Goal: Task Accomplishment & Management: Manage account settings

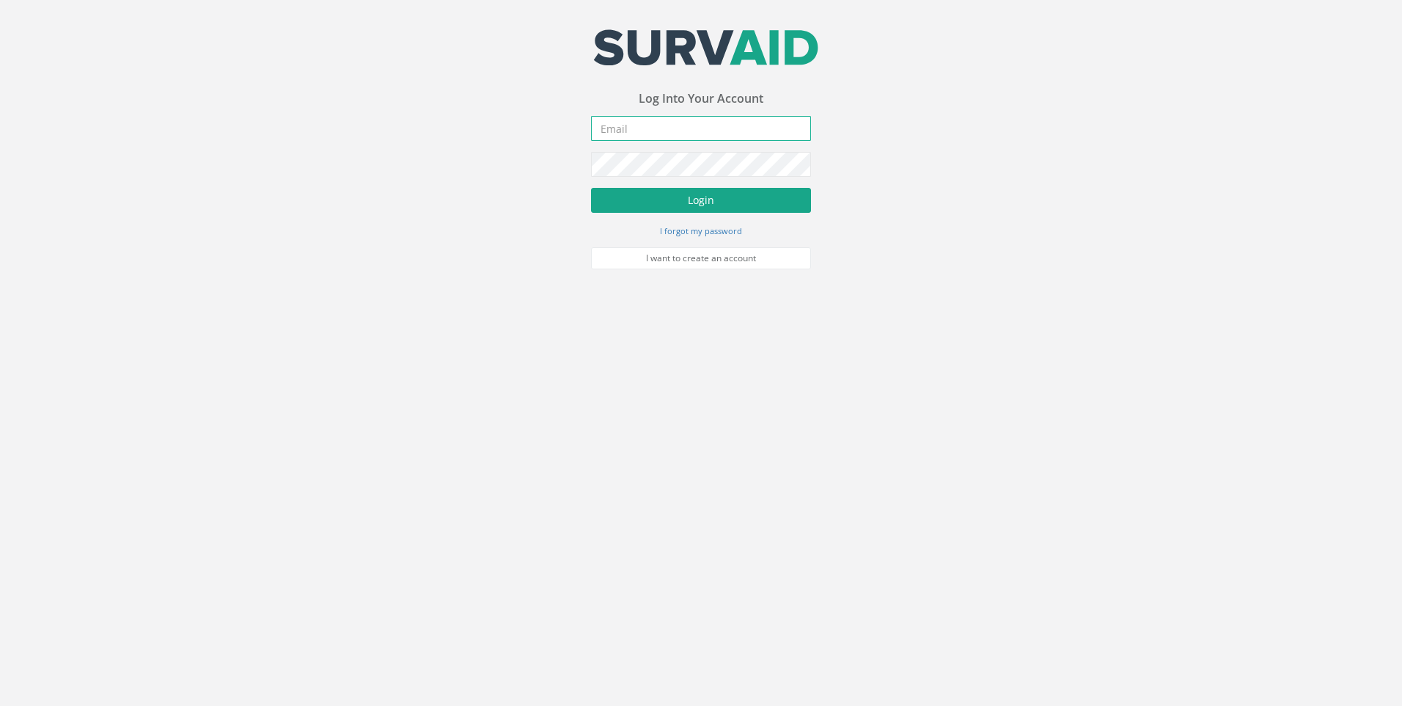
type input "[EMAIL_ADDRESS][DOMAIN_NAME]"
drag, startPoint x: 705, startPoint y: 197, endPoint x: 967, endPoint y: 246, distance: 266.3
click at [706, 197] on button "Login" at bounding box center [701, 200] width 220 height 25
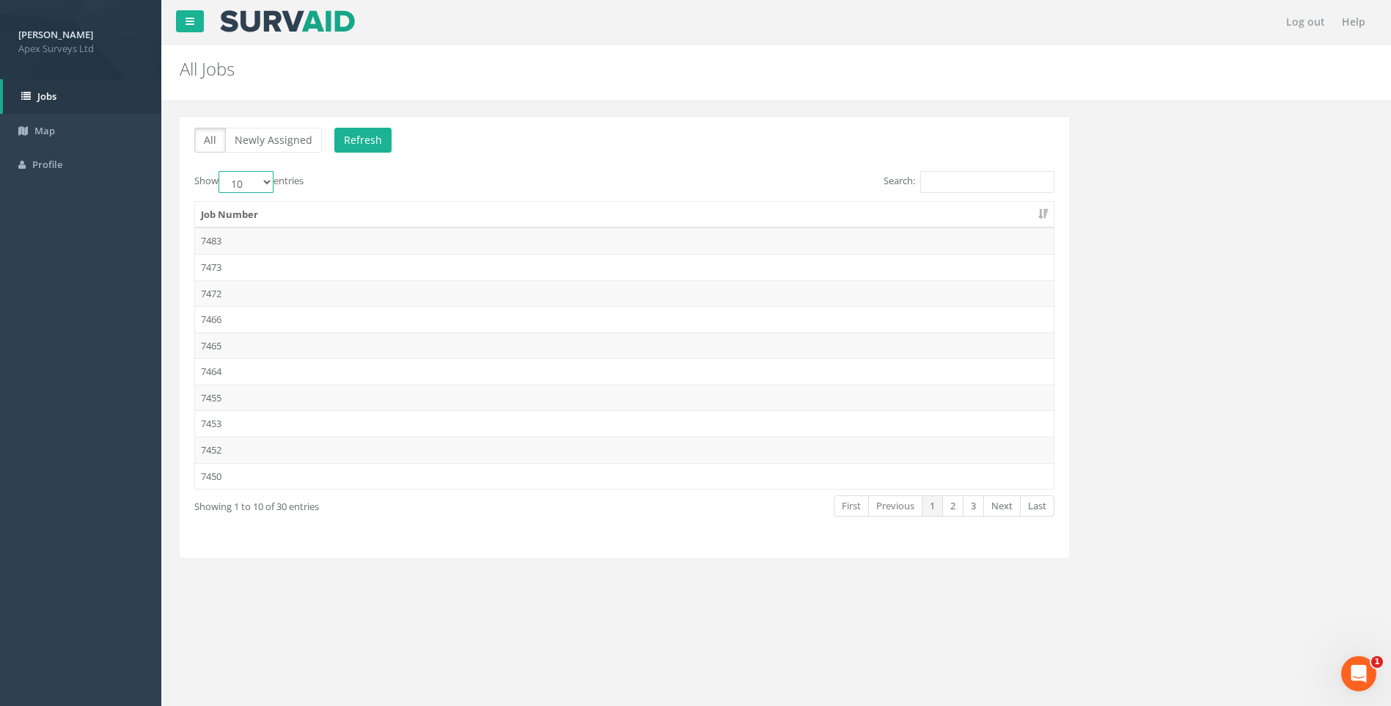
click at [264, 181] on select "10 25 50 100" at bounding box center [246, 182] width 55 height 22
select select "100"
click at [221, 171] on select "10 25 50 100" at bounding box center [246, 182] width 55 height 22
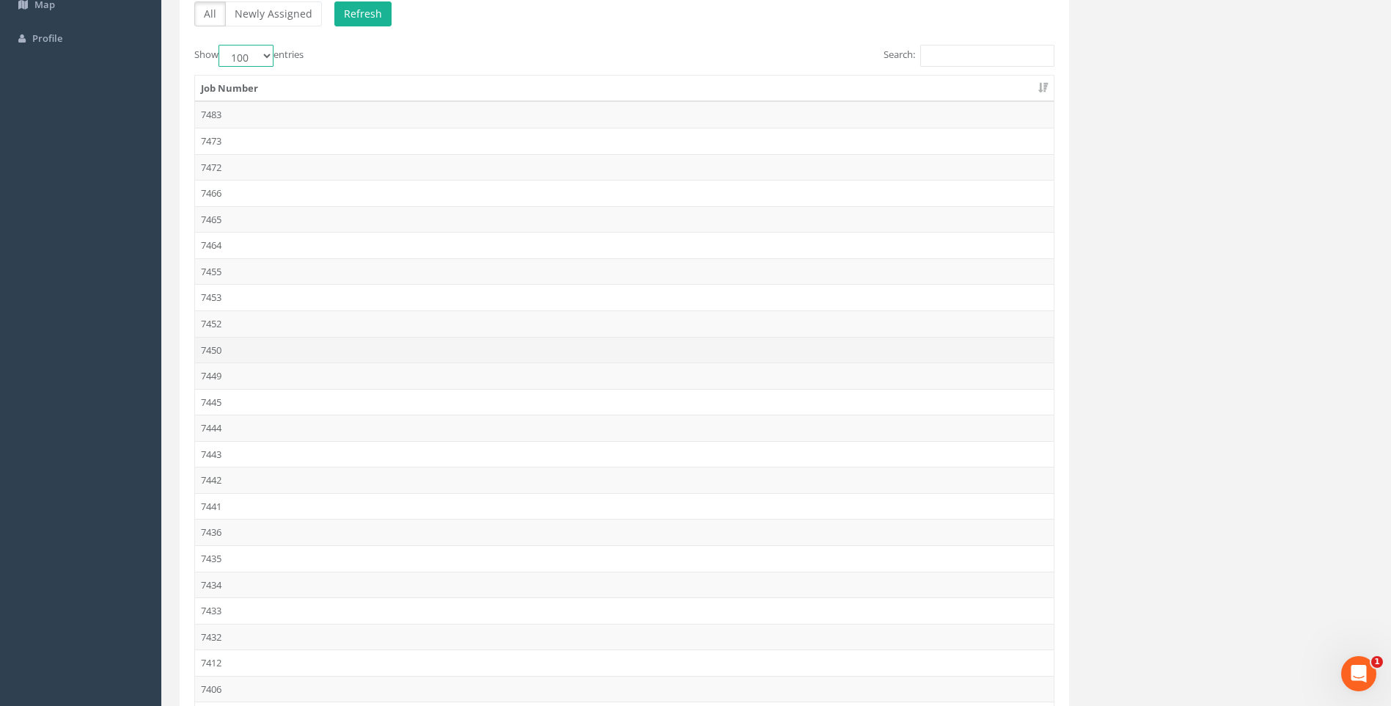
scroll to position [220, 0]
click at [218, 544] on td "7432" at bounding box center [624, 543] width 859 height 26
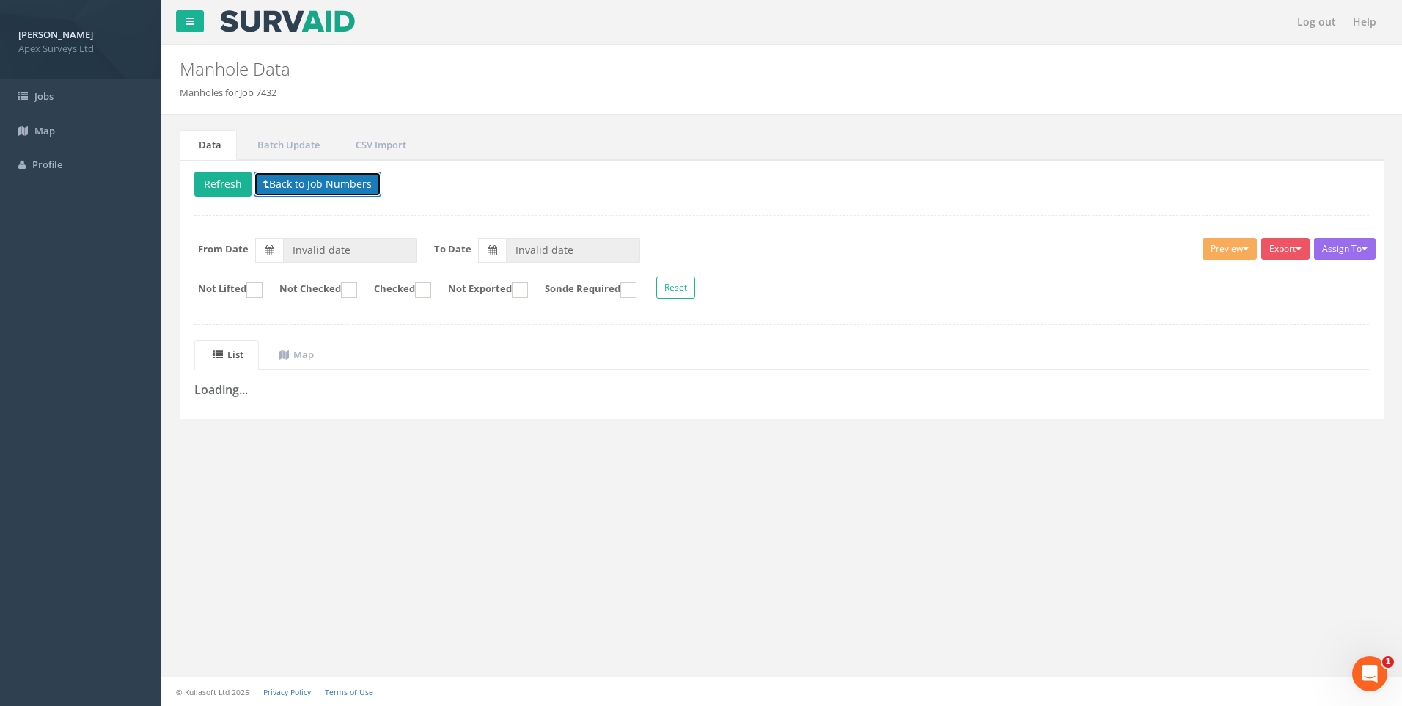
click at [341, 180] on button "Back to Job Numbers" at bounding box center [318, 184] width 128 height 25
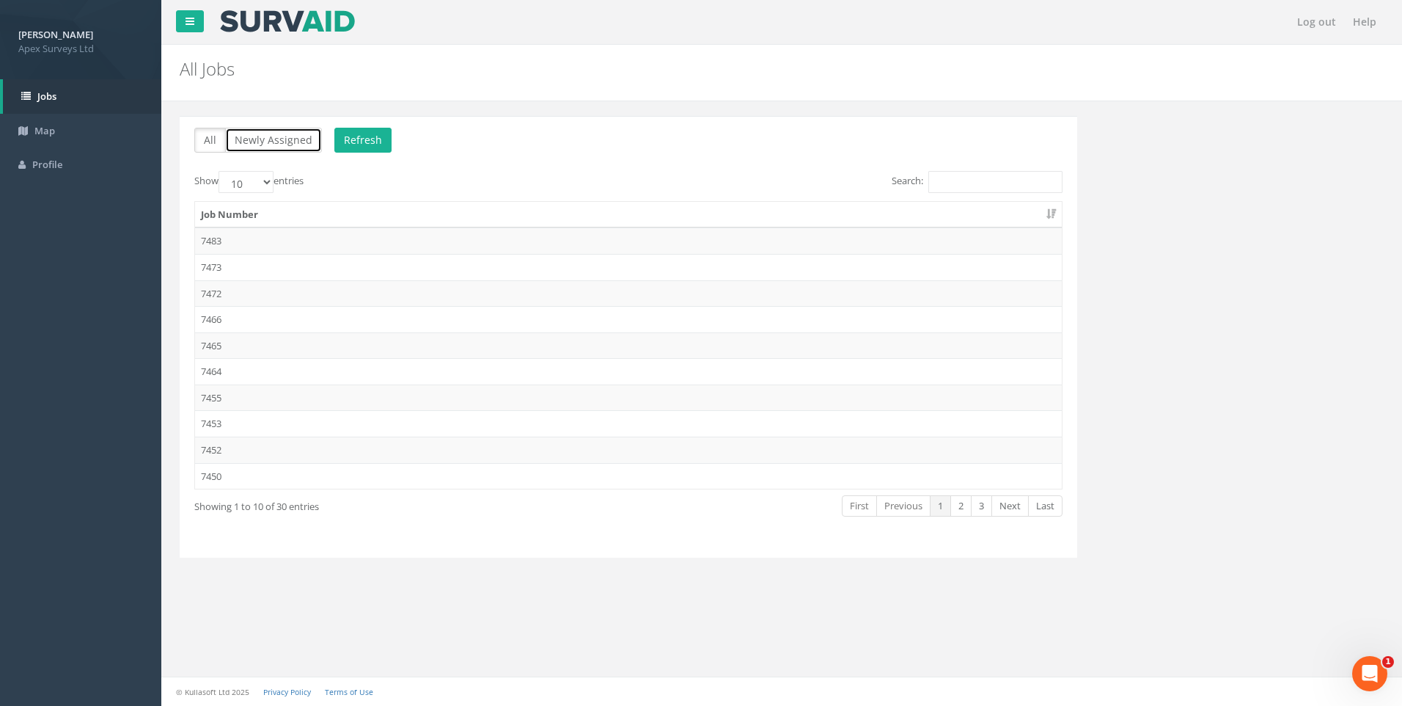
click at [288, 137] on button "Newly Assigned" at bounding box center [273, 140] width 97 height 25
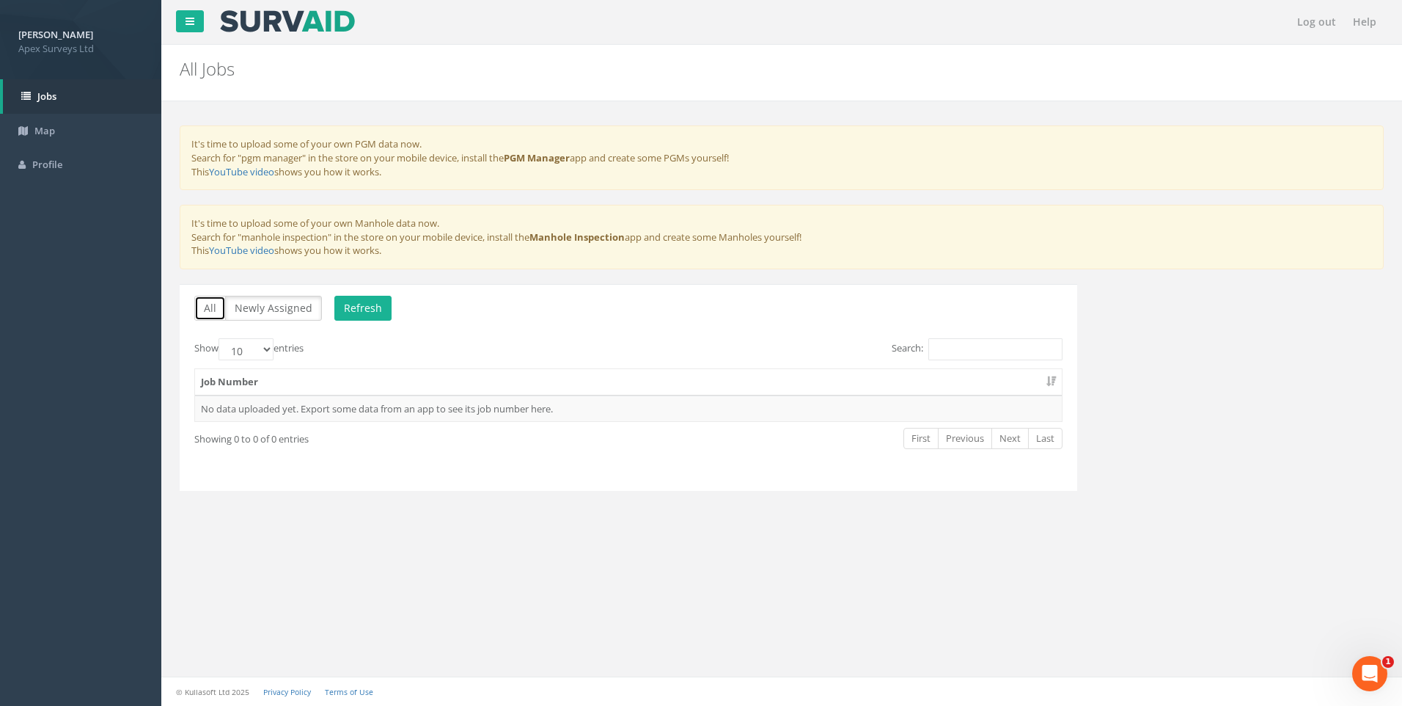
click at [209, 306] on button "All" at bounding box center [210, 308] width 32 height 25
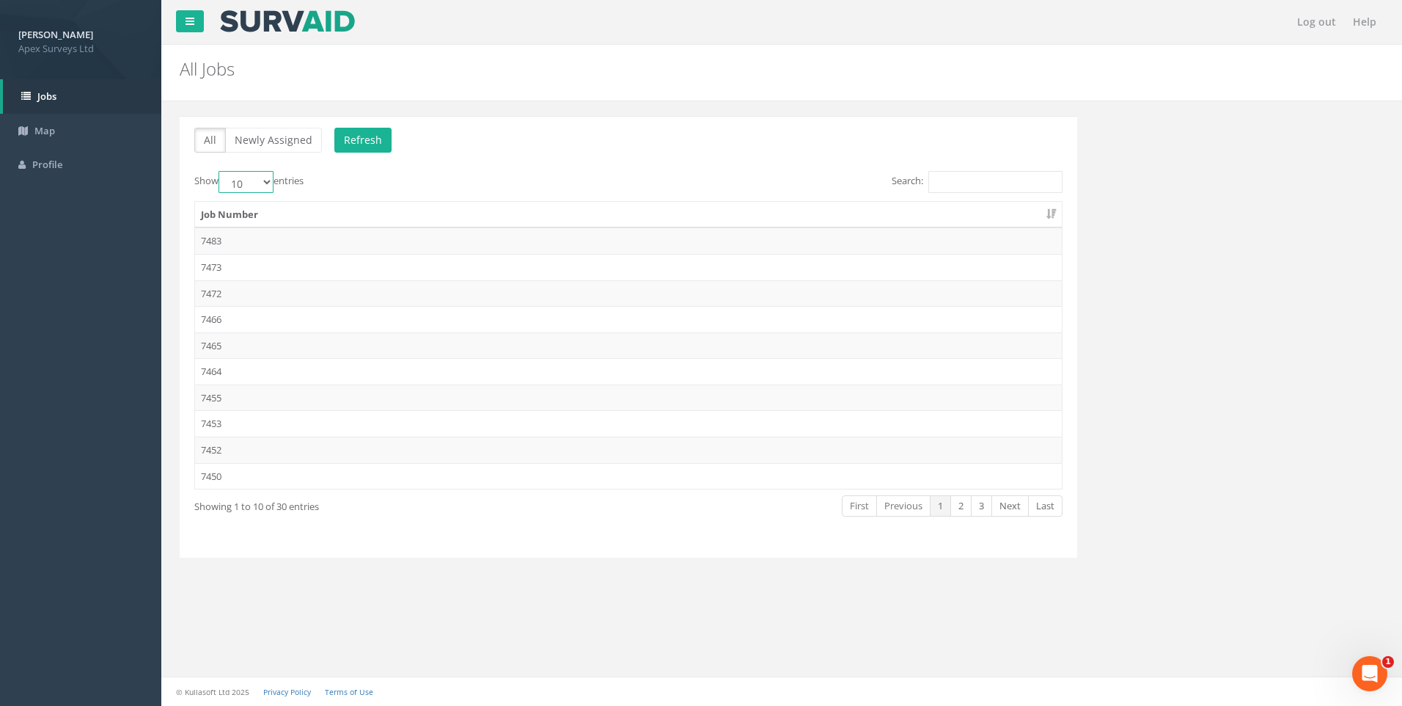
click at [266, 180] on select "10 25 50 100" at bounding box center [246, 182] width 55 height 22
select select "100"
click at [221, 171] on select "10 25 50 100" at bounding box center [246, 182] width 55 height 22
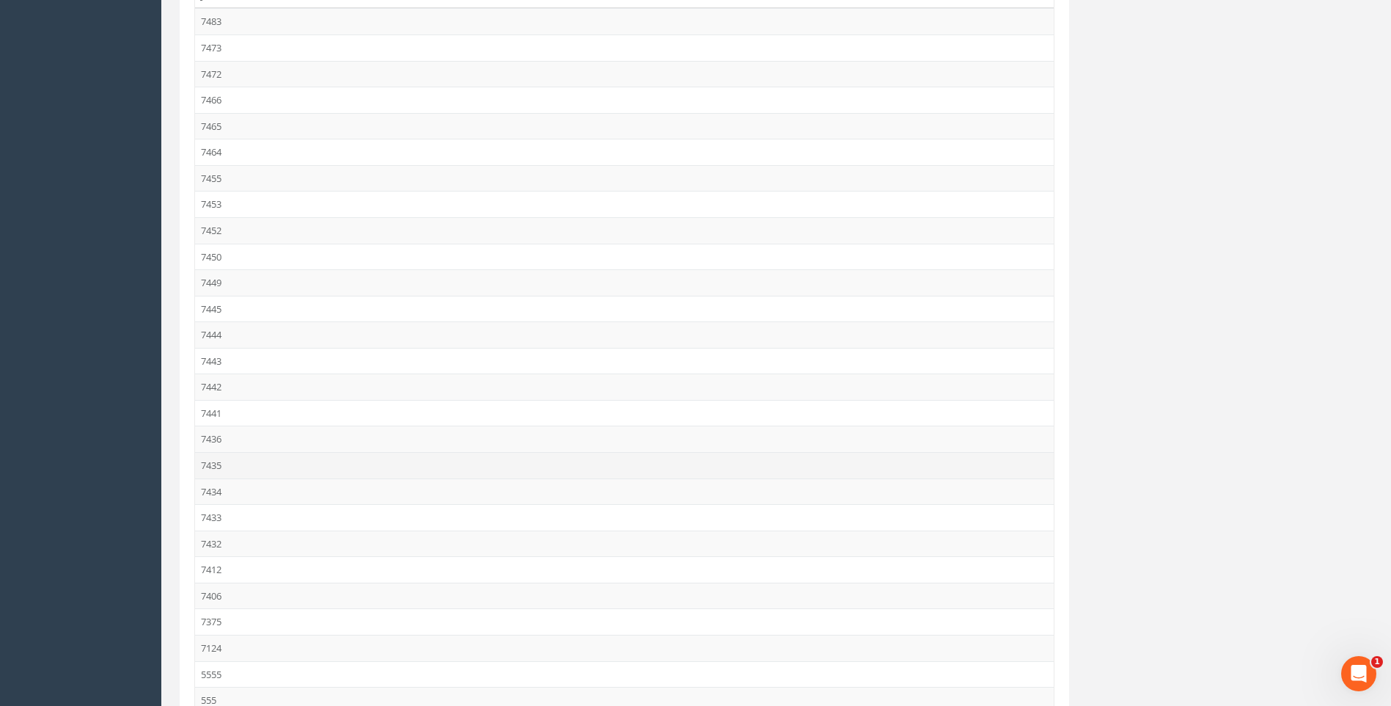
scroll to position [220, 0]
click at [216, 538] on td "7432" at bounding box center [624, 543] width 859 height 26
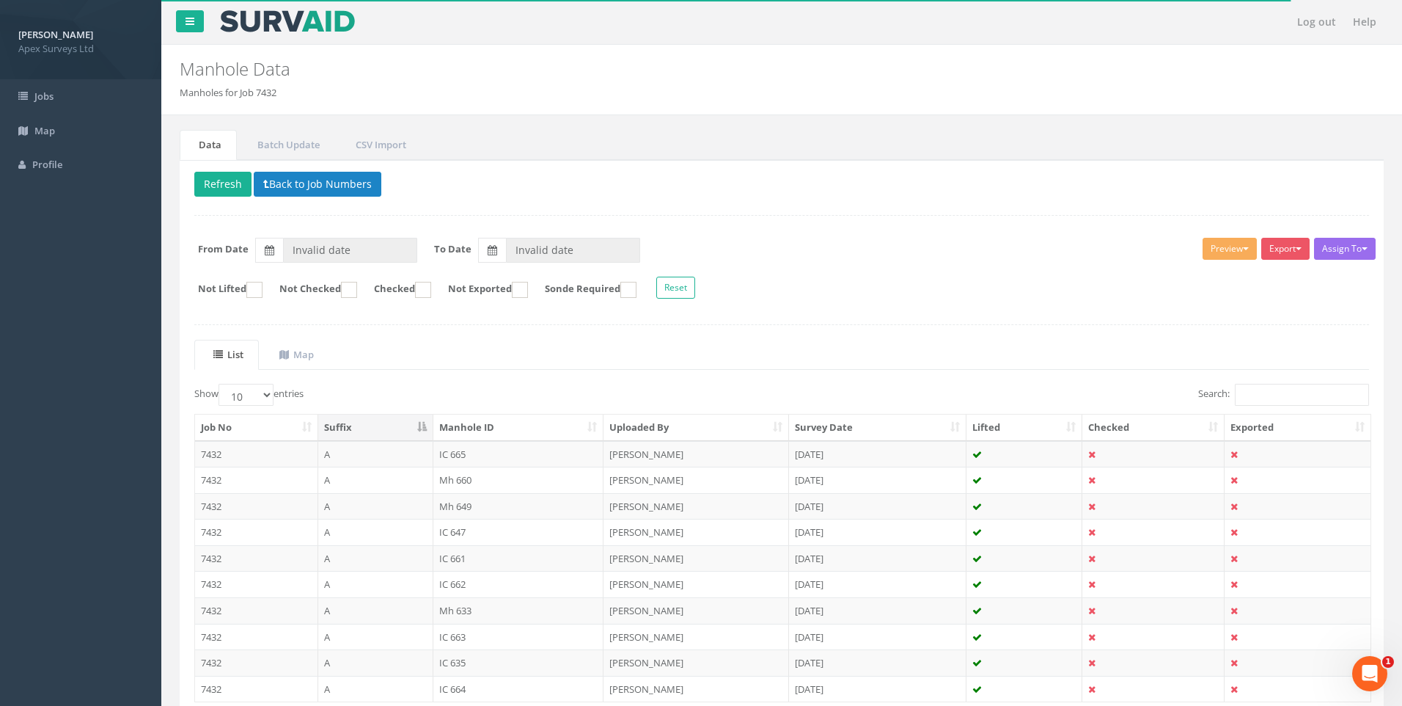
type input "[DATE]"
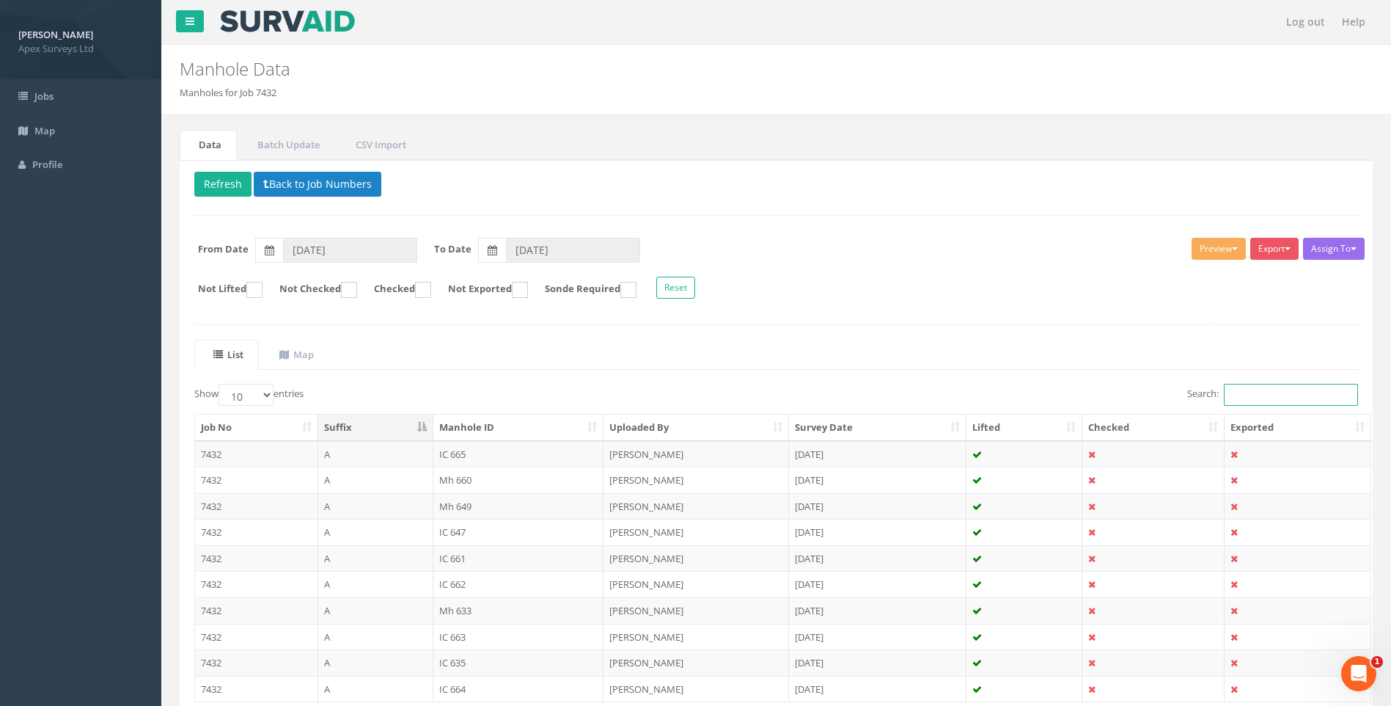
click at [1257, 398] on input "Search:" at bounding box center [1291, 395] width 134 height 22
type input "a"
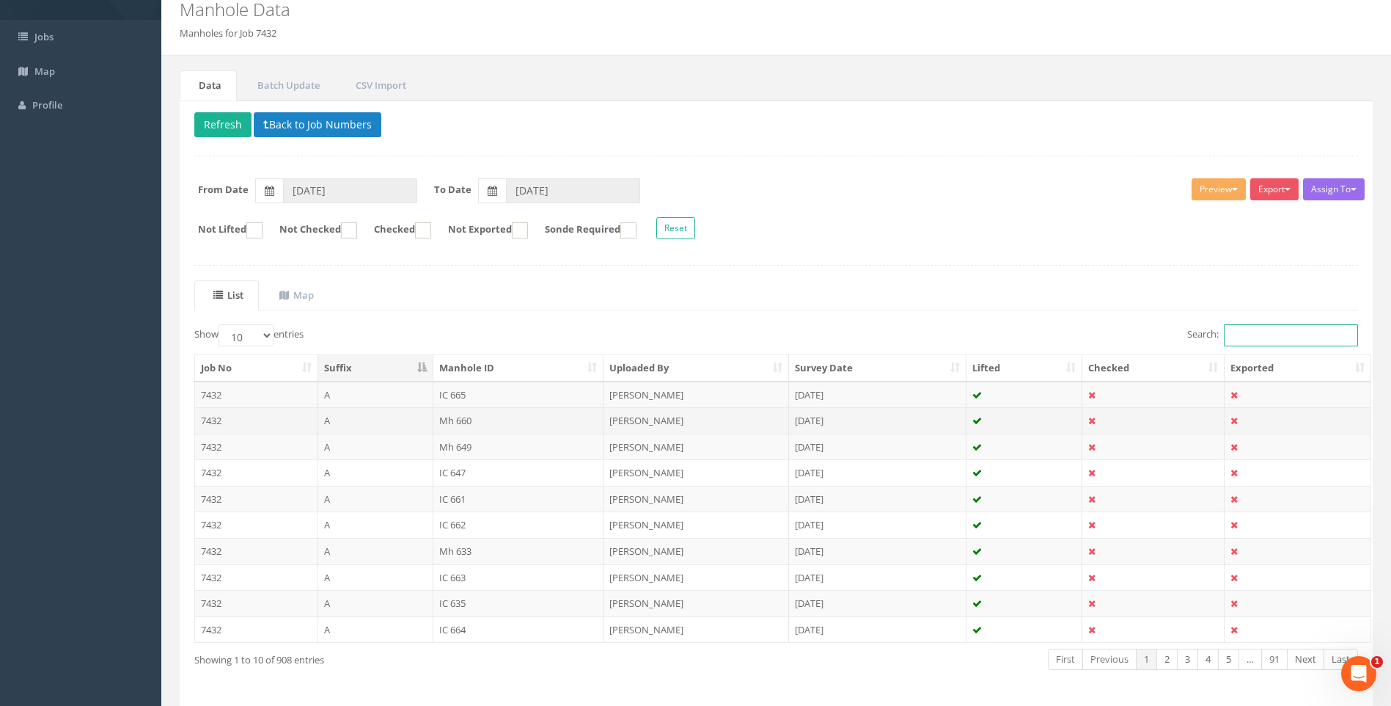
scroll to position [112, 0]
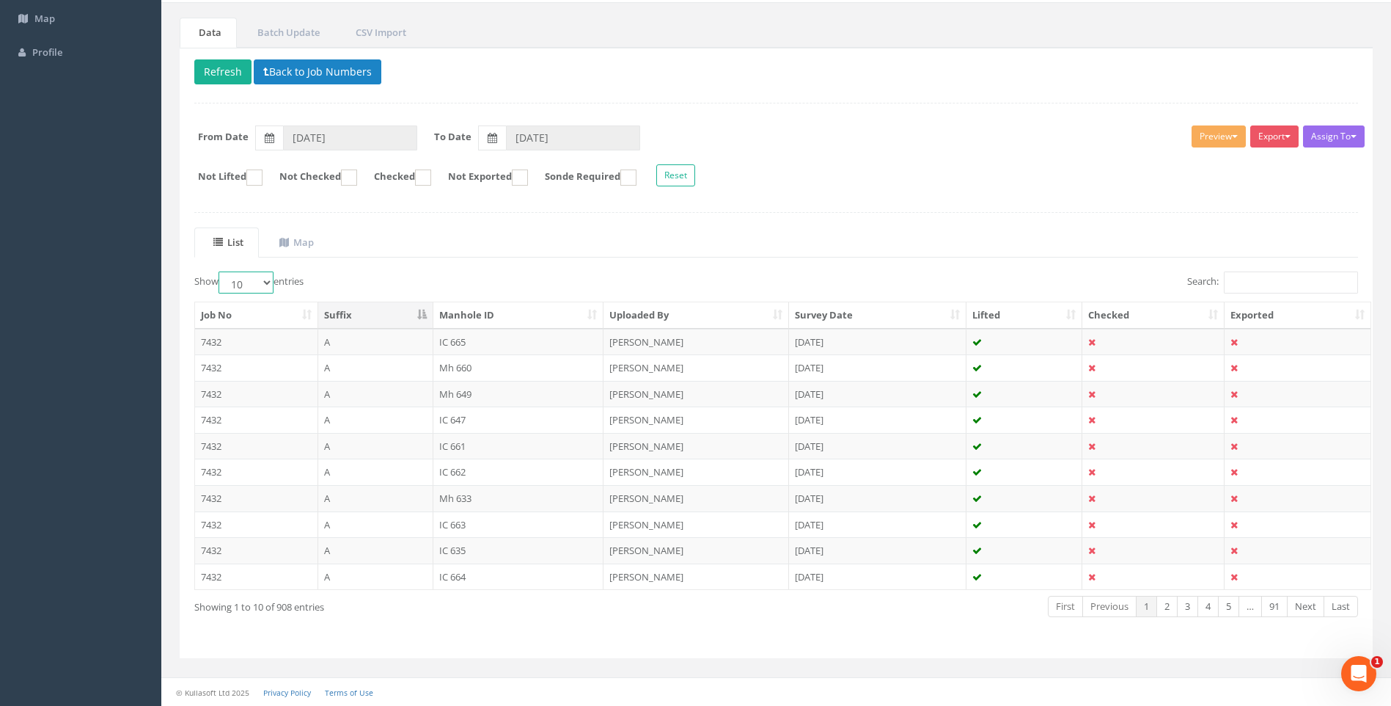
click at [266, 285] on select "10 25 50 100" at bounding box center [246, 282] width 55 height 22
select select "100"
click at [221, 271] on select "10 25 50 100" at bounding box center [246, 282] width 55 height 22
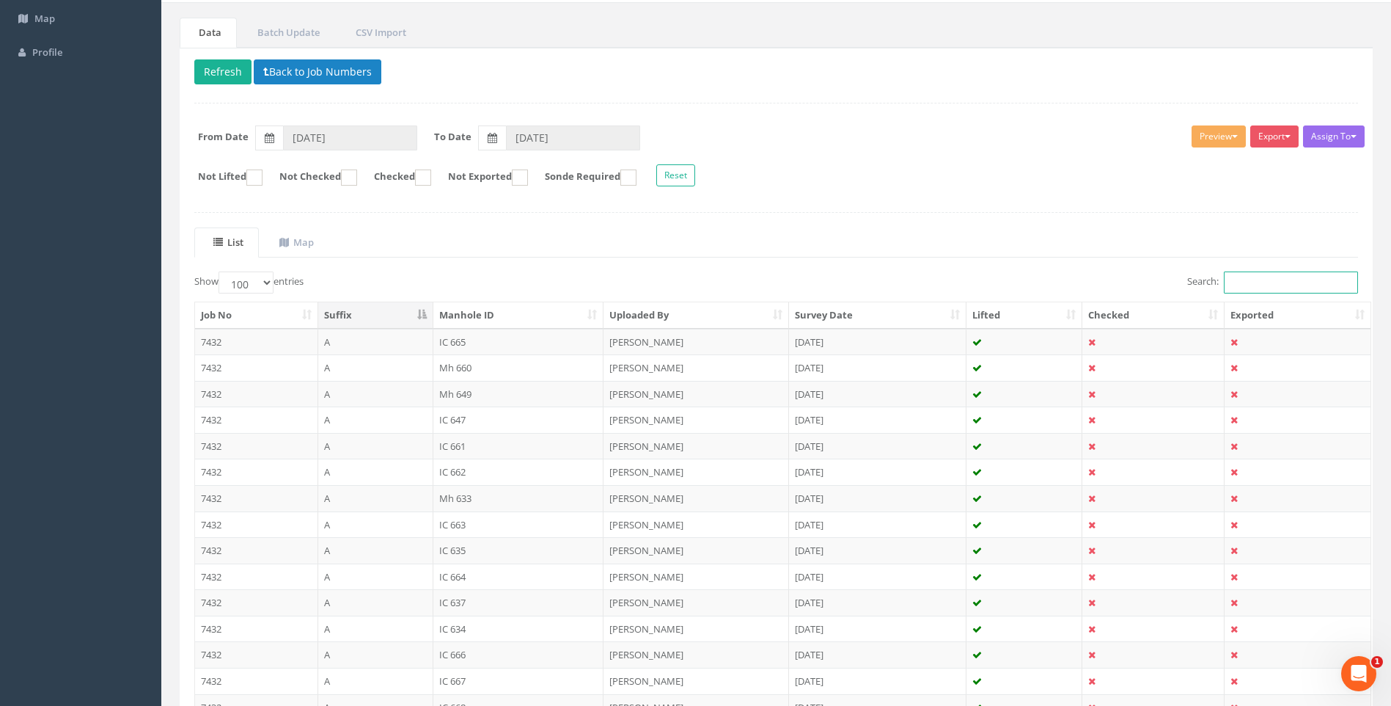
click at [1238, 285] on input "Search:" at bounding box center [1291, 282] width 134 height 22
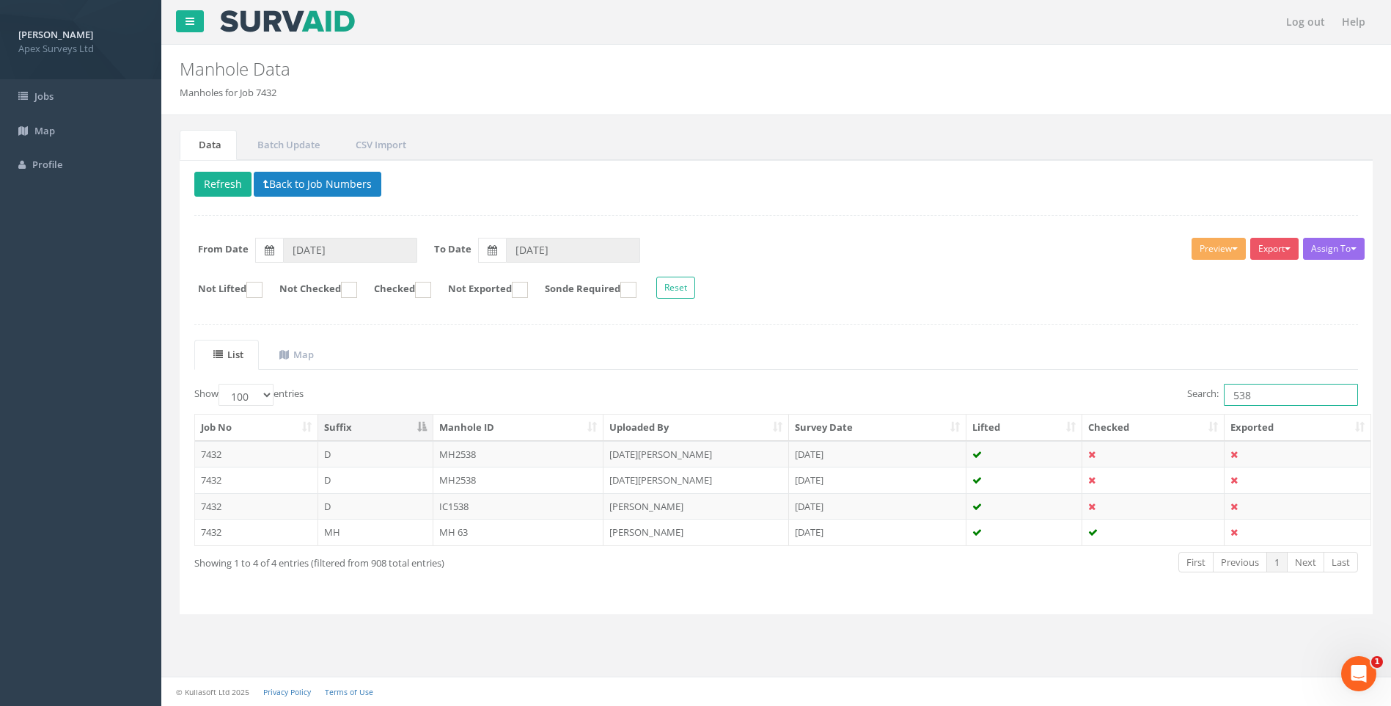
scroll to position [0, 0]
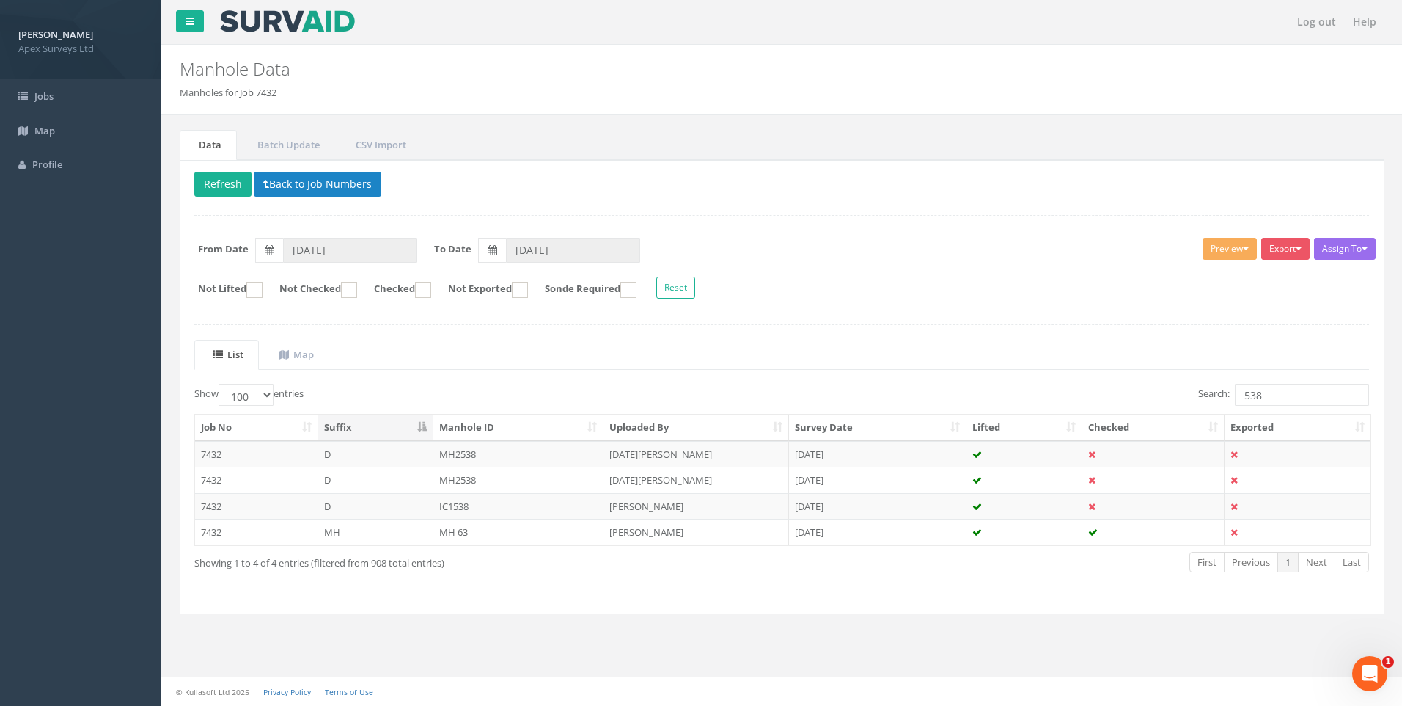
drag, startPoint x: 656, startPoint y: 527, endPoint x: 849, endPoint y: 521, distance: 193.0
click at [657, 529] on td "[PERSON_NAME]" at bounding box center [697, 532] width 186 height 26
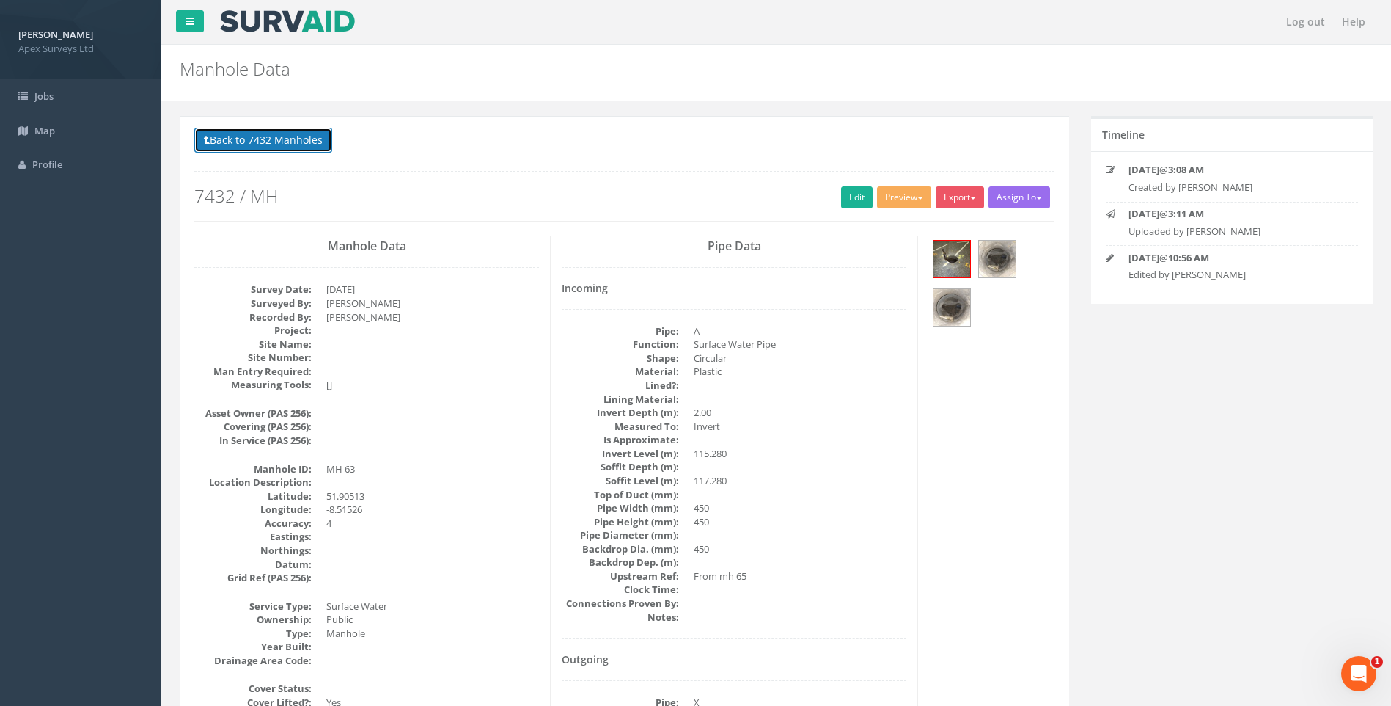
click at [278, 140] on button "Back to 7432 Manholes" at bounding box center [263, 140] width 138 height 25
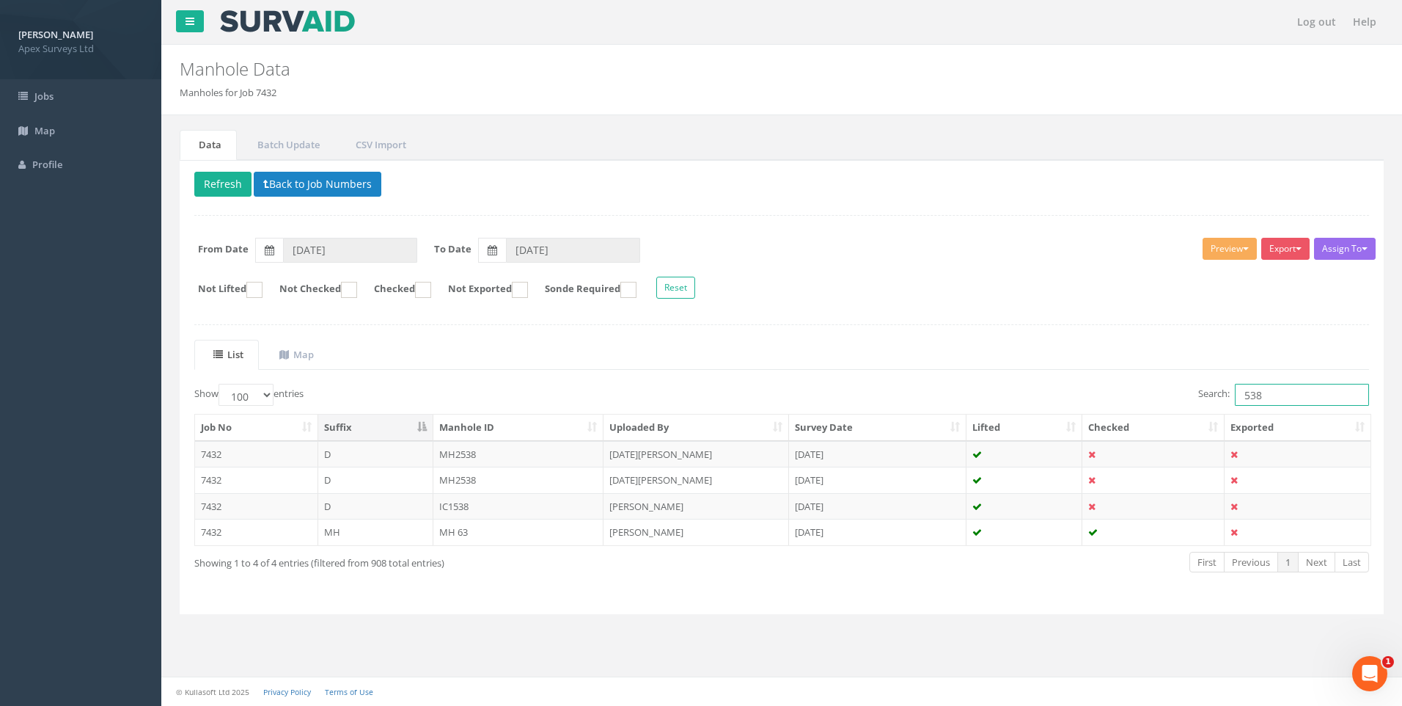
drag, startPoint x: 1249, startPoint y: 395, endPoint x: 1276, endPoint y: 398, distance: 27.3
click at [1276, 398] on input "538" at bounding box center [1302, 395] width 134 height 22
click at [654, 502] on td "[PERSON_NAME]" at bounding box center [697, 506] width 186 height 26
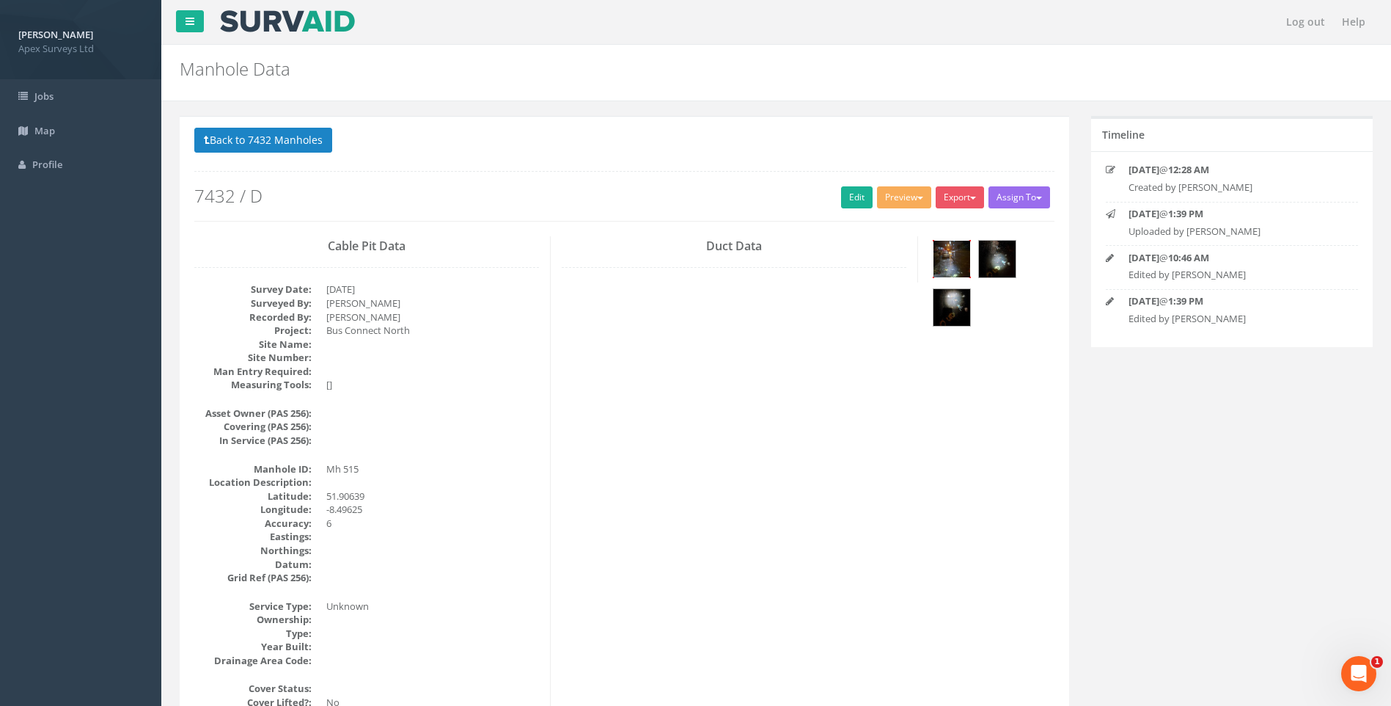
click at [953, 255] on img at bounding box center [952, 259] width 37 height 37
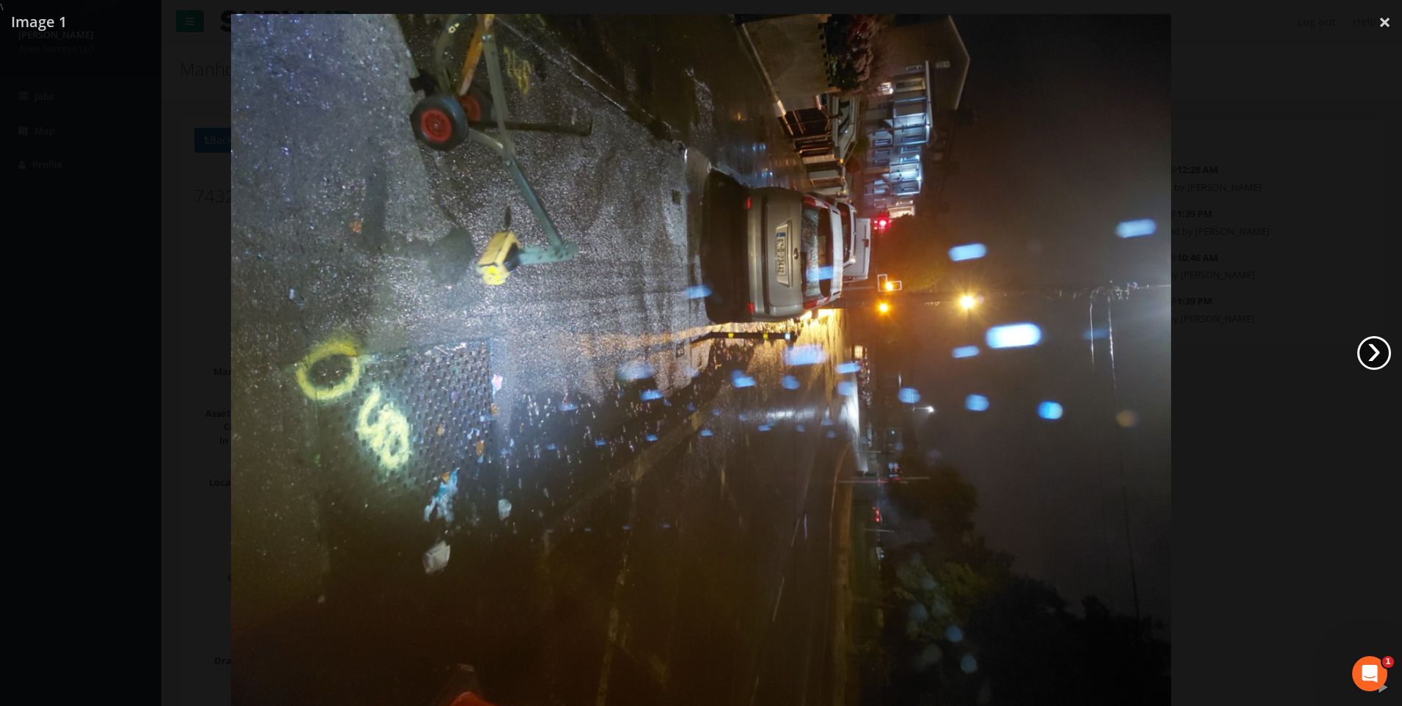
click at [1372, 351] on link "›" at bounding box center [1375, 353] width 34 height 34
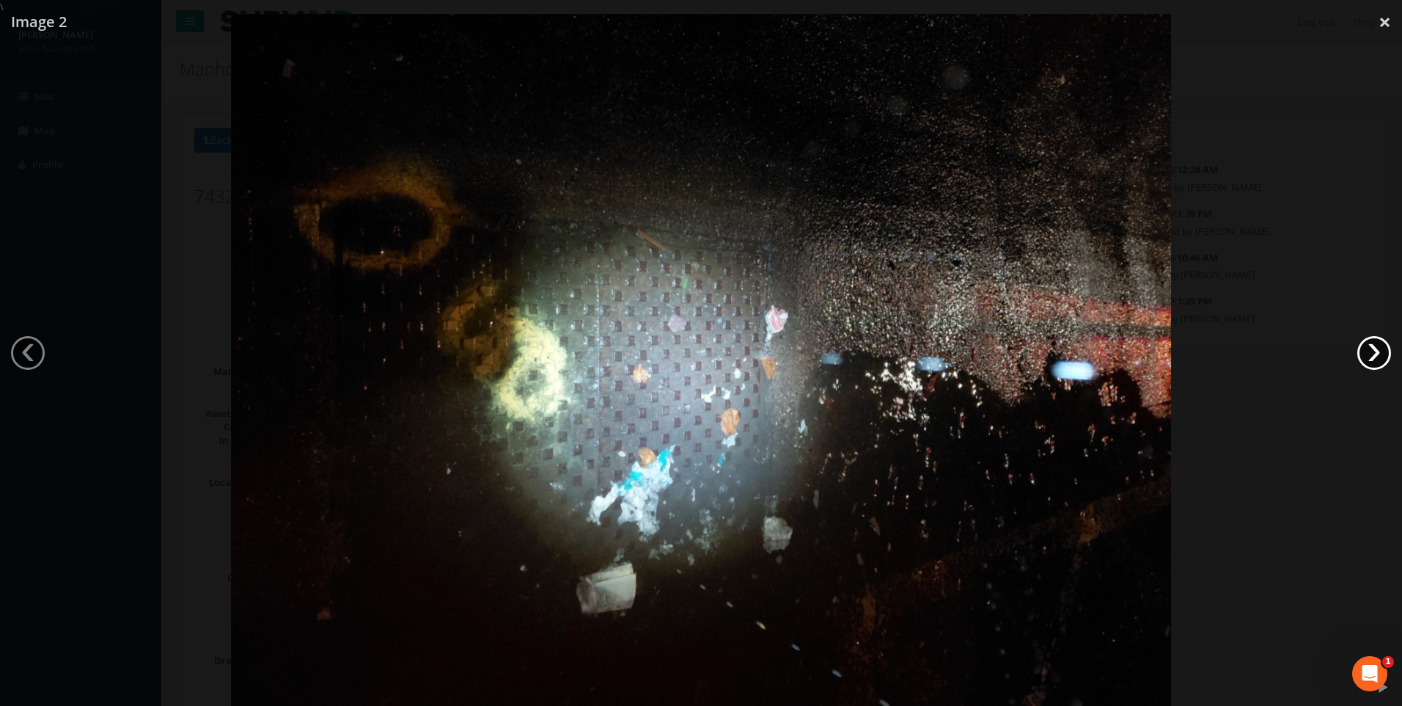
click at [1372, 351] on link "›" at bounding box center [1375, 353] width 34 height 34
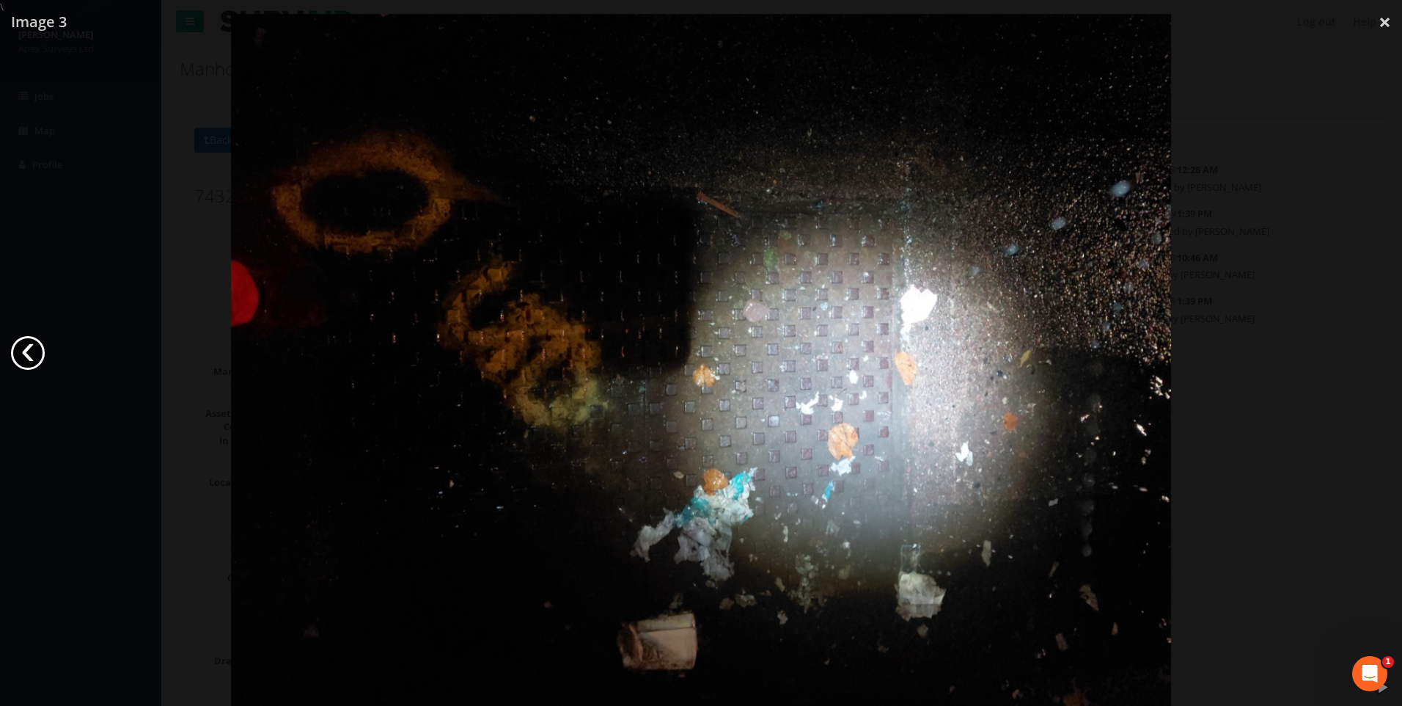
click at [22, 351] on link "‹" at bounding box center [28, 353] width 34 height 34
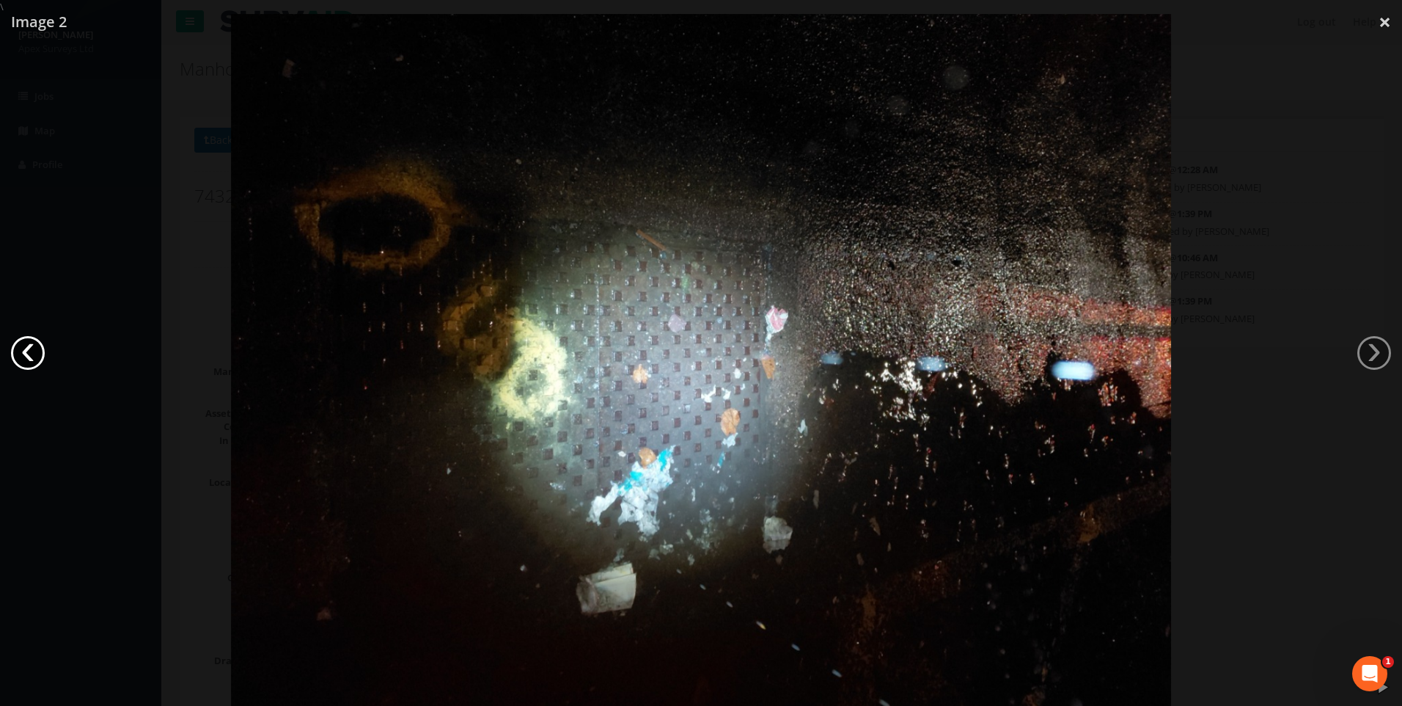
click at [23, 351] on link "‹" at bounding box center [28, 353] width 34 height 34
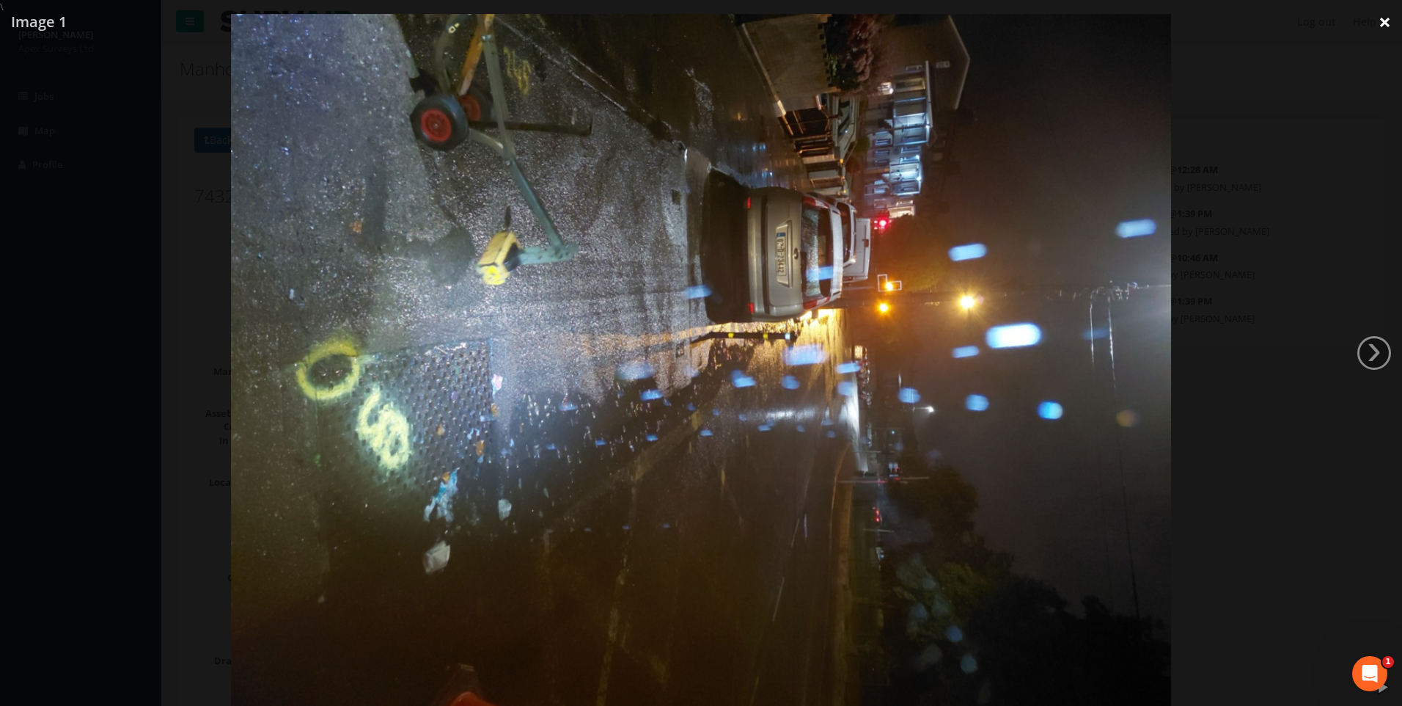
click at [1384, 21] on link "×" at bounding box center [1385, 22] width 34 height 44
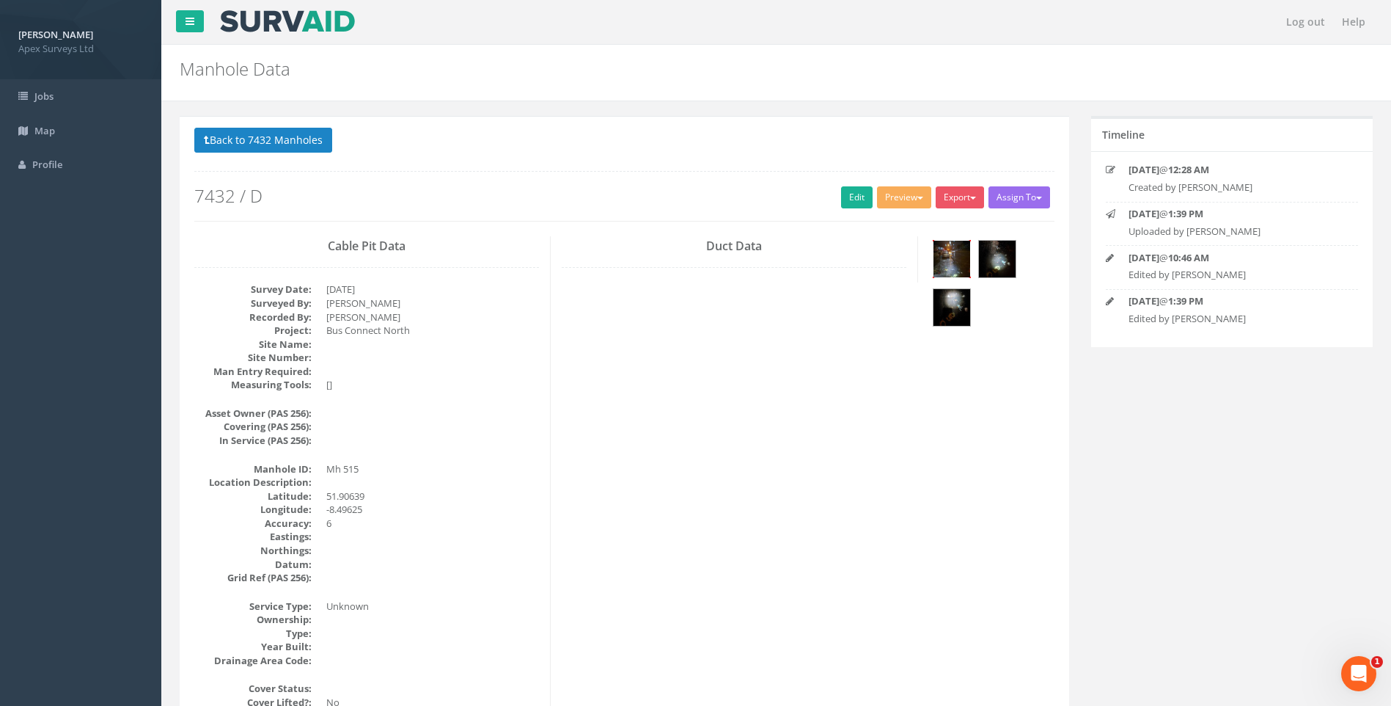
click at [942, 255] on img at bounding box center [952, 259] width 37 height 37
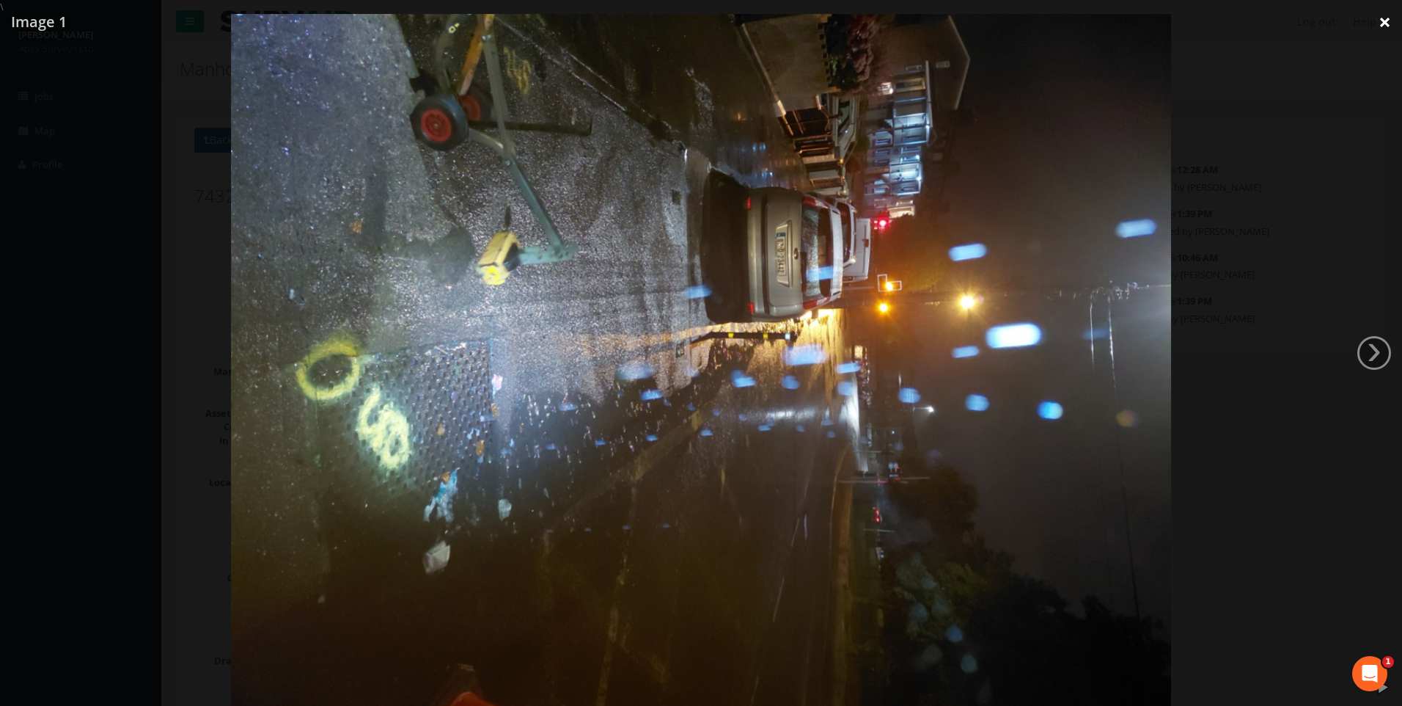
click at [1389, 18] on link "×" at bounding box center [1385, 22] width 34 height 44
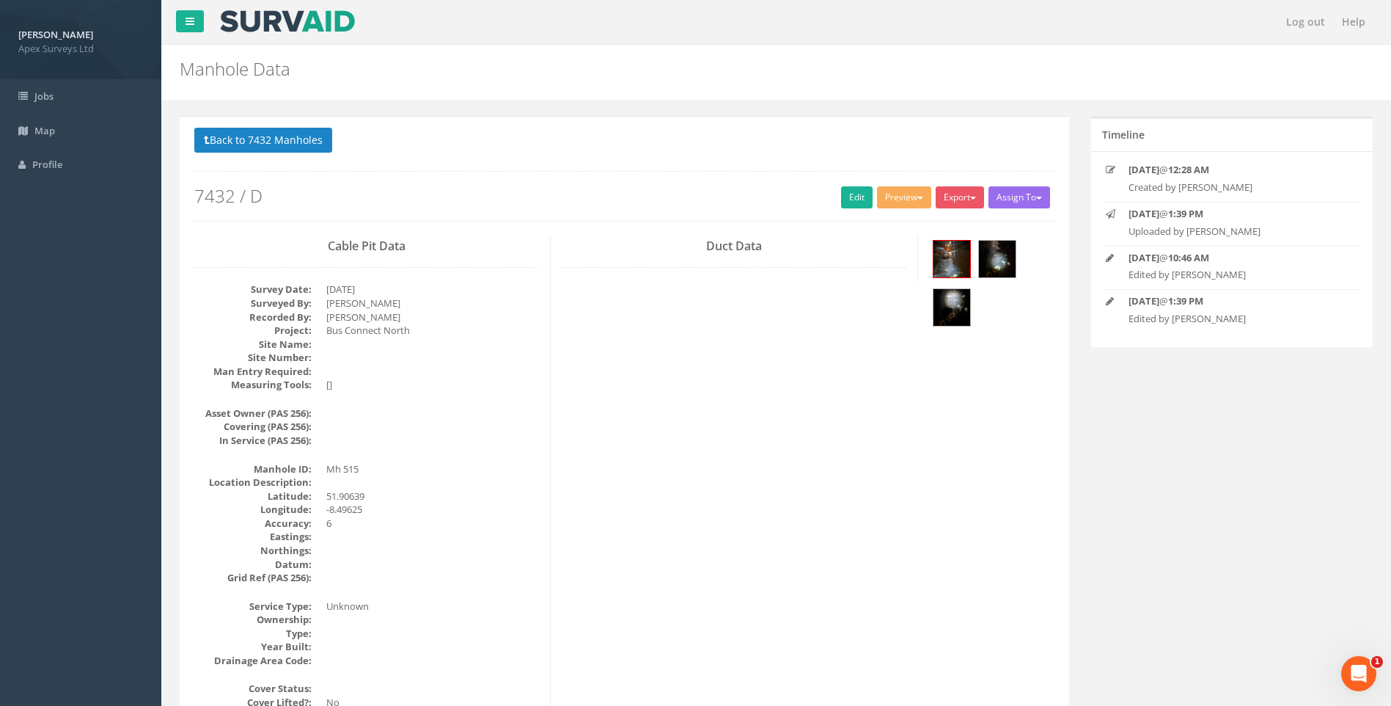
click at [249, 145] on button "Back to 7432 Manholes" at bounding box center [263, 140] width 138 height 25
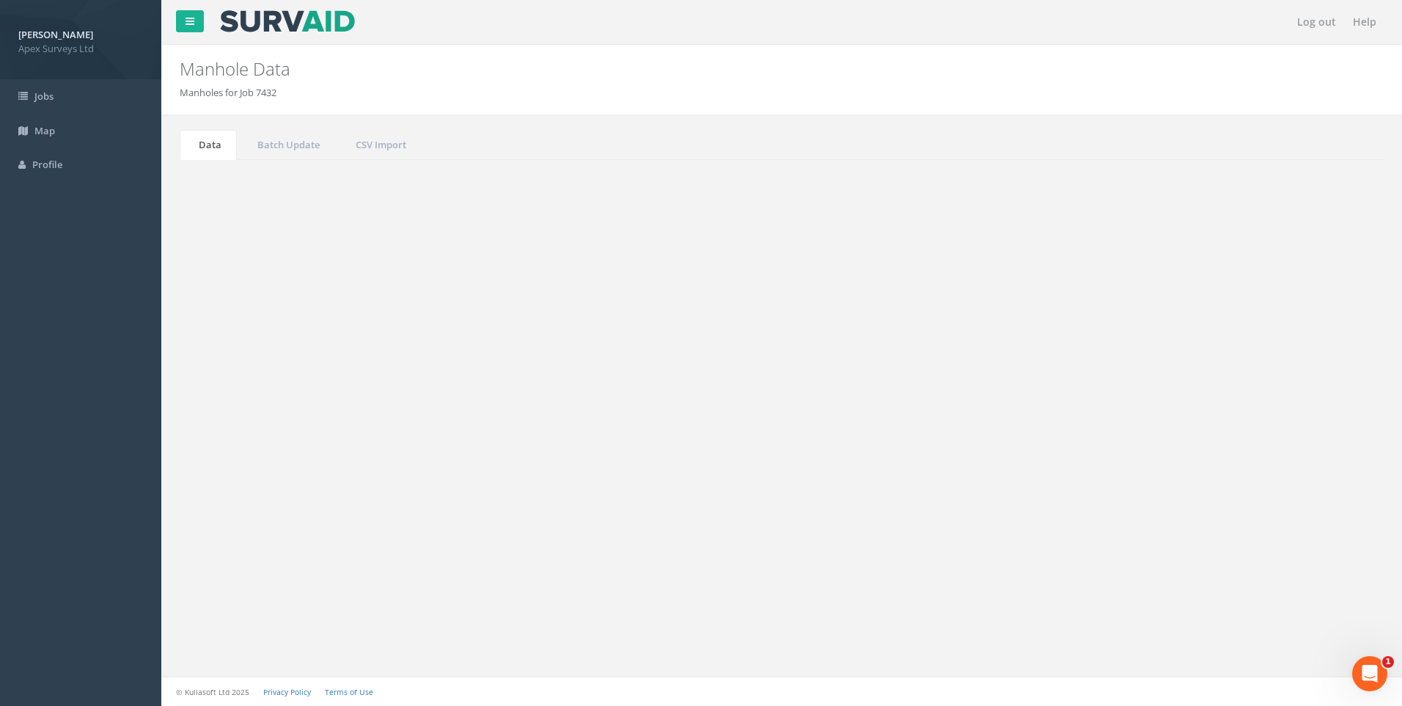
click at [1260, 395] on input "515" at bounding box center [1302, 395] width 134 height 22
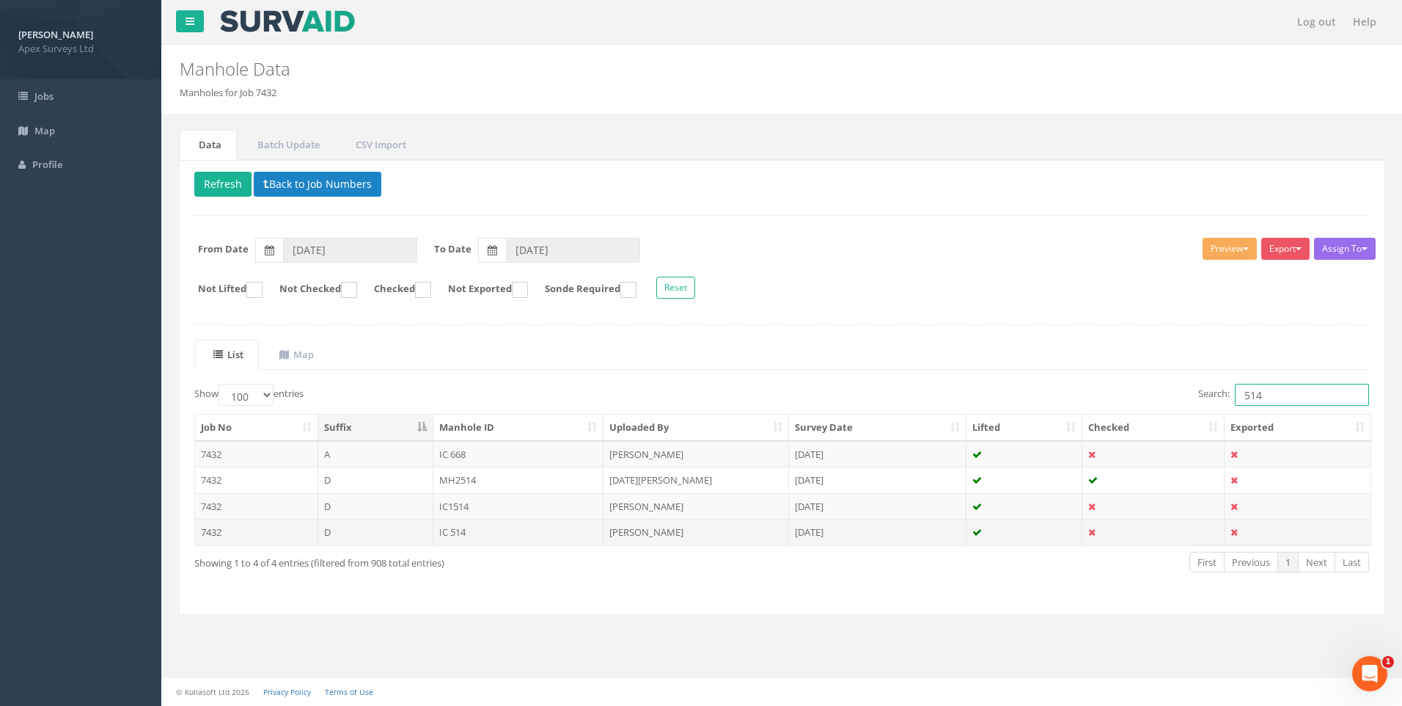
type input "514"
click at [637, 532] on td "[PERSON_NAME]" at bounding box center [697, 532] width 186 height 26
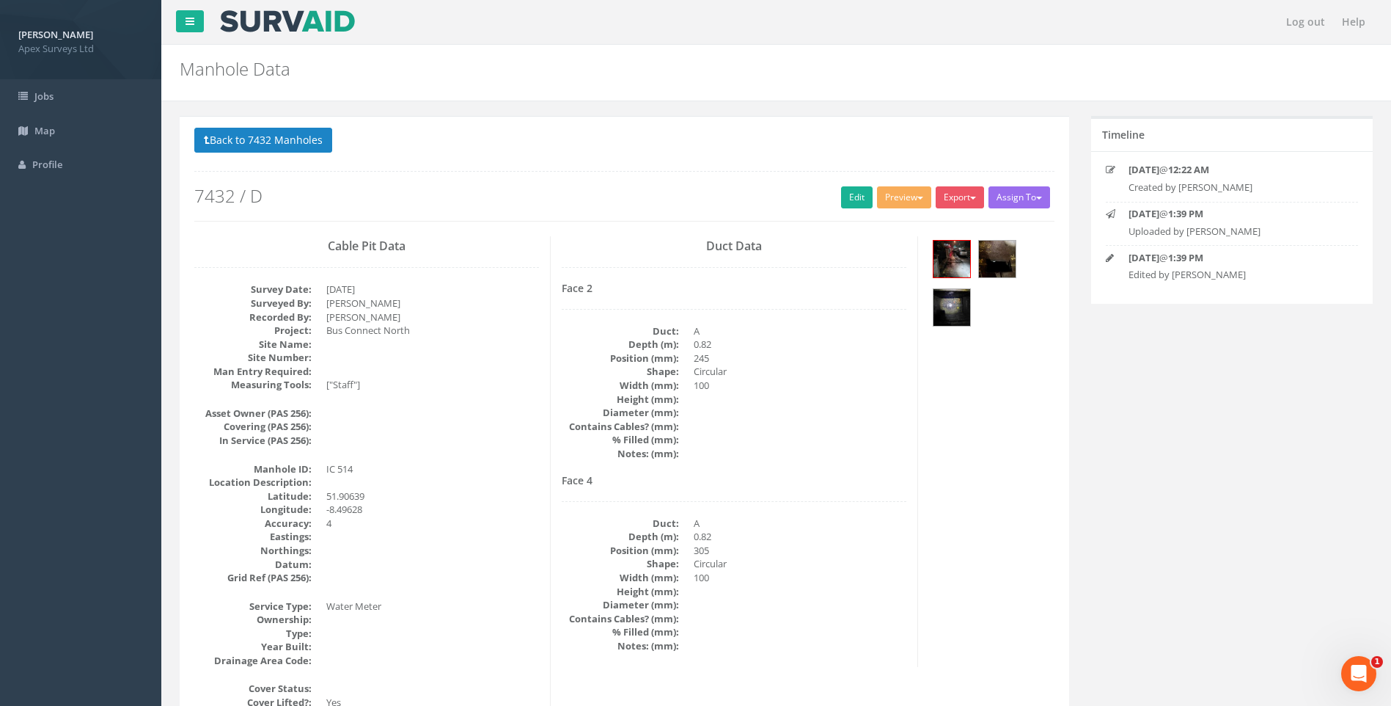
click at [853, 196] on link "Edit" at bounding box center [857, 197] width 32 height 22
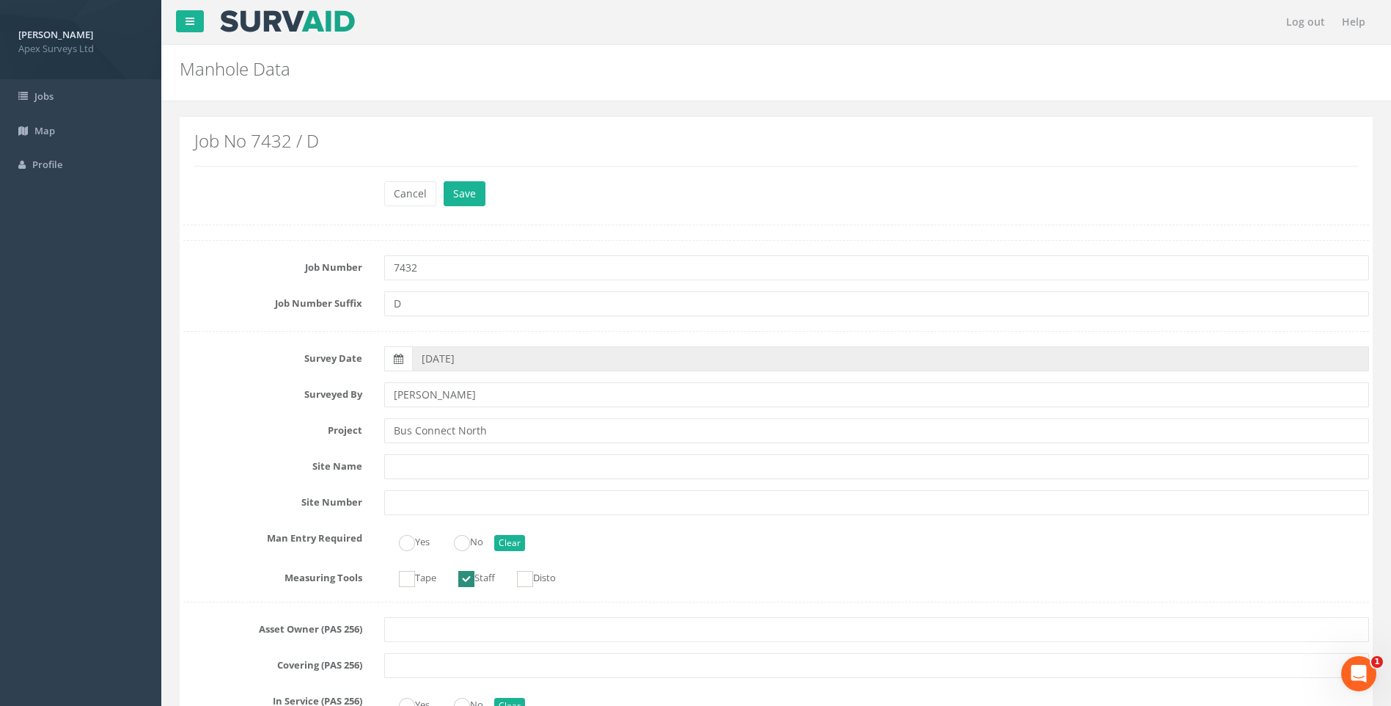
click at [257, 456] on label "Site Name" at bounding box center [272, 463] width 201 height 19
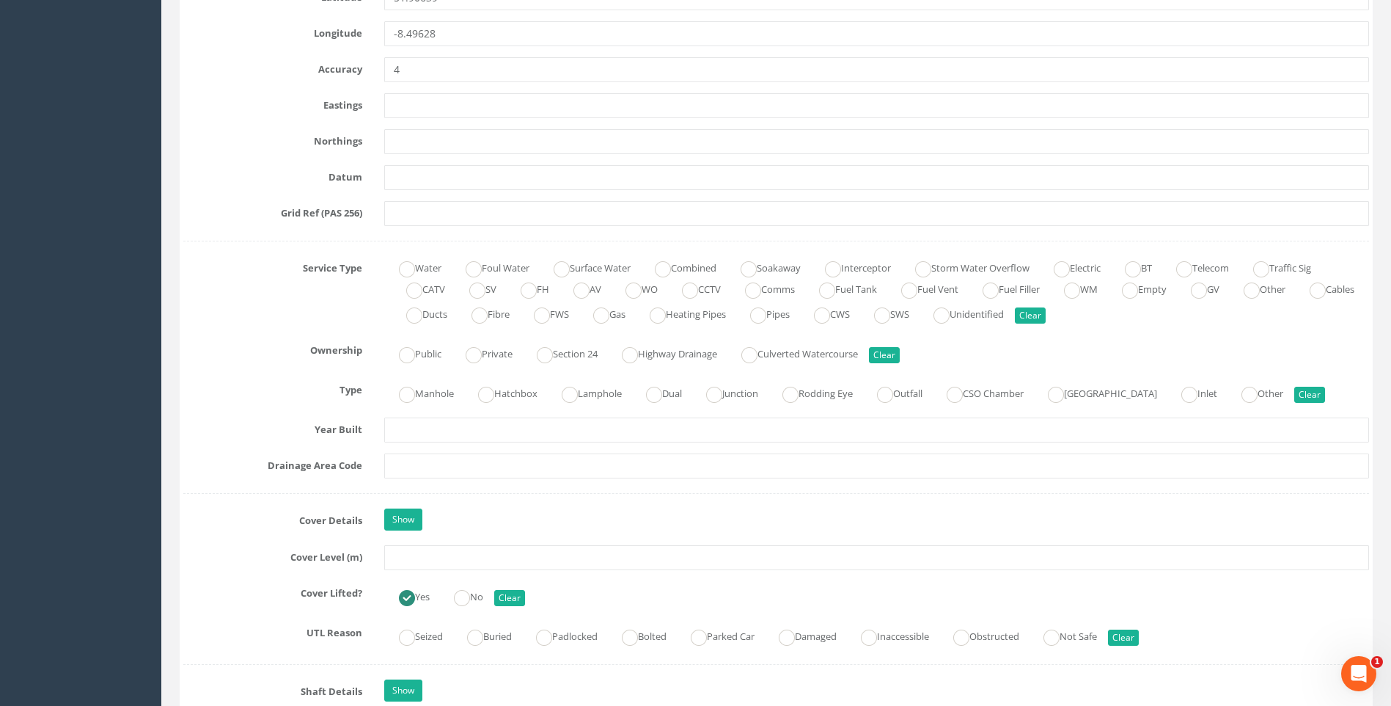
scroll to position [1027, 0]
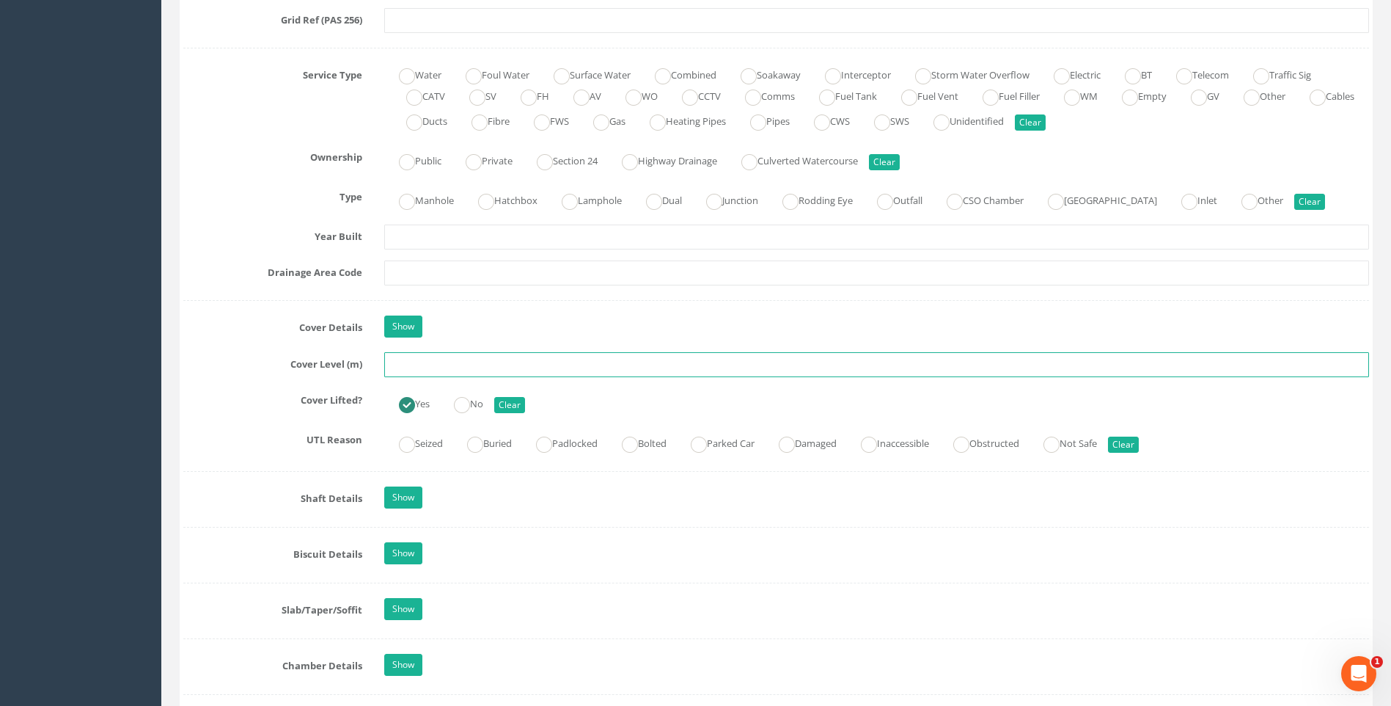
click at [409, 364] on input "text" at bounding box center [876, 364] width 985 height 25
type input "107.65"
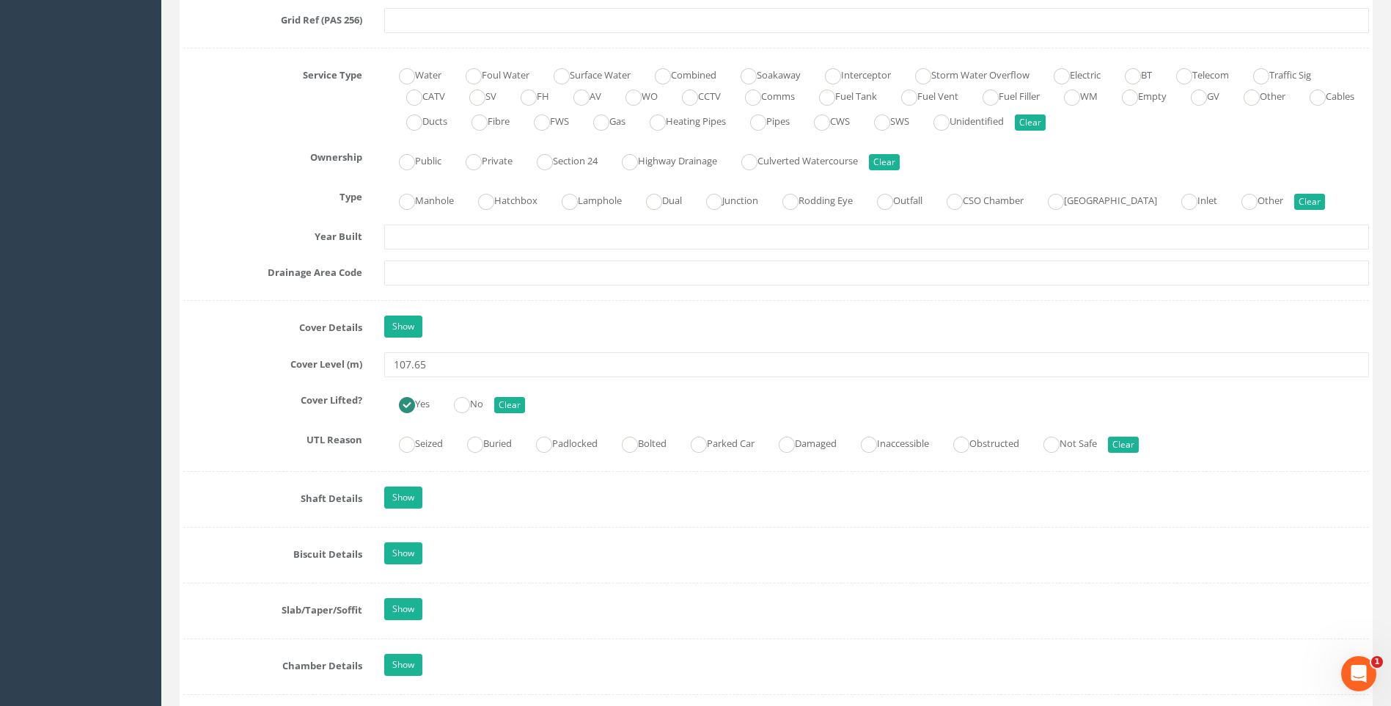
click at [248, 367] on label "Cover Level (m)" at bounding box center [272, 361] width 201 height 19
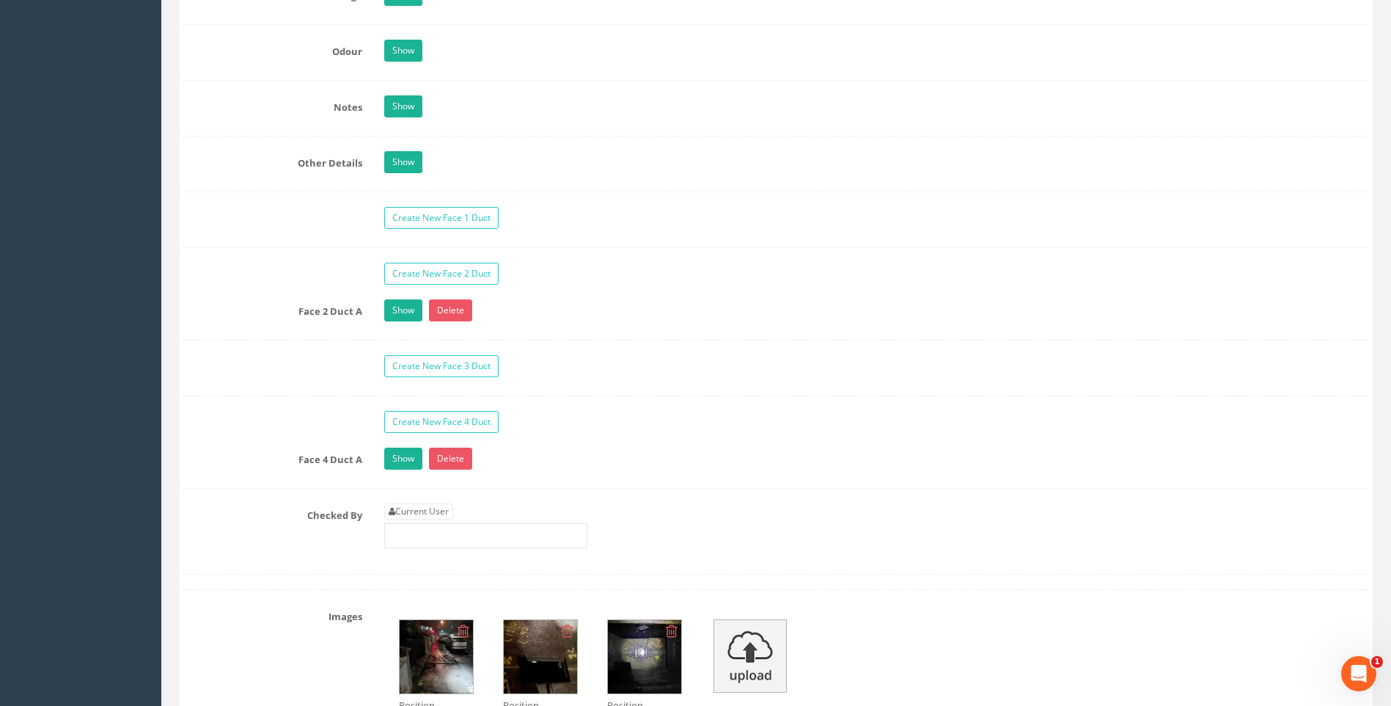
scroll to position [2421, 0]
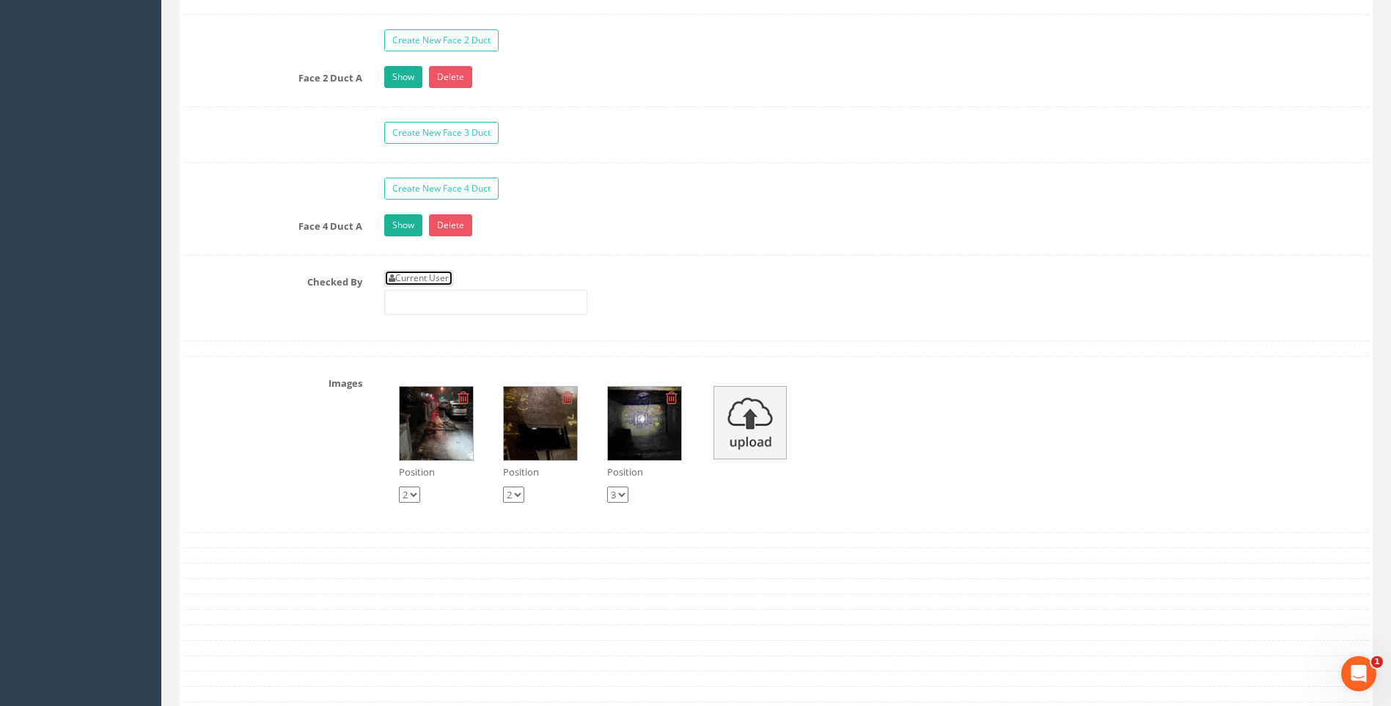
click at [433, 274] on link "Current User" at bounding box center [418, 278] width 69 height 16
type input "[PERSON_NAME]"
click at [246, 288] on label "Checked By" at bounding box center [272, 279] width 201 height 19
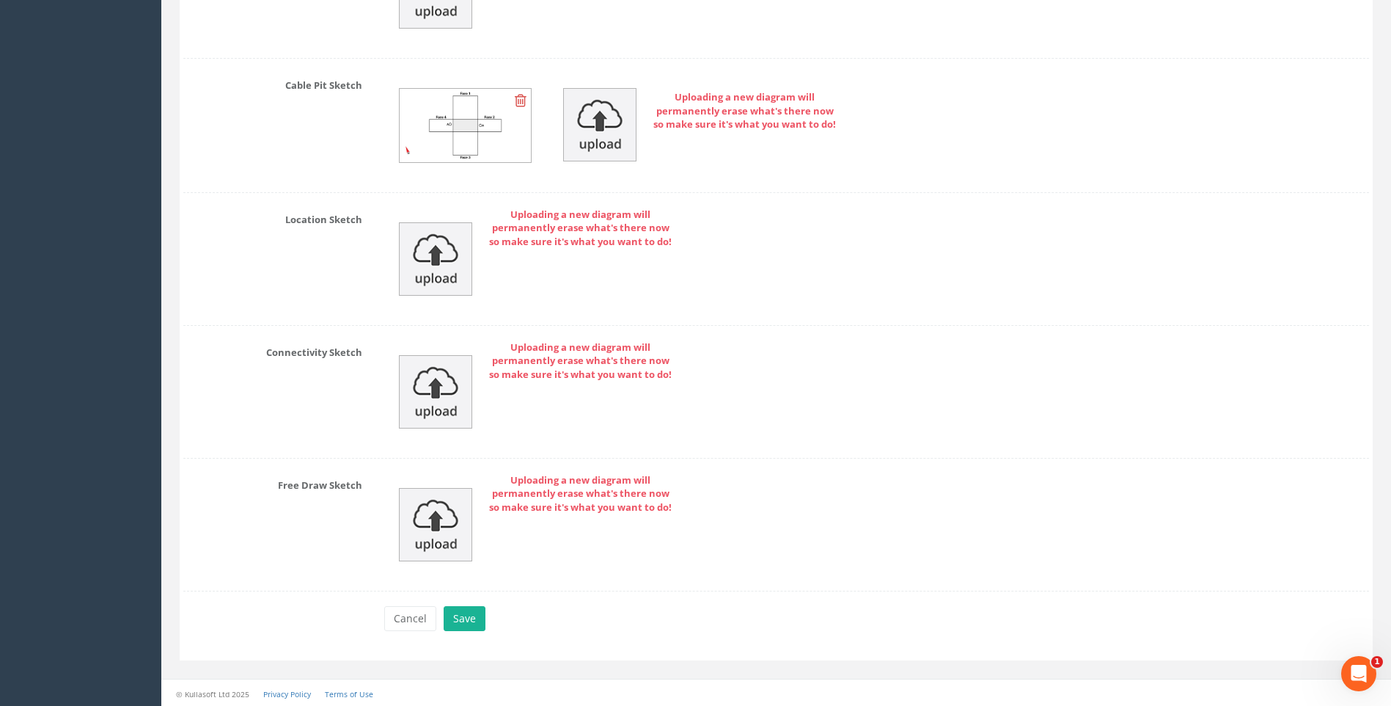
scroll to position [3230, 0]
click at [469, 618] on button "Save" at bounding box center [465, 616] width 42 height 25
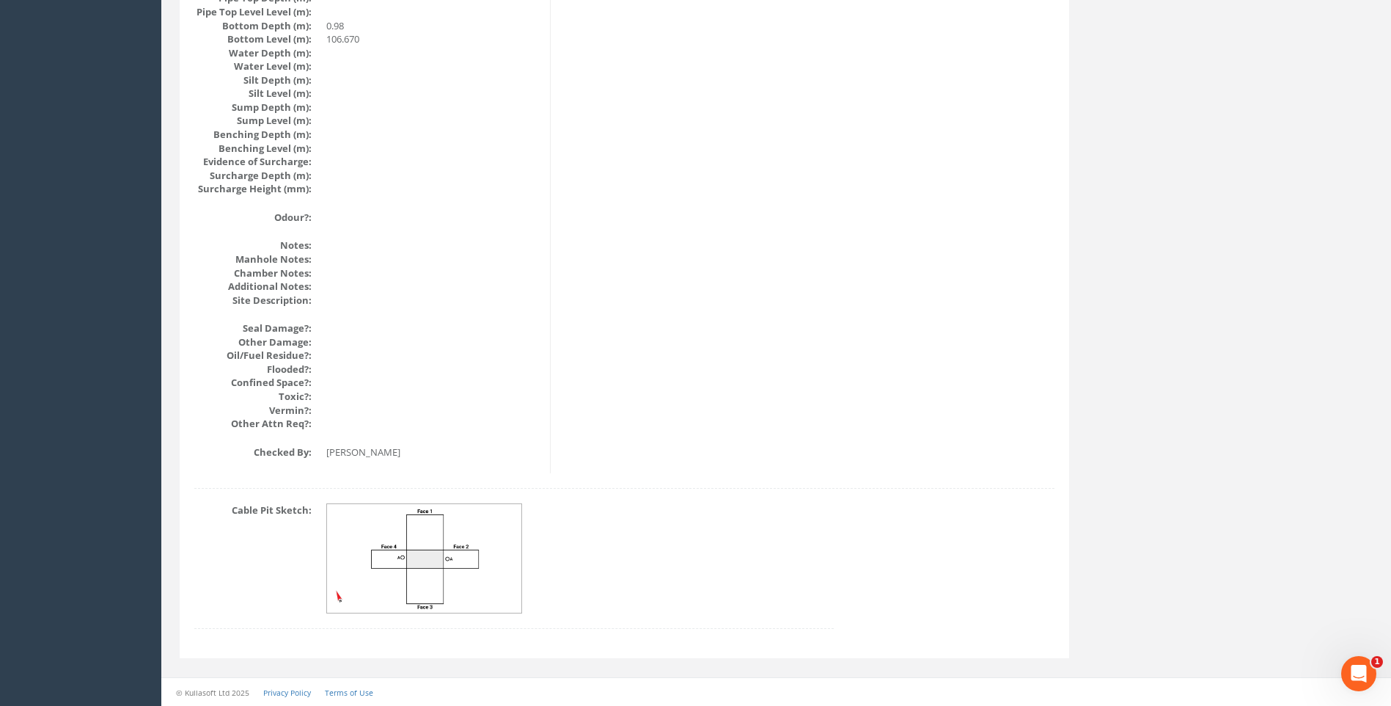
scroll to position [1557, 0]
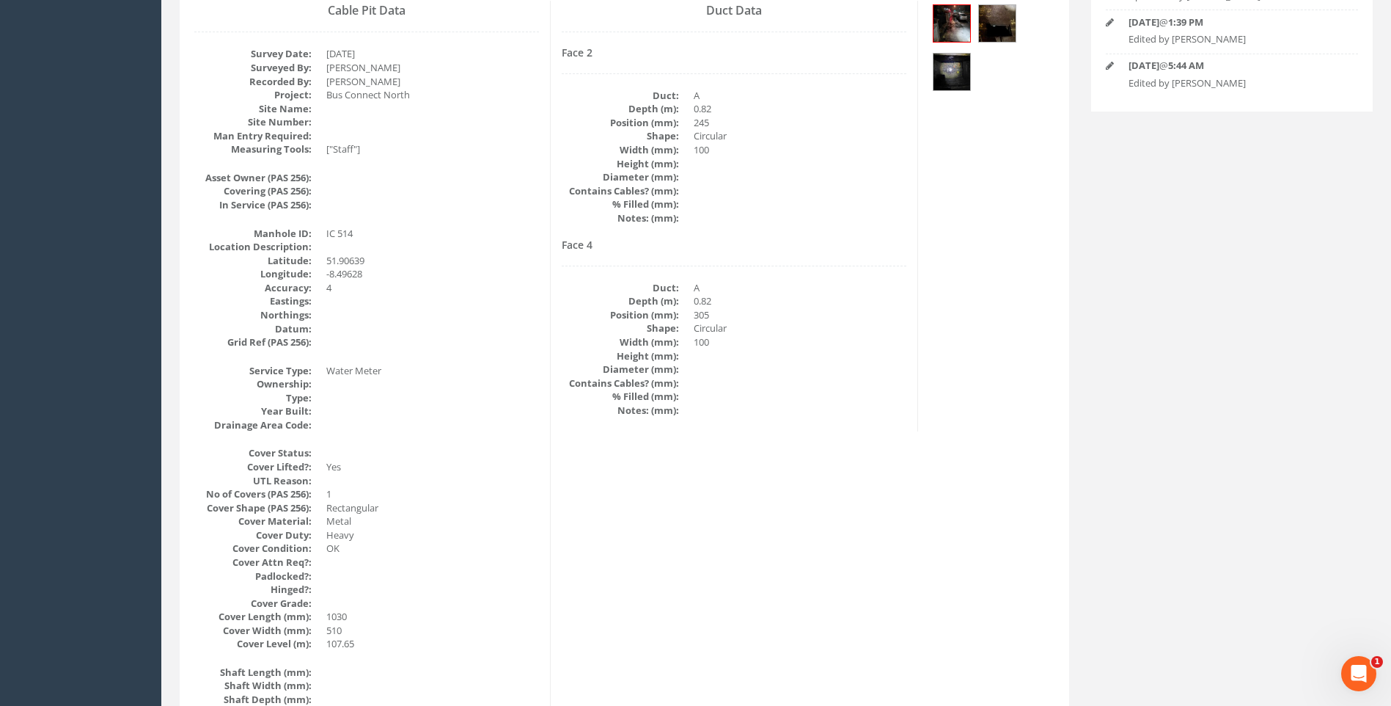
scroll to position [89, 0]
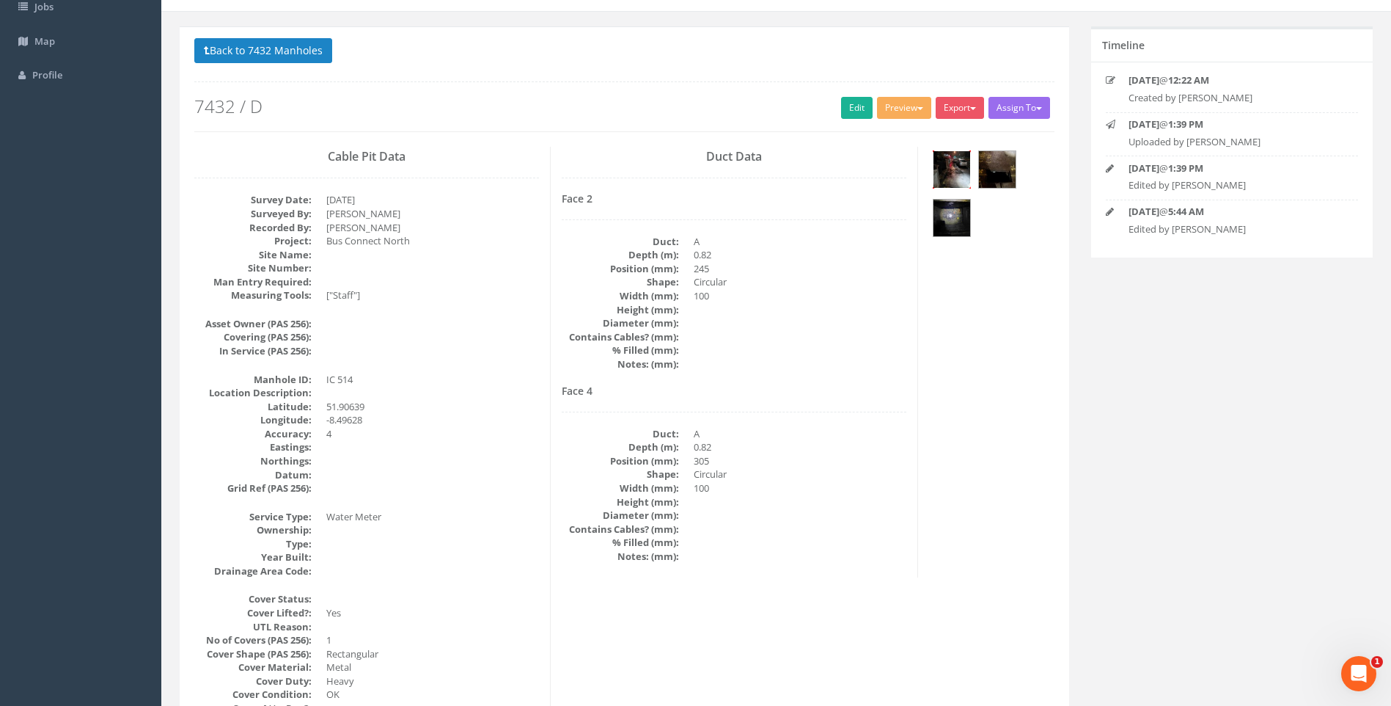
click at [951, 164] on img at bounding box center [952, 169] width 37 height 37
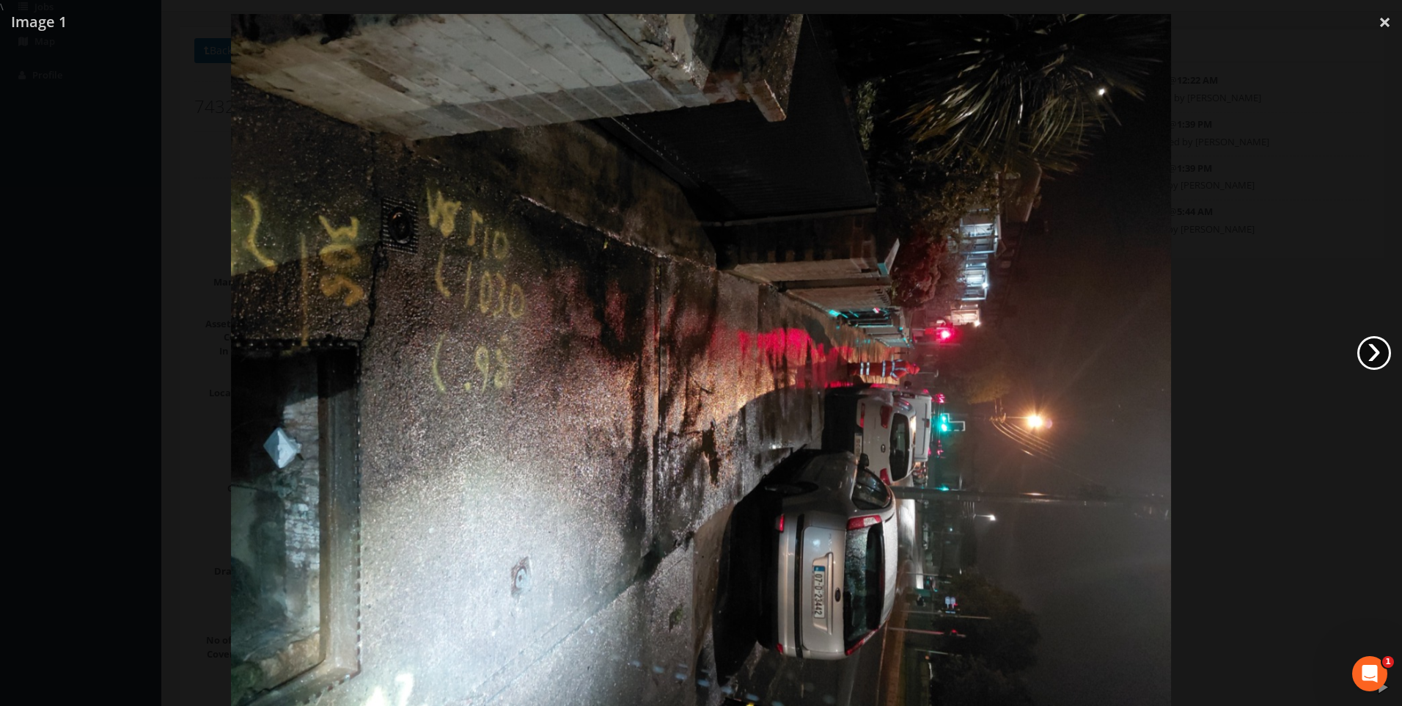
click at [1375, 354] on link "›" at bounding box center [1375, 353] width 34 height 34
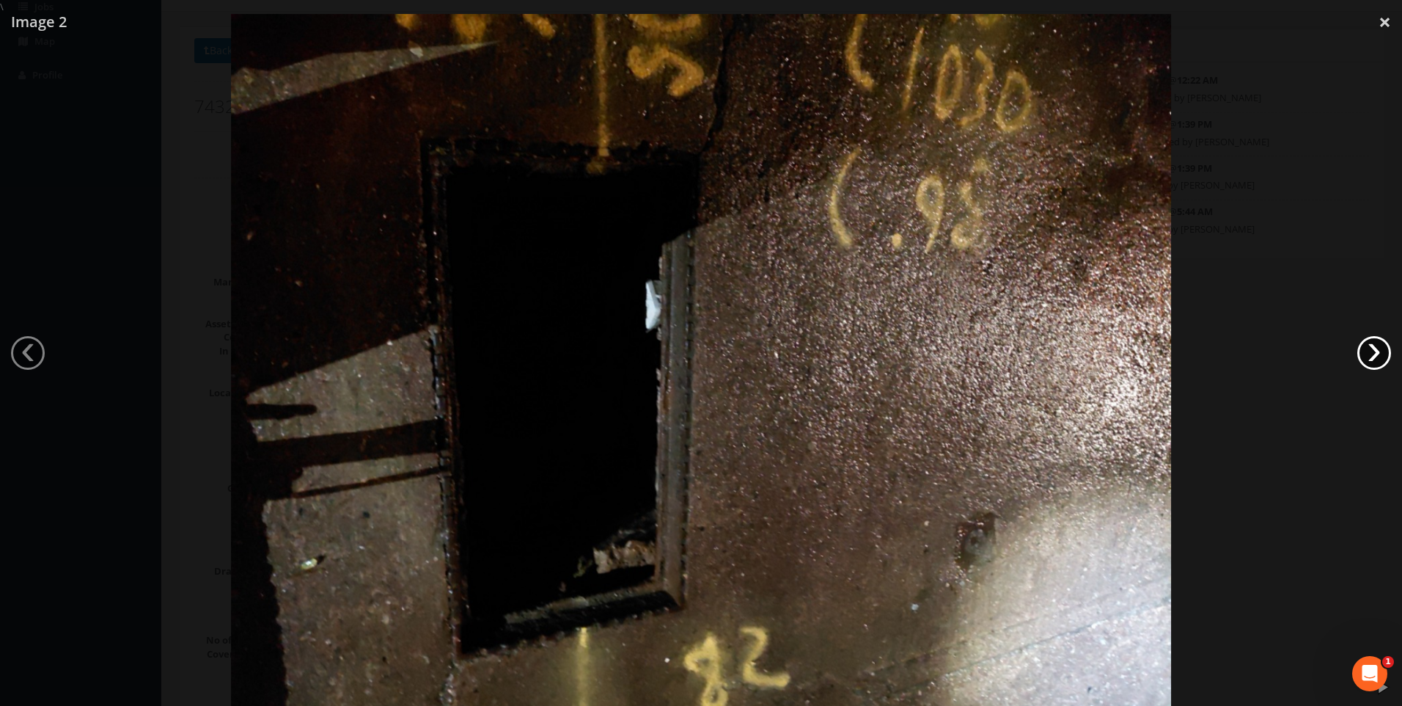
click at [1375, 354] on link "›" at bounding box center [1375, 353] width 34 height 34
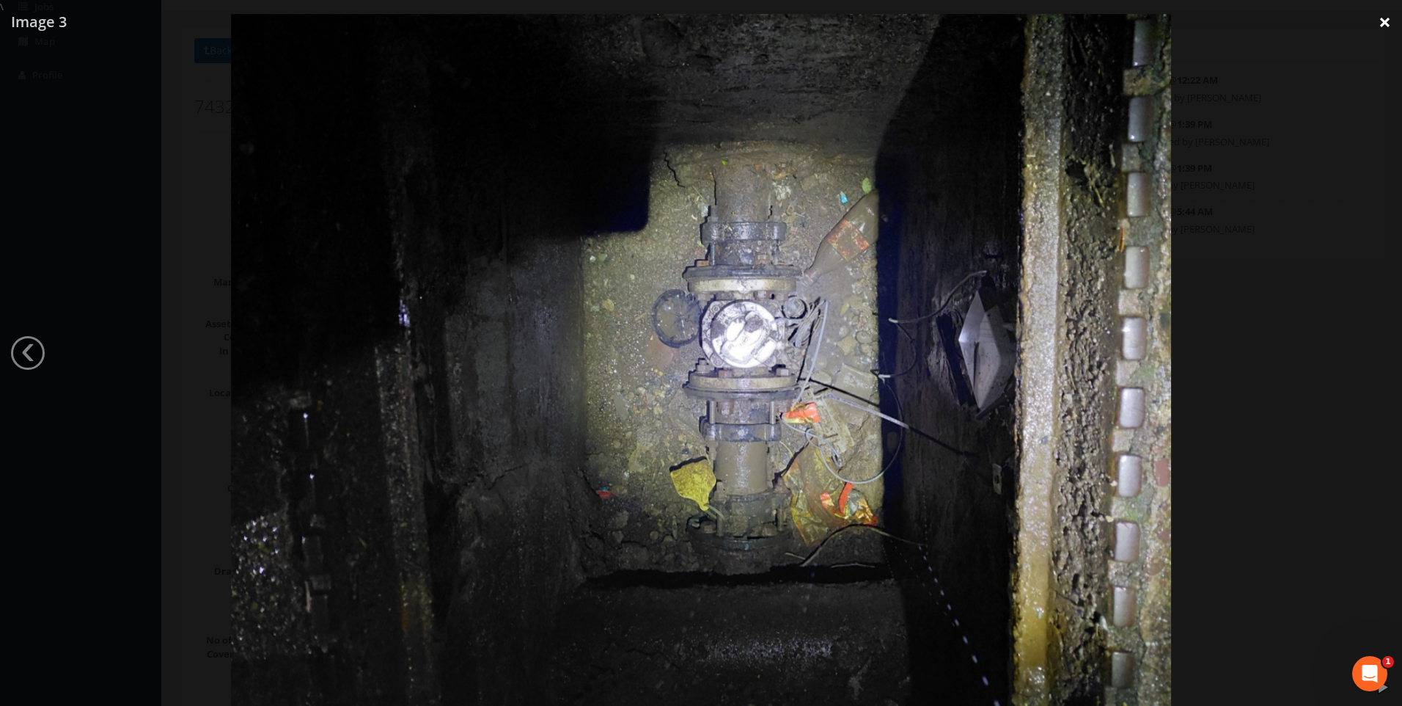
click at [1386, 25] on link "×" at bounding box center [1385, 22] width 34 height 44
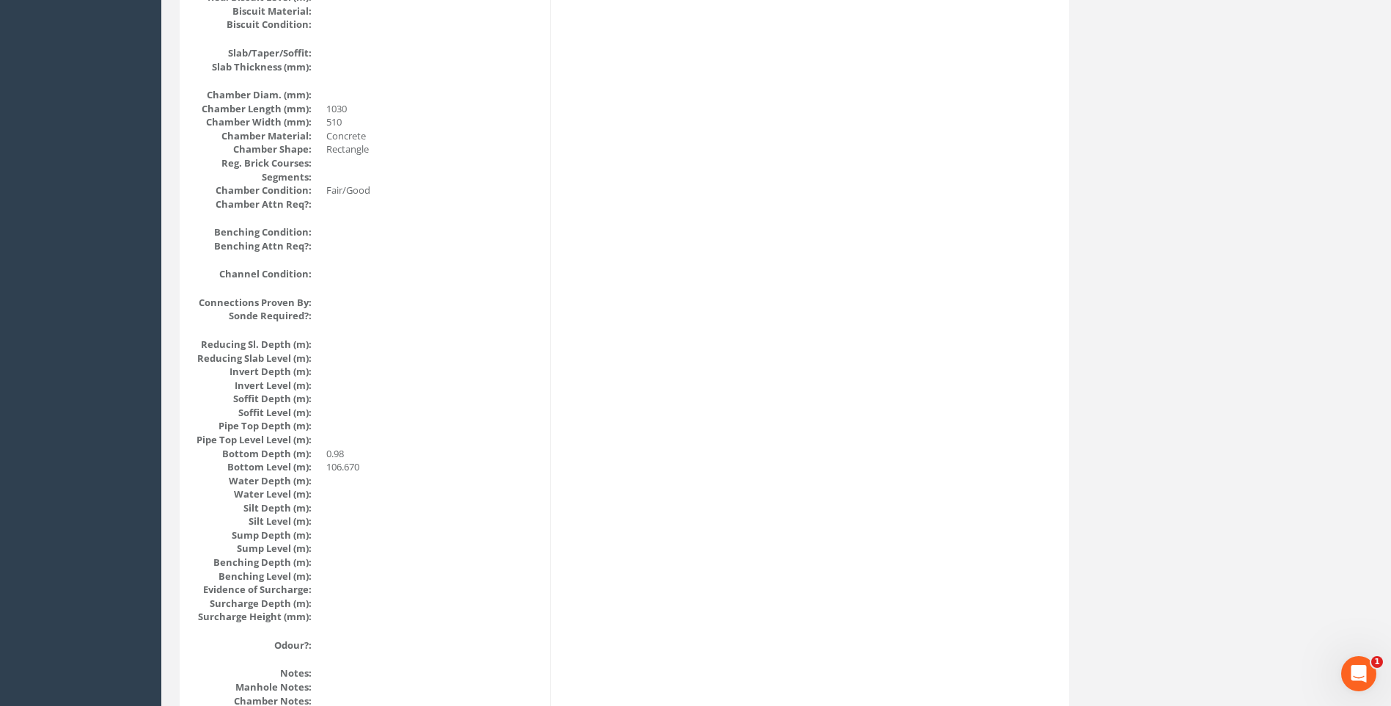
scroll to position [1263, 0]
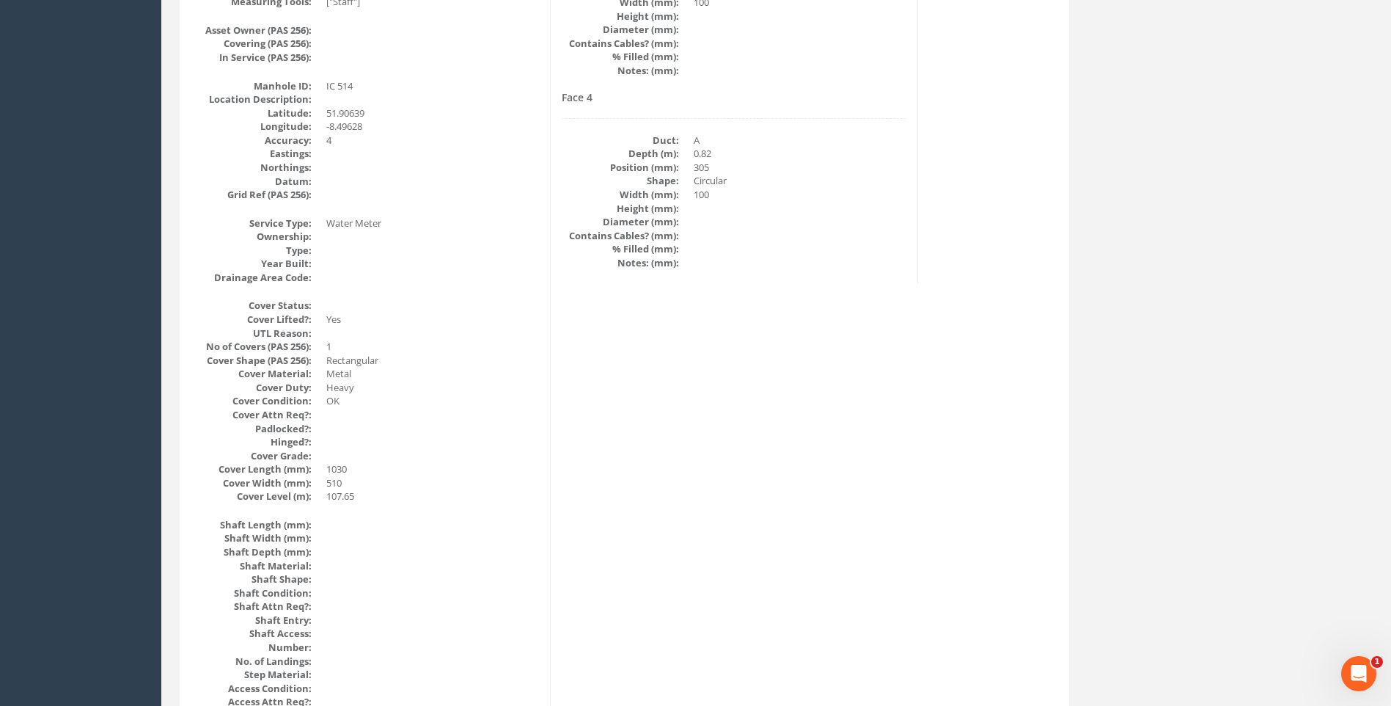
scroll to position [89, 0]
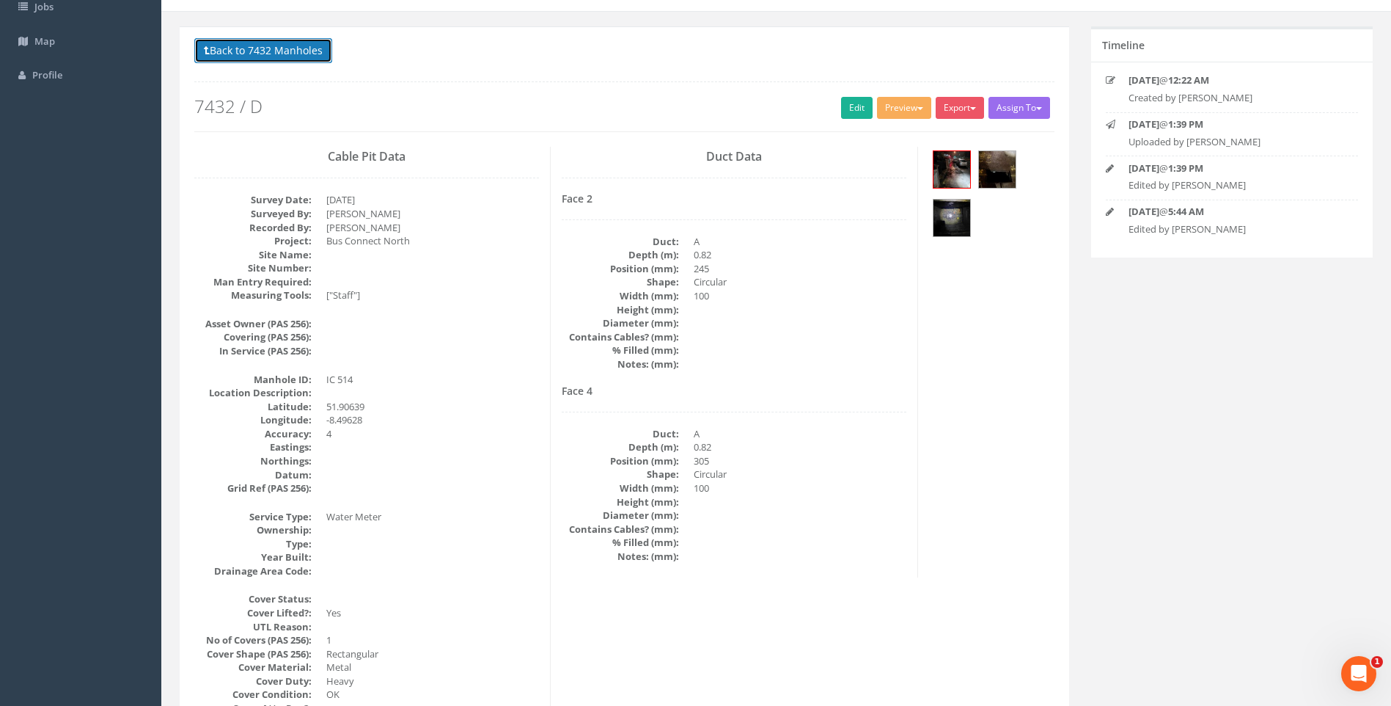
click at [283, 54] on button "Back to 7432 Manholes" at bounding box center [263, 50] width 138 height 25
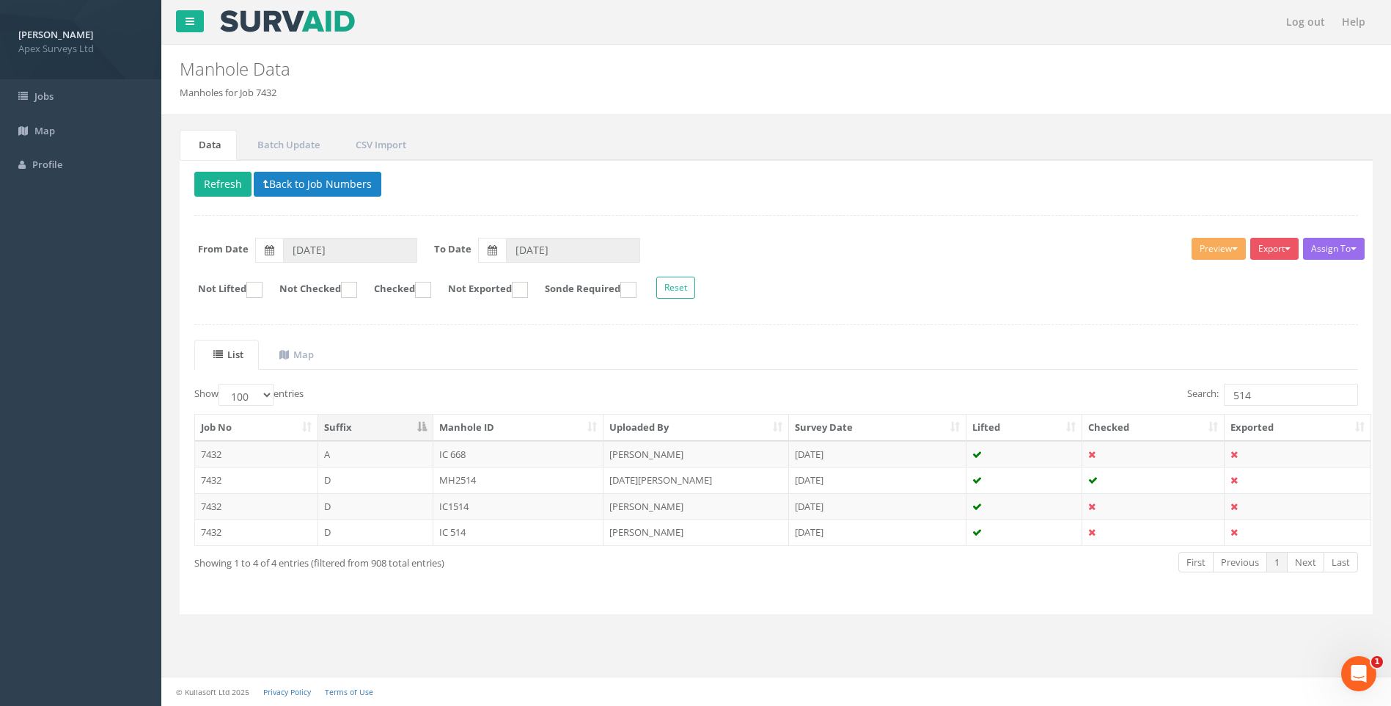
scroll to position [0, 0]
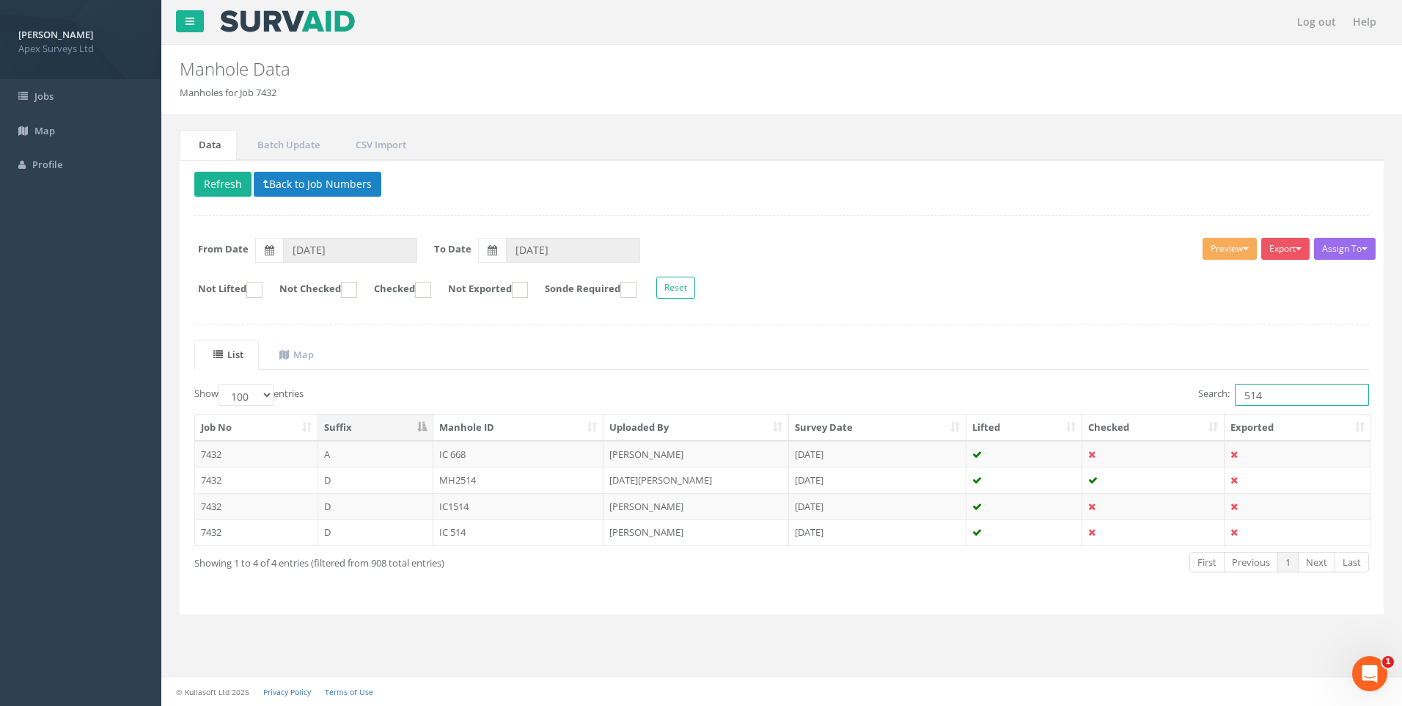
drag, startPoint x: 1249, startPoint y: 392, endPoint x: 1263, endPoint y: 394, distance: 14.1
click at [1263, 394] on input "514" at bounding box center [1302, 395] width 134 height 22
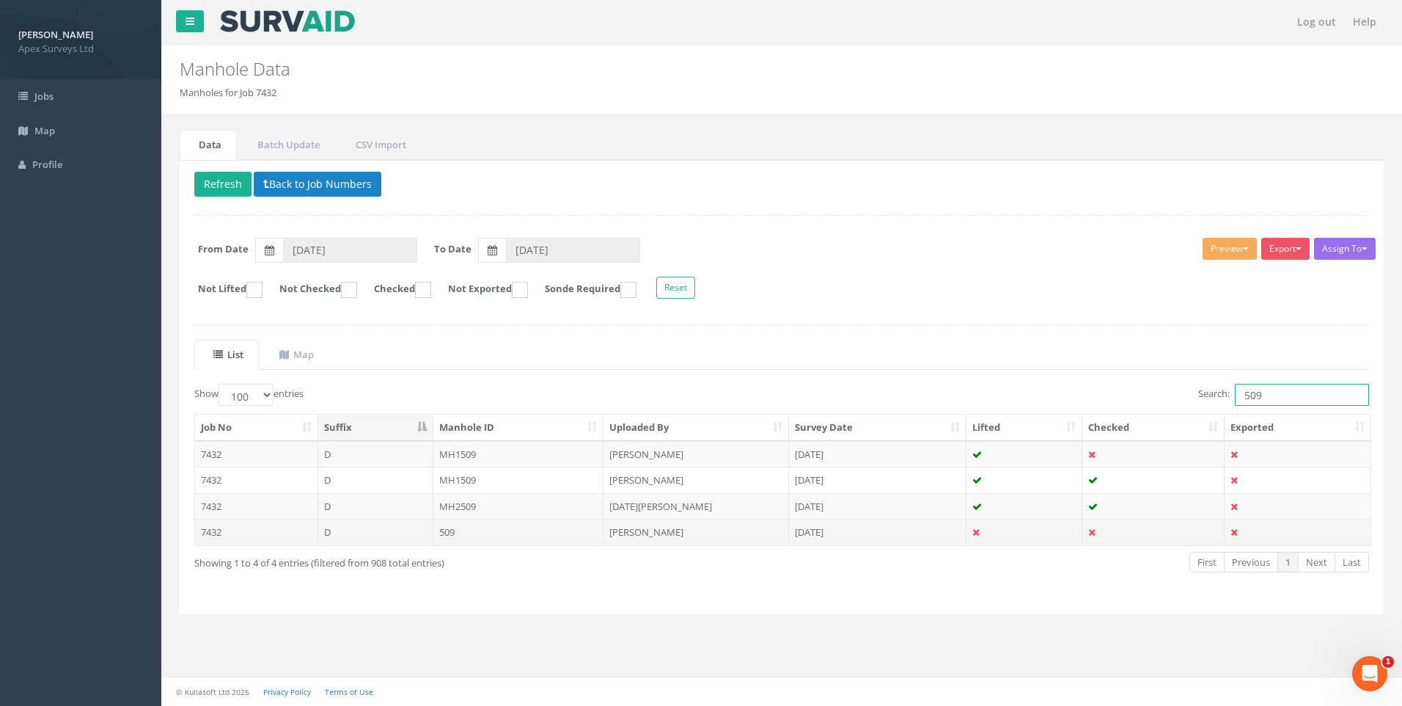
type input "509"
click at [671, 533] on td "[PERSON_NAME]" at bounding box center [697, 532] width 186 height 26
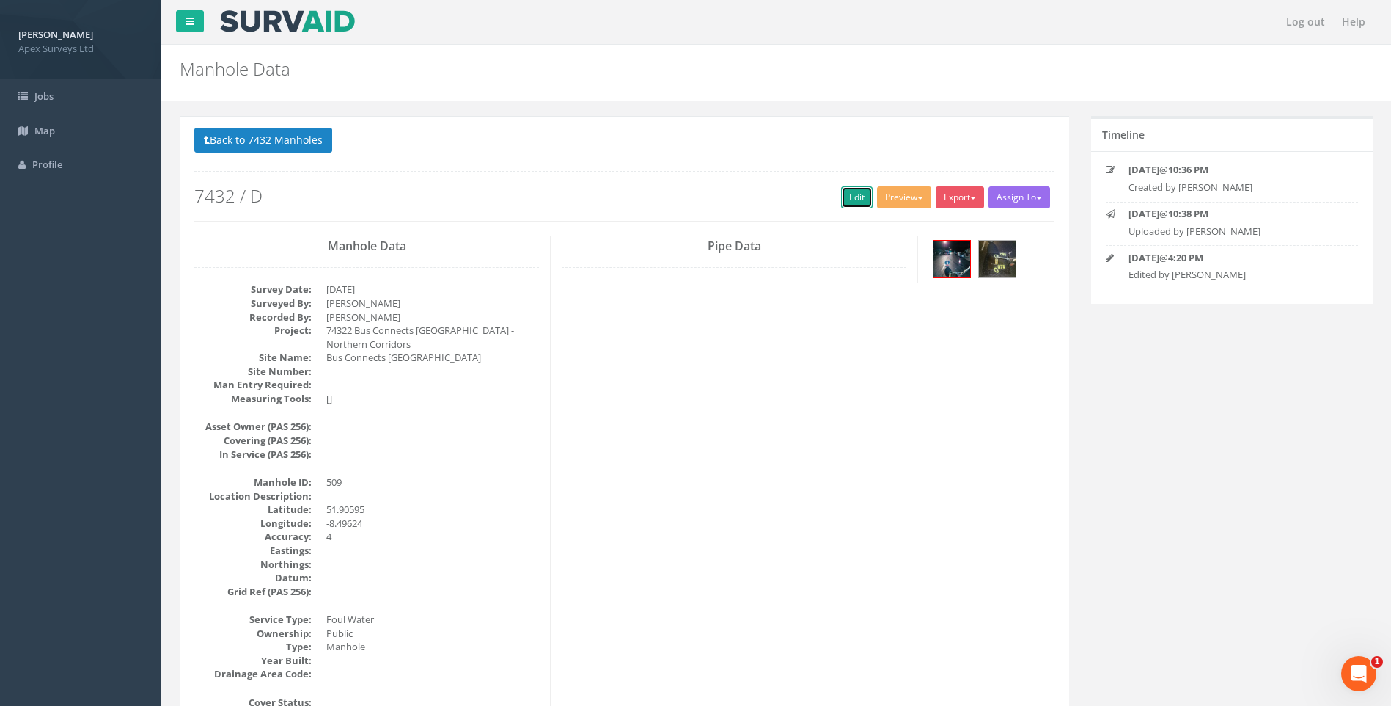
drag, startPoint x: 841, startPoint y: 190, endPoint x: 111, endPoint y: 403, distance: 759.5
click at [841, 190] on link "Edit" at bounding box center [857, 197] width 32 height 22
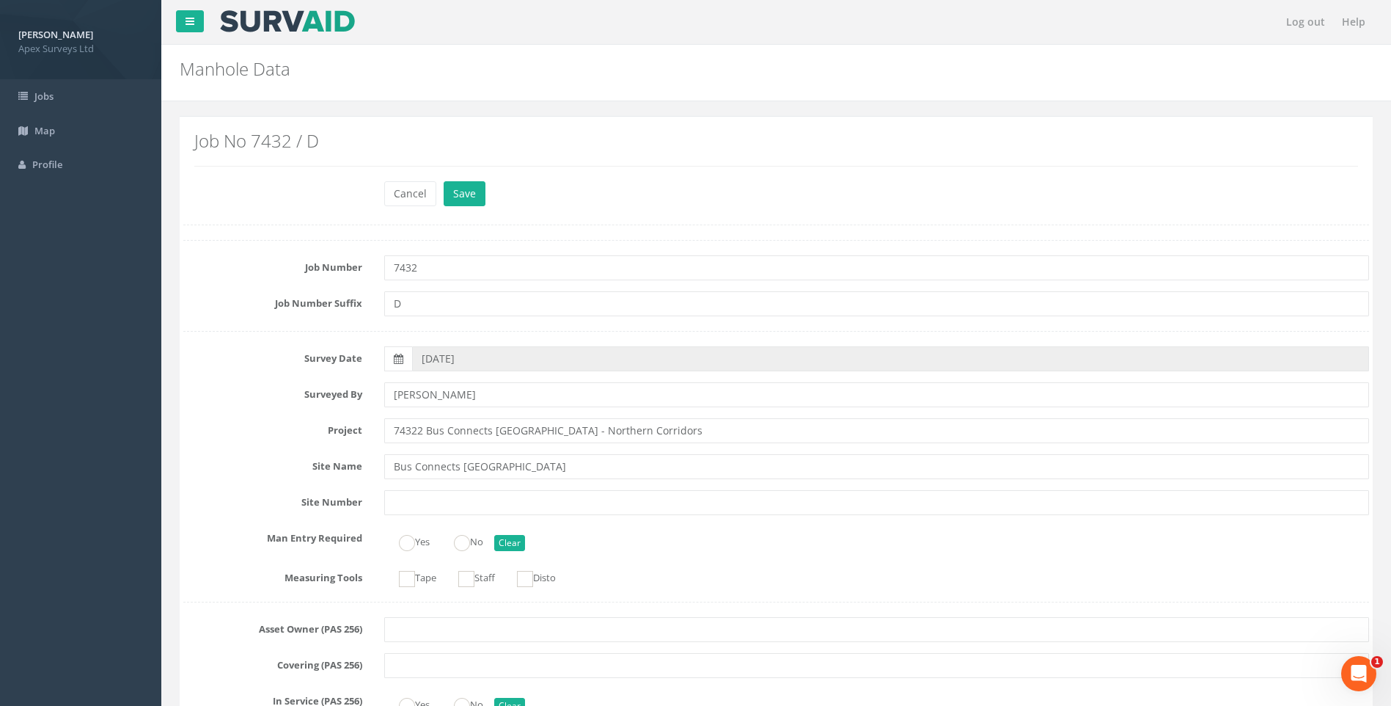
click at [220, 395] on label "Surveyed By" at bounding box center [272, 391] width 201 height 19
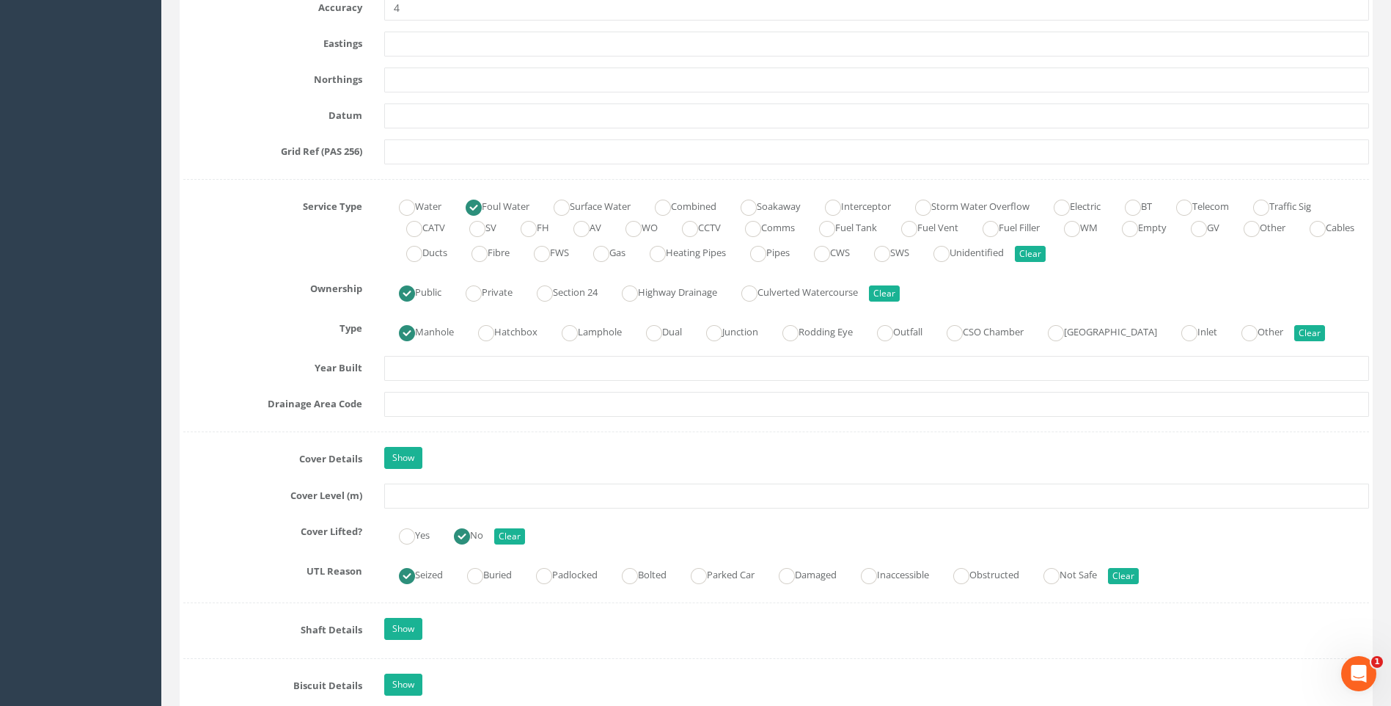
scroll to position [1027, 0]
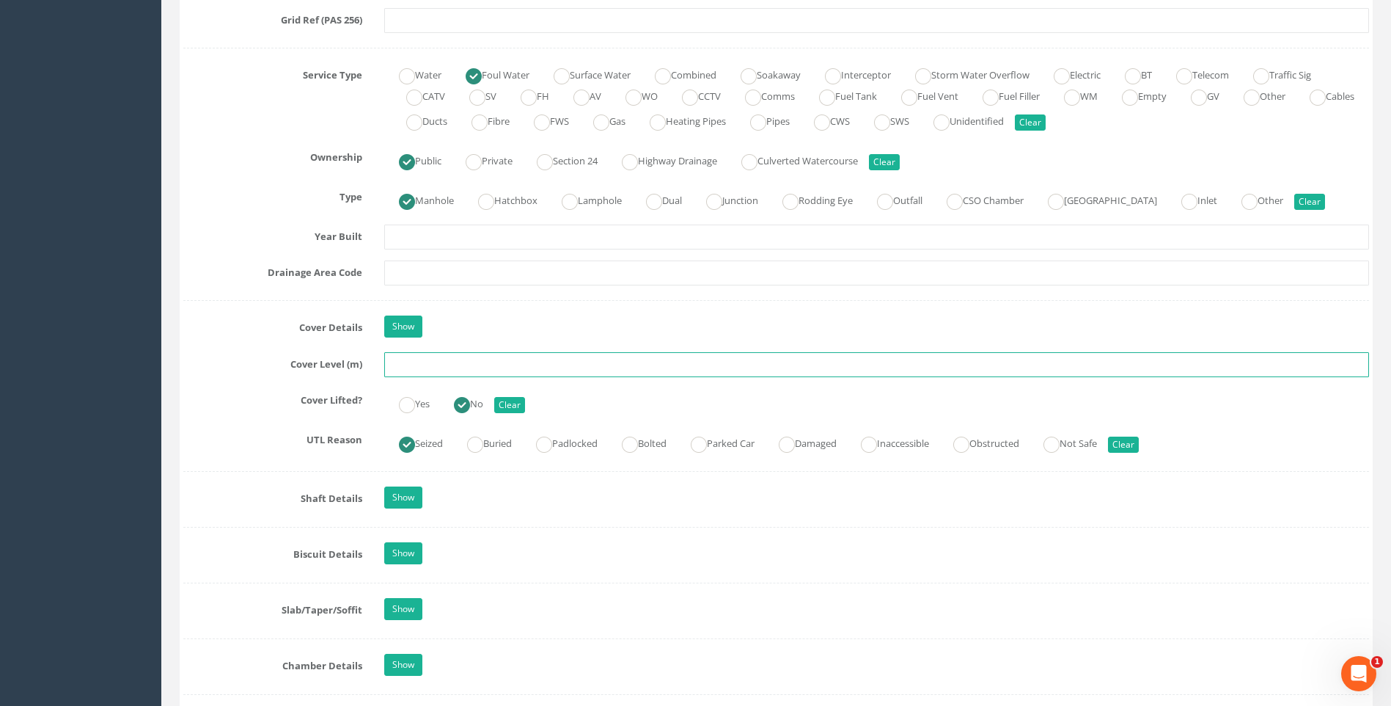
click at [431, 368] on input "text" at bounding box center [876, 364] width 985 height 25
type input "5"
type input "107.80"
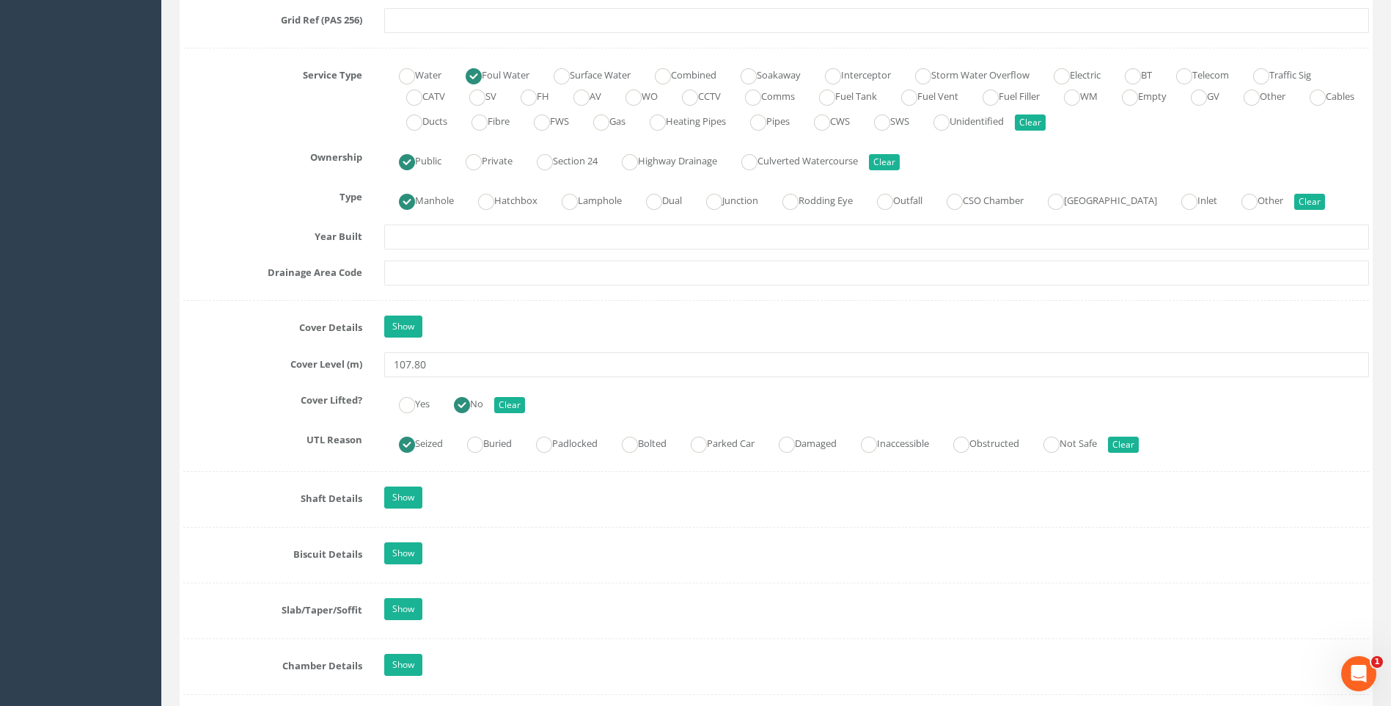
click at [250, 397] on label "Cover Lifted?" at bounding box center [272, 397] width 201 height 19
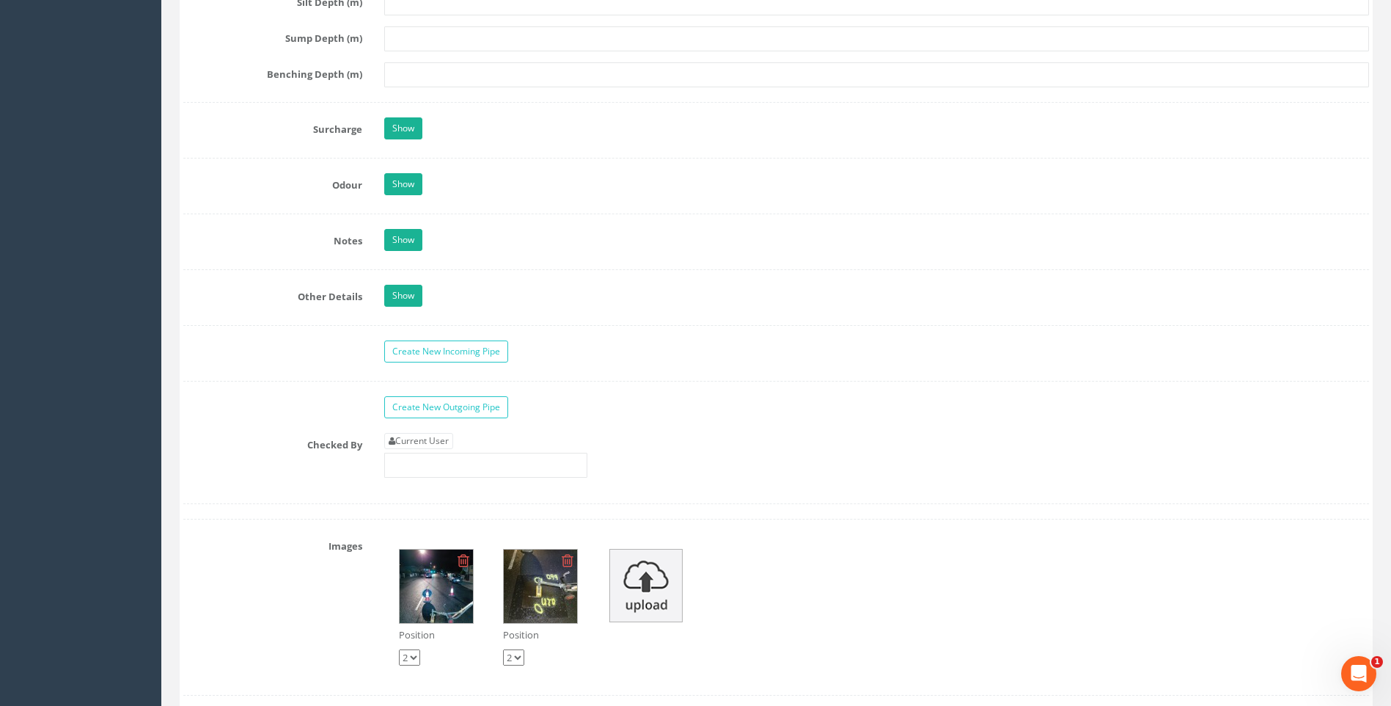
scroll to position [2274, 0]
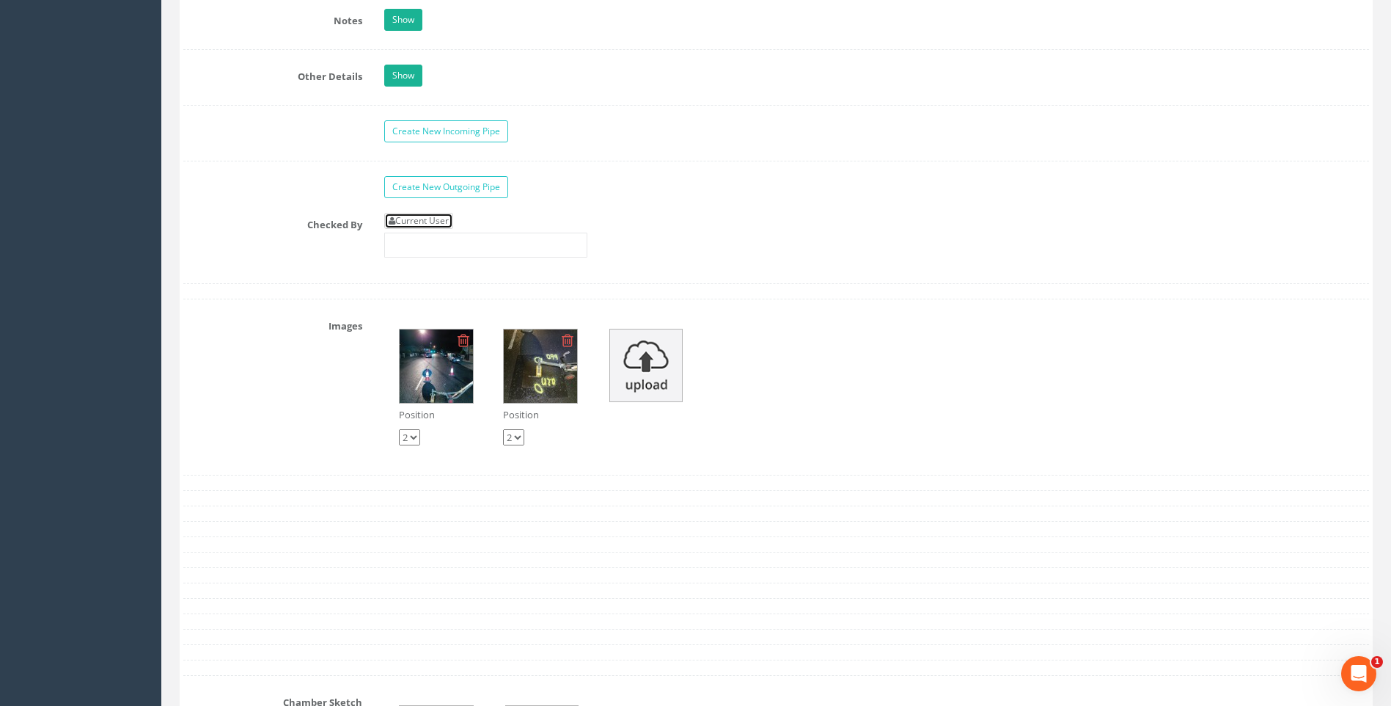
click at [430, 216] on link "Current User" at bounding box center [418, 221] width 69 height 16
type input "[PERSON_NAME]"
click at [219, 244] on div "Checked By Current User [PERSON_NAME]" at bounding box center [776, 241] width 1208 height 56
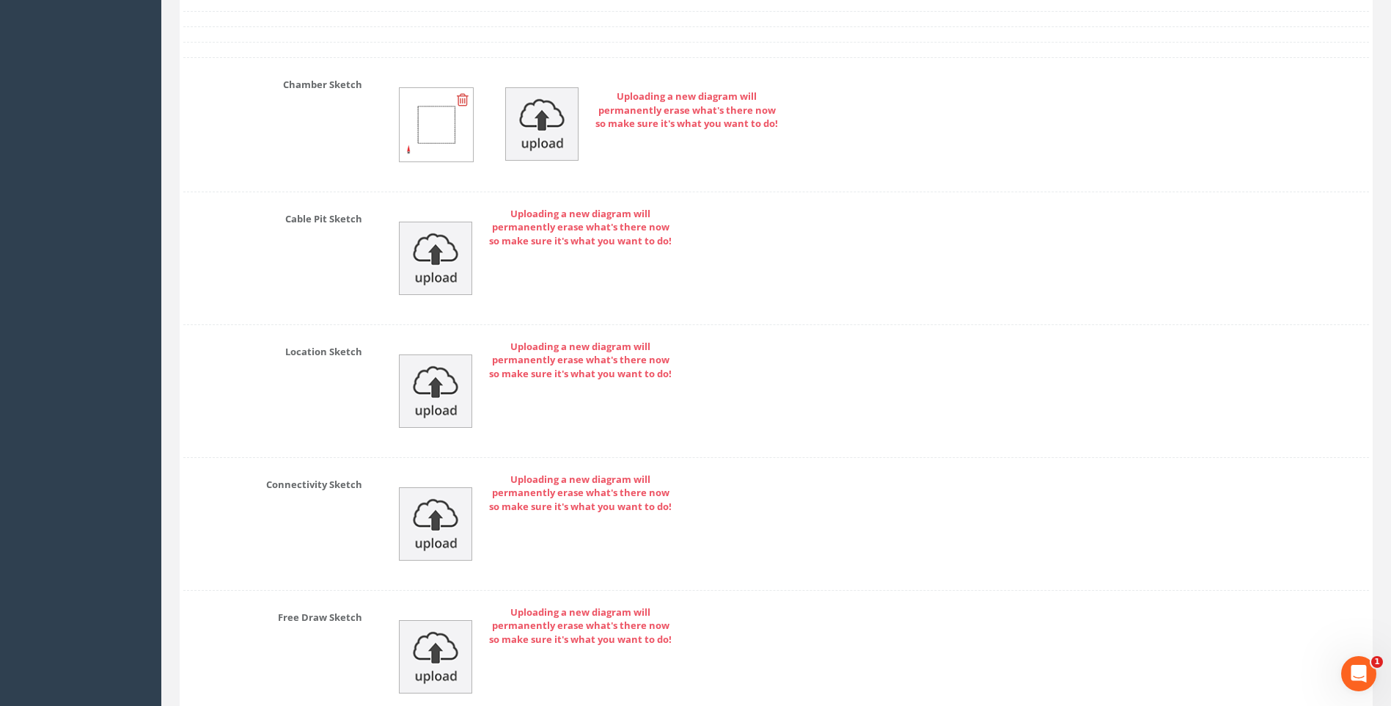
scroll to position [3026, 0]
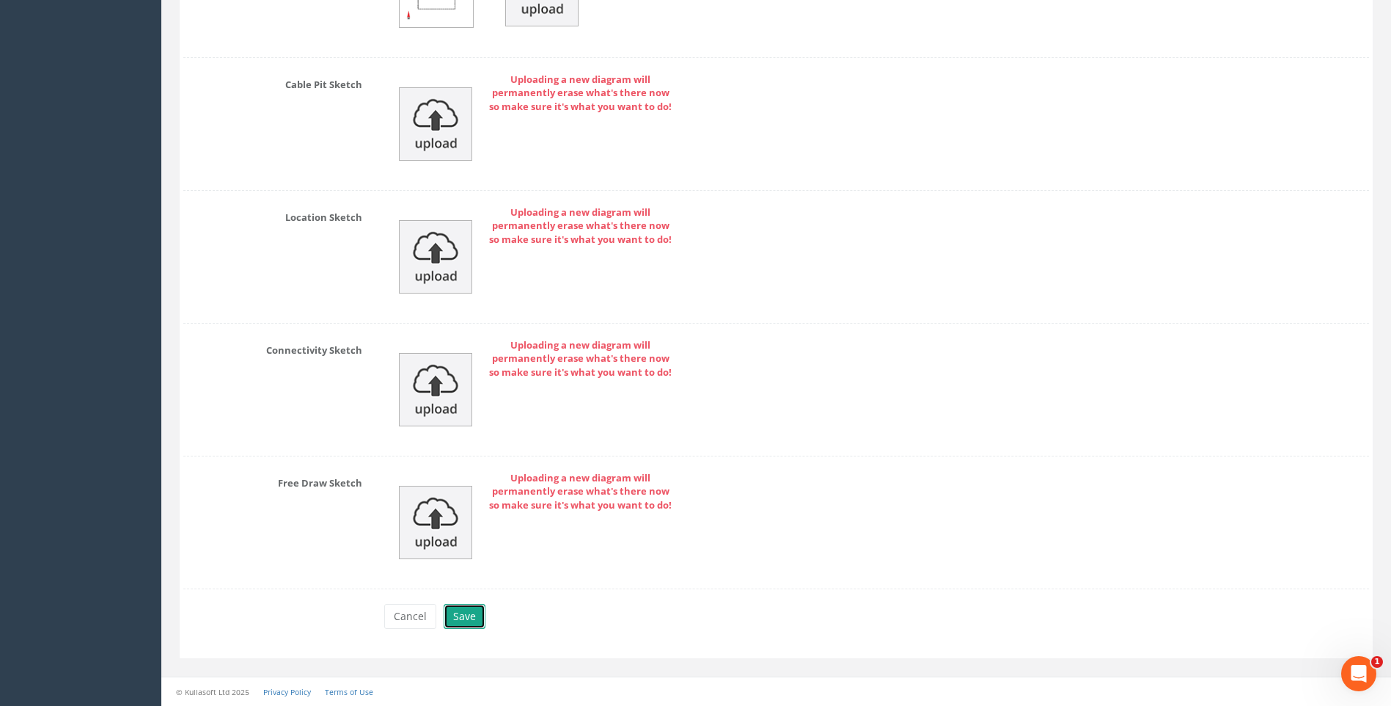
click at [472, 613] on button "Save" at bounding box center [465, 616] width 42 height 25
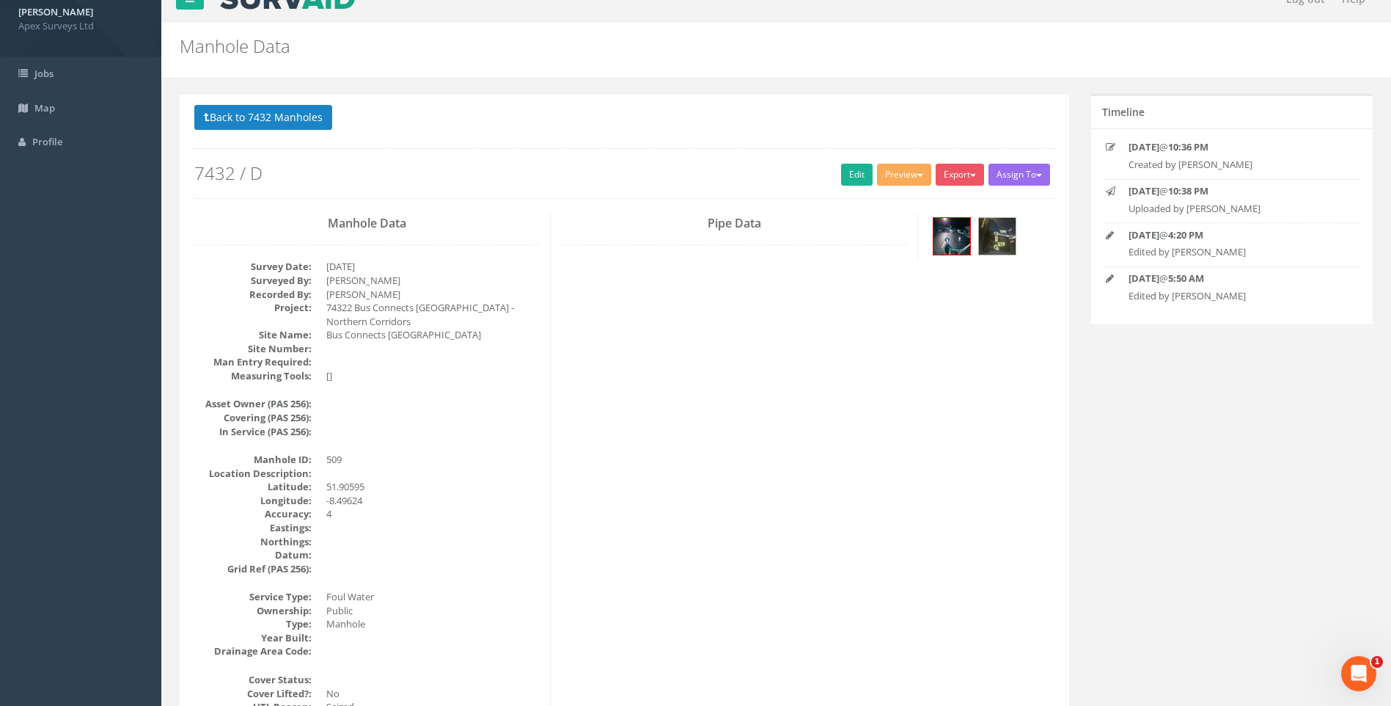
scroll to position [16, 0]
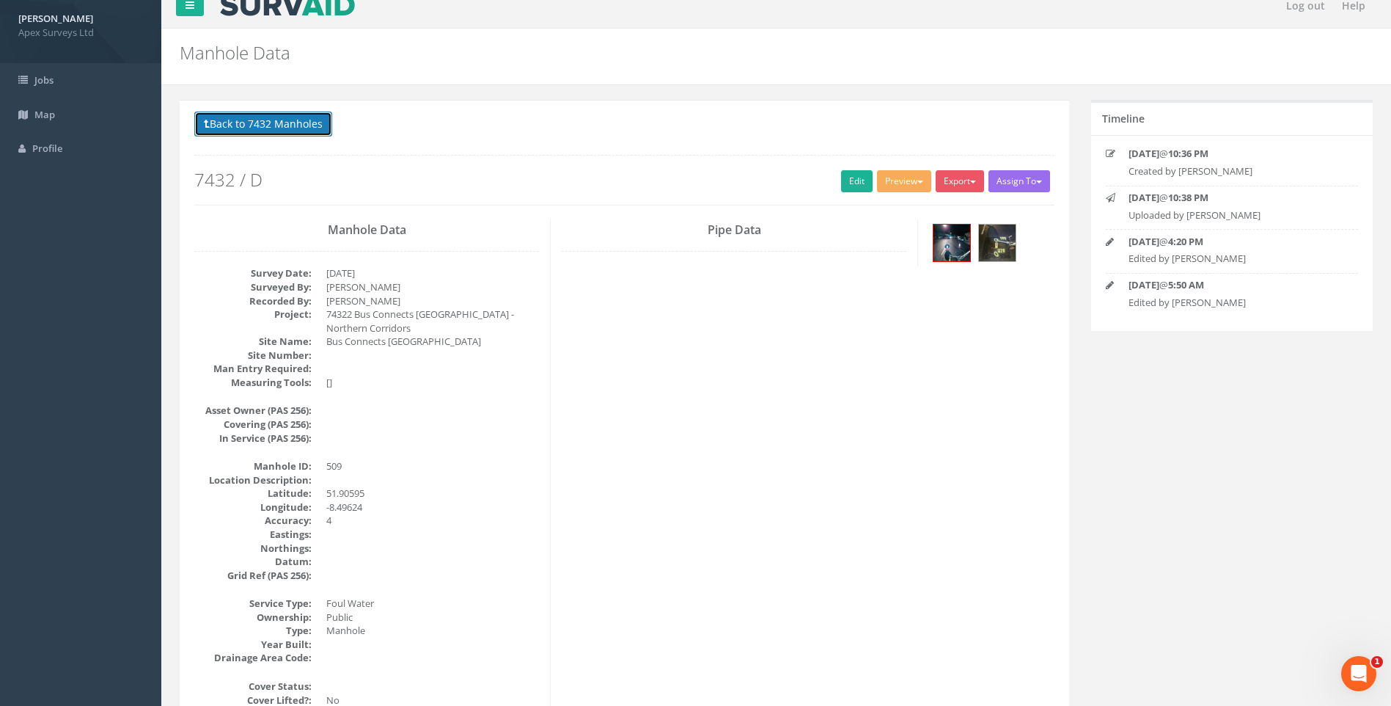
click at [246, 120] on button "Back to 7432 Manholes" at bounding box center [263, 123] width 138 height 25
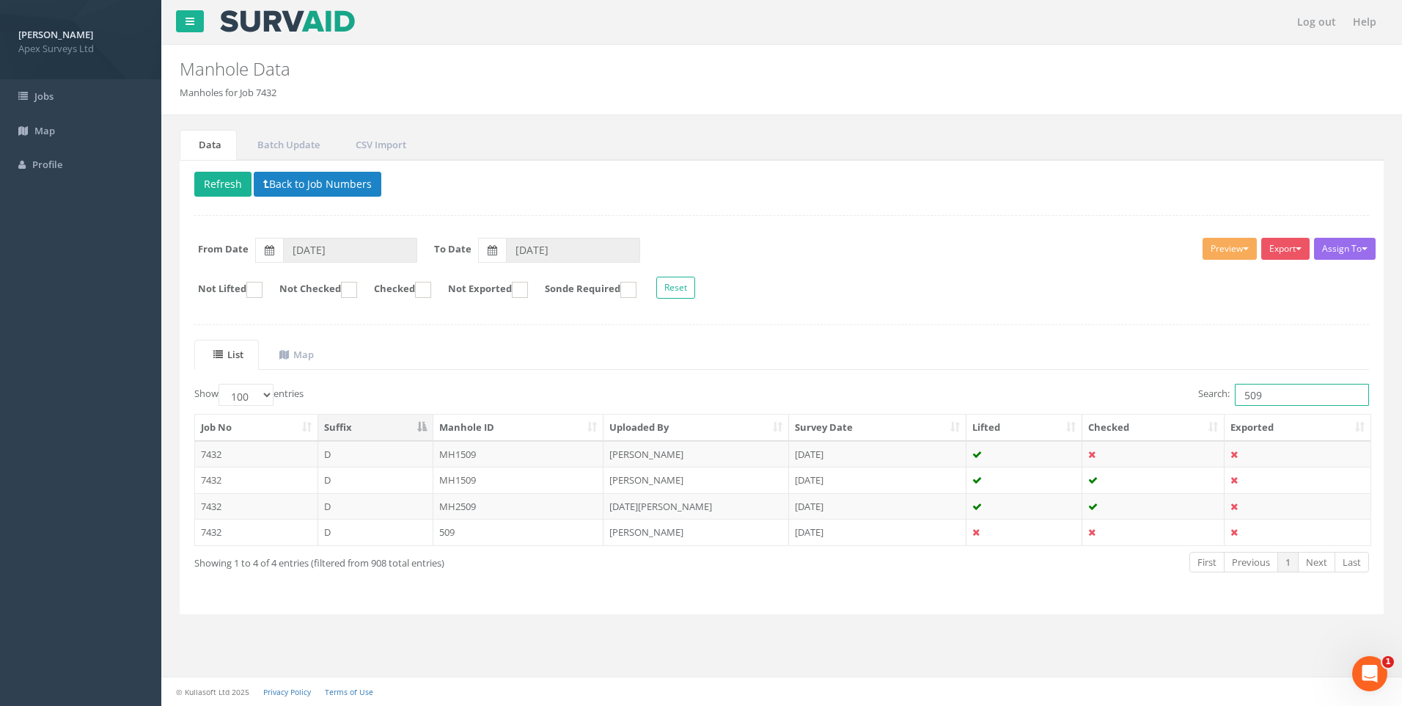
drag, startPoint x: 1251, startPoint y: 398, endPoint x: 1268, endPoint y: 398, distance: 16.2
click at [1268, 398] on input "509" at bounding box center [1302, 395] width 134 height 22
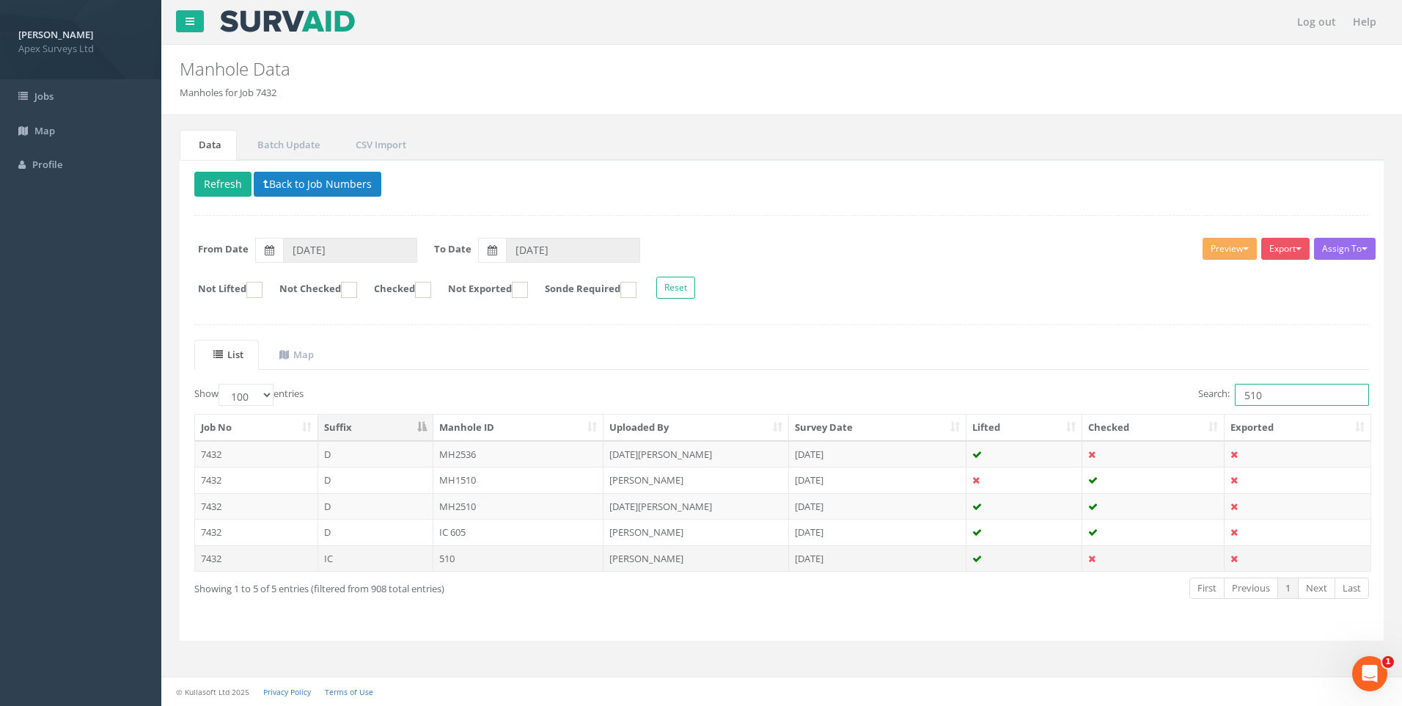
type input "510"
click at [637, 556] on td "[PERSON_NAME]" at bounding box center [697, 558] width 186 height 26
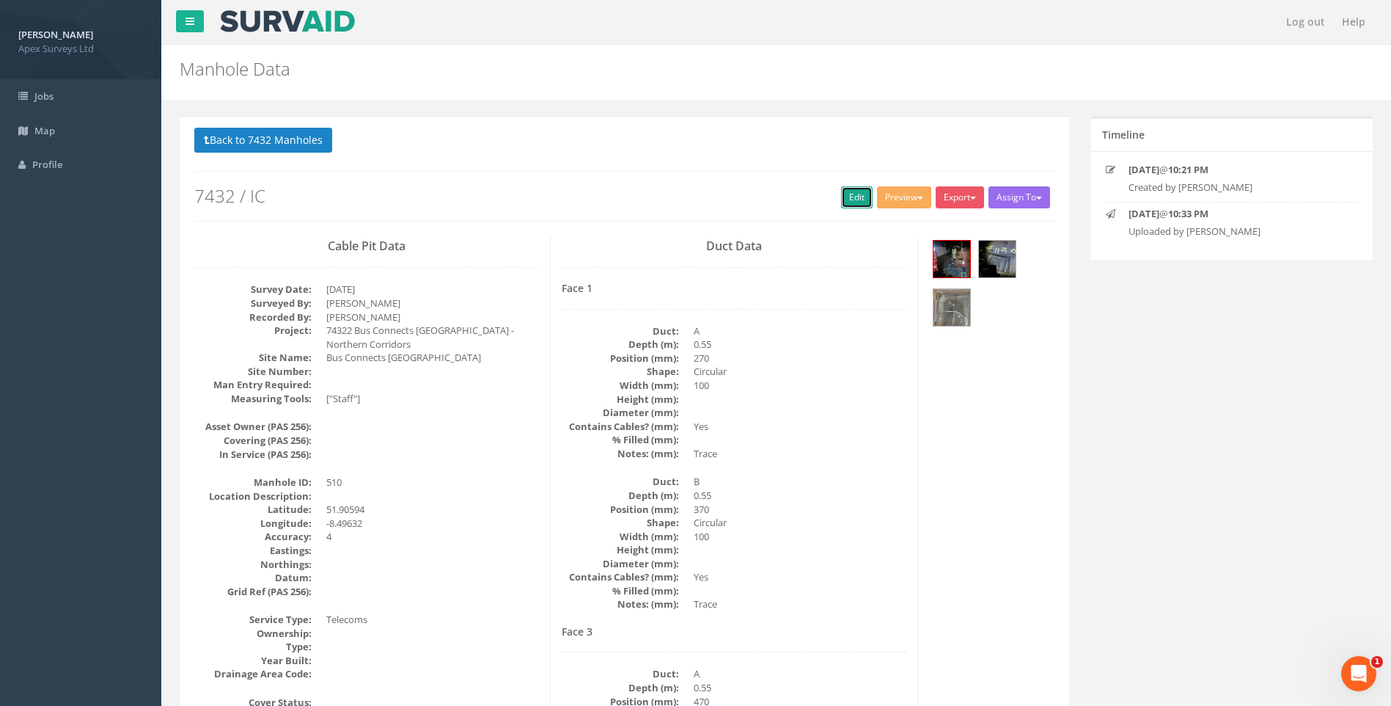
click at [855, 196] on link "Edit" at bounding box center [857, 197] width 32 height 22
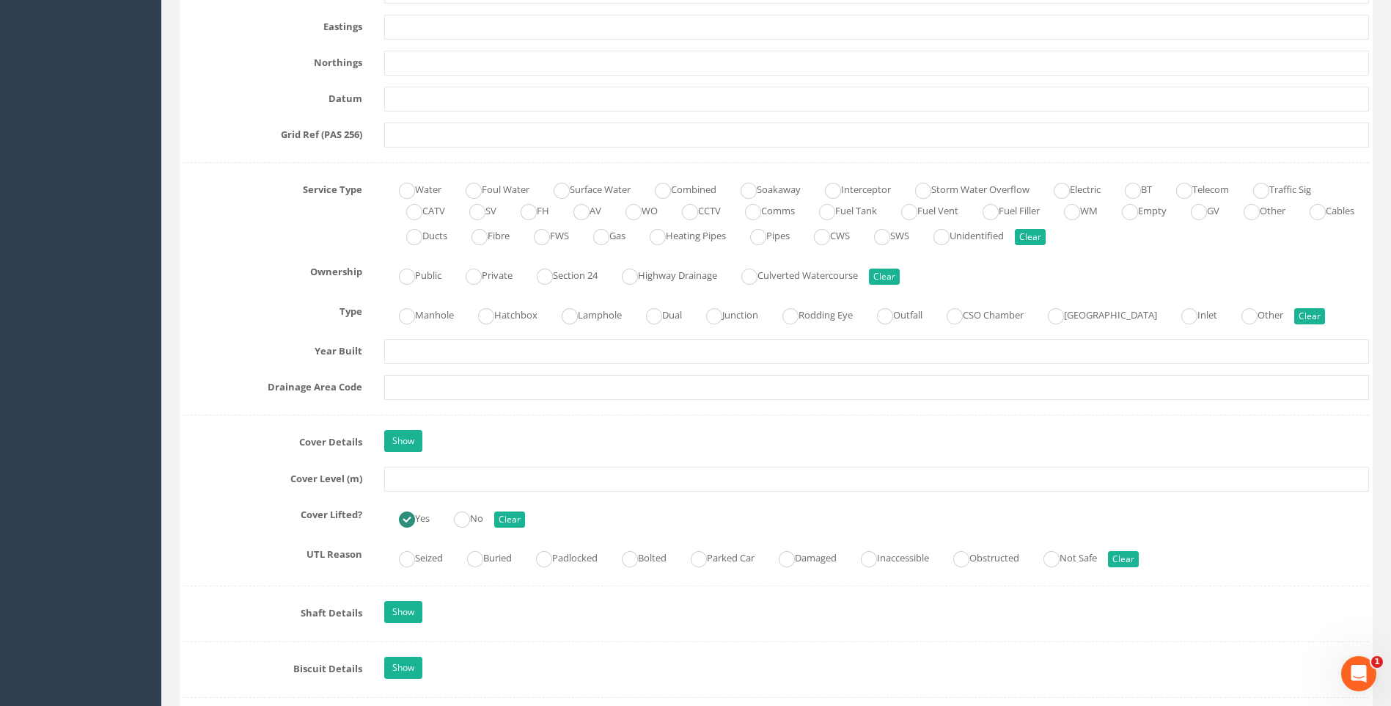
scroll to position [1027, 0]
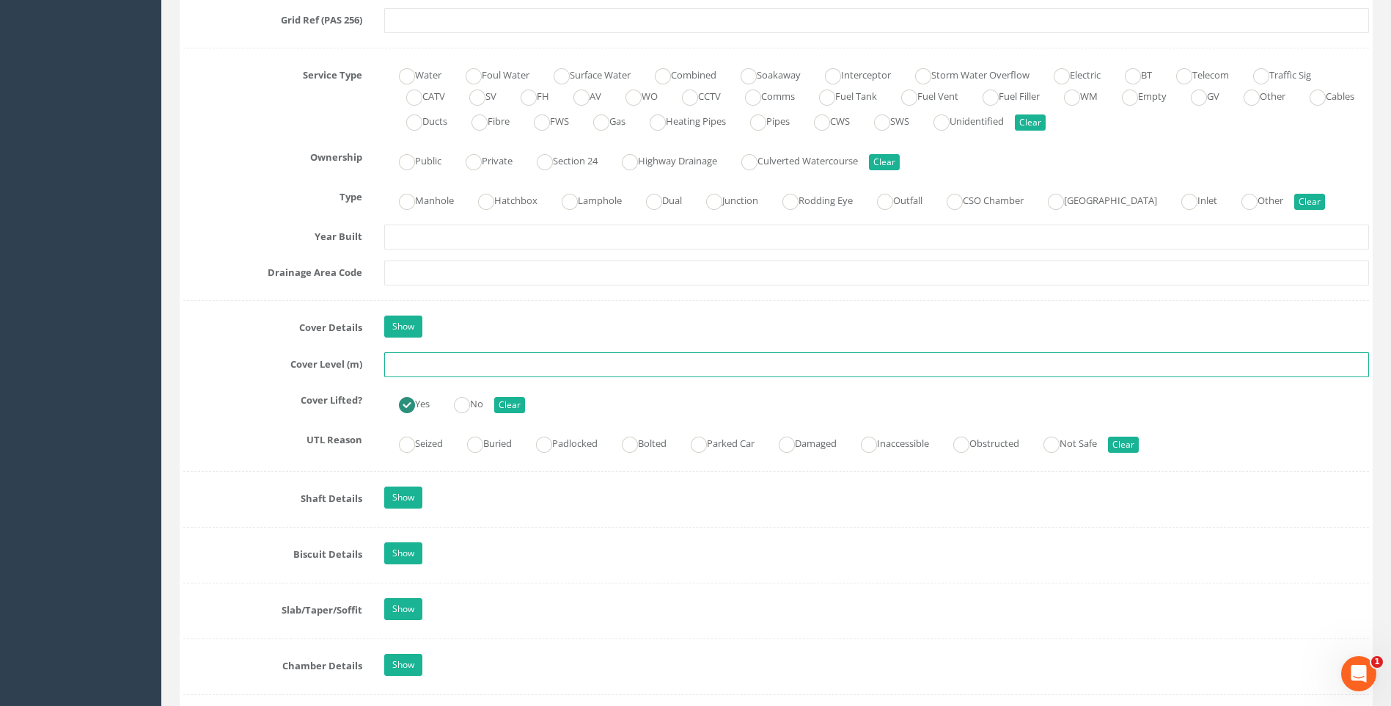
click at [406, 368] on input "text" at bounding box center [876, 364] width 985 height 25
type input "107.73"
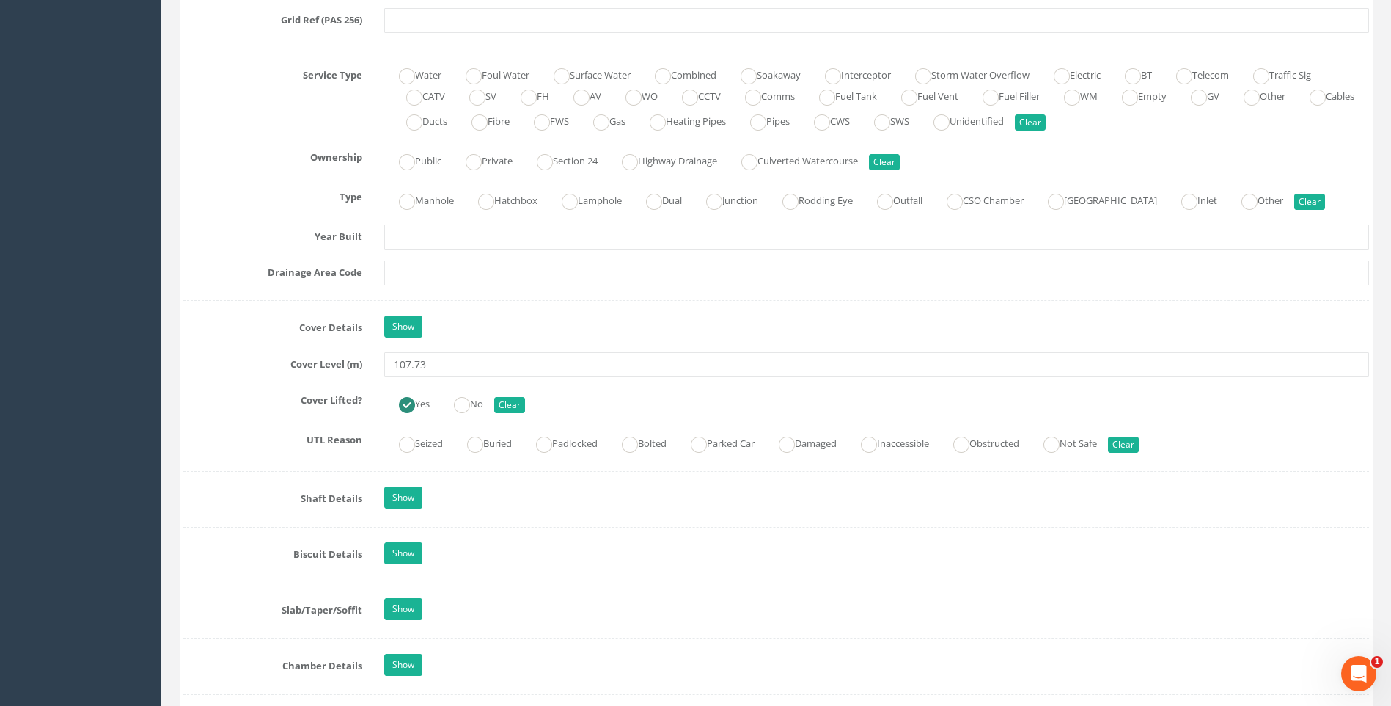
click at [233, 384] on div "Job Number 7432 Job Number Suffix IC Survey Date [DATE] Surveyed By [PERSON_NAM…" at bounding box center [776, 555] width 1186 height 2685
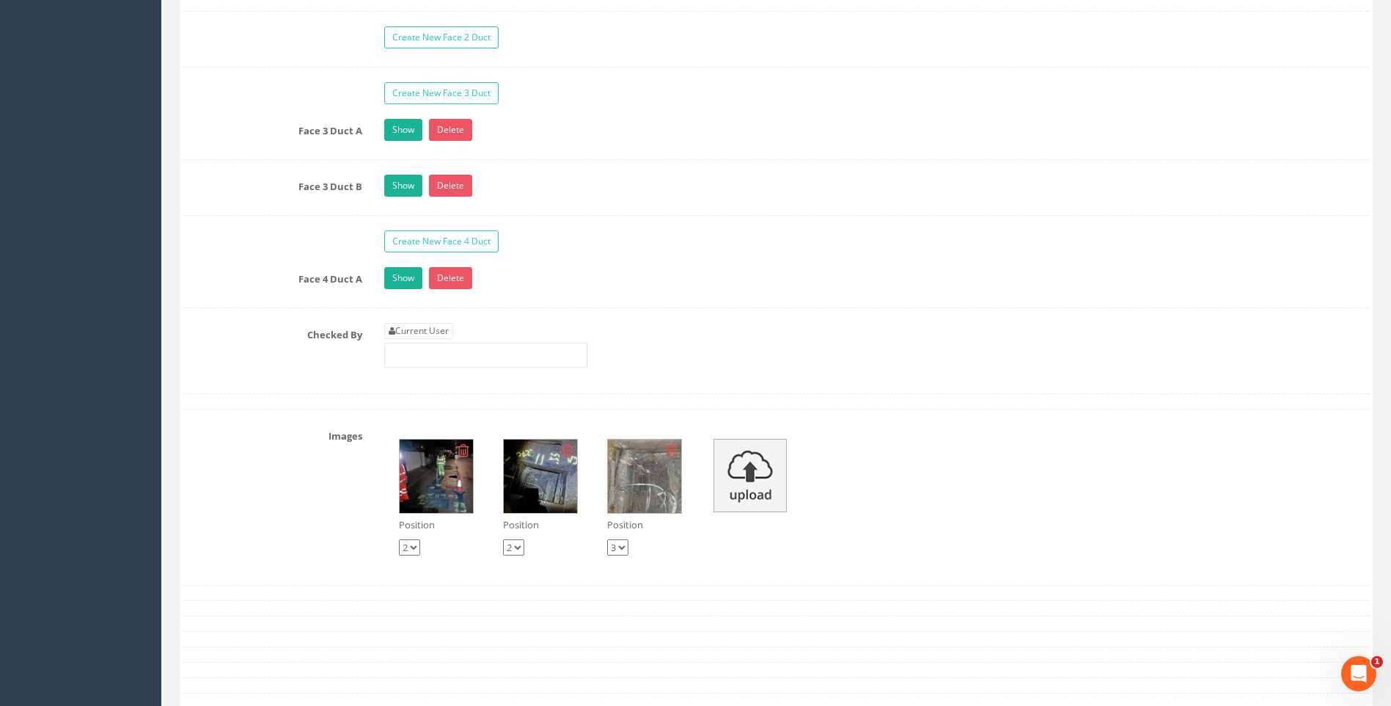
scroll to position [2641, 0]
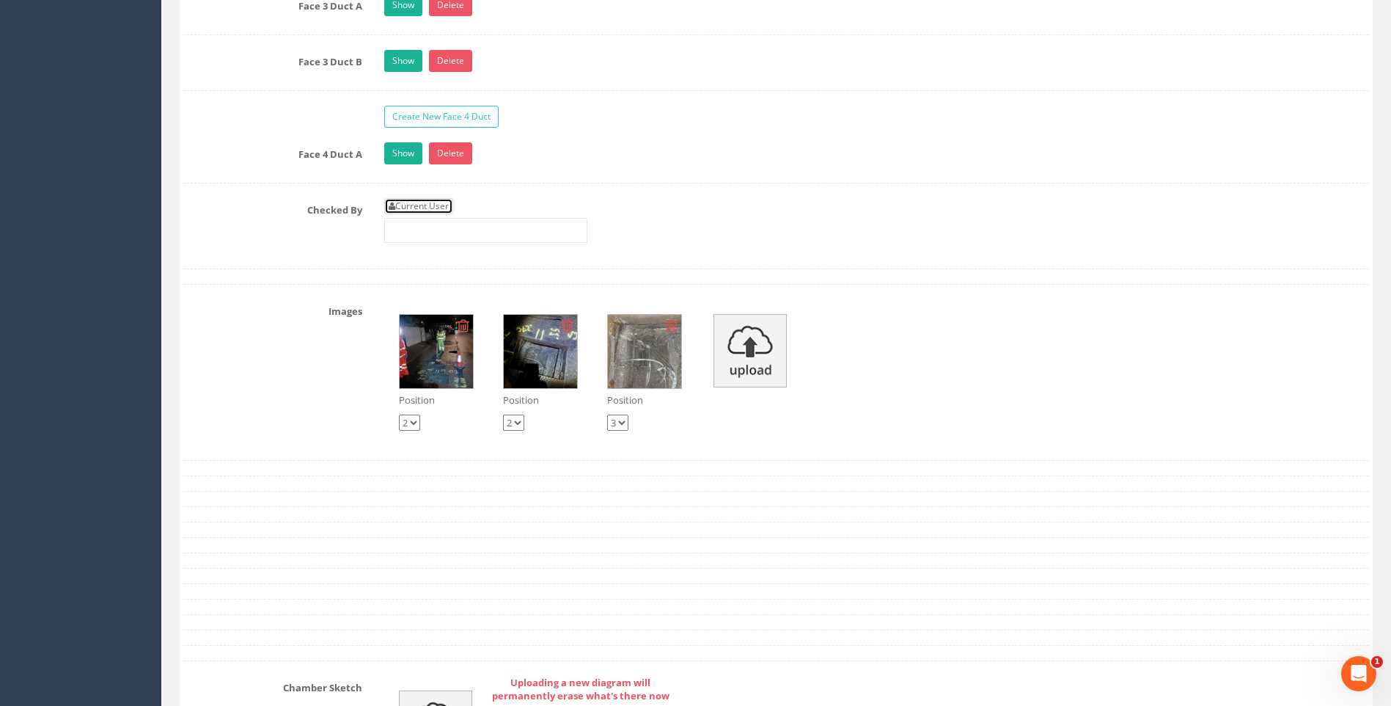
drag, startPoint x: 437, startPoint y: 207, endPoint x: 409, endPoint y: 208, distance: 28.6
click at [437, 207] on link "Current User" at bounding box center [418, 206] width 69 height 16
type input "[PERSON_NAME]"
click at [296, 233] on div "Checked By Current User [PERSON_NAME]" at bounding box center [776, 226] width 1208 height 56
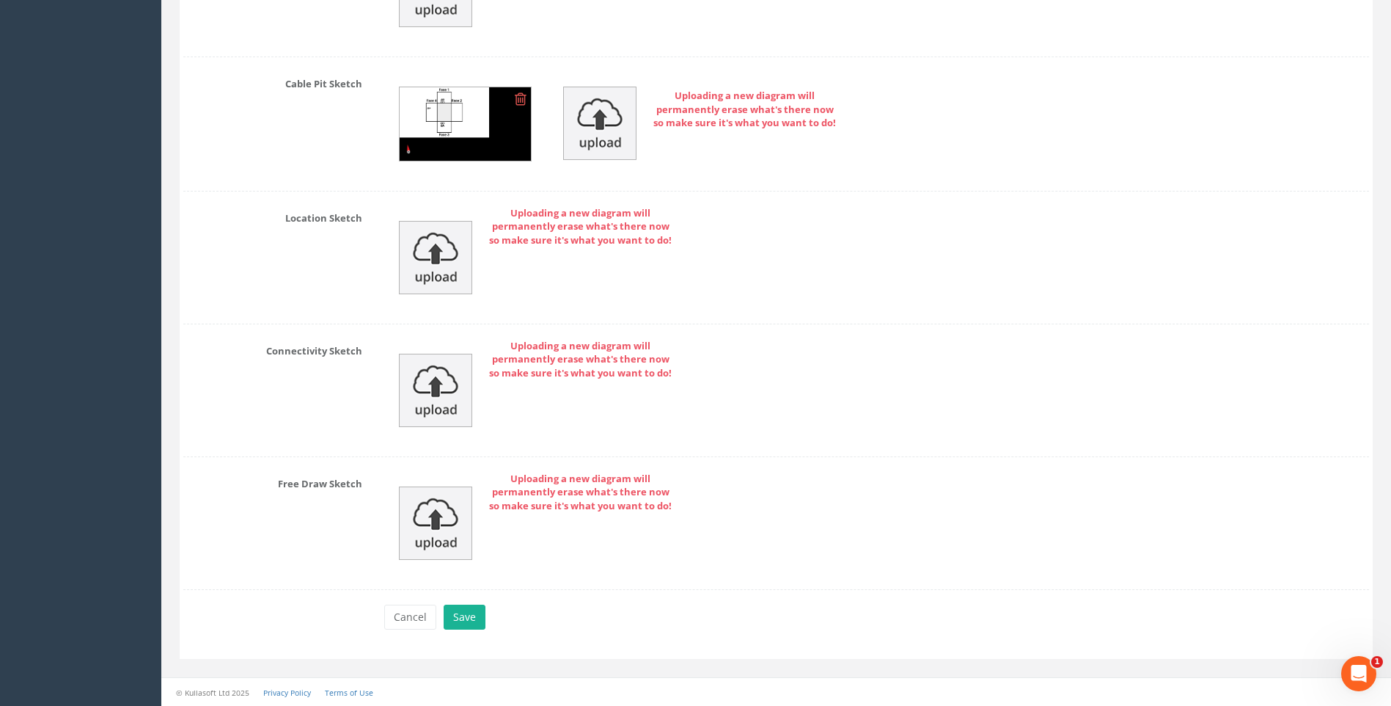
scroll to position [3378, 0]
click at [467, 614] on button "Save" at bounding box center [465, 616] width 42 height 25
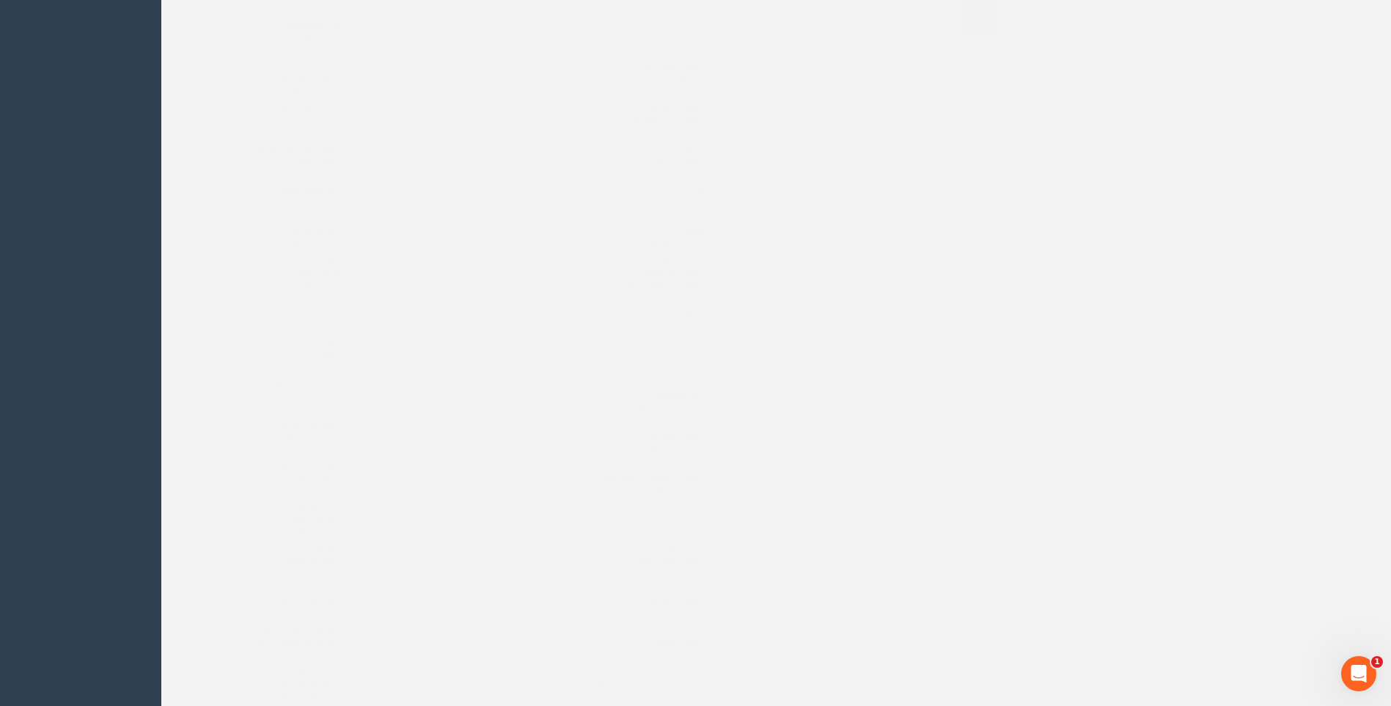
scroll to position [383, 0]
click at [814, 415] on dd "Trace" at bounding box center [800, 413] width 213 height 14
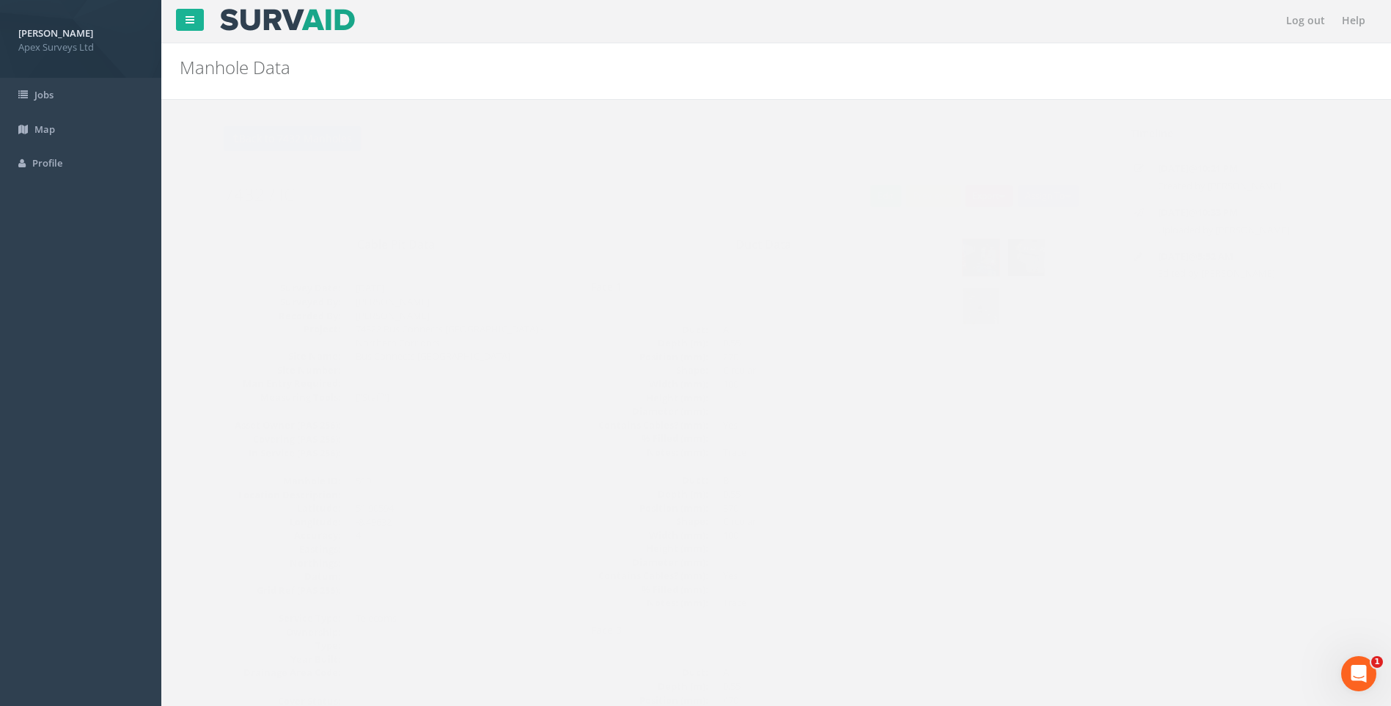
scroll to position [0, 0]
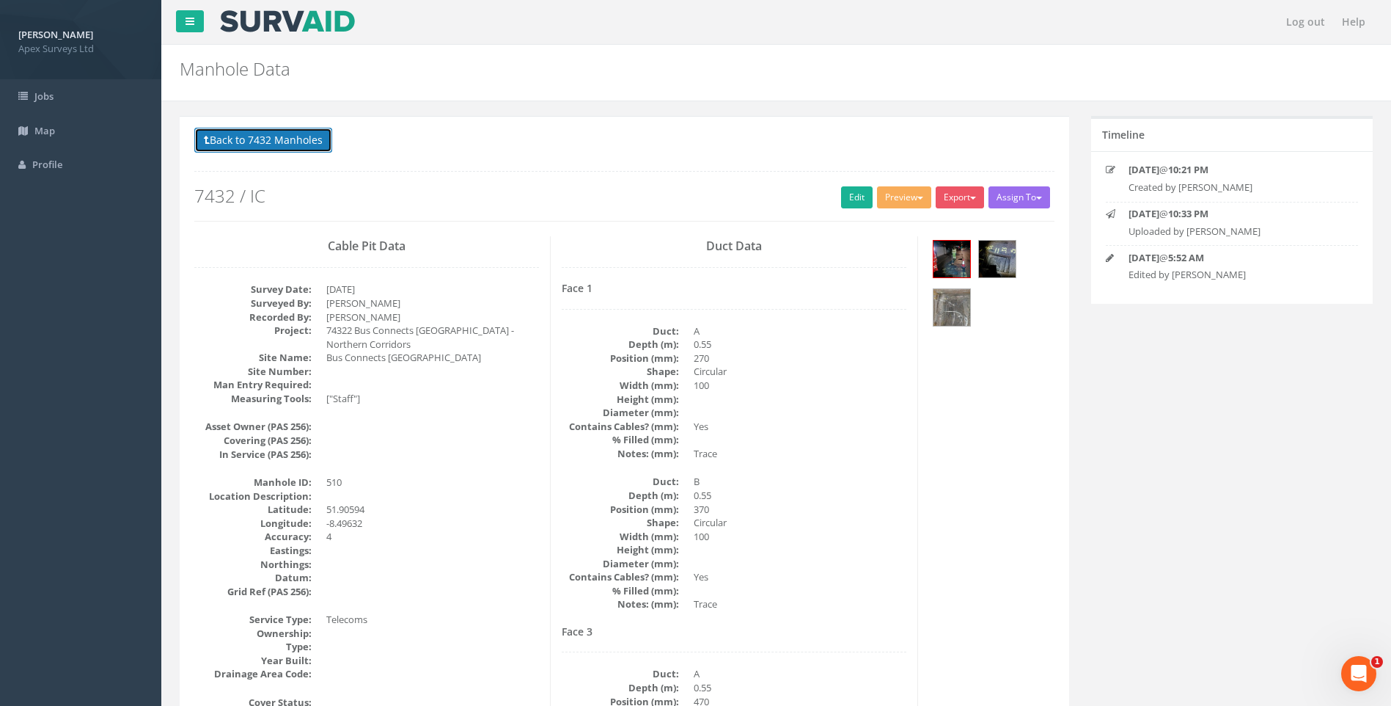
click at [268, 141] on button "Back to 7432 Manholes" at bounding box center [263, 140] width 138 height 25
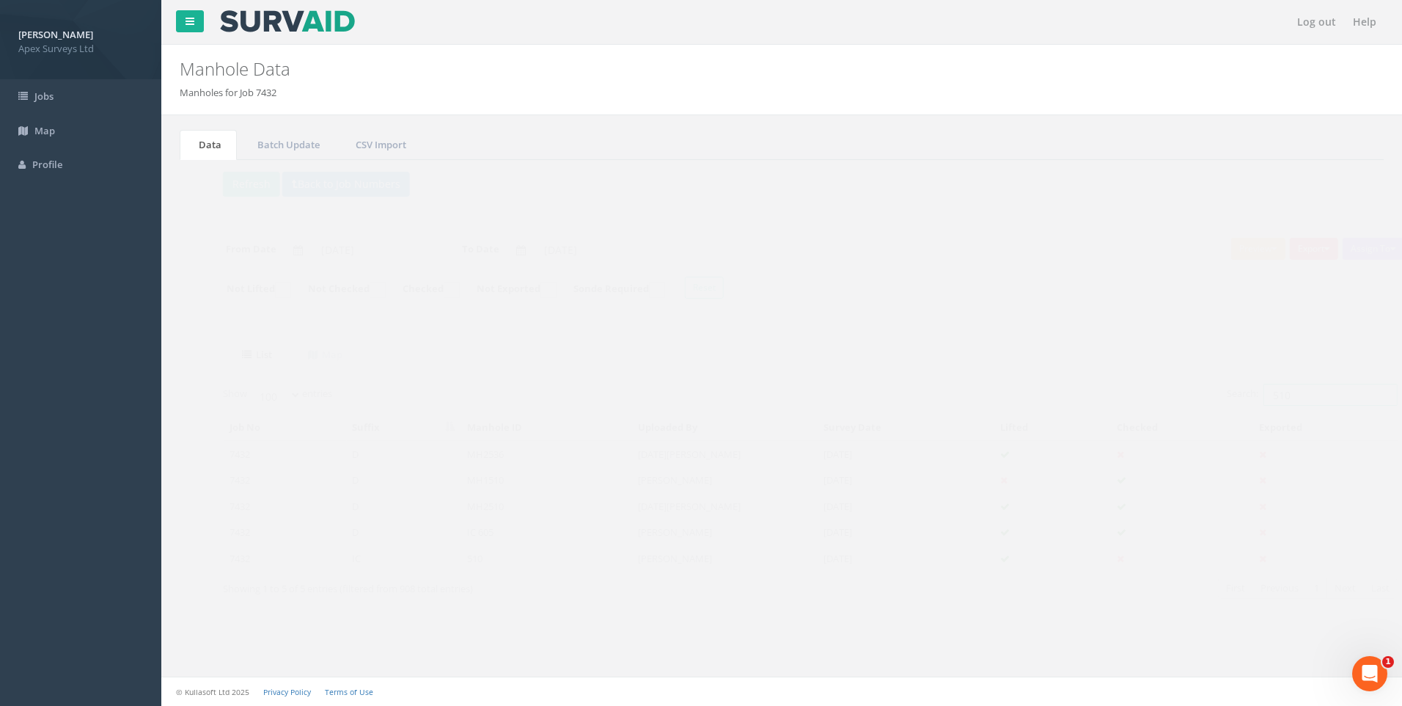
drag, startPoint x: 1249, startPoint y: 391, endPoint x: 1264, endPoint y: 394, distance: 15.0
click at [1264, 394] on input "510" at bounding box center [1302, 395] width 134 height 22
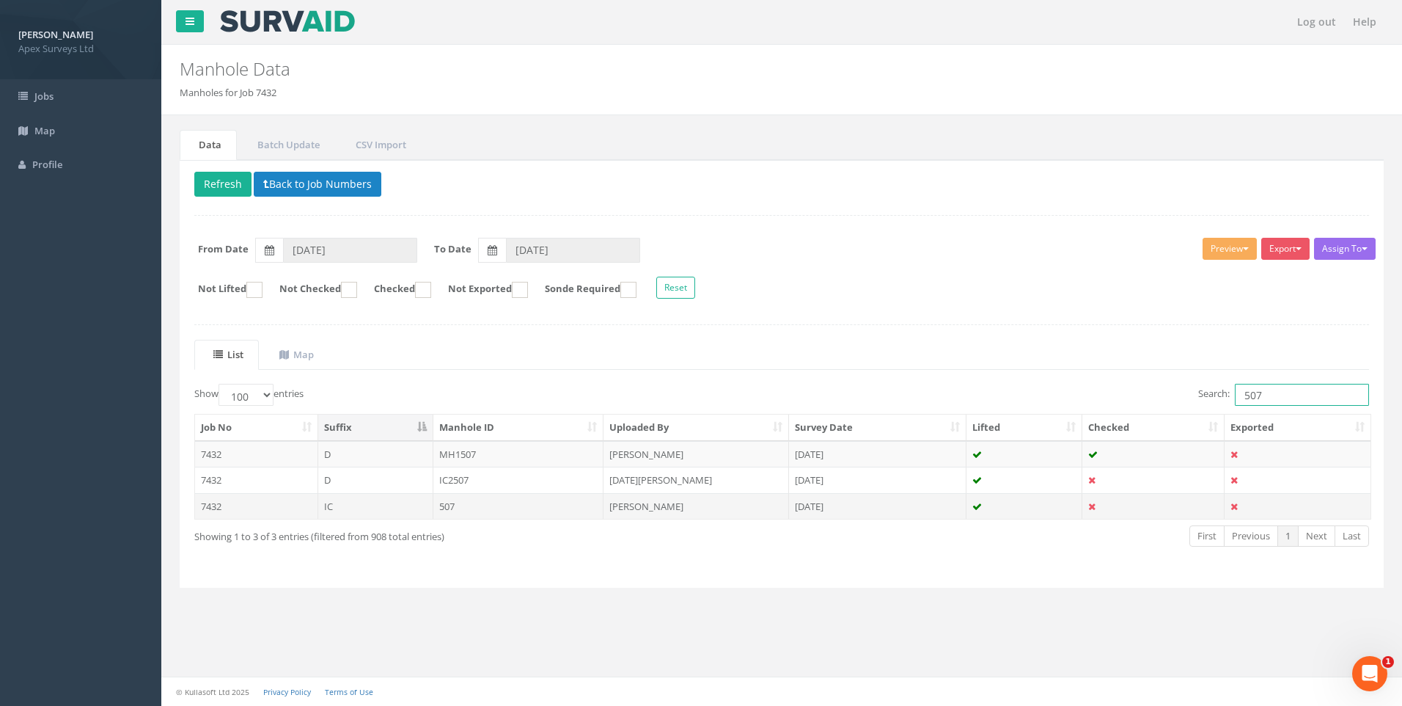
type input "507"
click at [651, 506] on td "[PERSON_NAME]" at bounding box center [697, 506] width 186 height 26
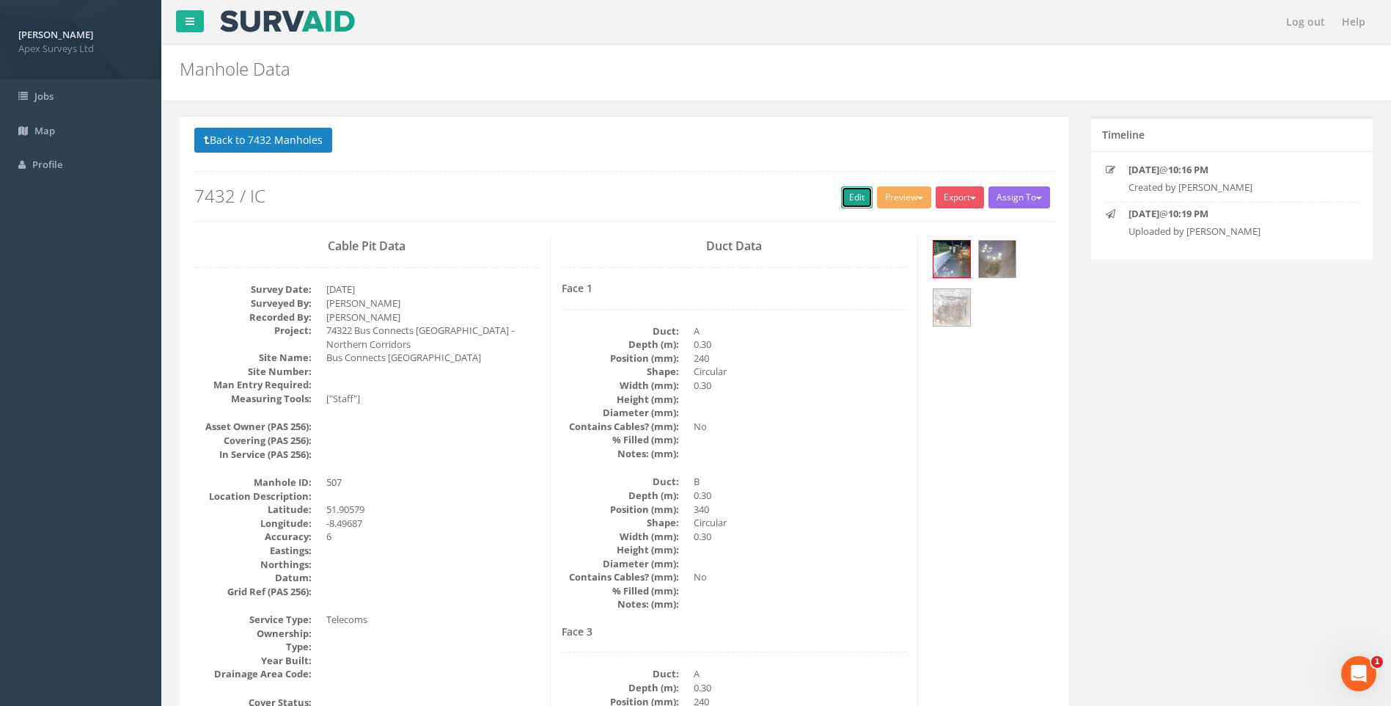
click at [849, 197] on link "Edit" at bounding box center [857, 197] width 32 height 22
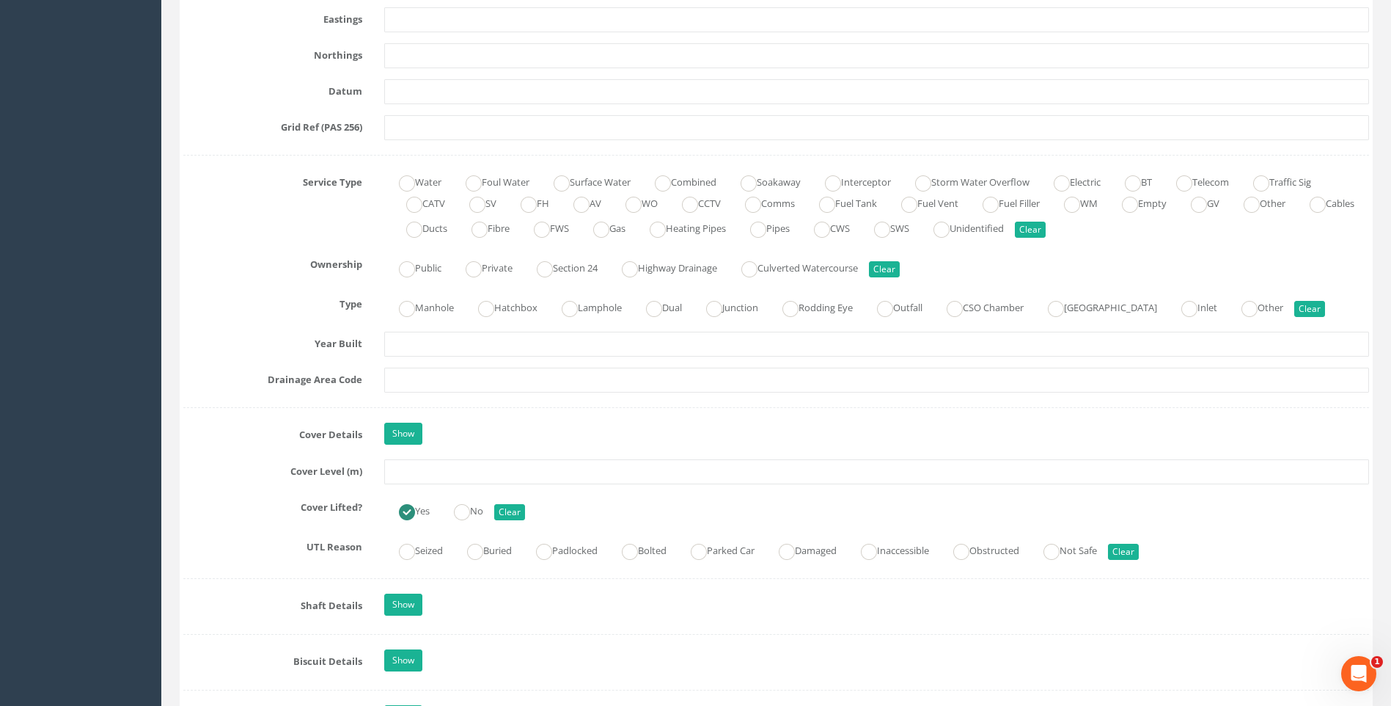
scroll to position [1027, 0]
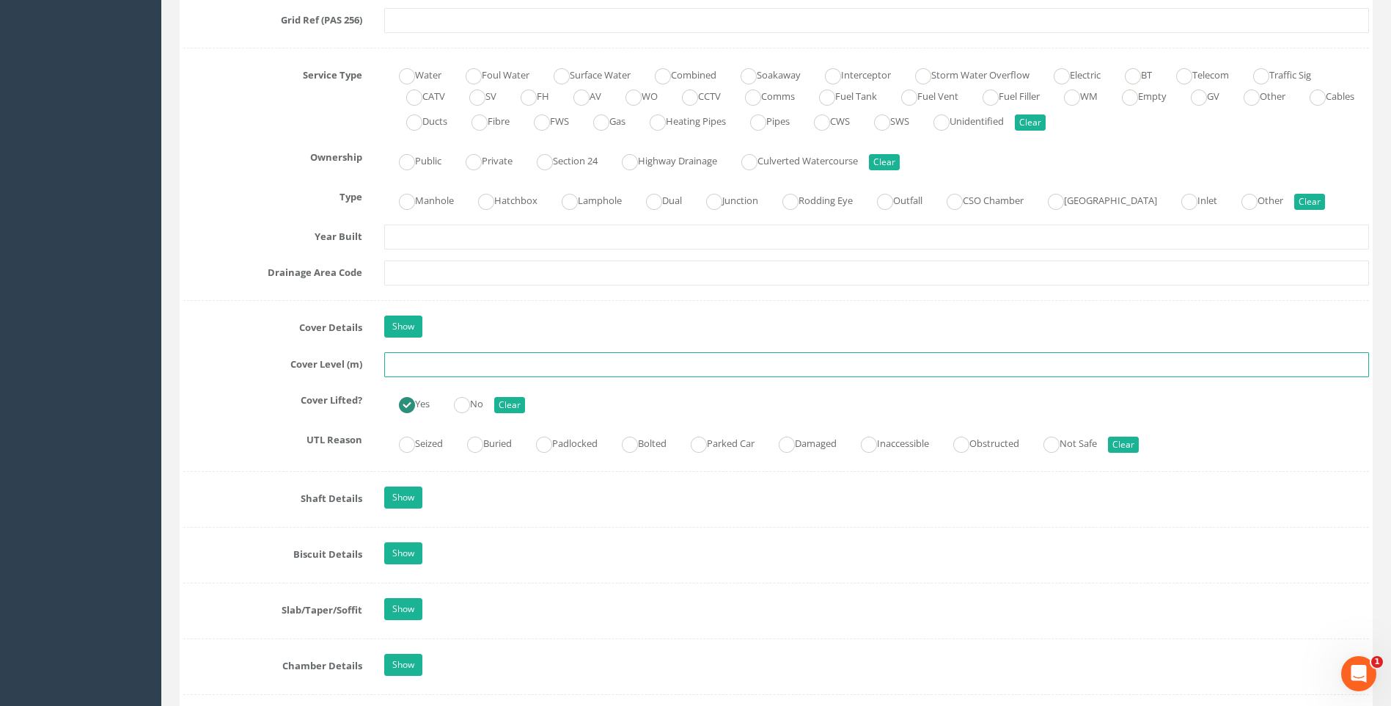
click at [414, 365] on input "text" at bounding box center [876, 364] width 985 height 25
type input "107.95"
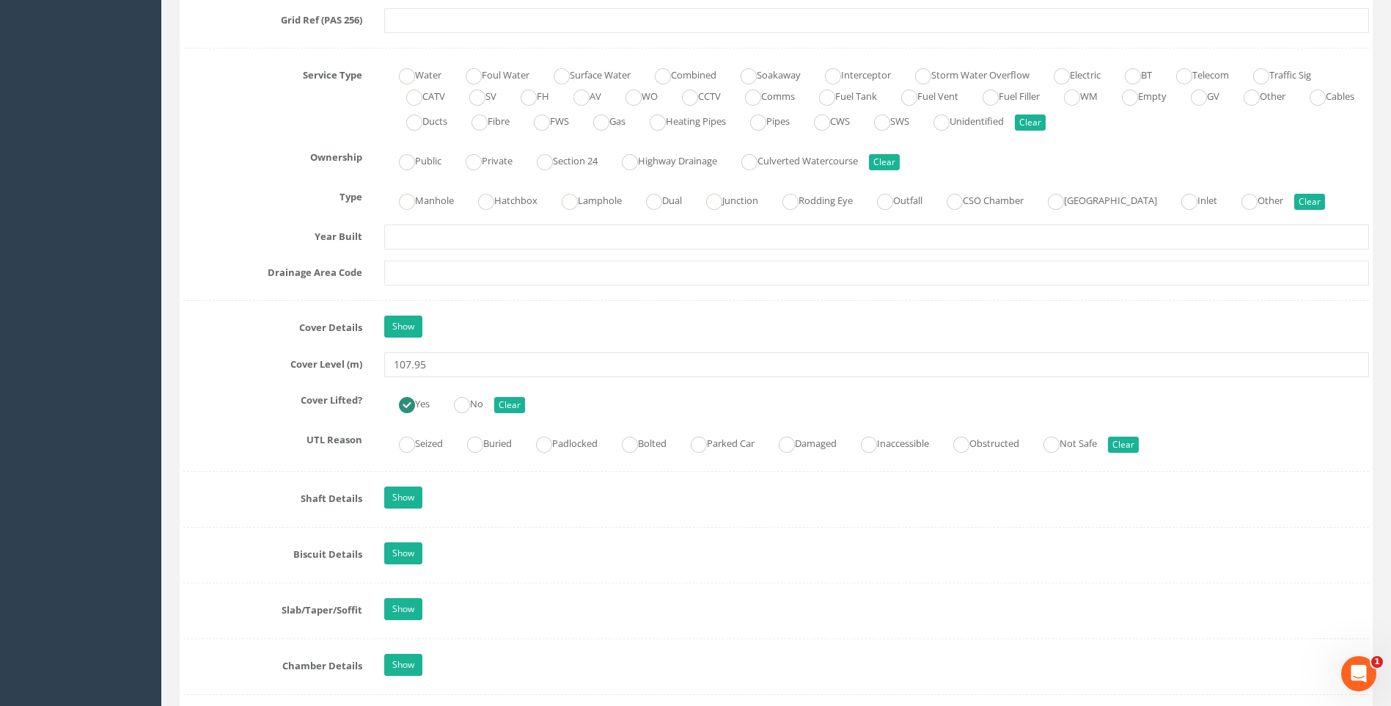
click at [228, 392] on label "Cover Lifted?" at bounding box center [272, 397] width 201 height 19
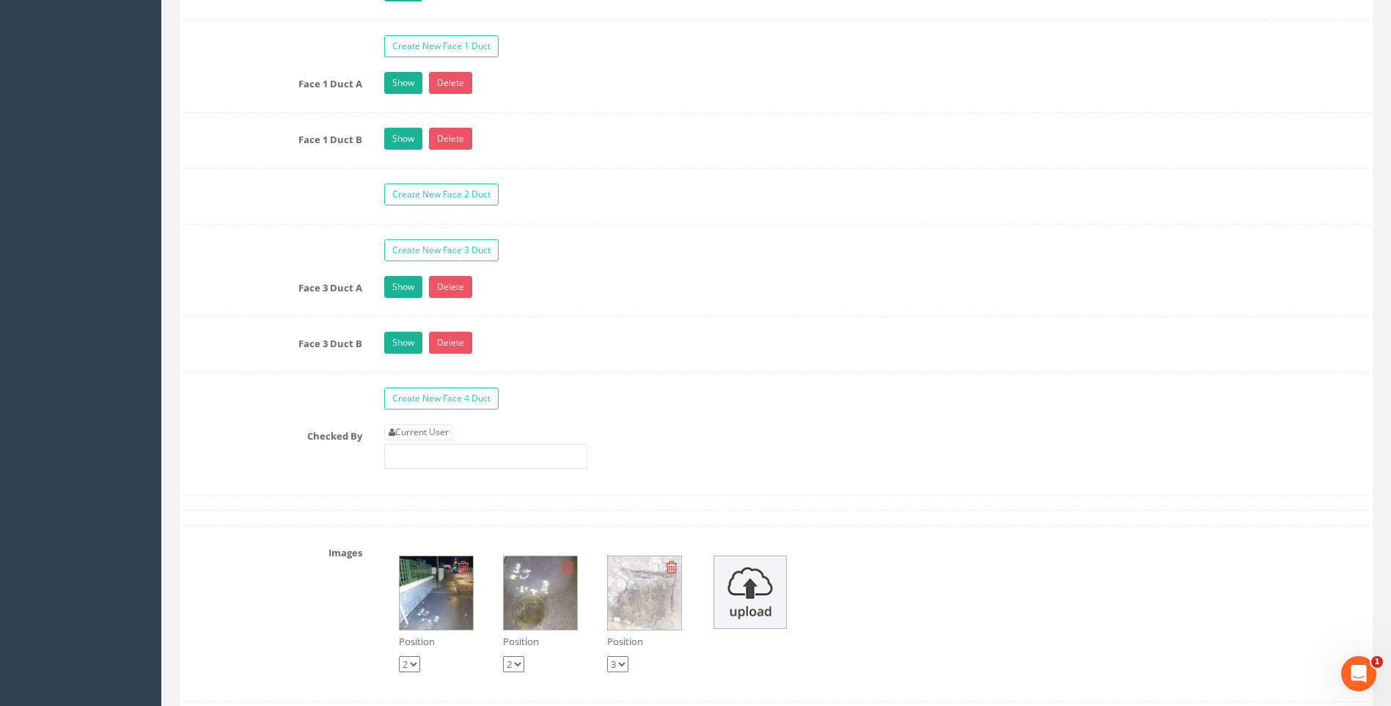
scroll to position [2494, 0]
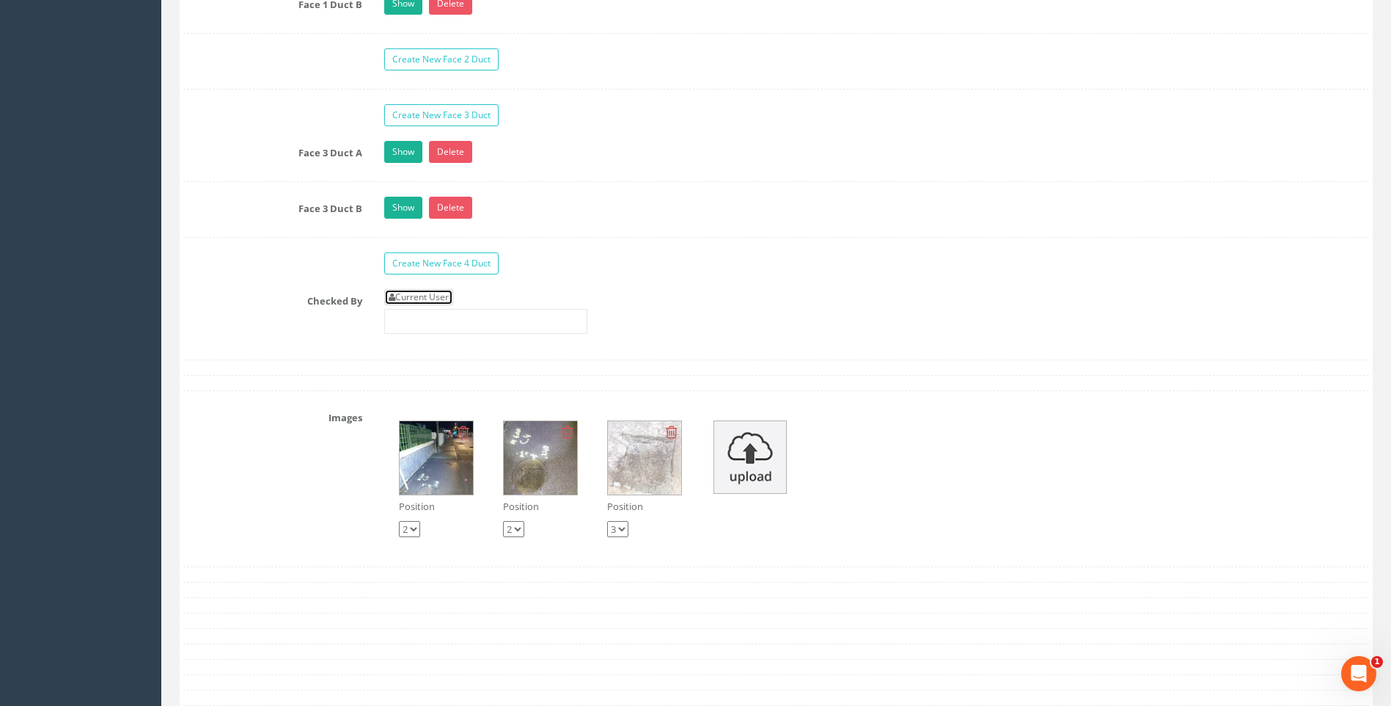
click at [420, 296] on link "Current User" at bounding box center [418, 297] width 69 height 16
type input "[PERSON_NAME]"
click at [244, 294] on label "Checked By" at bounding box center [272, 298] width 201 height 19
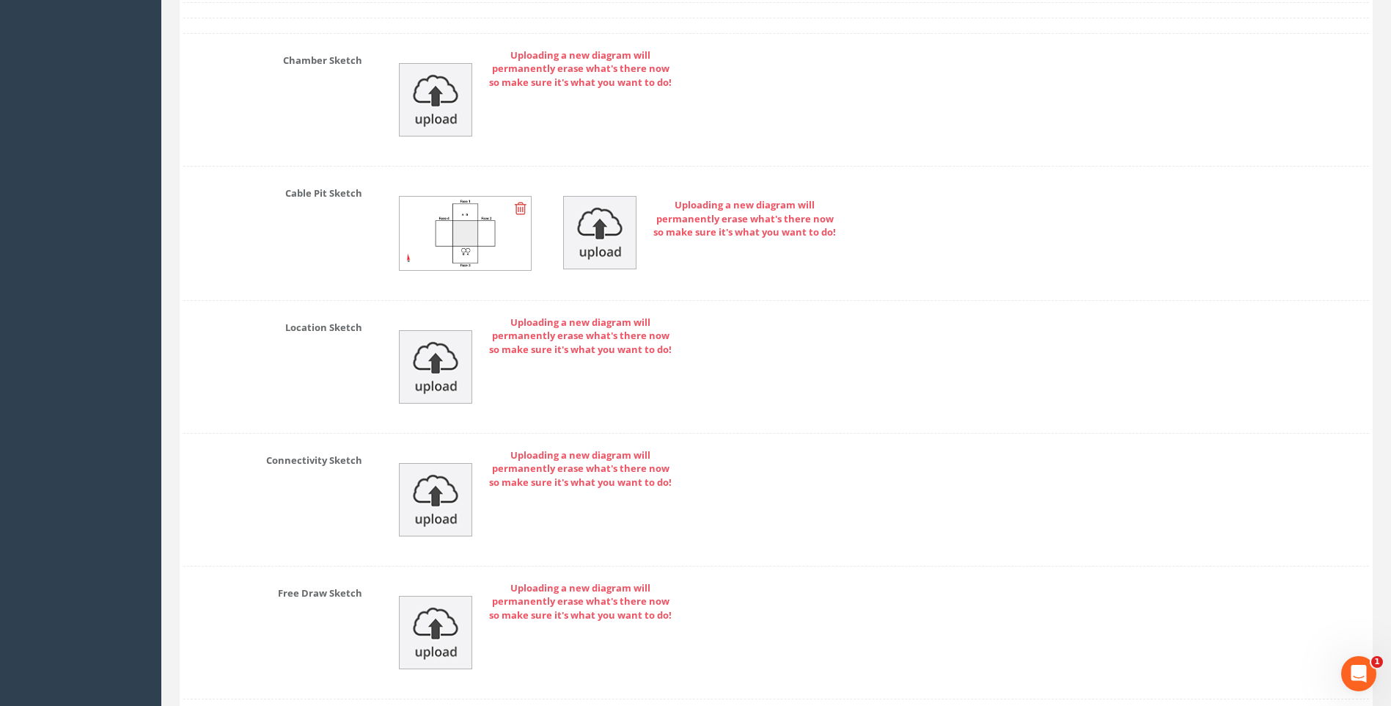
scroll to position [3338, 0]
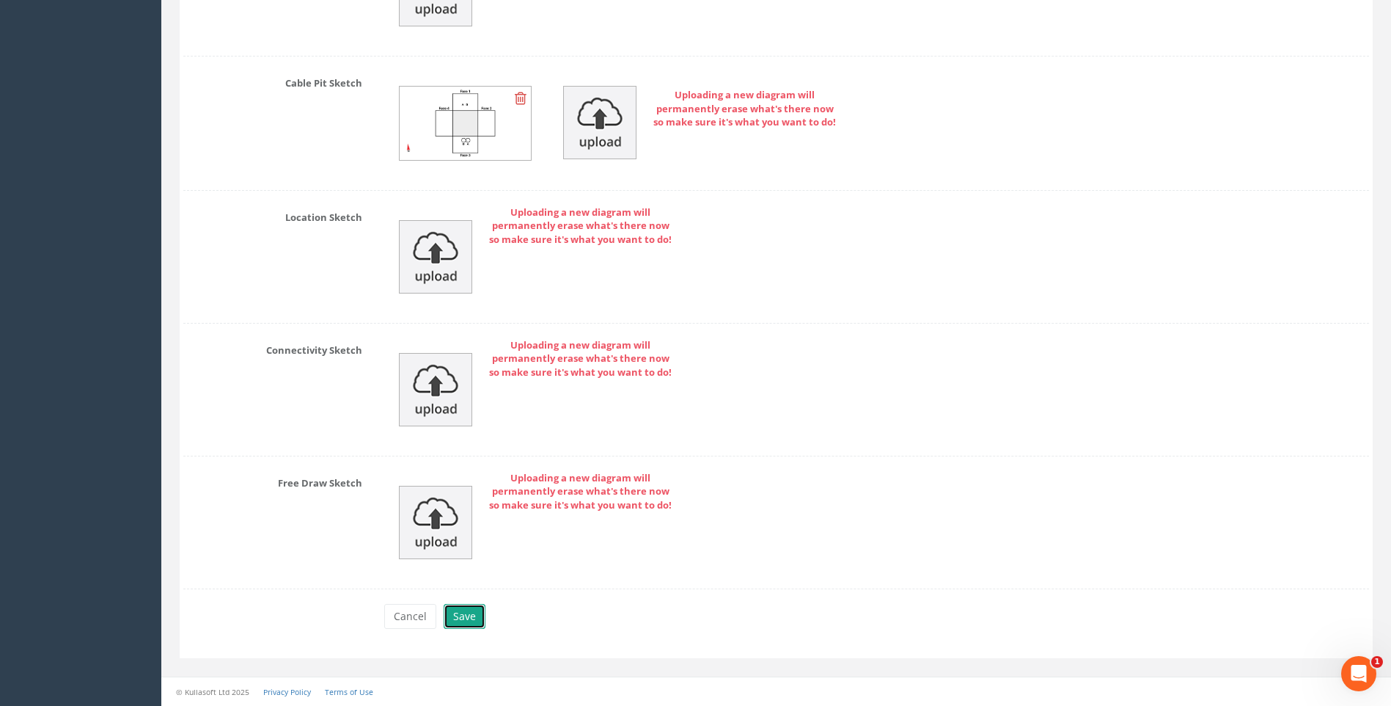
click at [456, 618] on button "Save" at bounding box center [465, 616] width 42 height 25
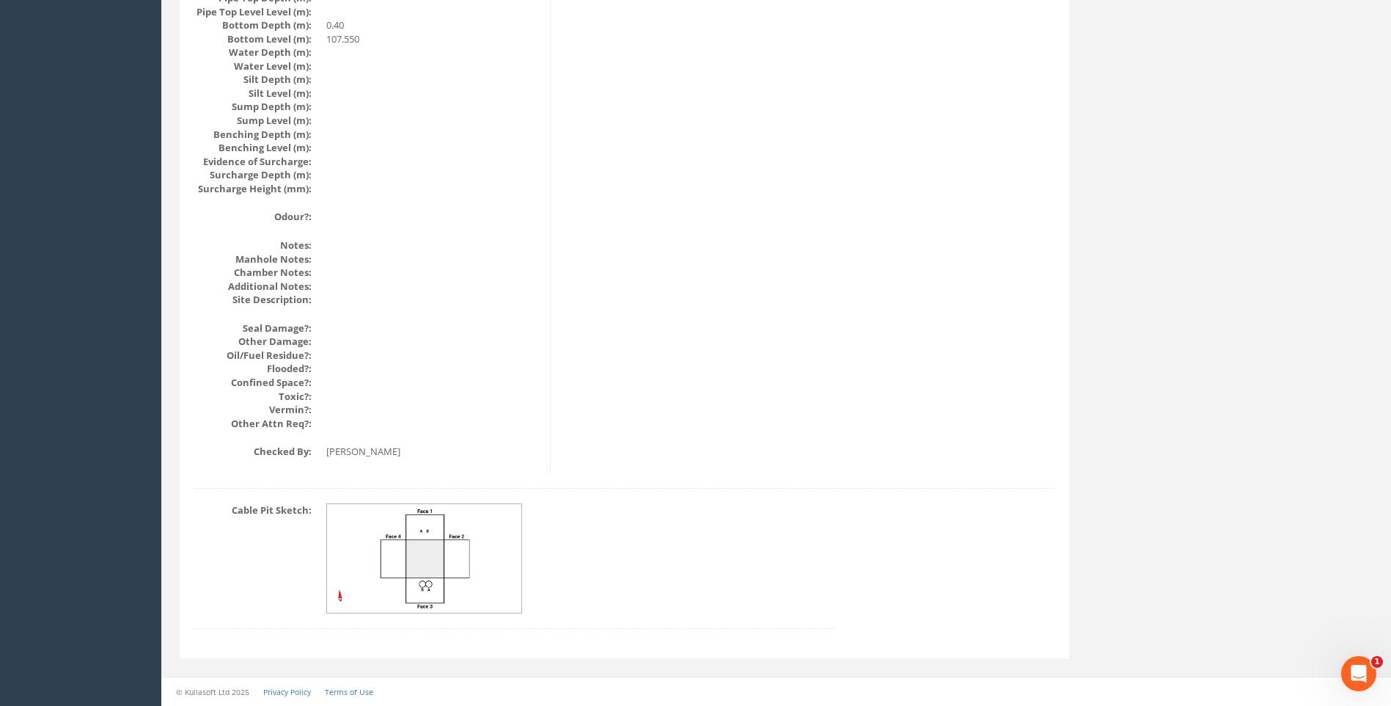
scroll to position [1557, 0]
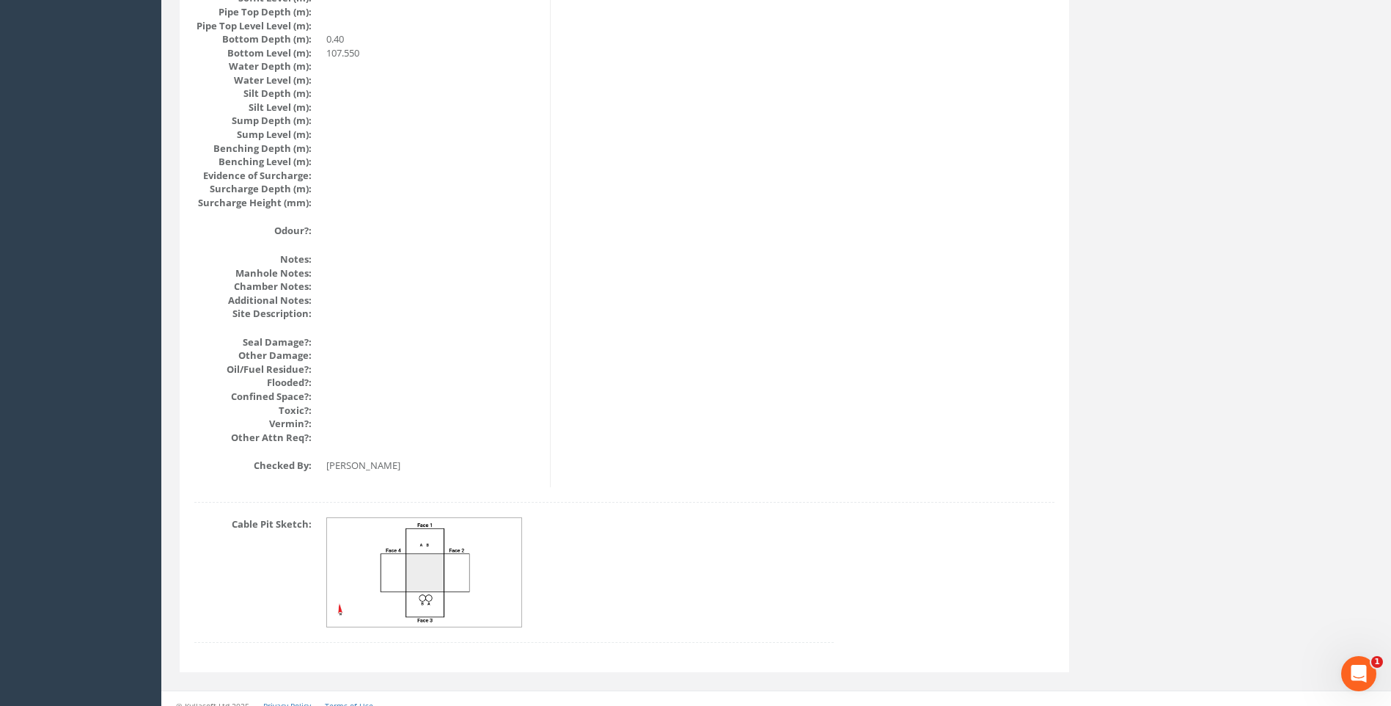
click at [477, 541] on img at bounding box center [425, 572] width 196 height 109
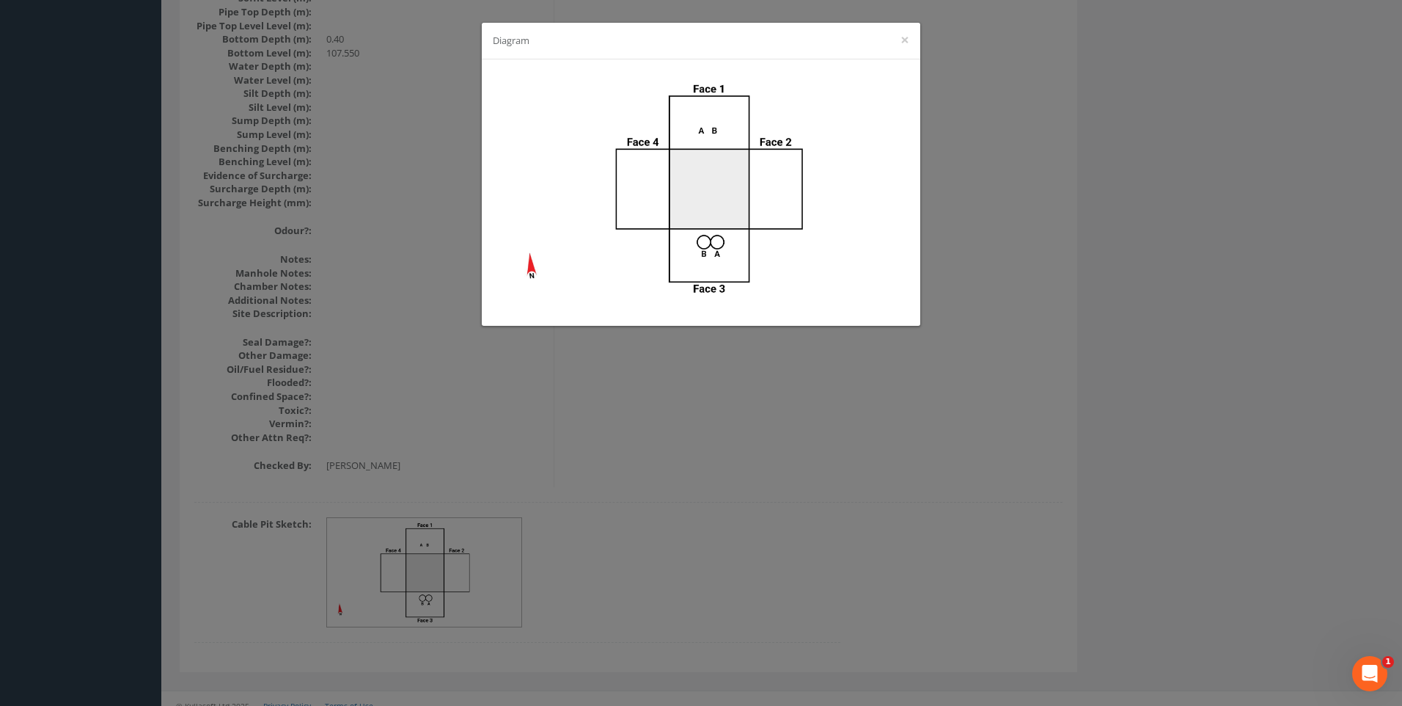
click at [852, 452] on div "Diagram ×" at bounding box center [701, 353] width 1402 height 706
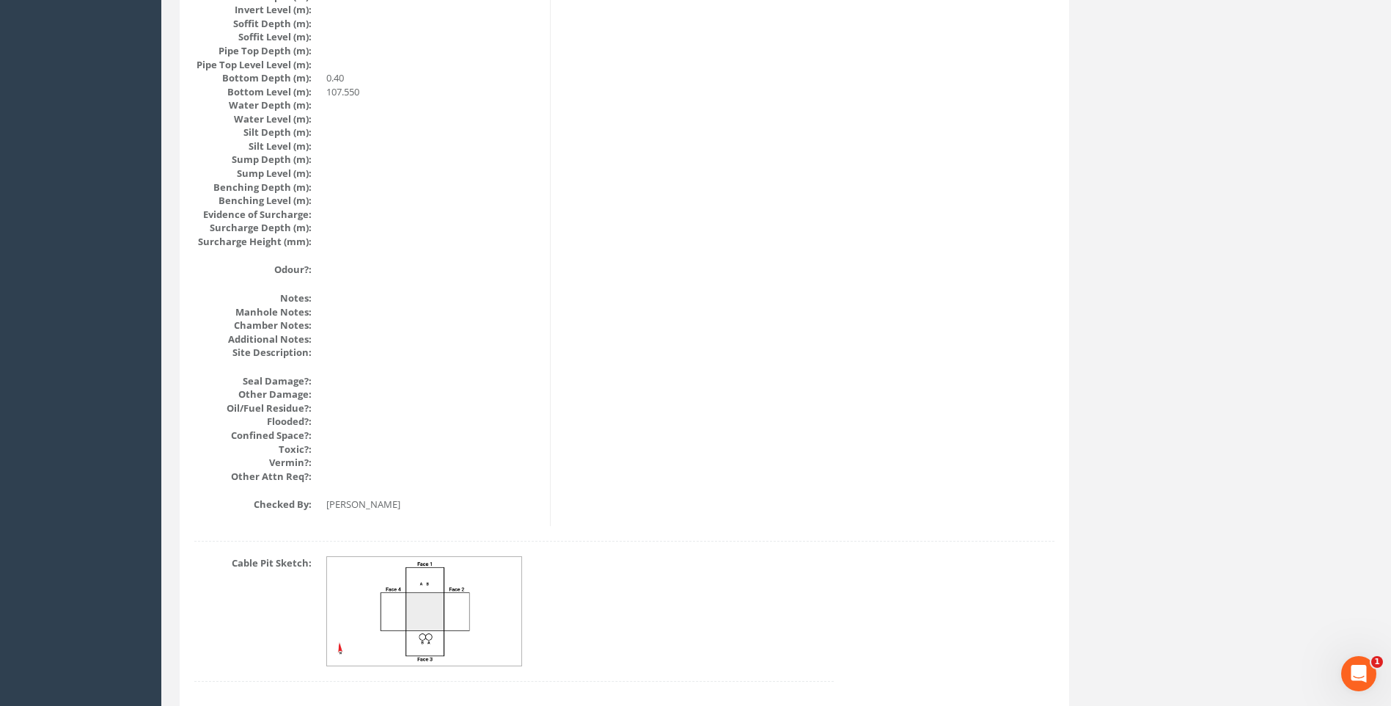
scroll to position [1483, 0]
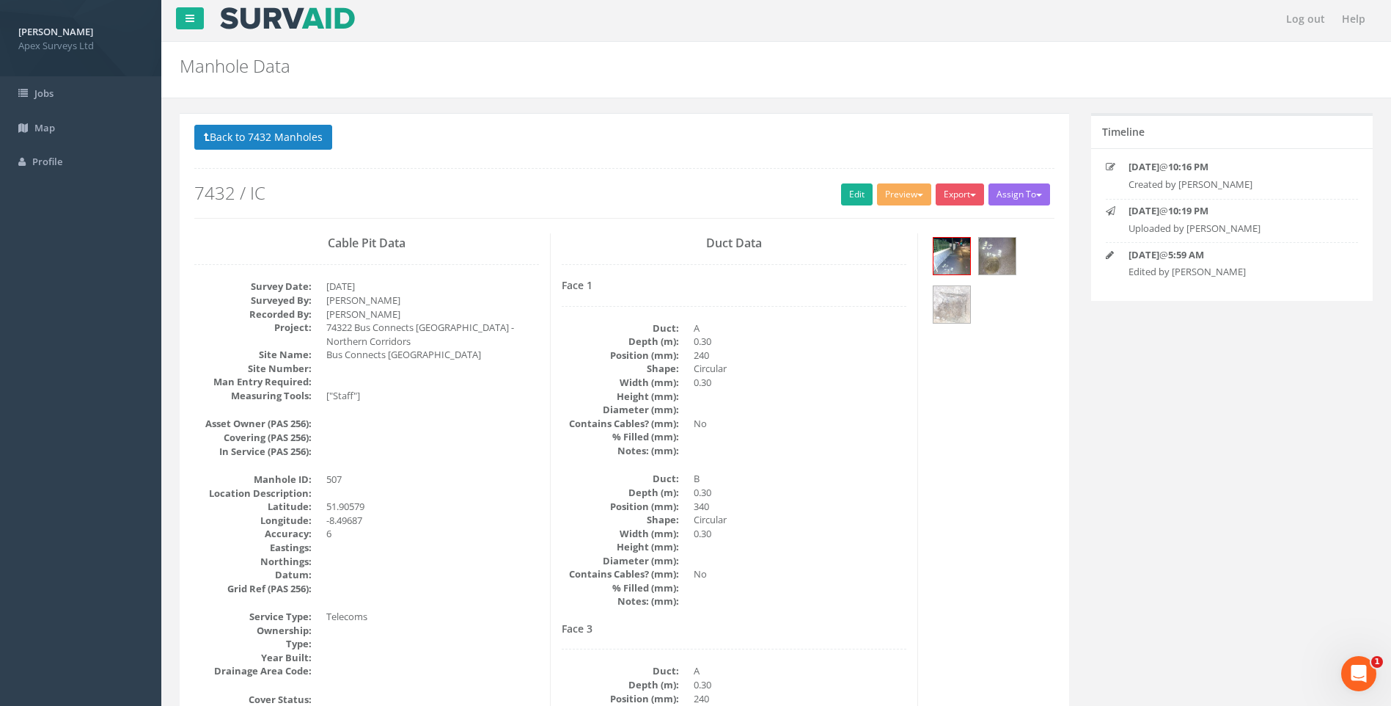
scroll to position [0, 0]
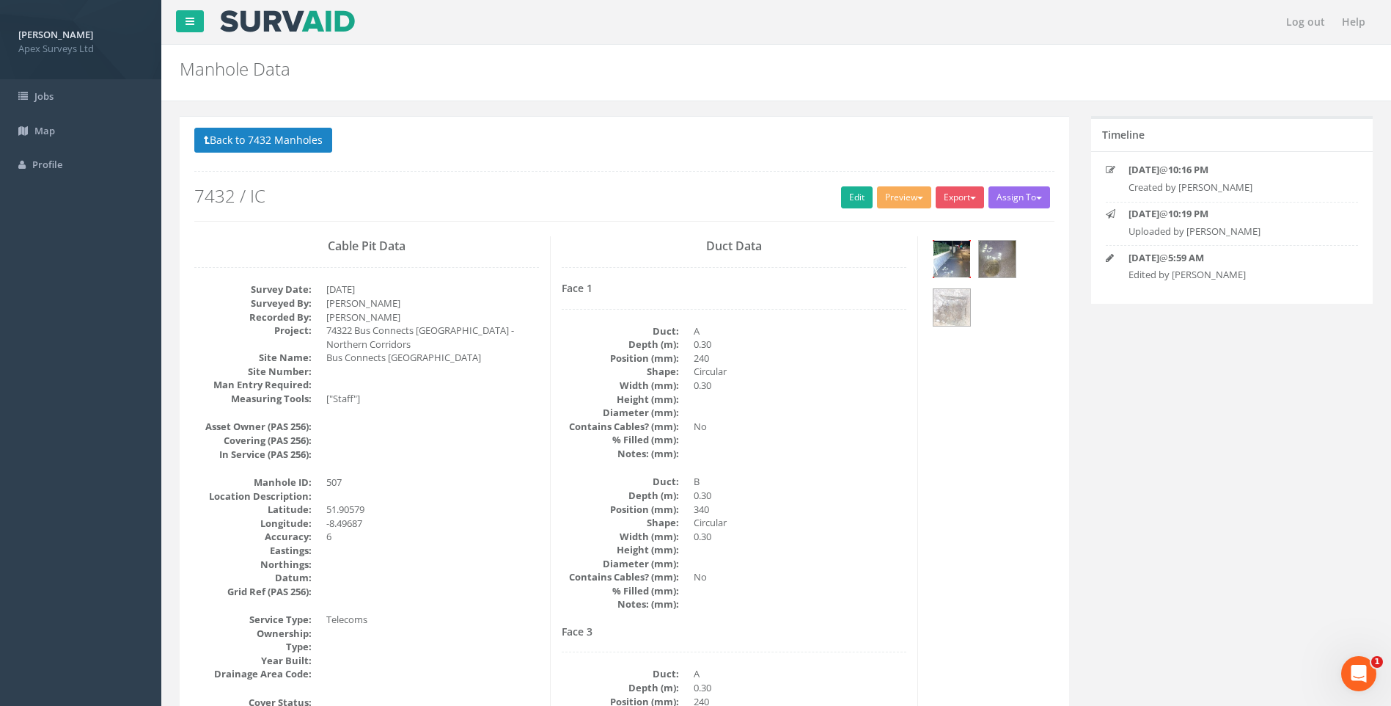
click at [961, 254] on img at bounding box center [952, 259] width 37 height 37
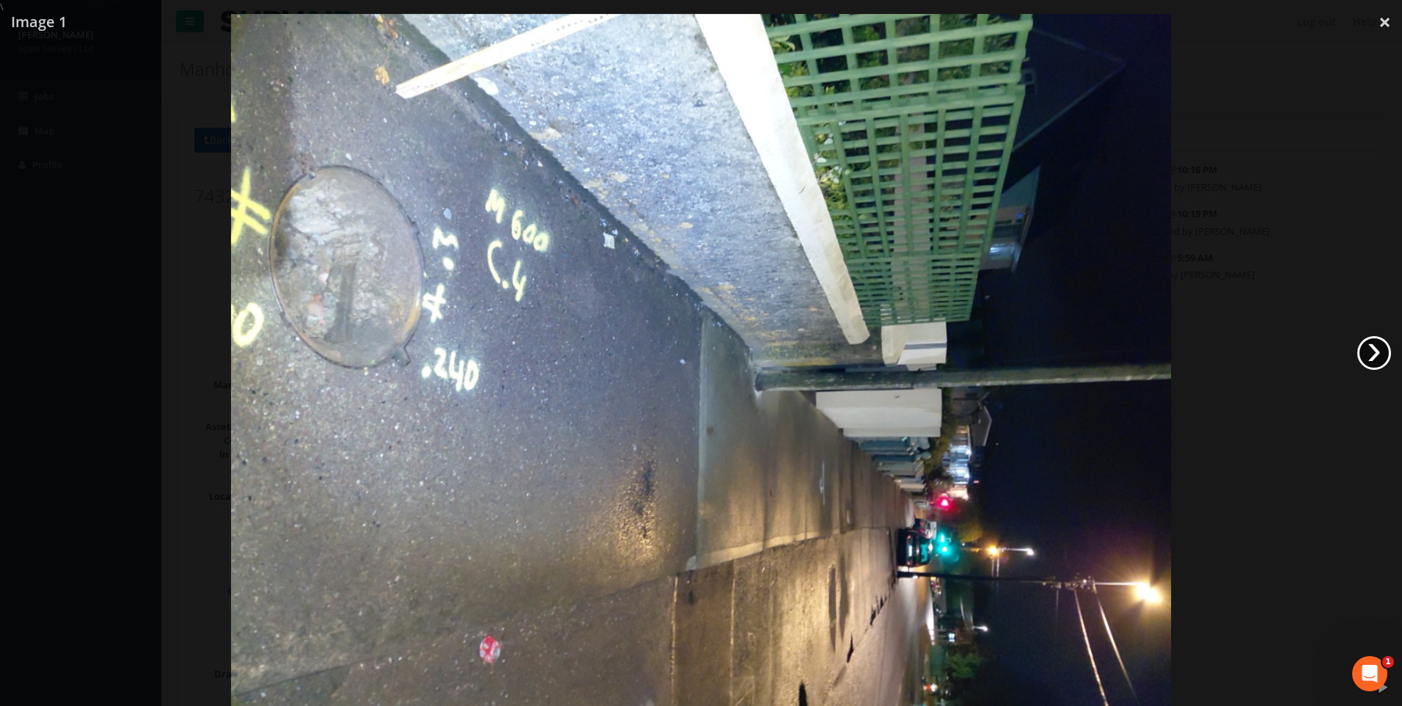
click at [1374, 348] on link "›" at bounding box center [1375, 353] width 34 height 34
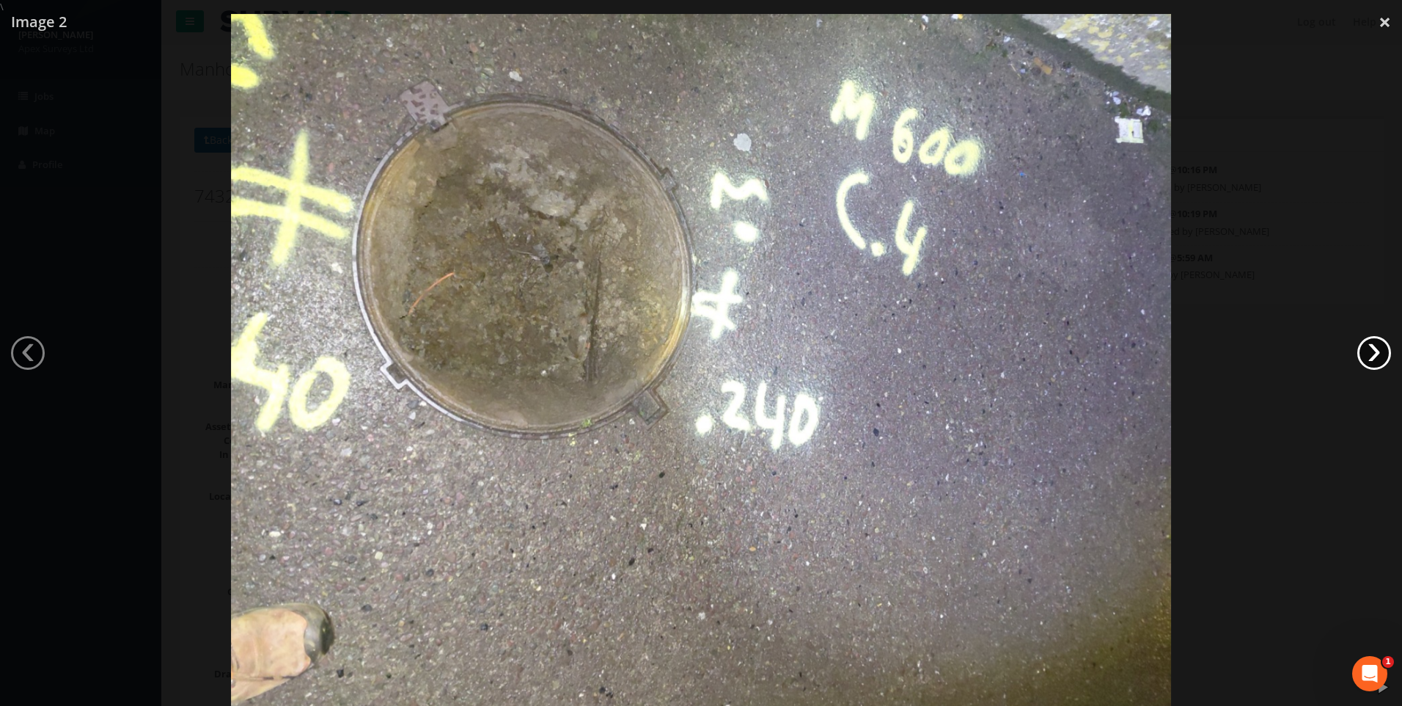
click at [1374, 348] on link "›" at bounding box center [1375, 353] width 34 height 34
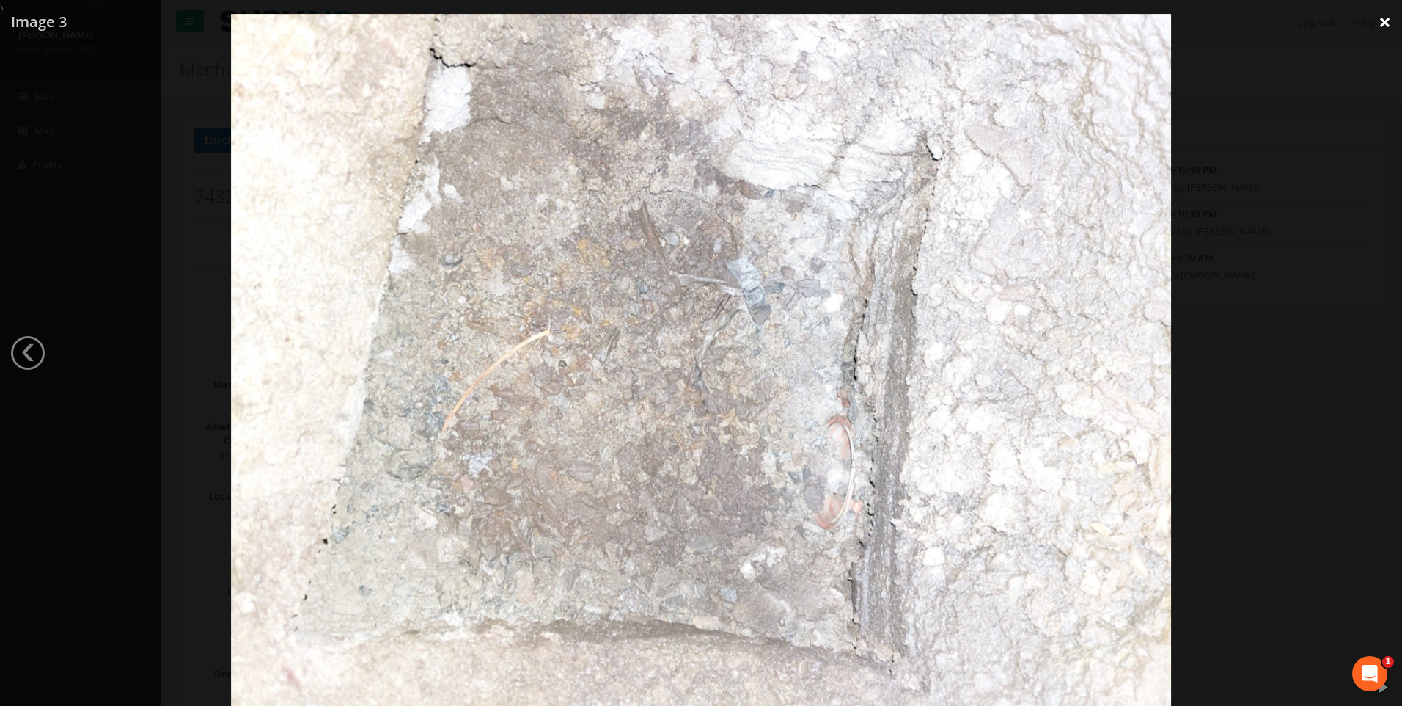
click at [1383, 21] on link "×" at bounding box center [1385, 22] width 34 height 44
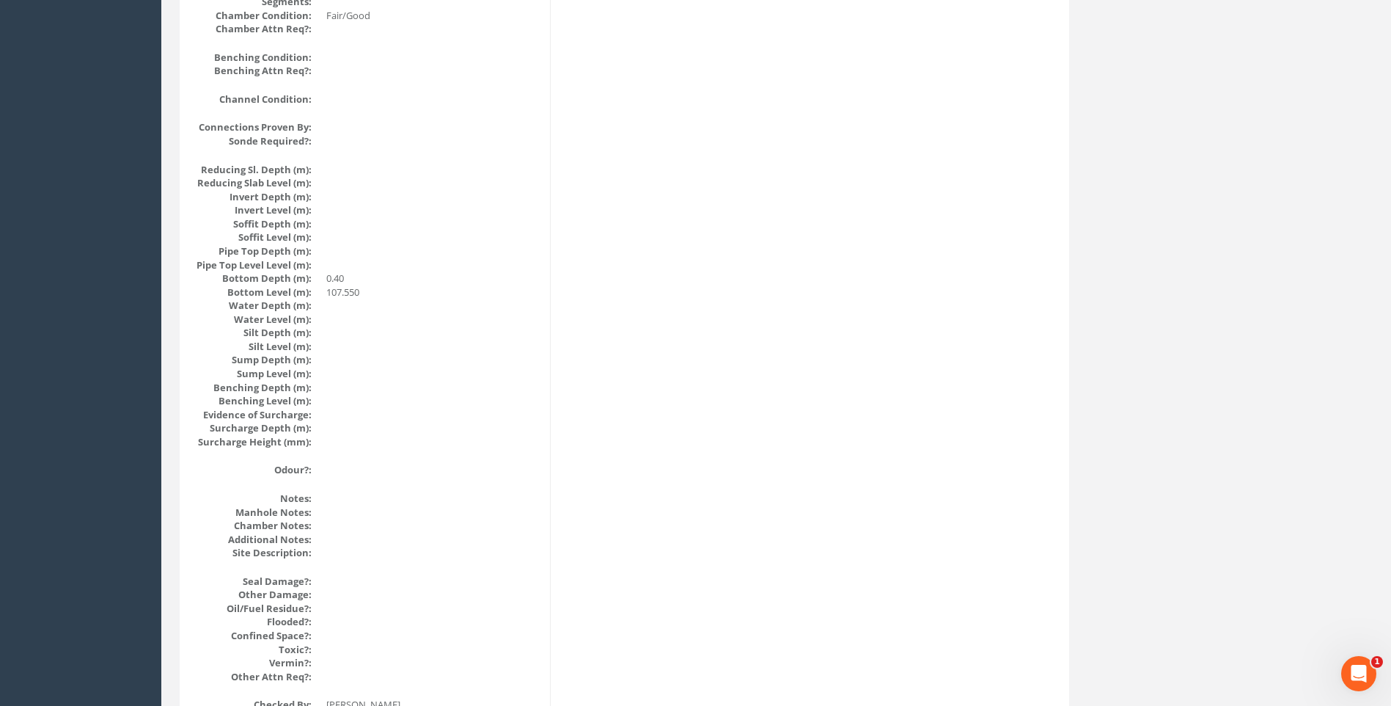
scroll to position [1320, 0]
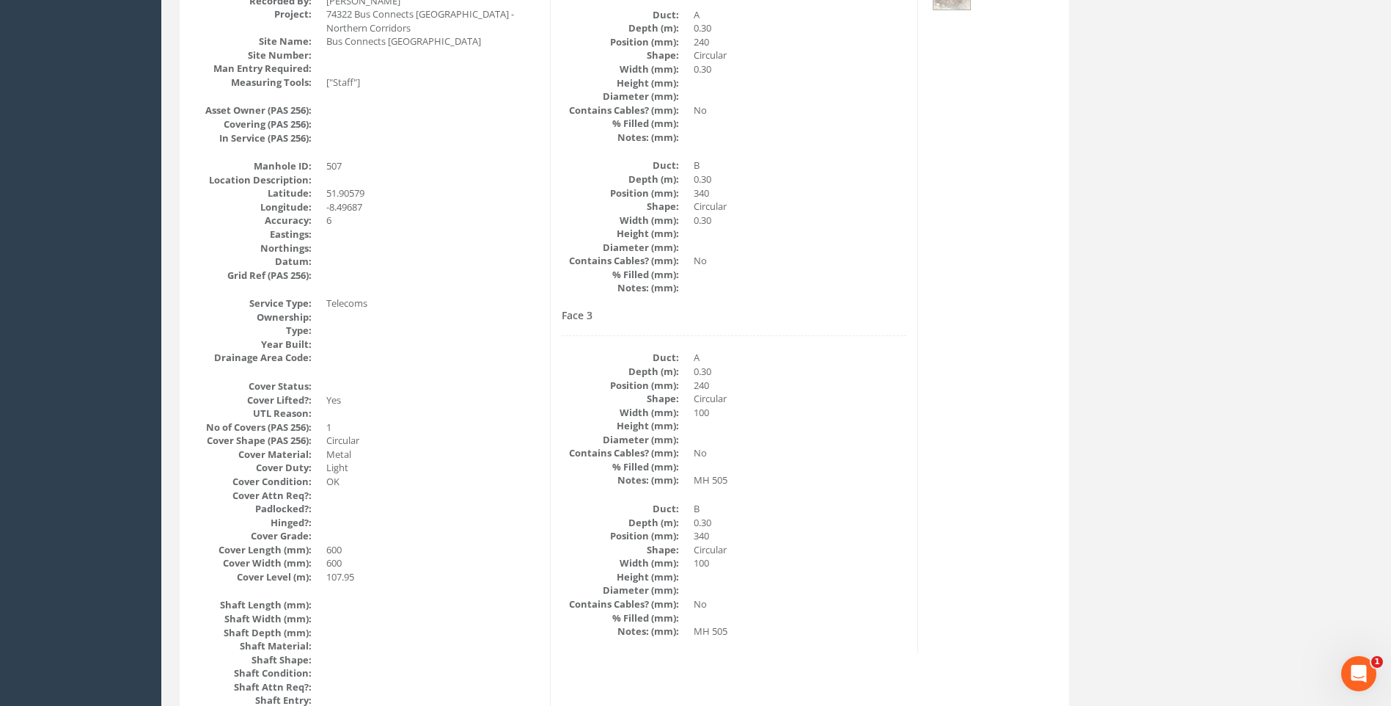
scroll to position [293, 0]
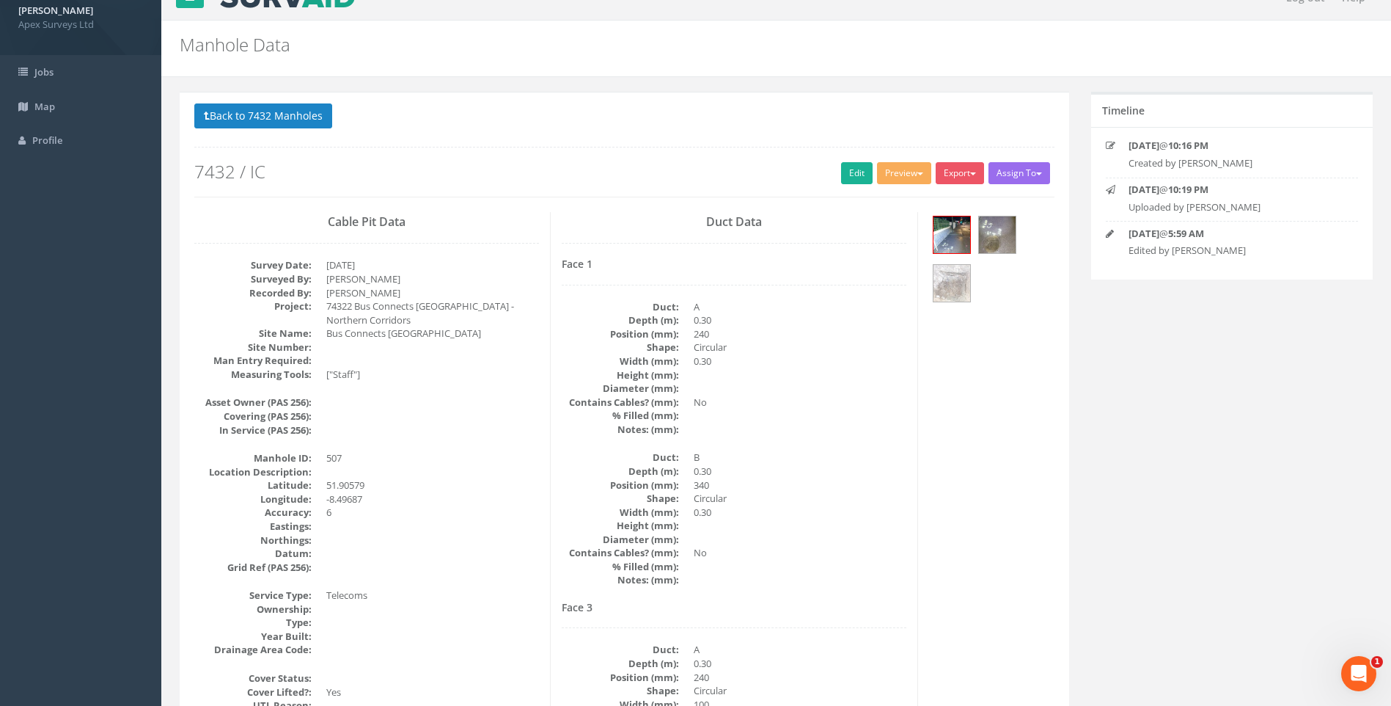
scroll to position [0, 0]
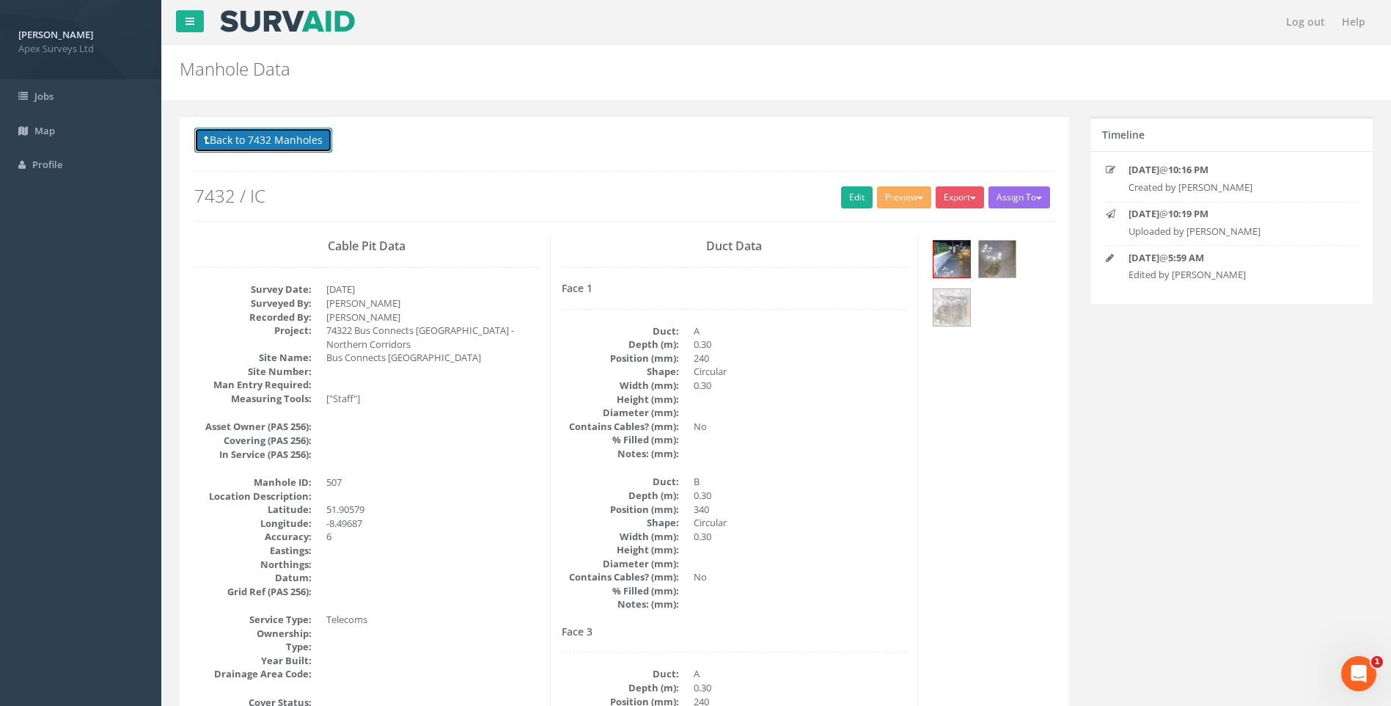
click at [253, 134] on button "Back to 7432 Manholes" at bounding box center [263, 140] width 138 height 25
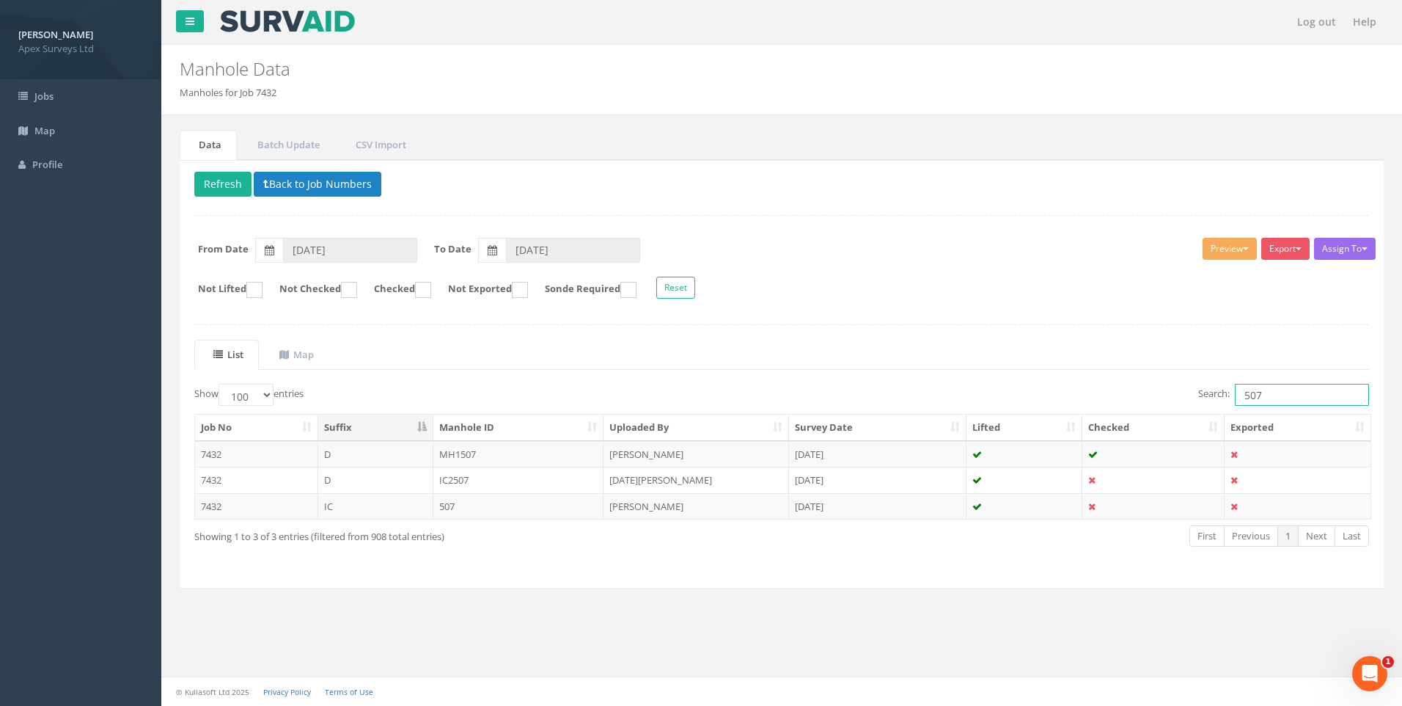
drag, startPoint x: 1254, startPoint y: 397, endPoint x: 1264, endPoint y: 398, distance: 9.6
click at [1263, 397] on input "507" at bounding box center [1302, 395] width 134 height 22
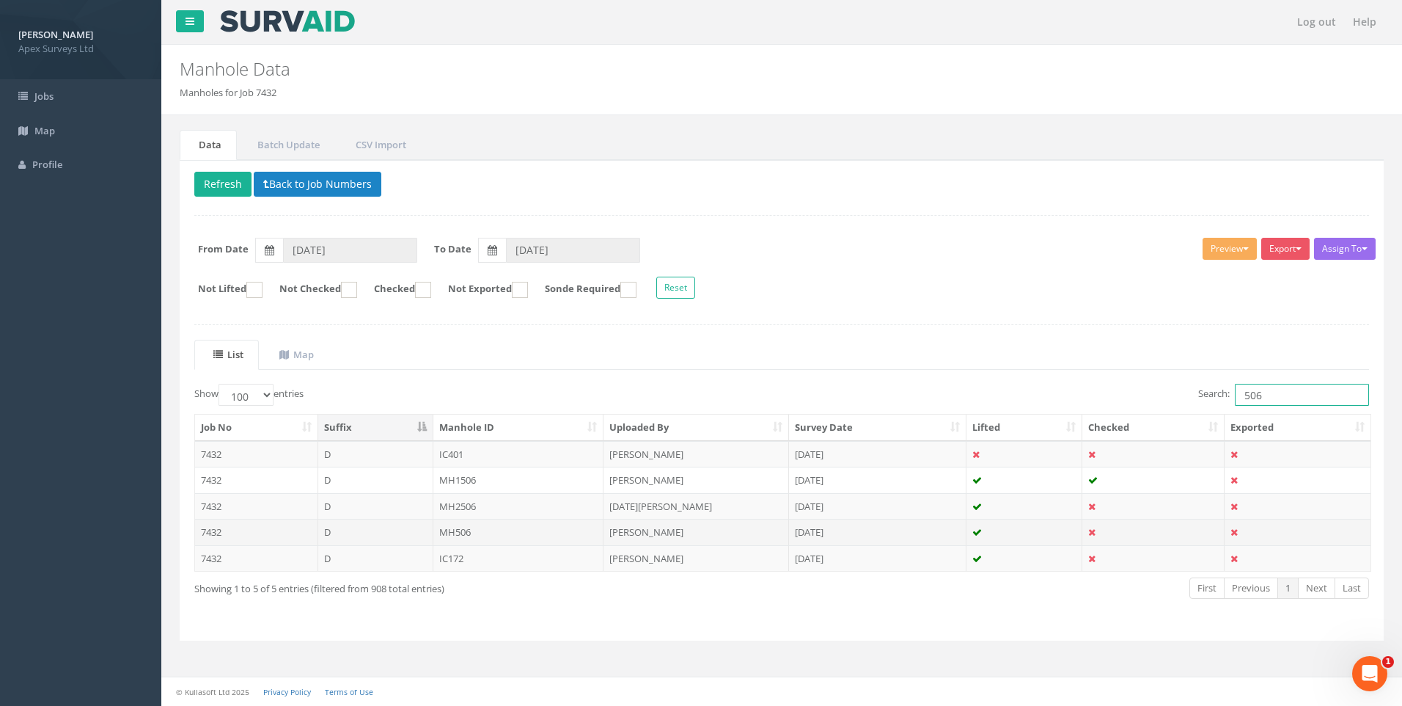
type input "506"
click at [489, 530] on td "MH506" at bounding box center [519, 532] width 171 height 26
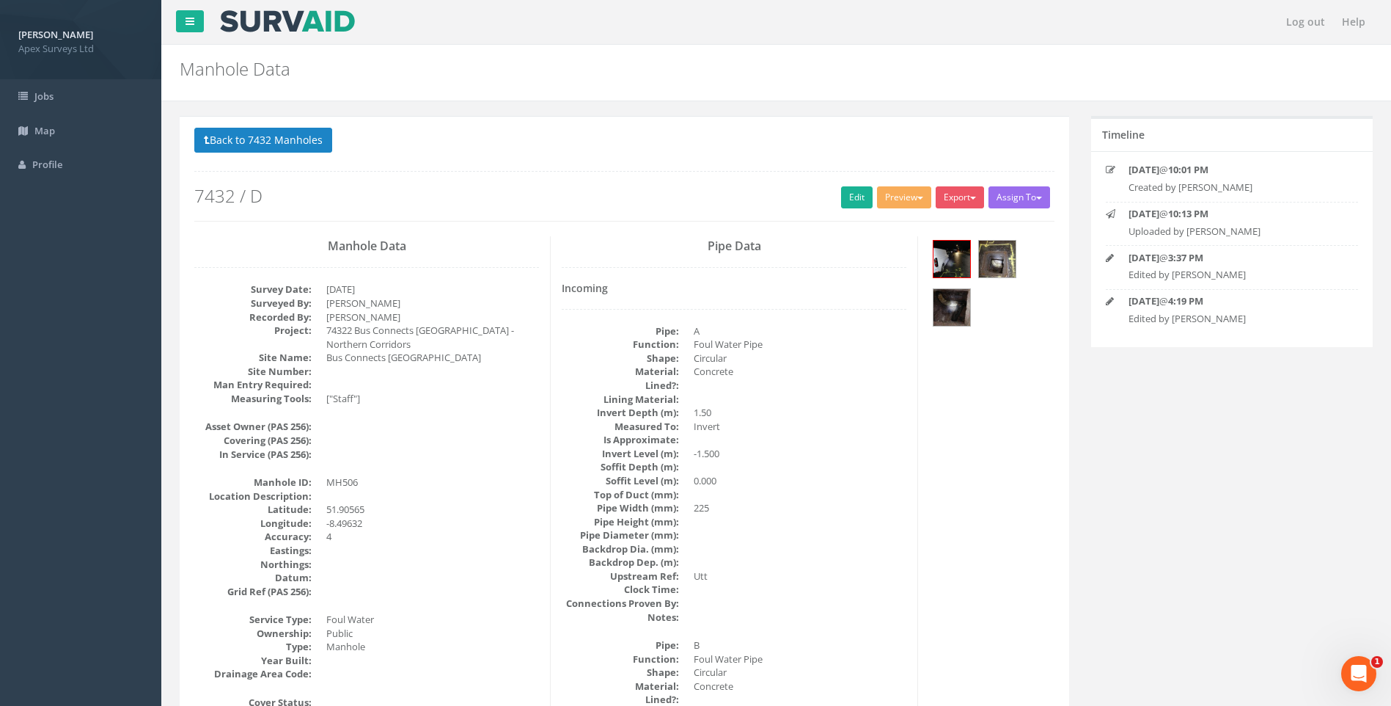
click at [849, 197] on link "Edit" at bounding box center [857, 197] width 32 height 22
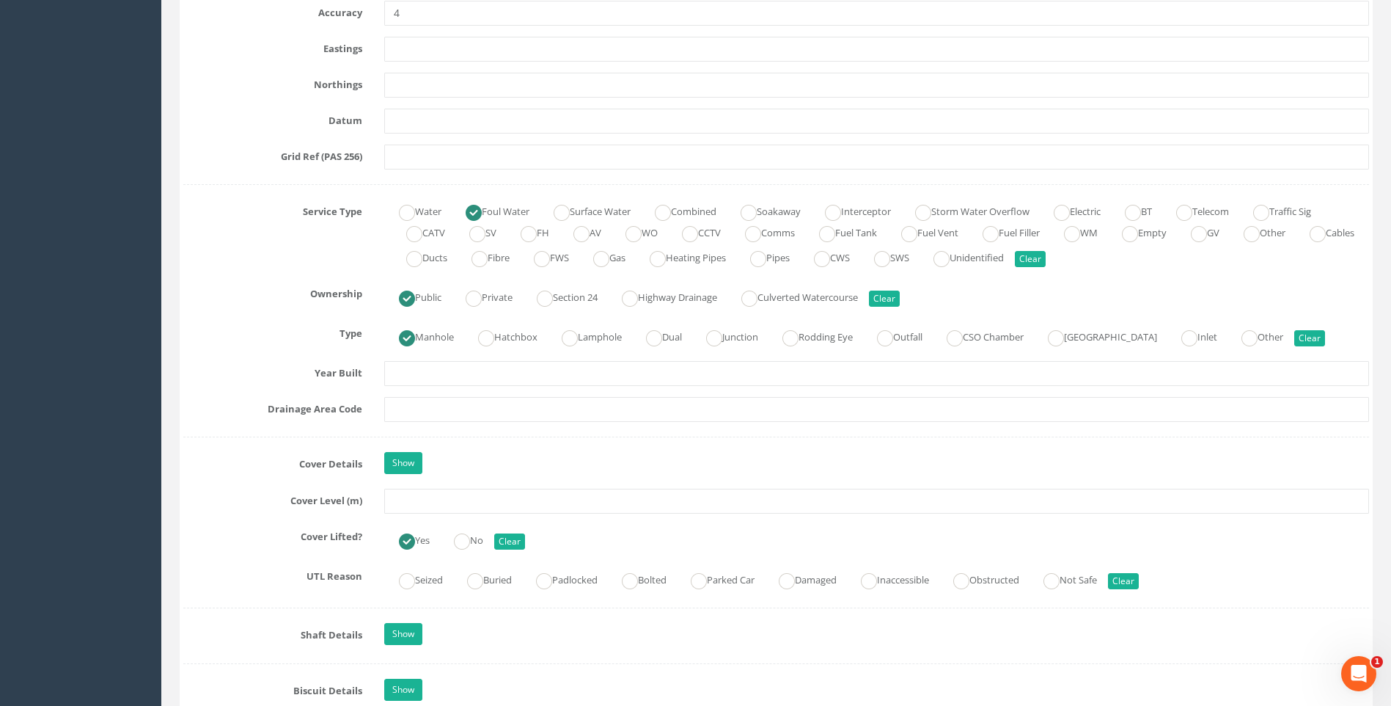
scroll to position [1027, 0]
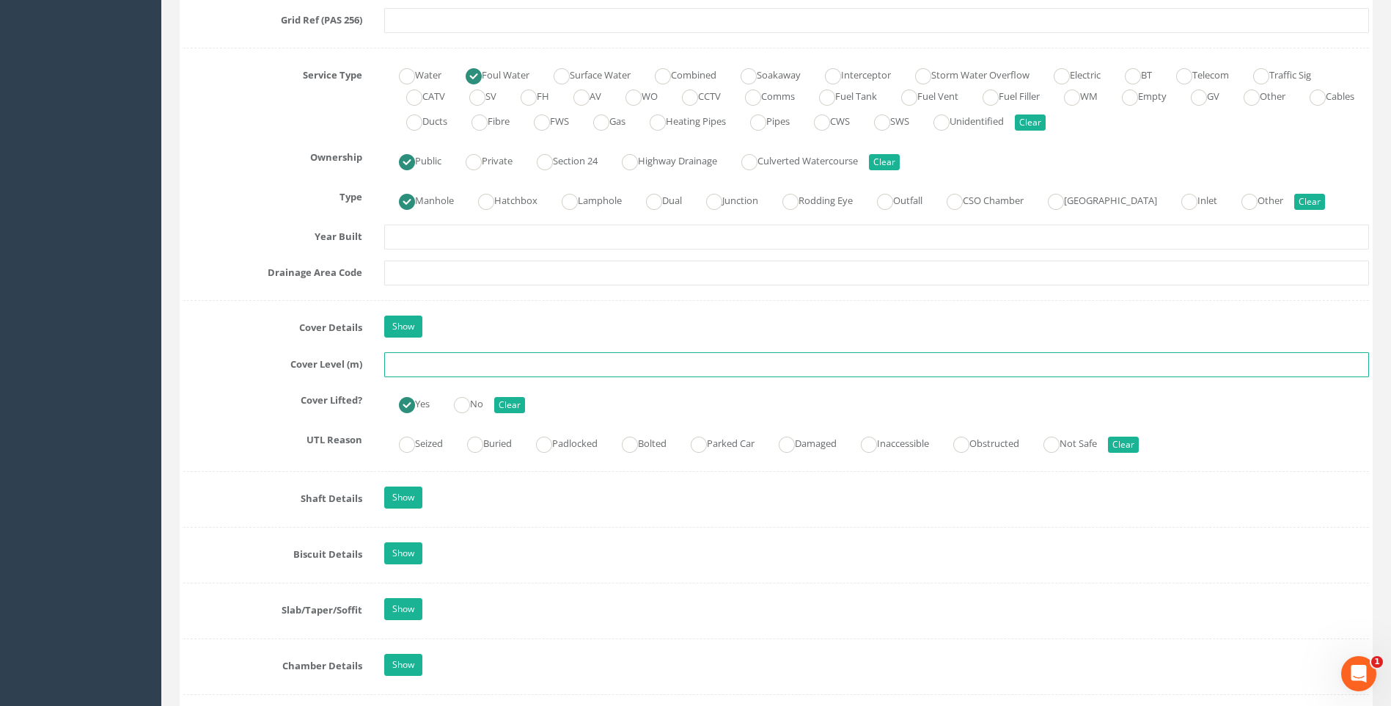
click at [427, 368] on input "text" at bounding box center [876, 364] width 985 height 25
type input "108.01"
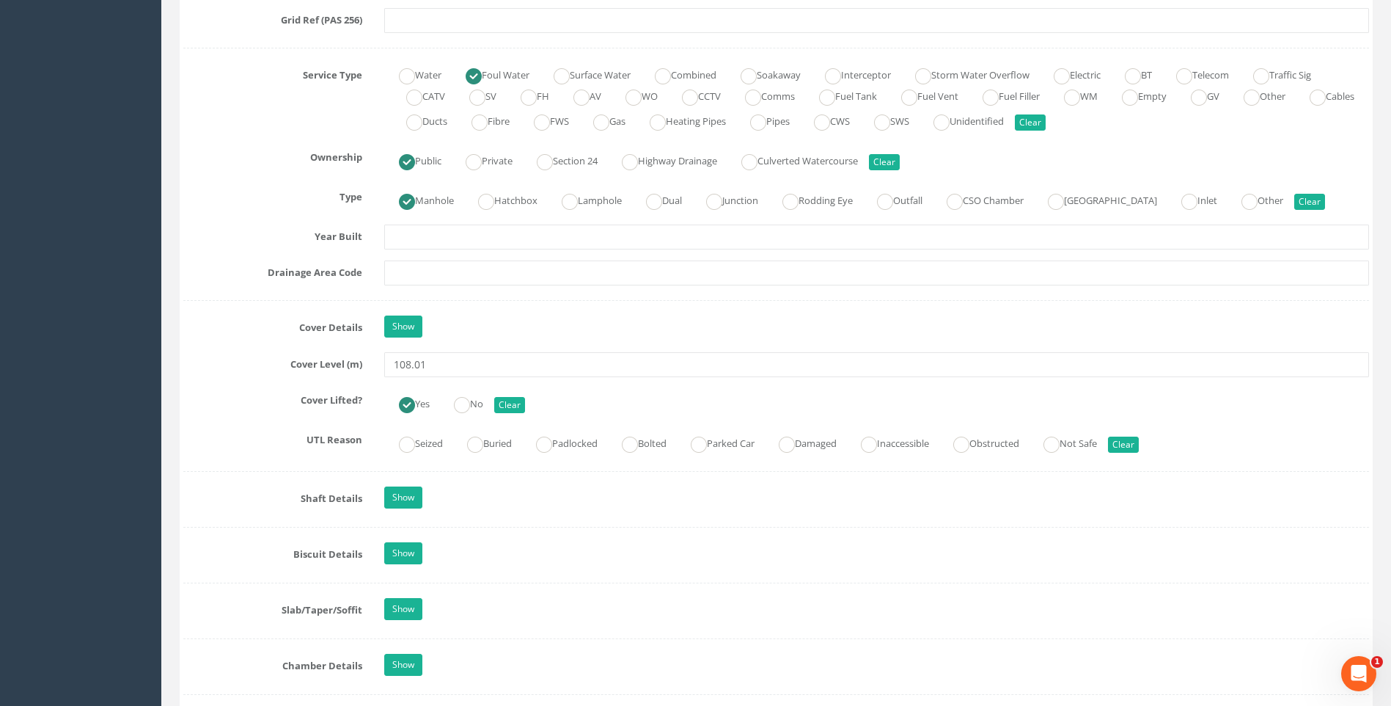
click at [238, 365] on label "Cover Level (m)" at bounding box center [272, 361] width 201 height 19
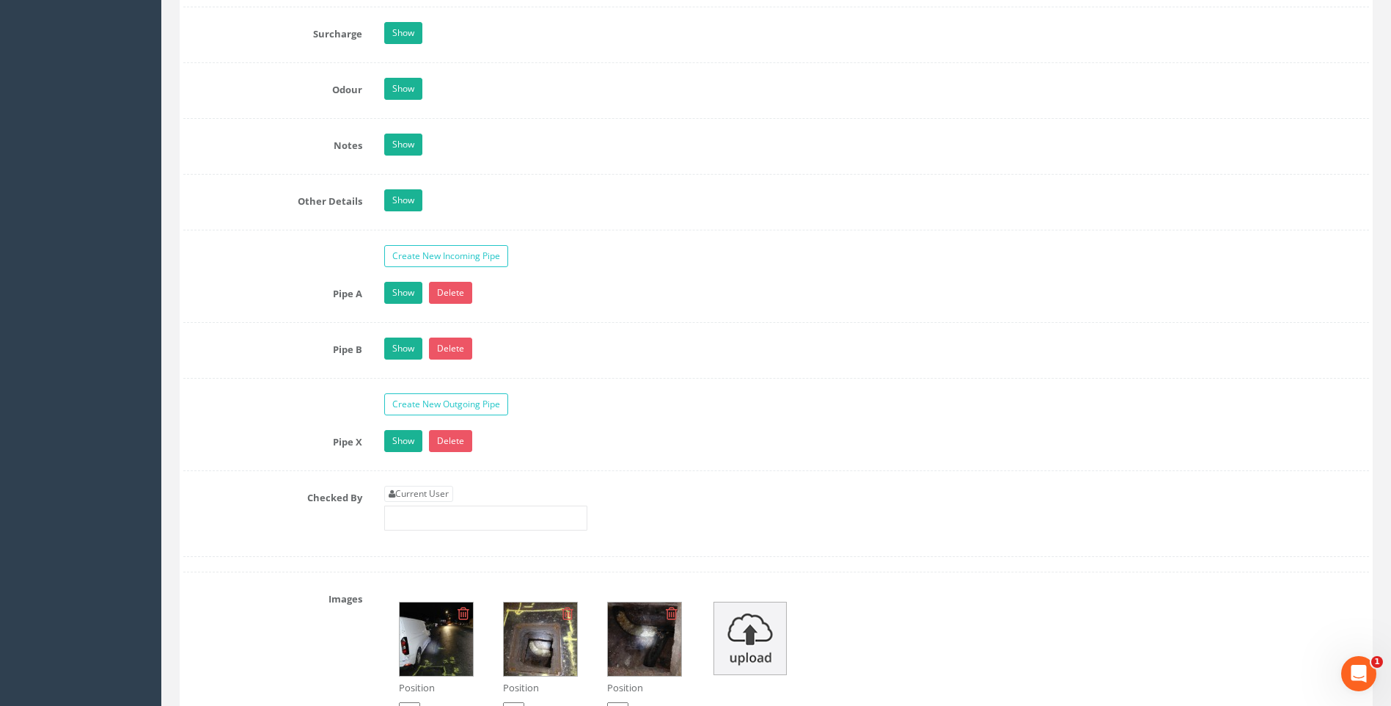
scroll to position [2274, 0]
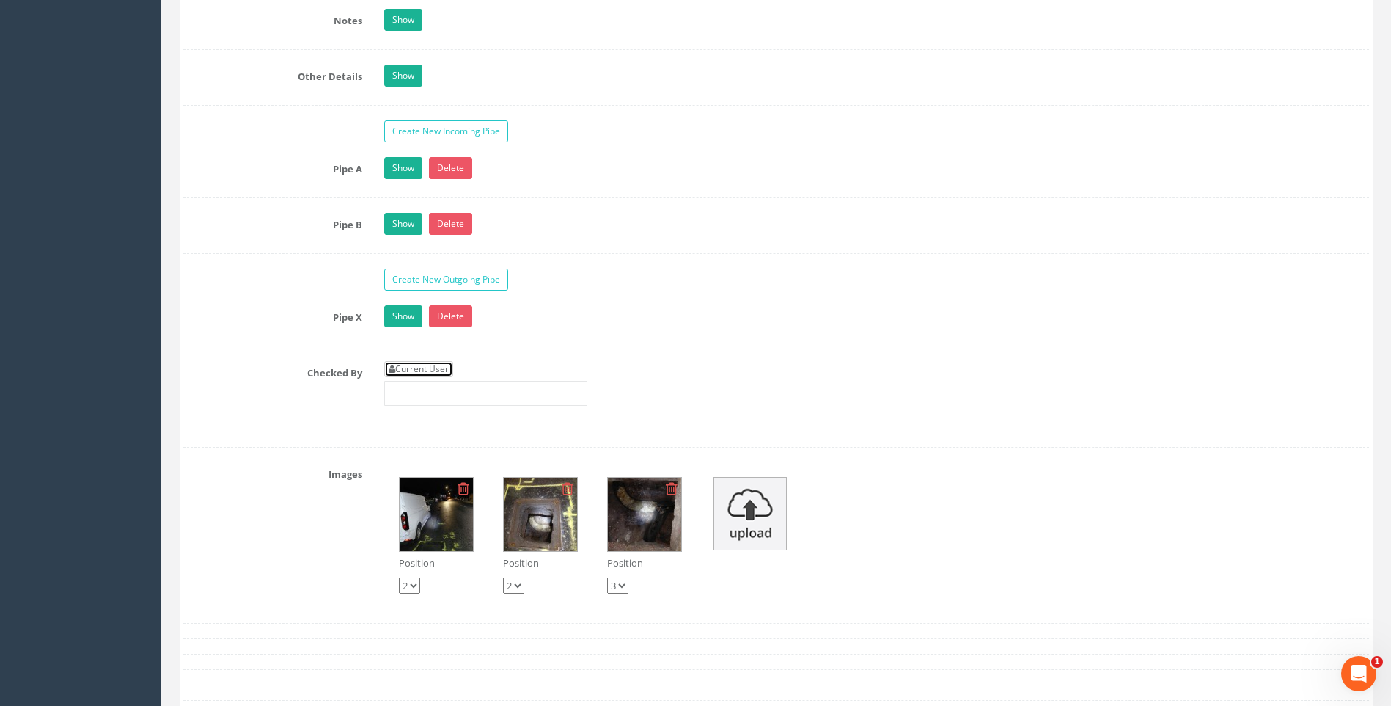
click at [429, 366] on link "Current User" at bounding box center [418, 369] width 69 height 16
type input "[PERSON_NAME]"
click at [248, 367] on label "Checked By" at bounding box center [272, 370] width 201 height 19
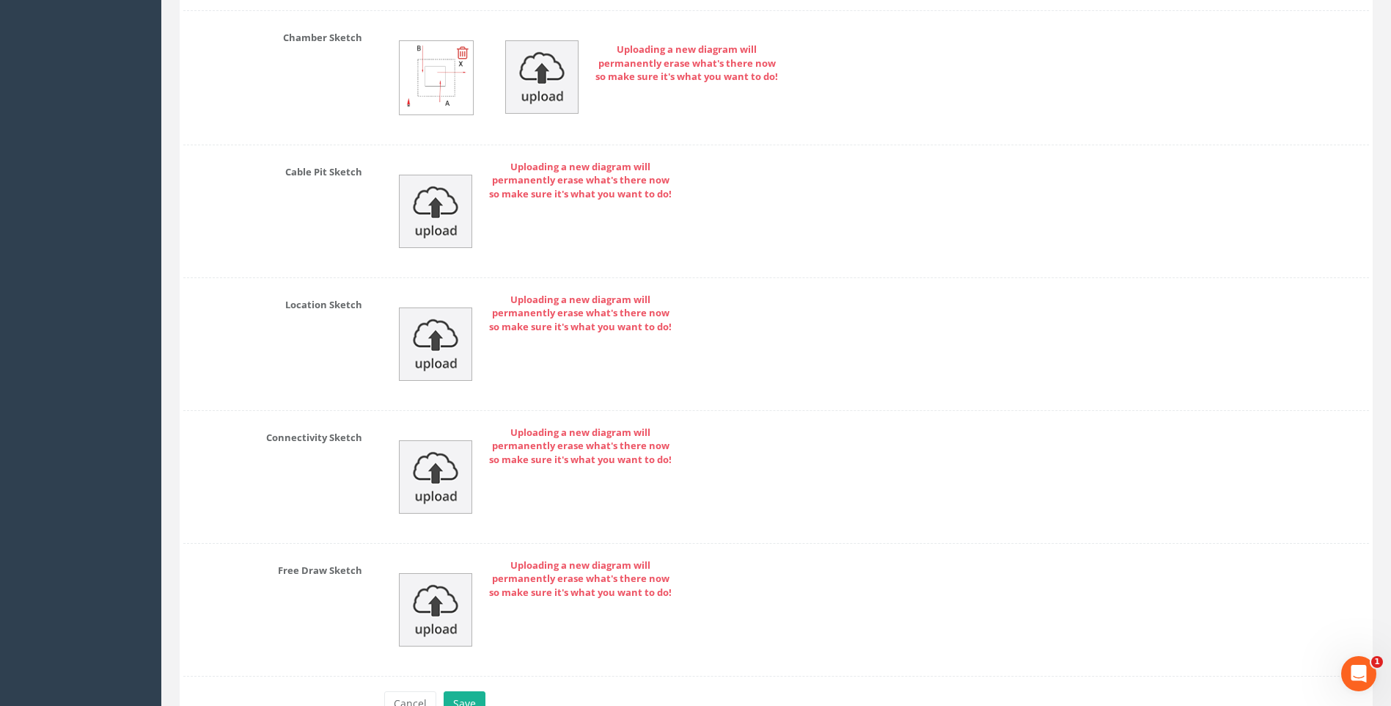
scroll to position [3174, 0]
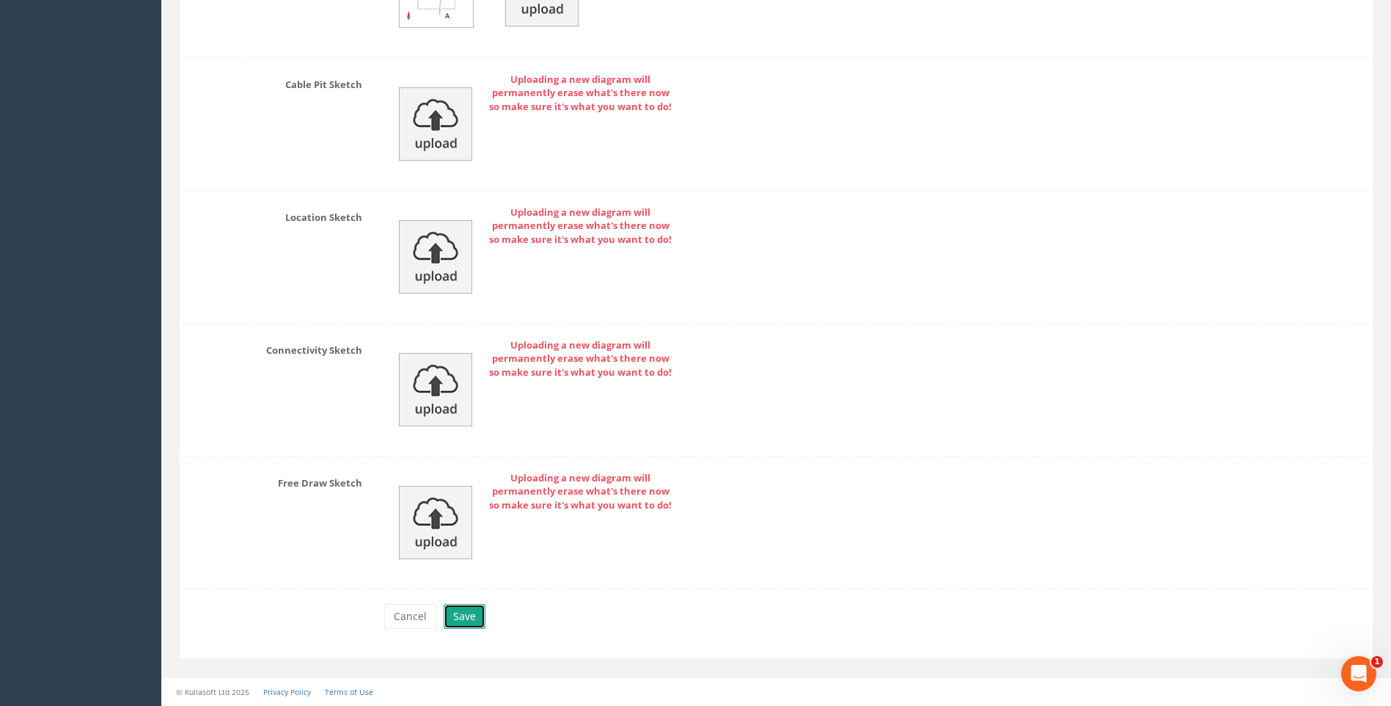
click at [467, 611] on button "Save" at bounding box center [465, 616] width 42 height 25
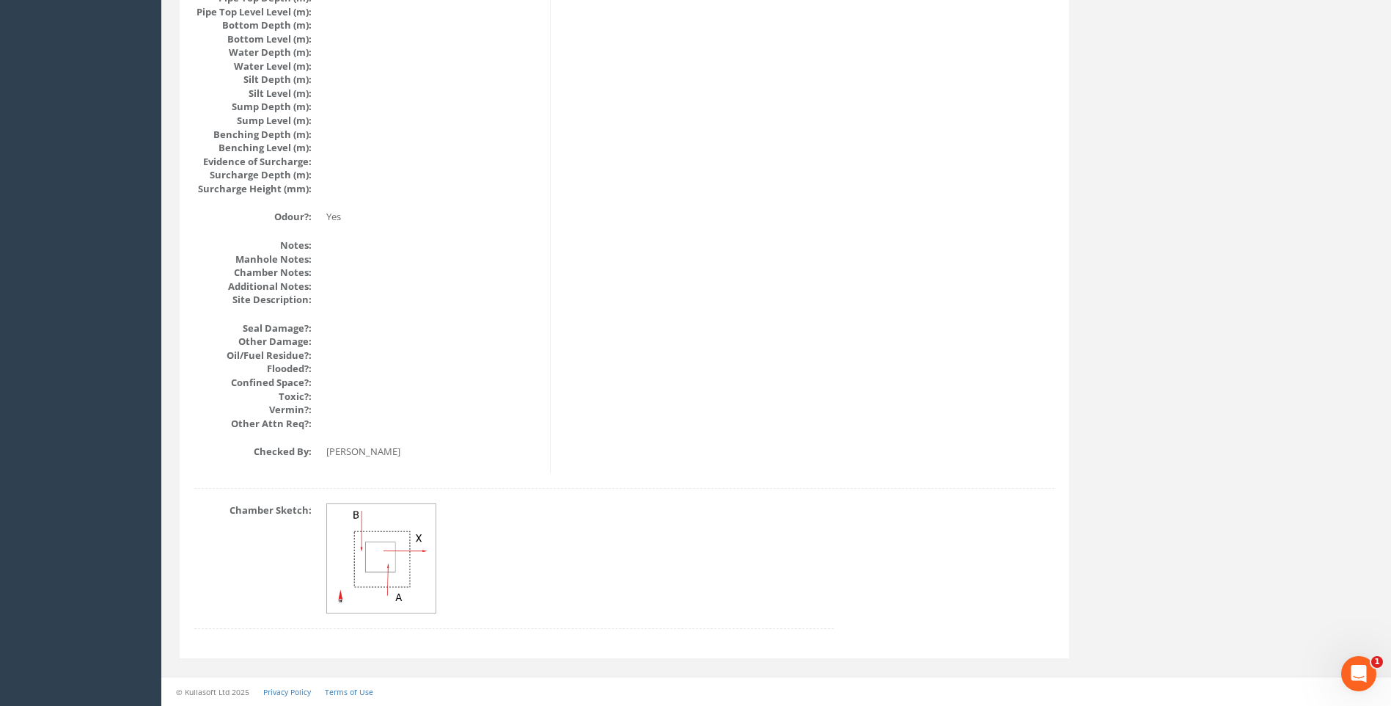
scroll to position [1557, 0]
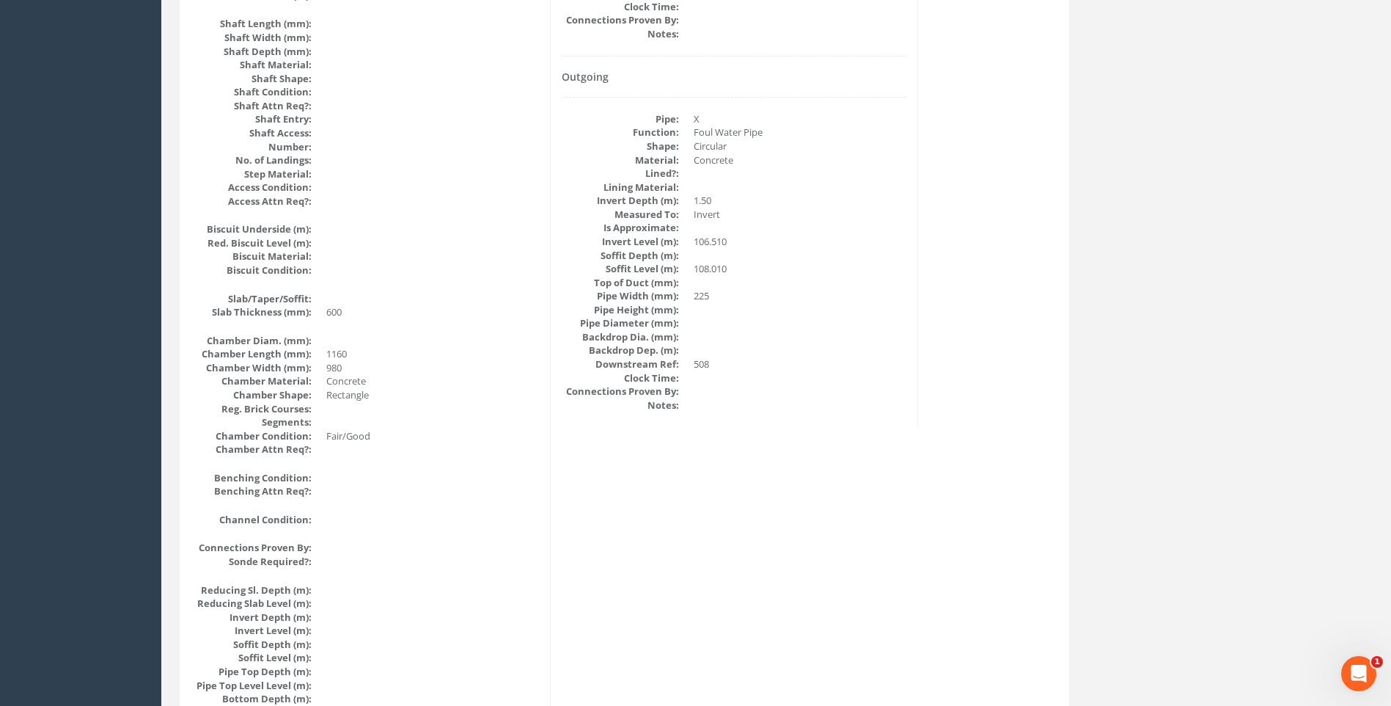
scroll to position [896, 0]
click at [797, 501] on div "Manhole Data Survey Date: [DATE] Surveyed By: [PERSON_NAME] Recorded By: [PERSO…" at bounding box center [624, 243] width 882 height 1807
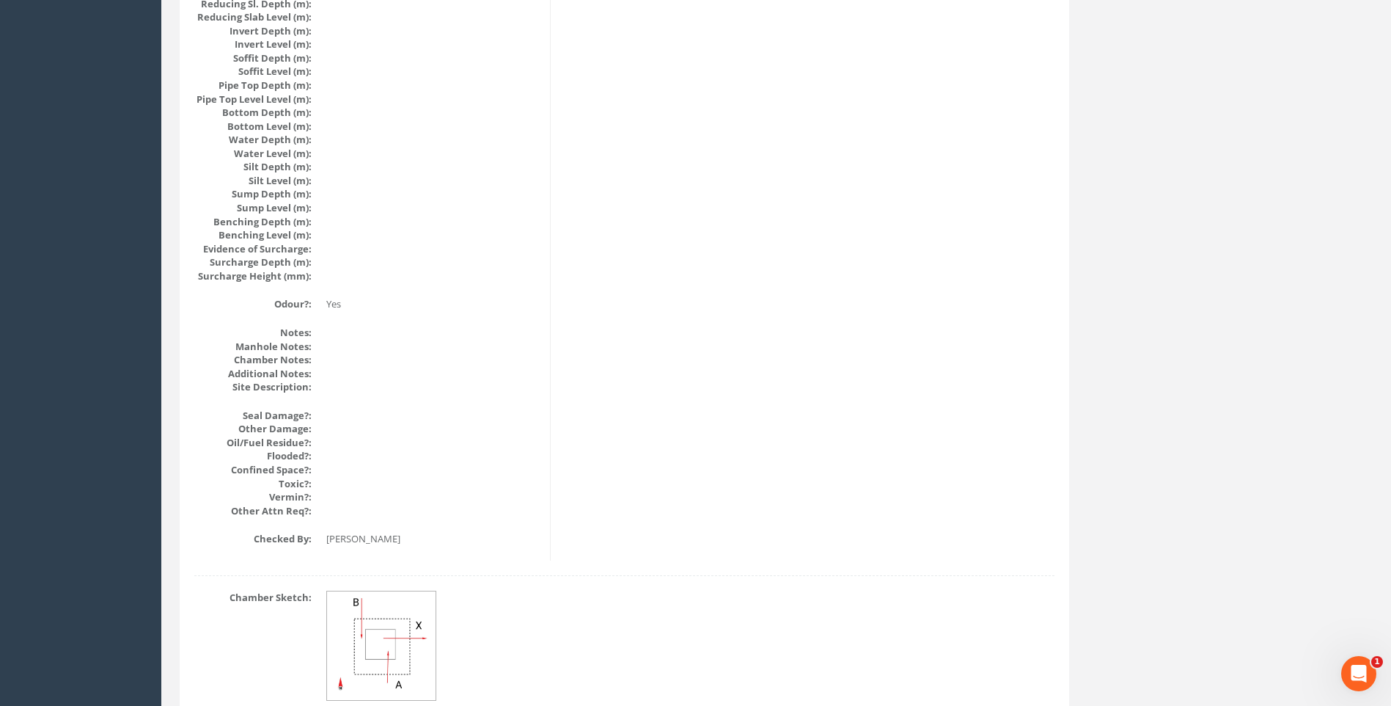
scroll to position [1557, 0]
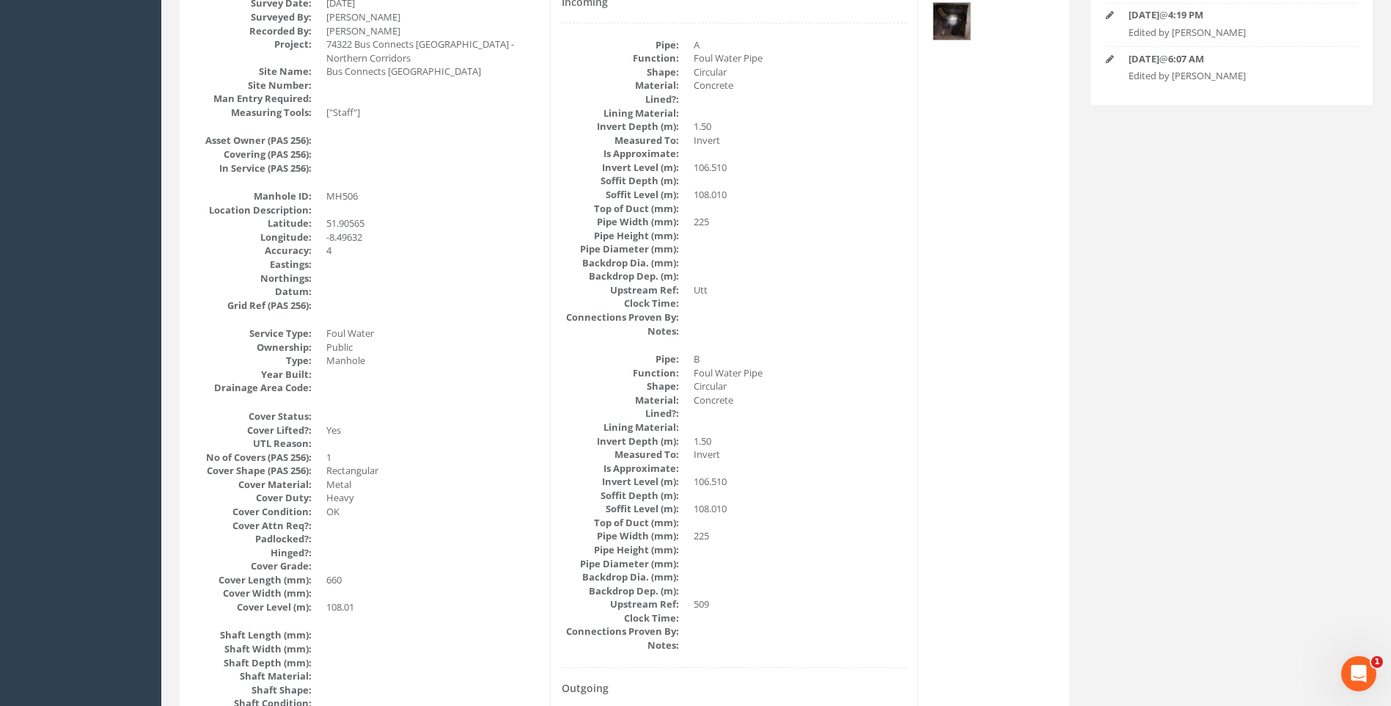
scroll to position [310, 0]
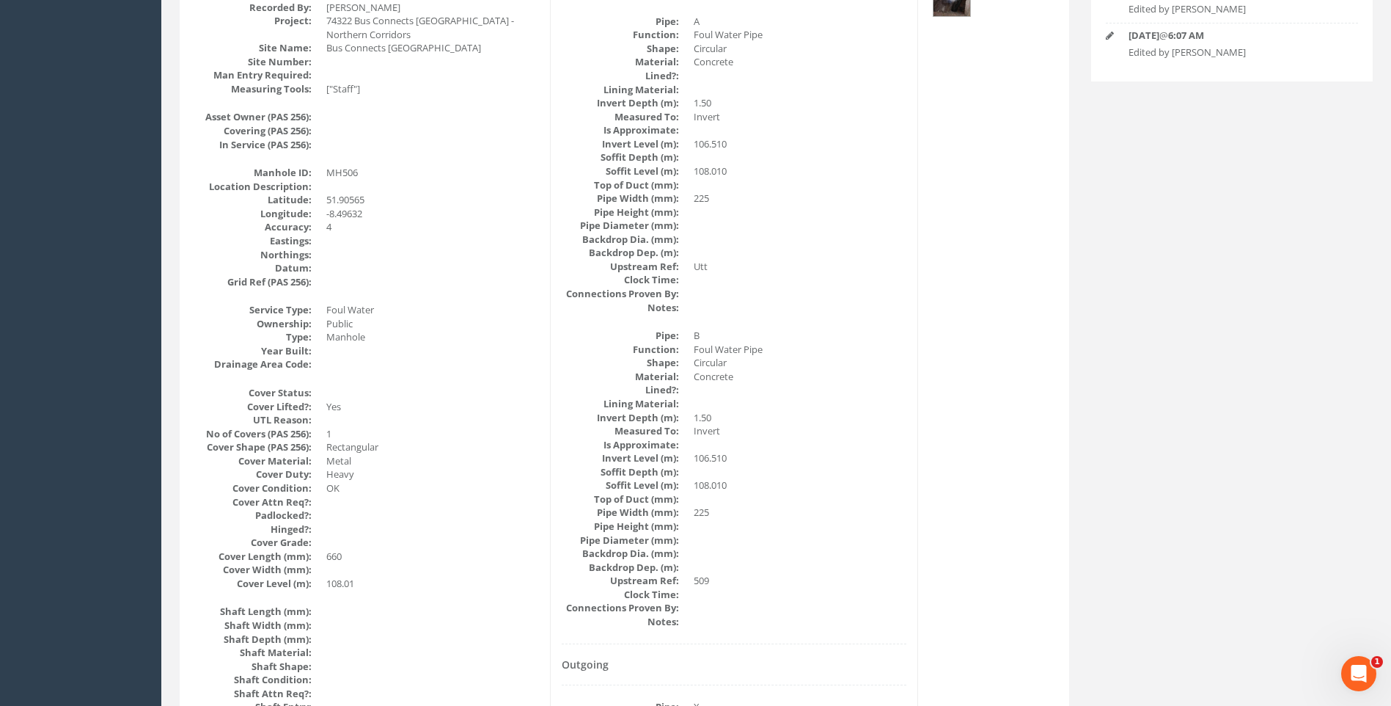
click at [899, 284] on dd at bounding box center [800, 280] width 213 height 14
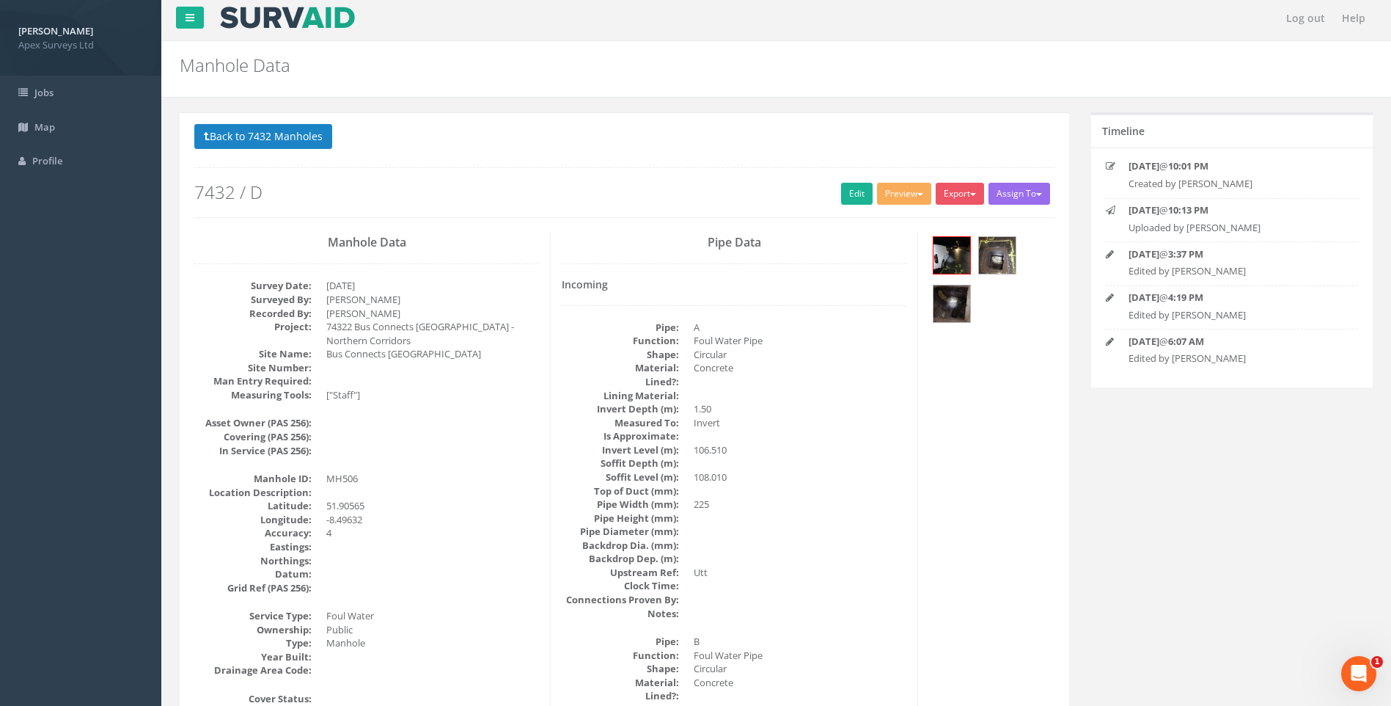
scroll to position [0, 0]
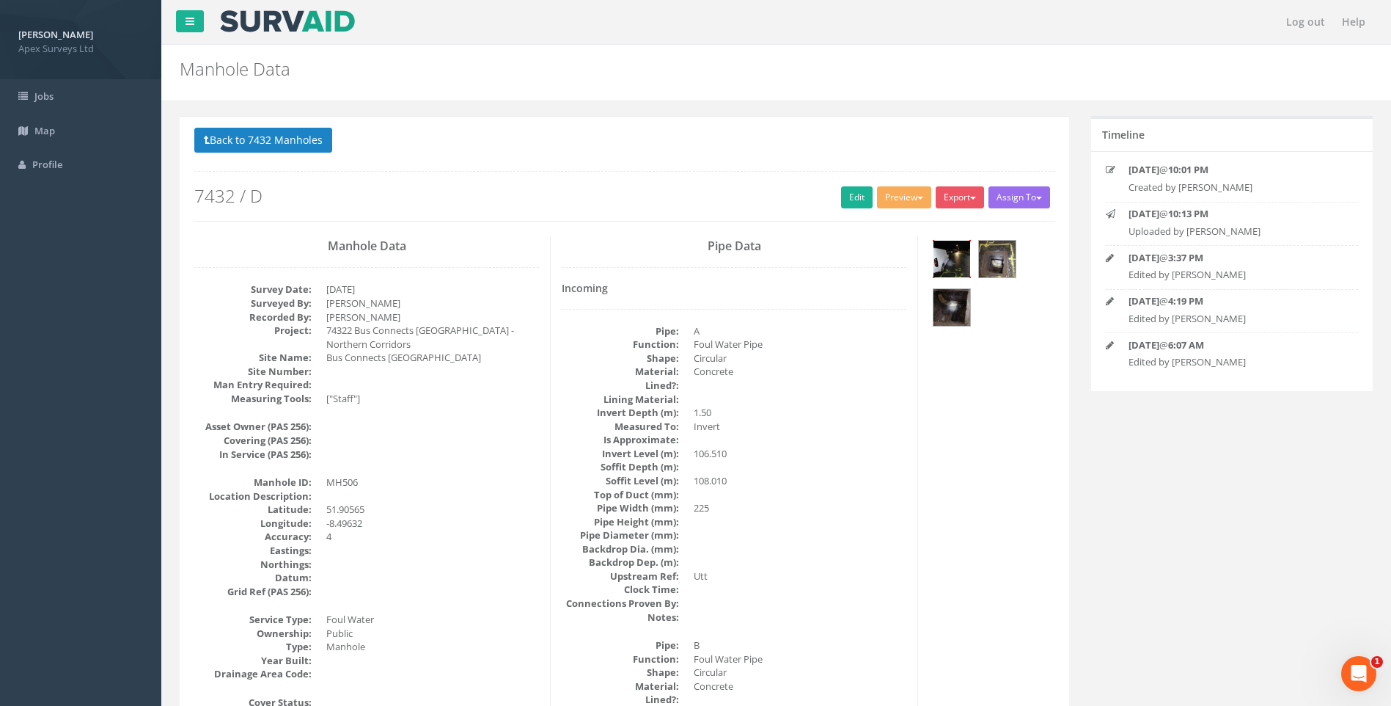
click at [950, 245] on img at bounding box center [952, 259] width 37 height 37
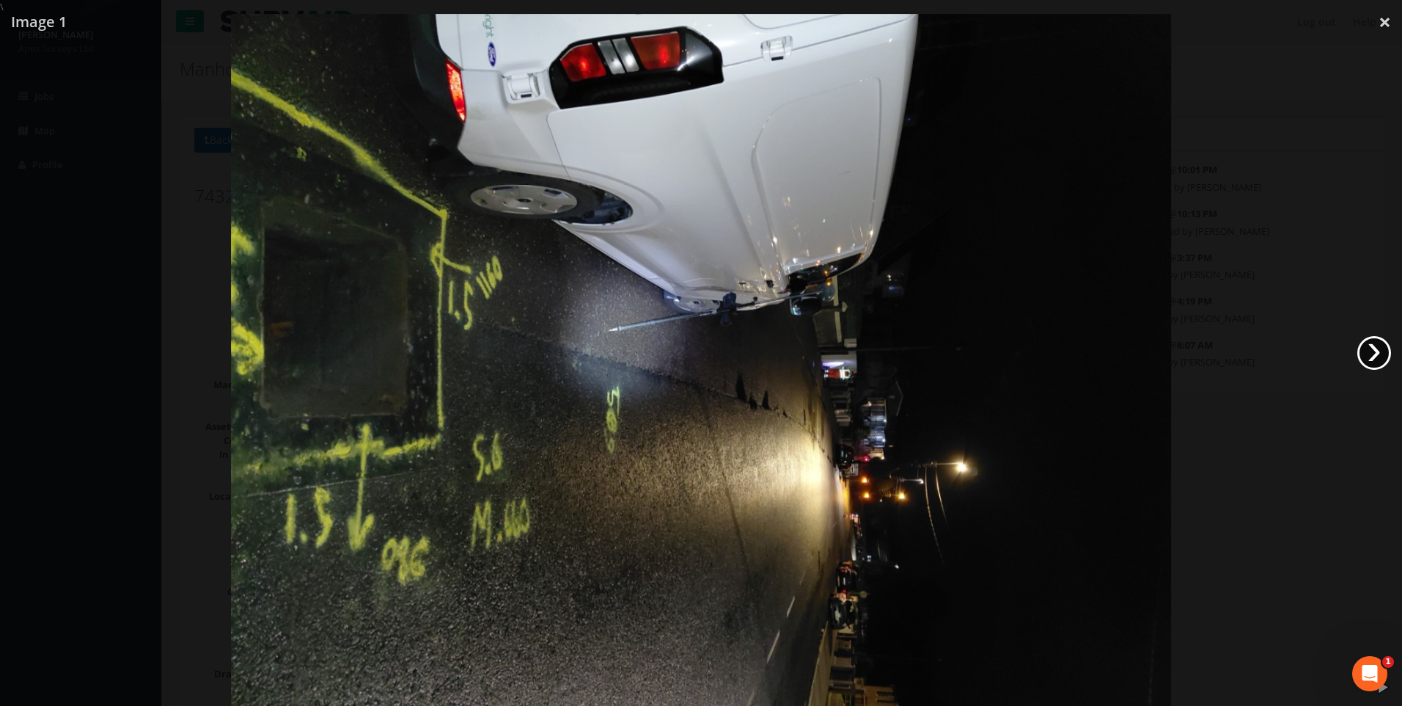
click at [1367, 351] on link "›" at bounding box center [1375, 353] width 34 height 34
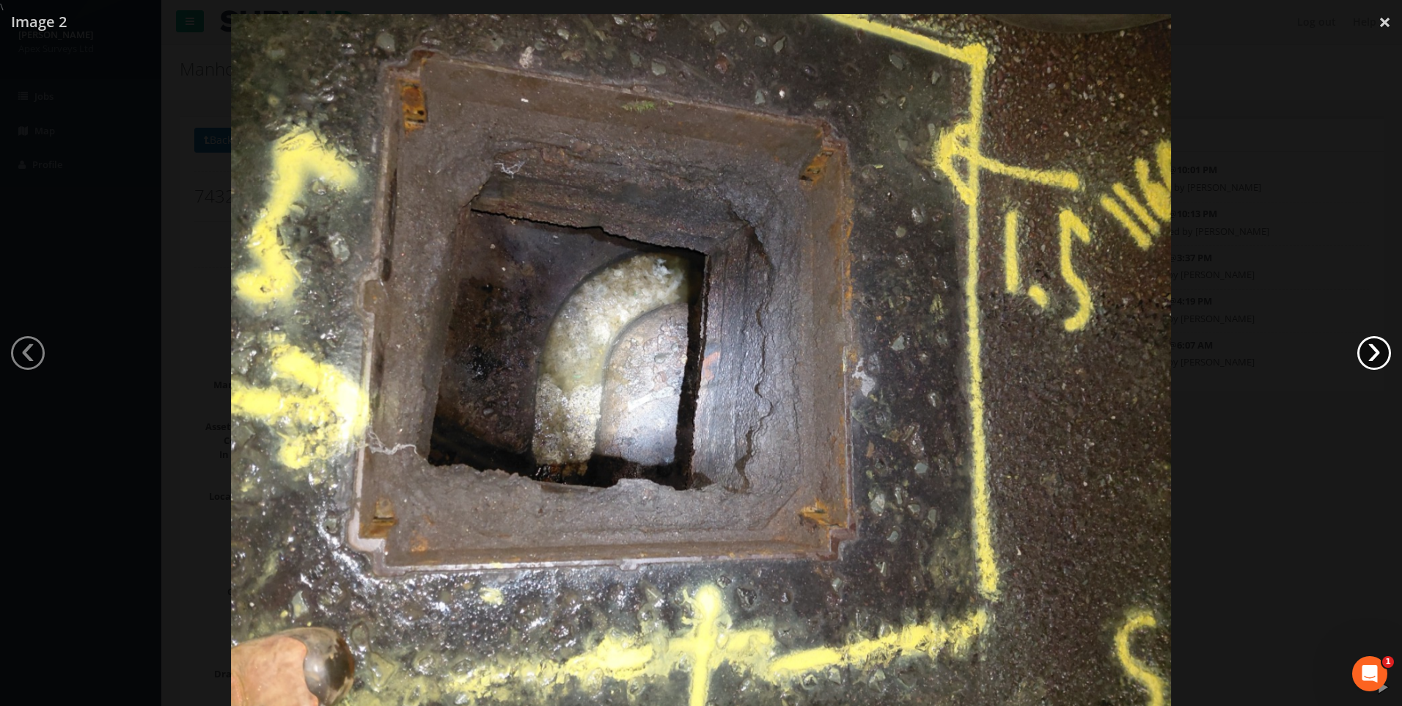
click at [1373, 348] on link "›" at bounding box center [1375, 353] width 34 height 34
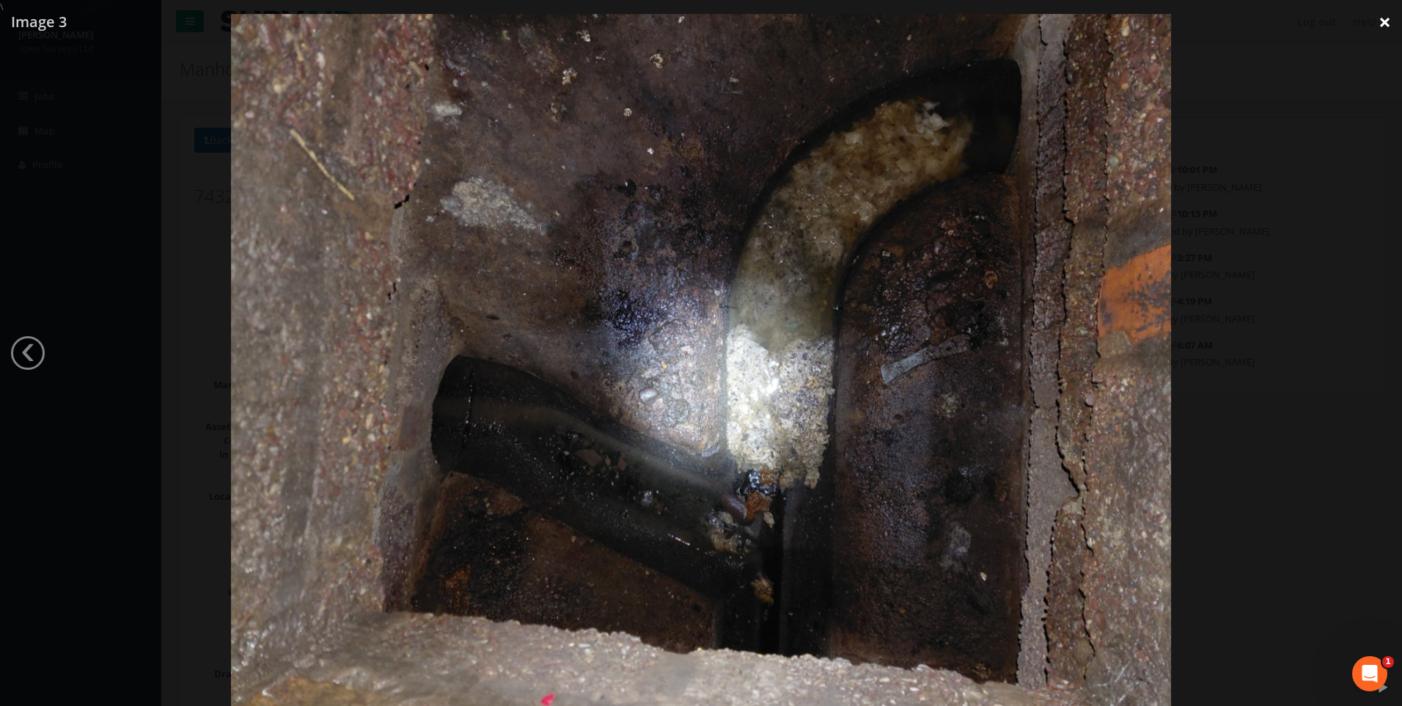
click at [1386, 20] on link "×" at bounding box center [1385, 22] width 34 height 44
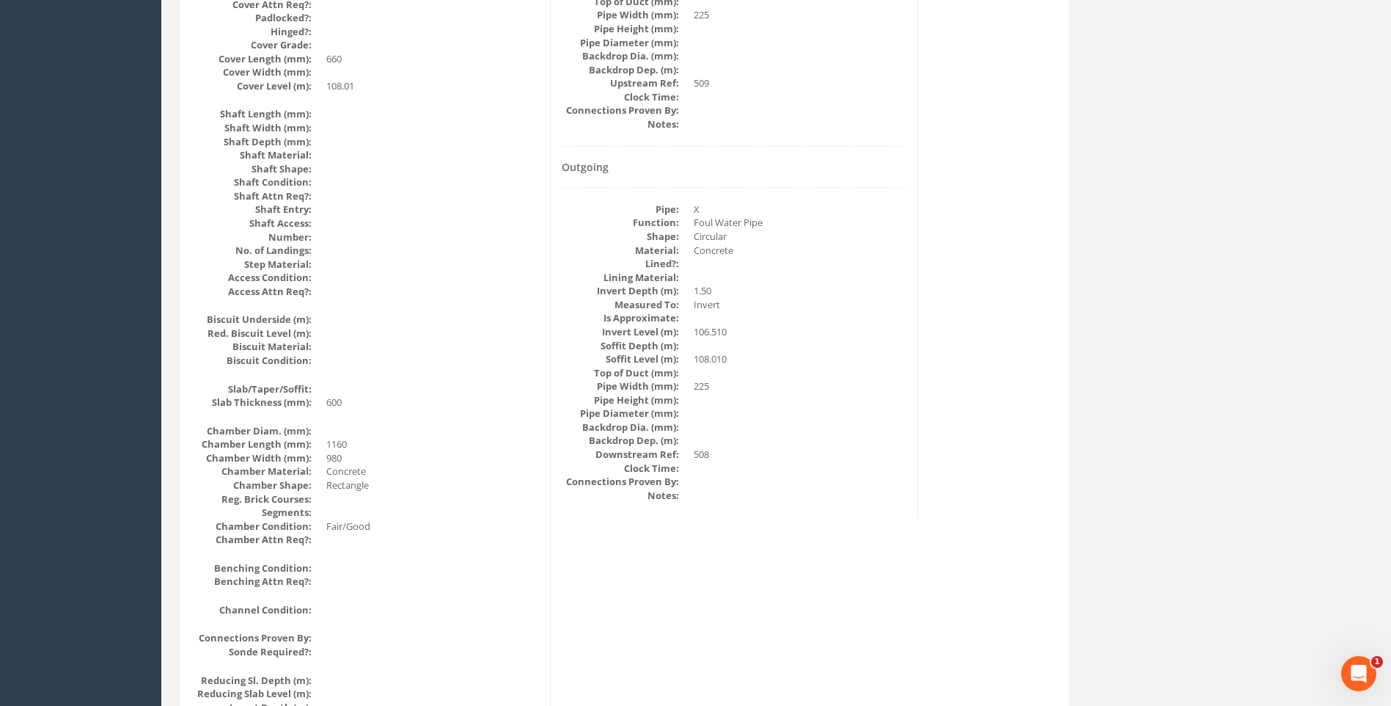
scroll to position [660, 0]
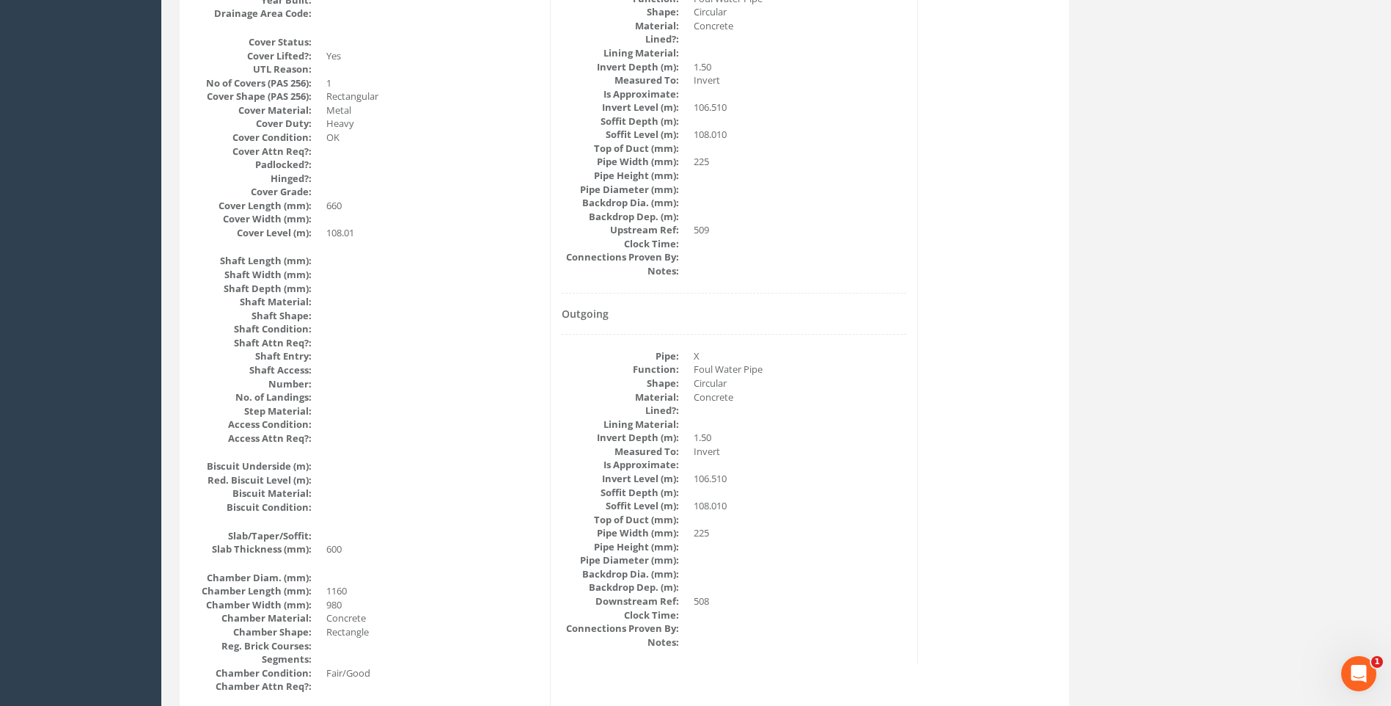
click at [1080, 364] on div "Back to 7432 Manholes Back to Map Assign To No Companies Added Export Heathrow …" at bounding box center [625, 521] width 912 height 2130
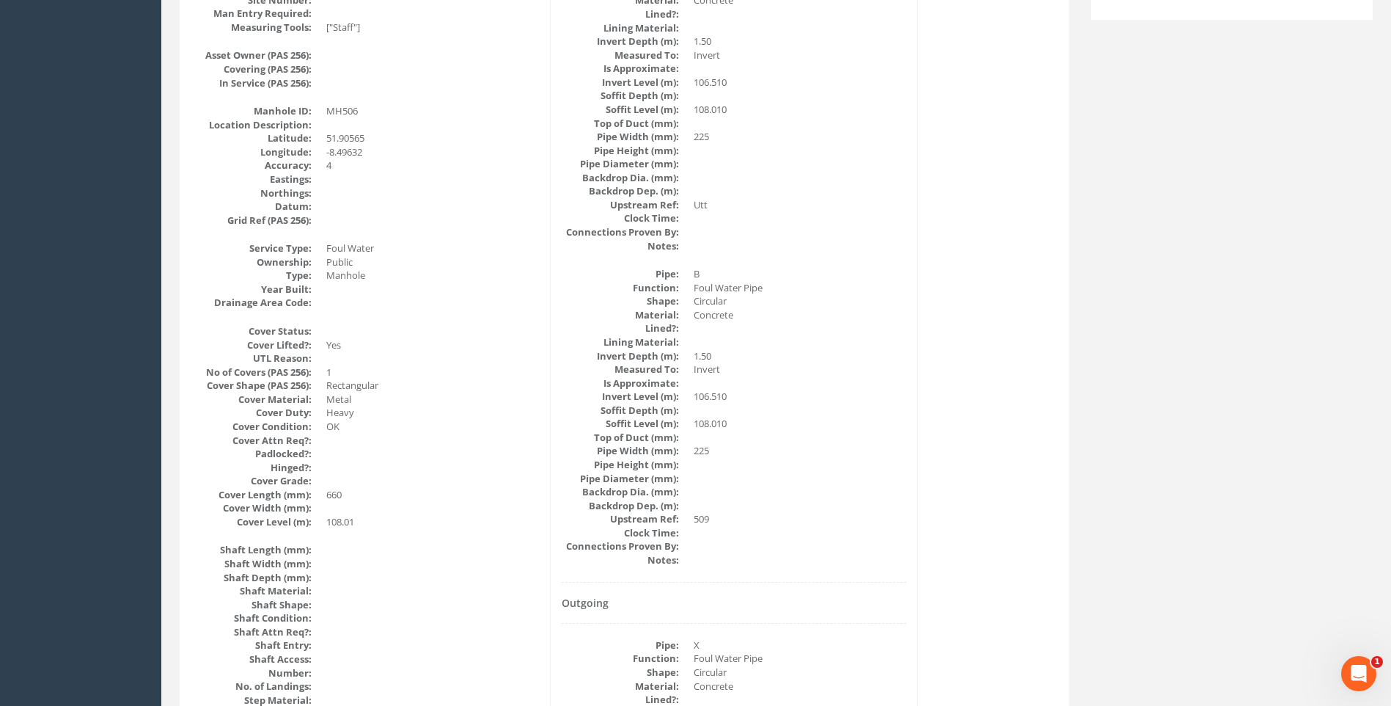
scroll to position [367, 0]
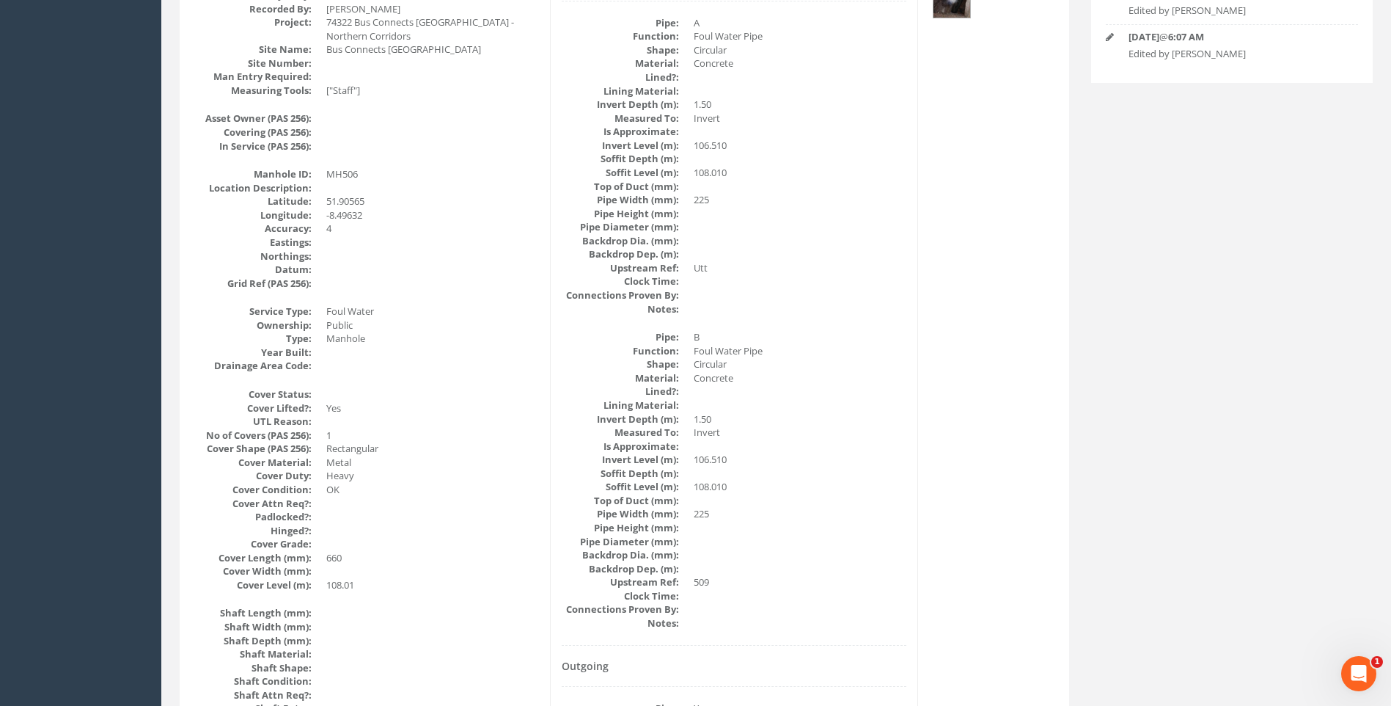
scroll to position [293, 0]
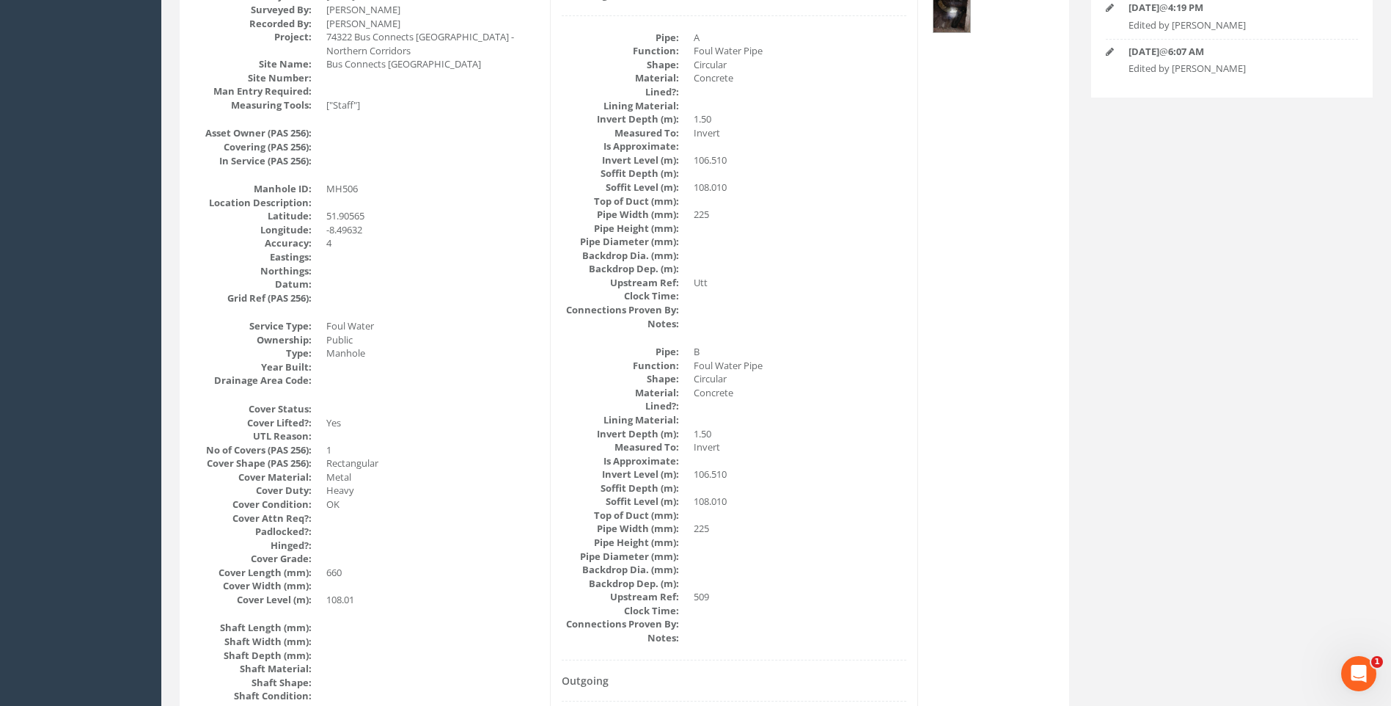
click at [844, 524] on dd "225" at bounding box center [800, 529] width 213 height 14
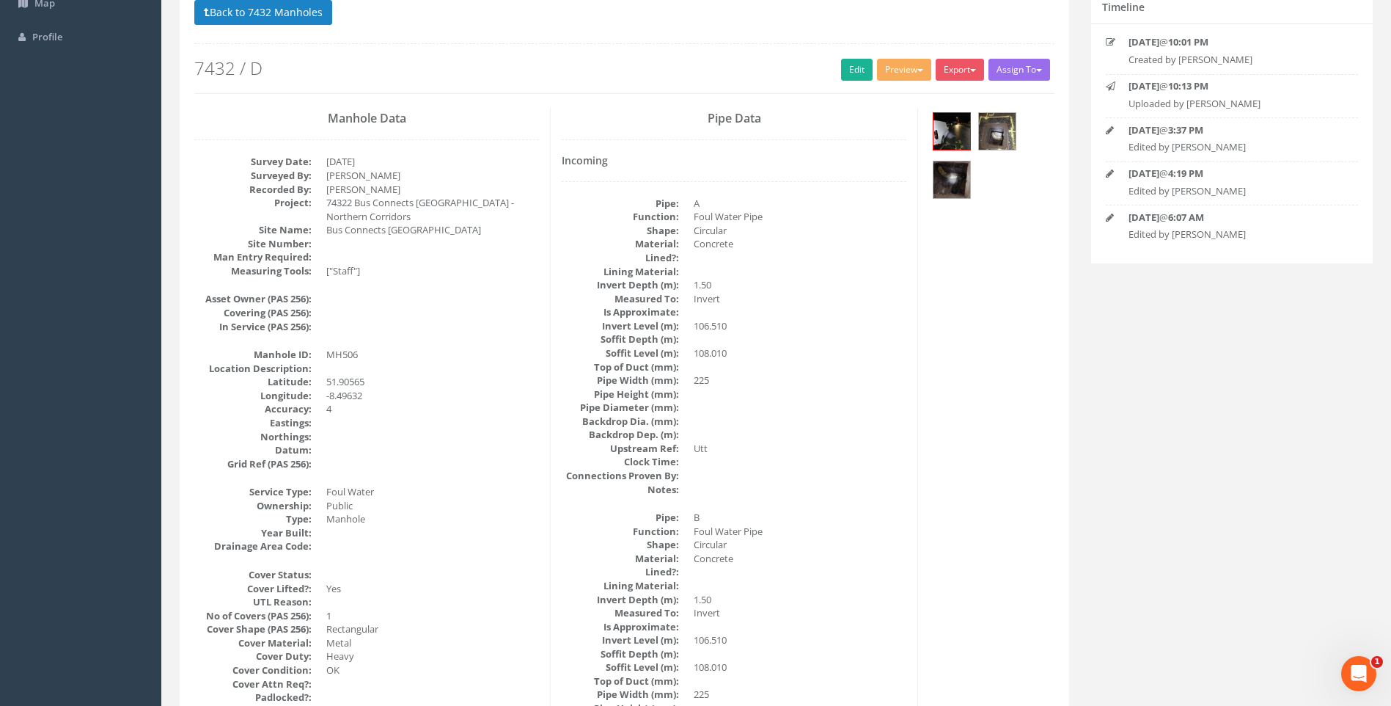
scroll to position [0, 0]
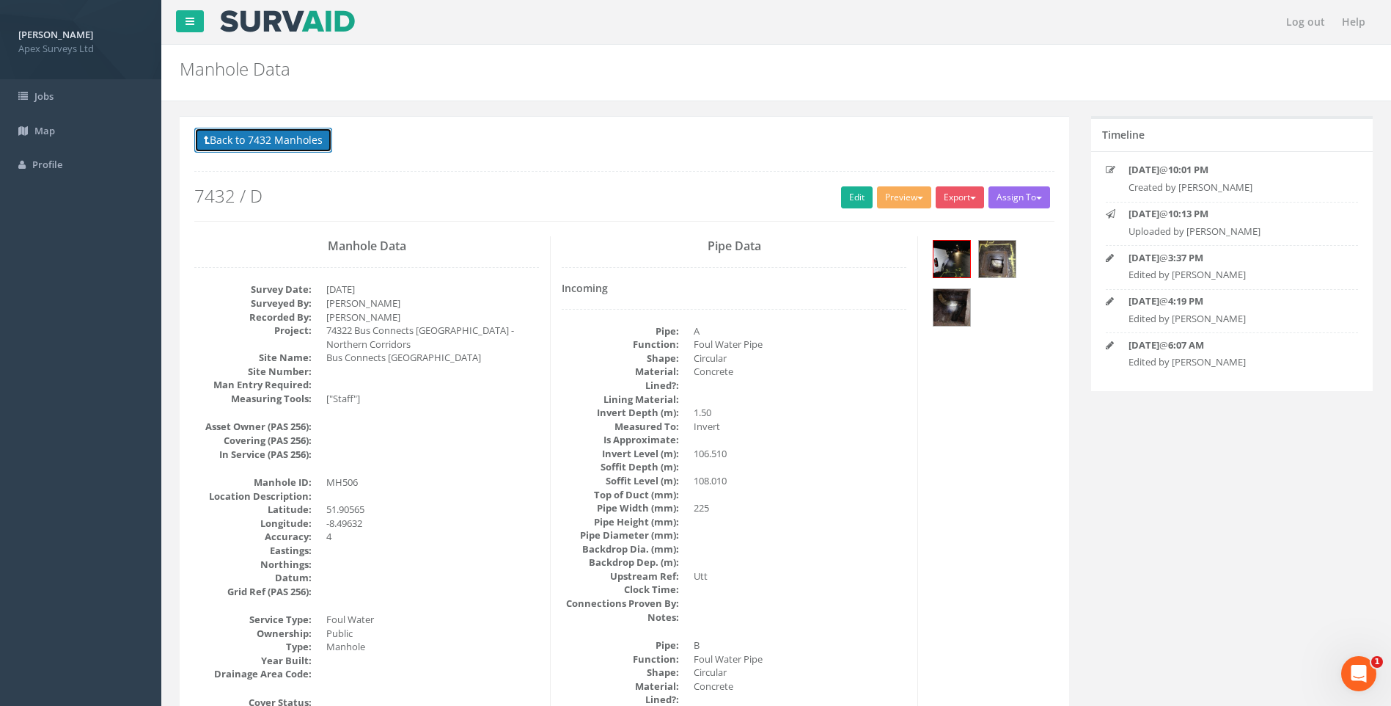
click at [229, 143] on button "Back to 7432 Manholes" at bounding box center [263, 140] width 138 height 25
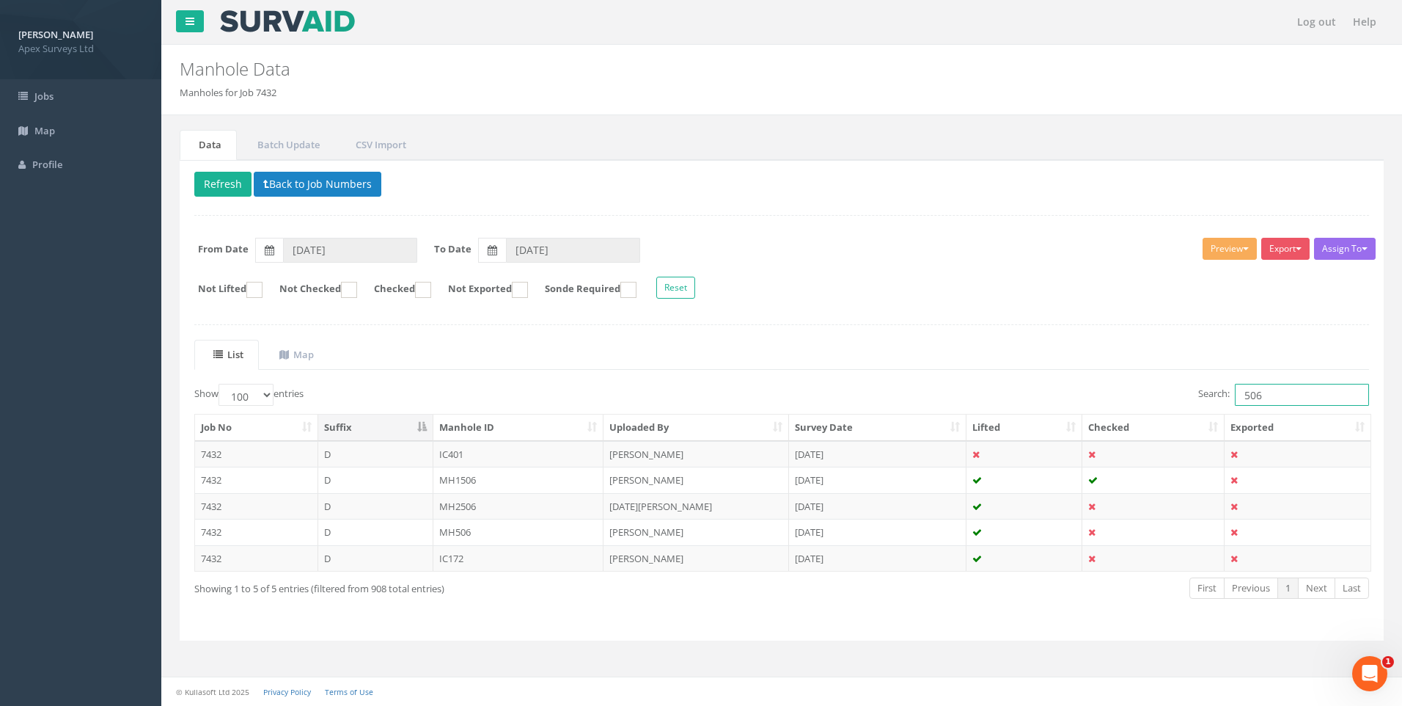
click at [1259, 390] on input "506" at bounding box center [1302, 395] width 134 height 22
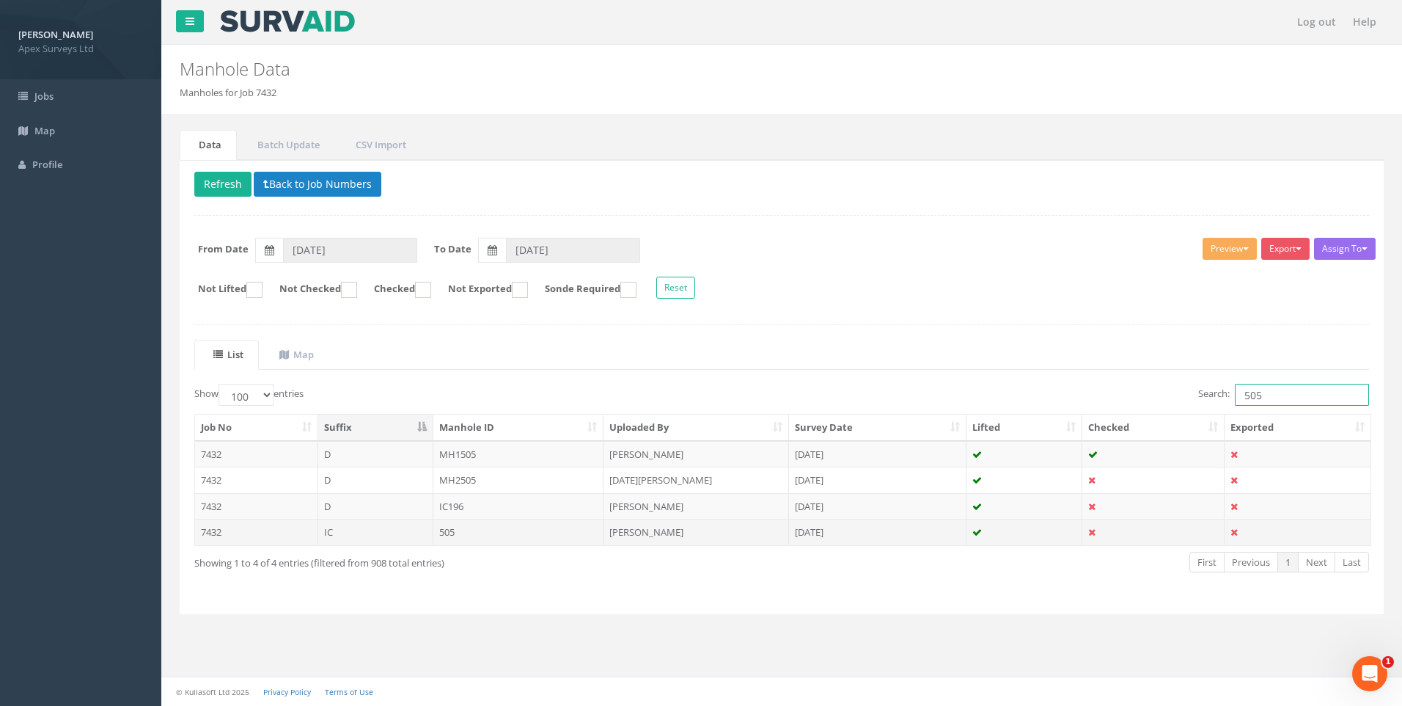
type input "505"
click at [668, 532] on td "[PERSON_NAME]" at bounding box center [697, 532] width 186 height 26
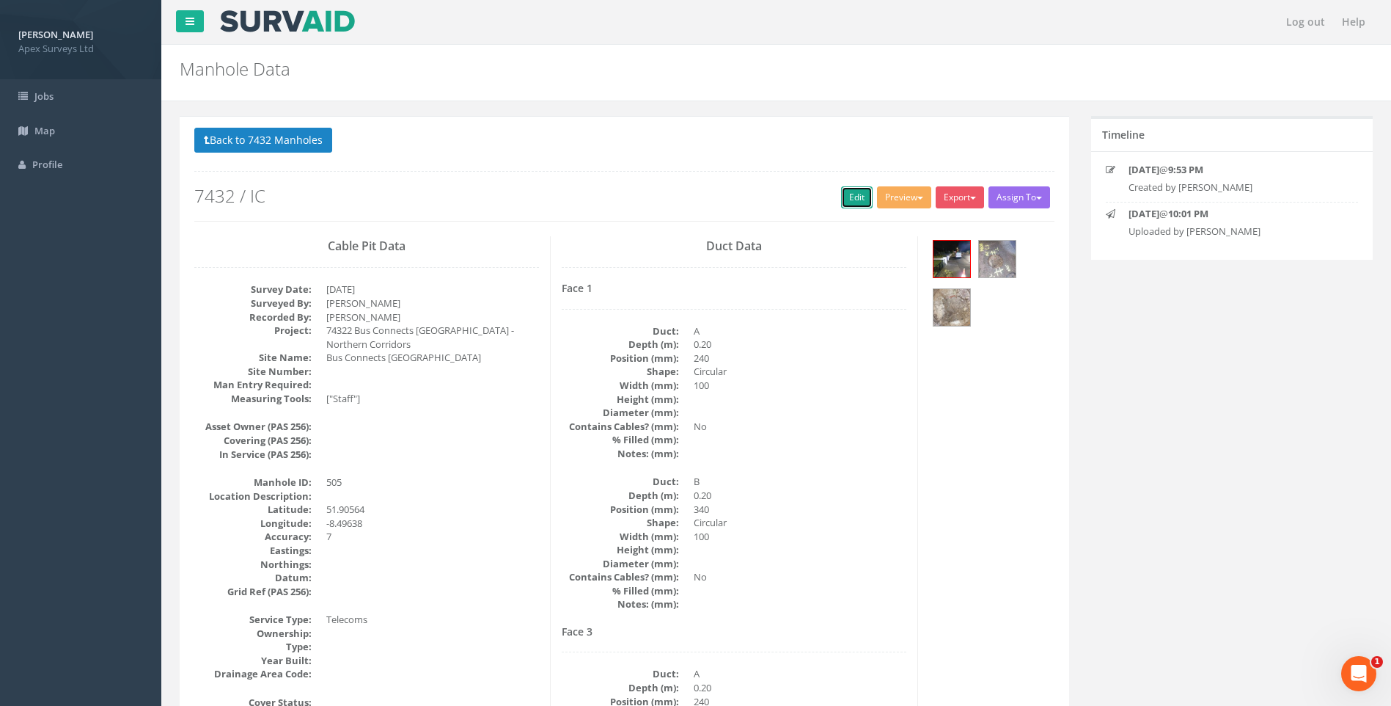
click at [849, 202] on link "Edit" at bounding box center [857, 197] width 32 height 22
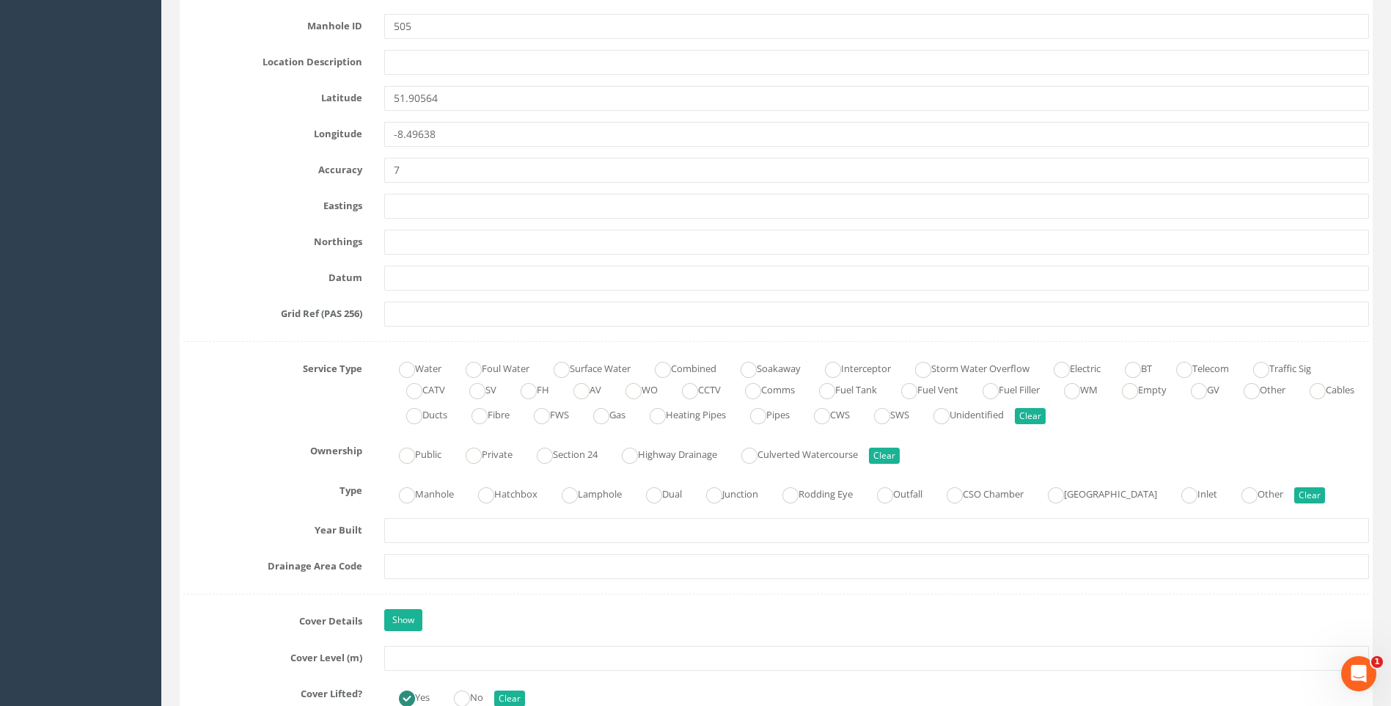
scroll to position [954, 0]
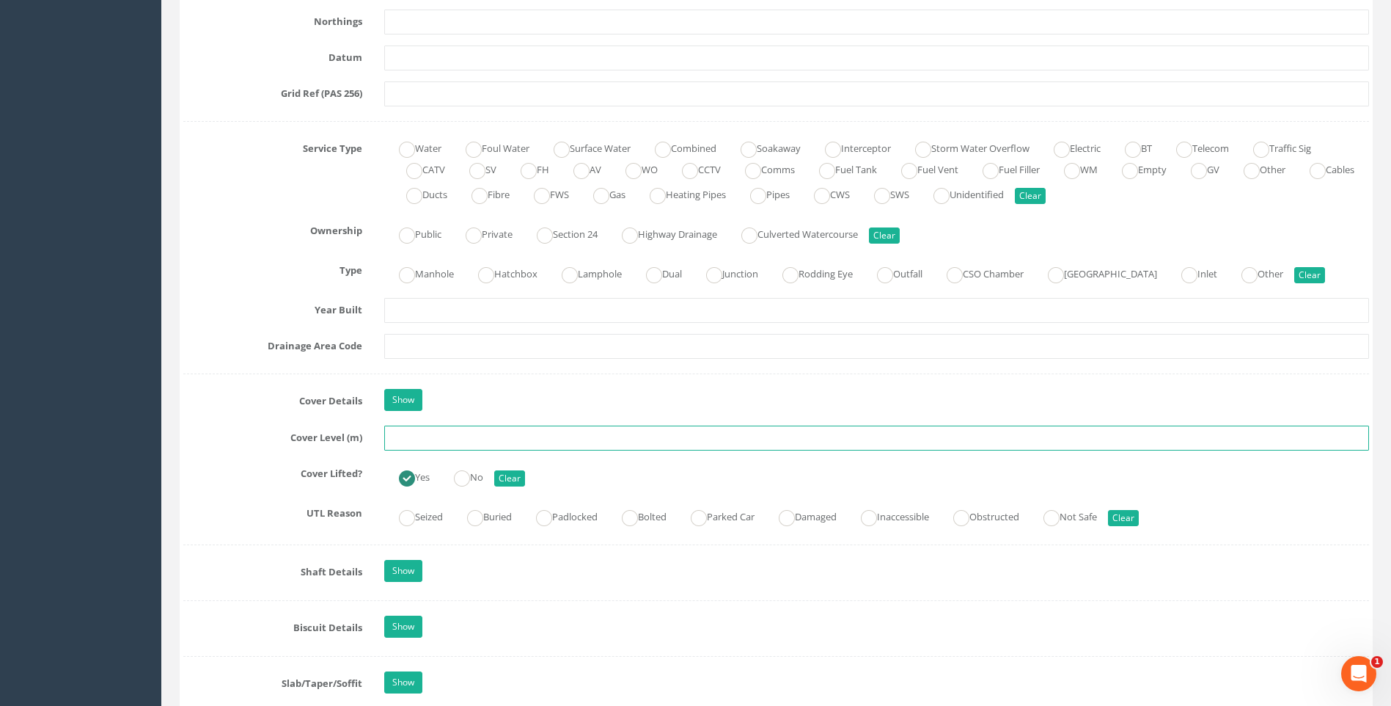
click at [420, 436] on input "text" at bounding box center [876, 437] width 985 height 25
type input "108.28"
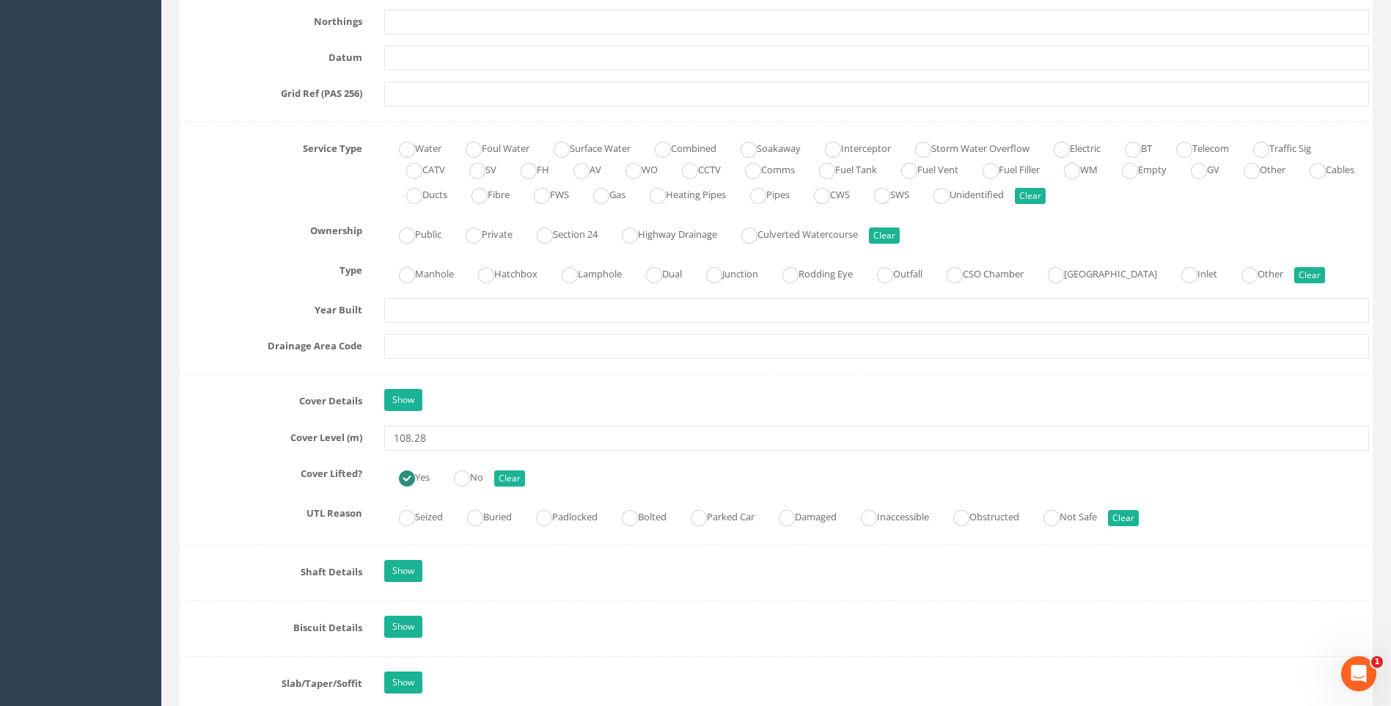
click at [255, 473] on label "Cover Lifted?" at bounding box center [272, 470] width 201 height 19
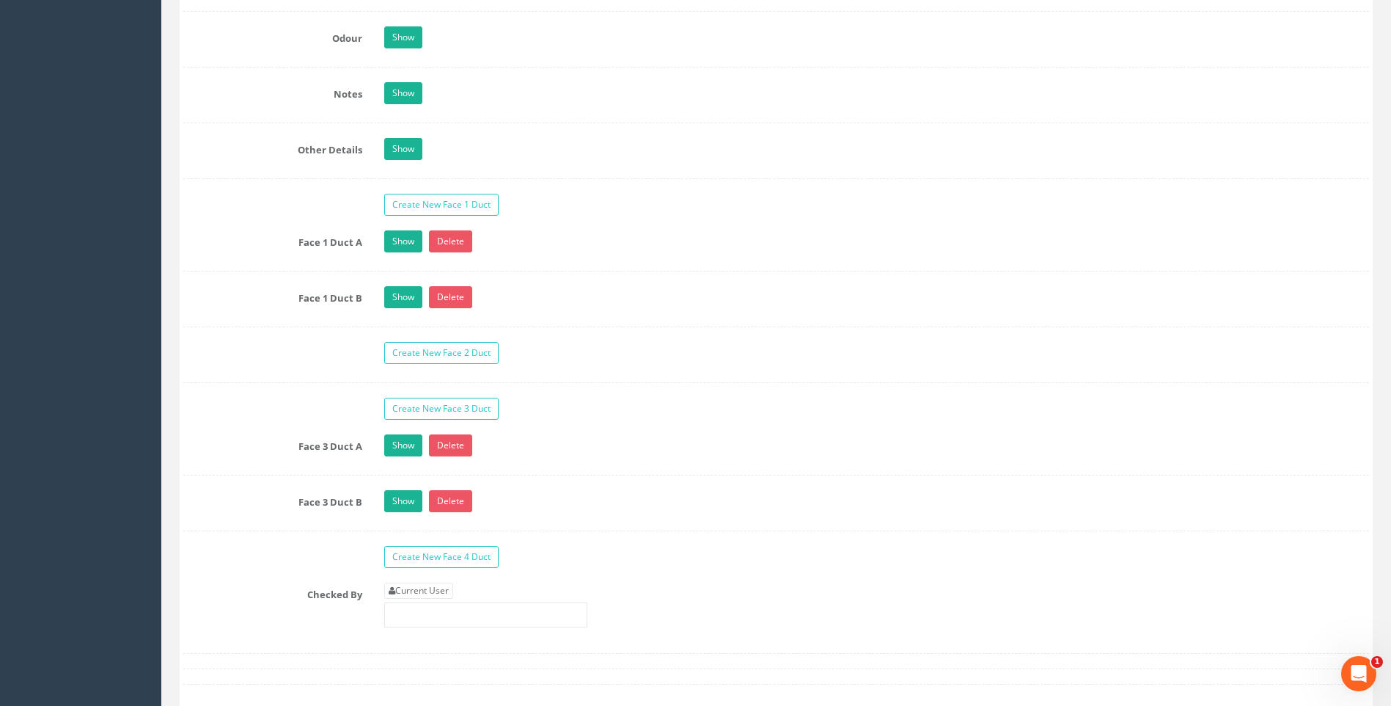
scroll to position [2494, 0]
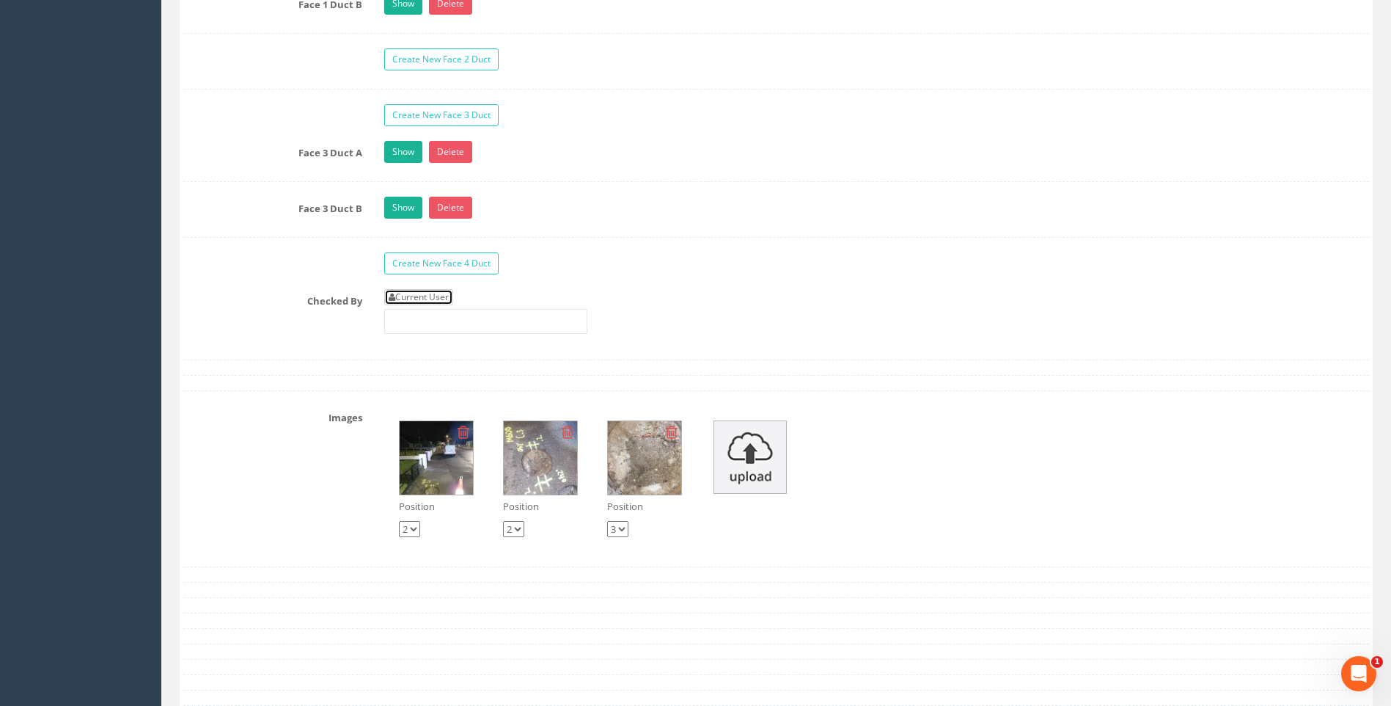
click at [439, 296] on link "Current User" at bounding box center [418, 297] width 69 height 16
type input "[PERSON_NAME]"
click at [281, 318] on div "Checked By Current User [PERSON_NAME]" at bounding box center [776, 317] width 1208 height 56
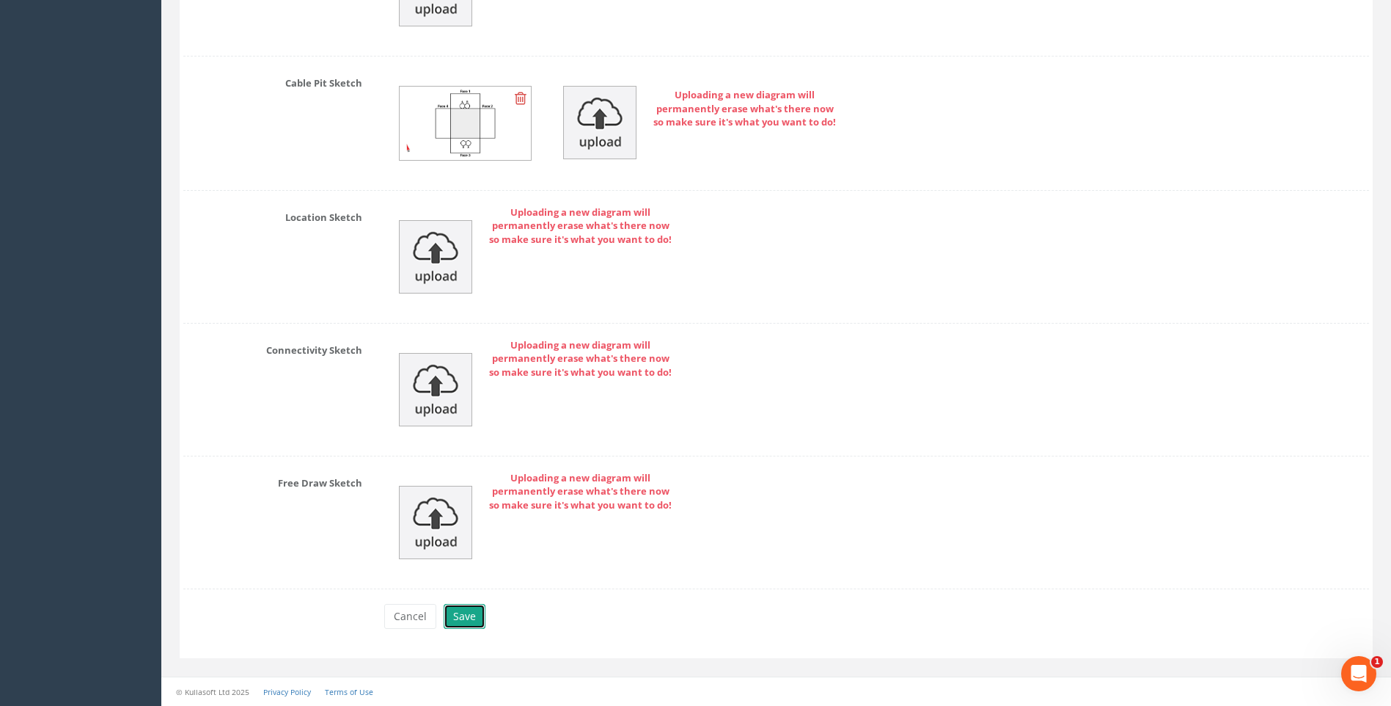
click at [465, 615] on button "Save" at bounding box center [465, 616] width 42 height 25
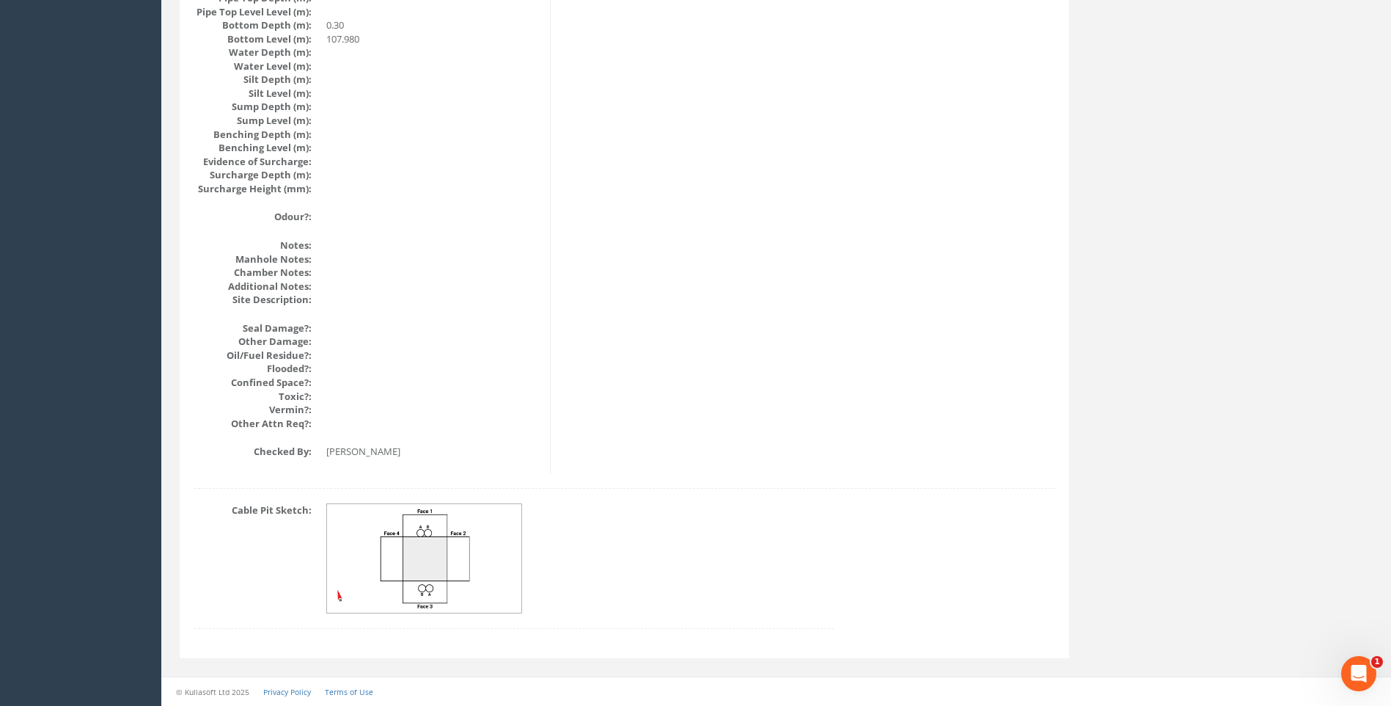
scroll to position [1557, 0]
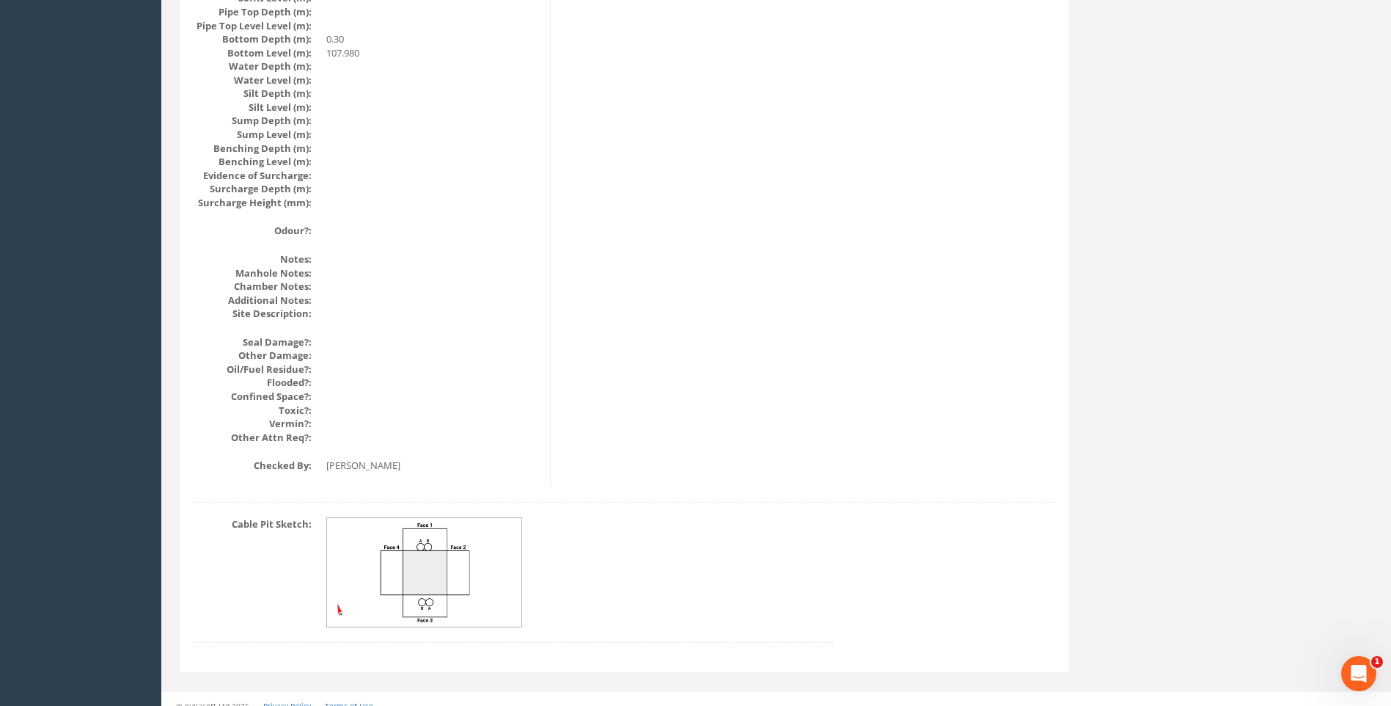
drag, startPoint x: 985, startPoint y: 330, endPoint x: 976, endPoint y: 321, distance: 13.0
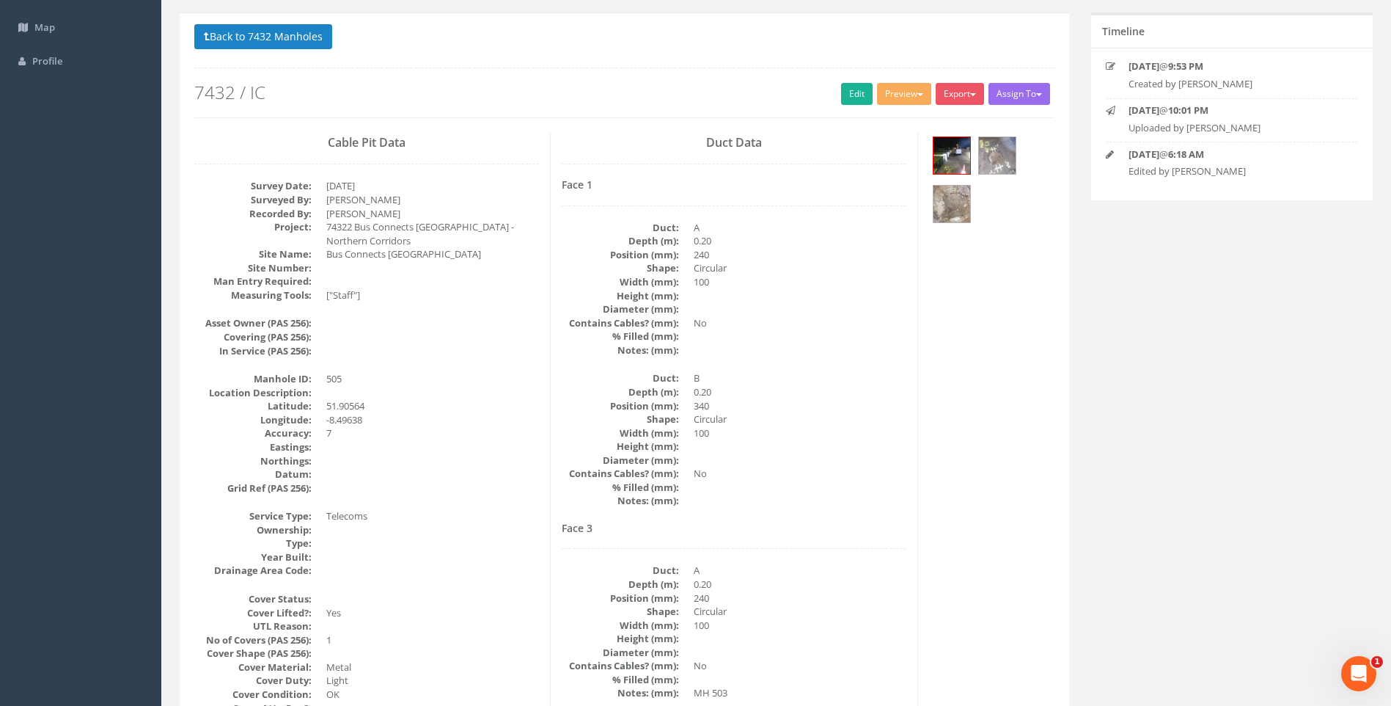
scroll to position [0, 0]
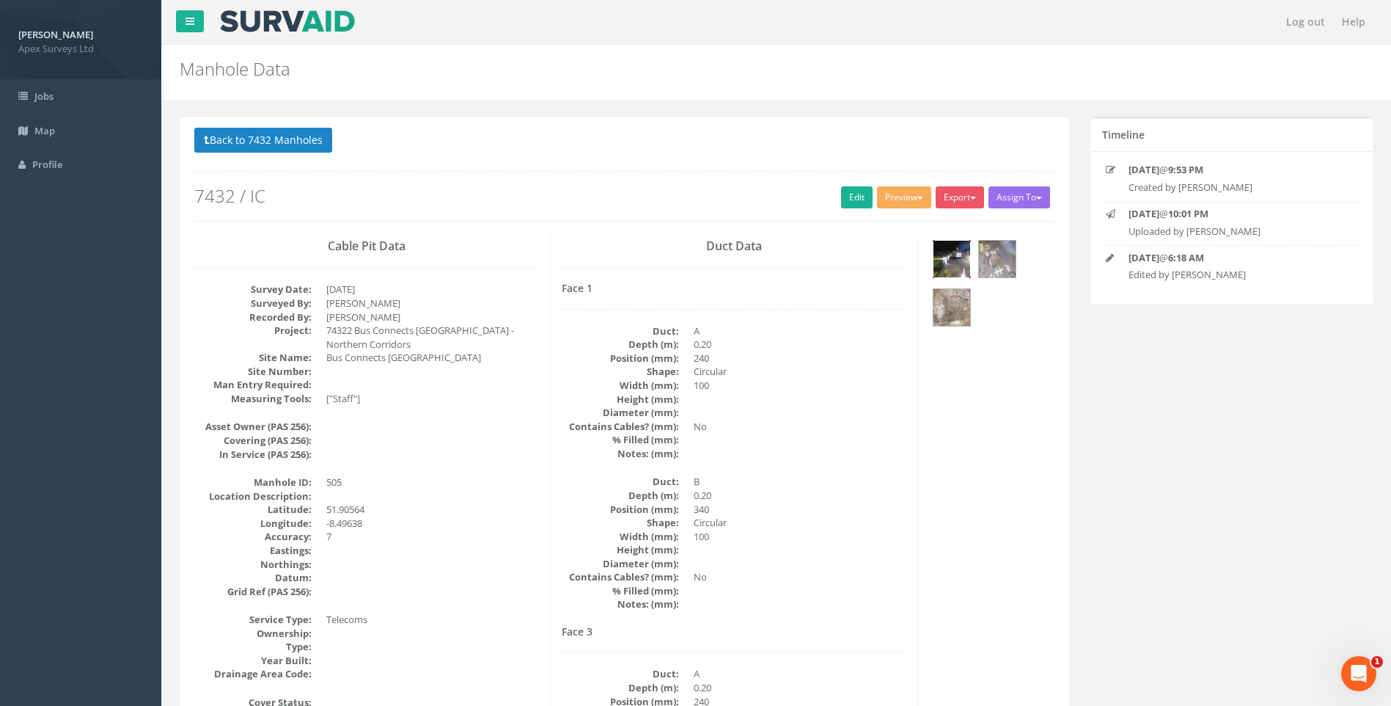
click at [959, 257] on img at bounding box center [952, 259] width 37 height 37
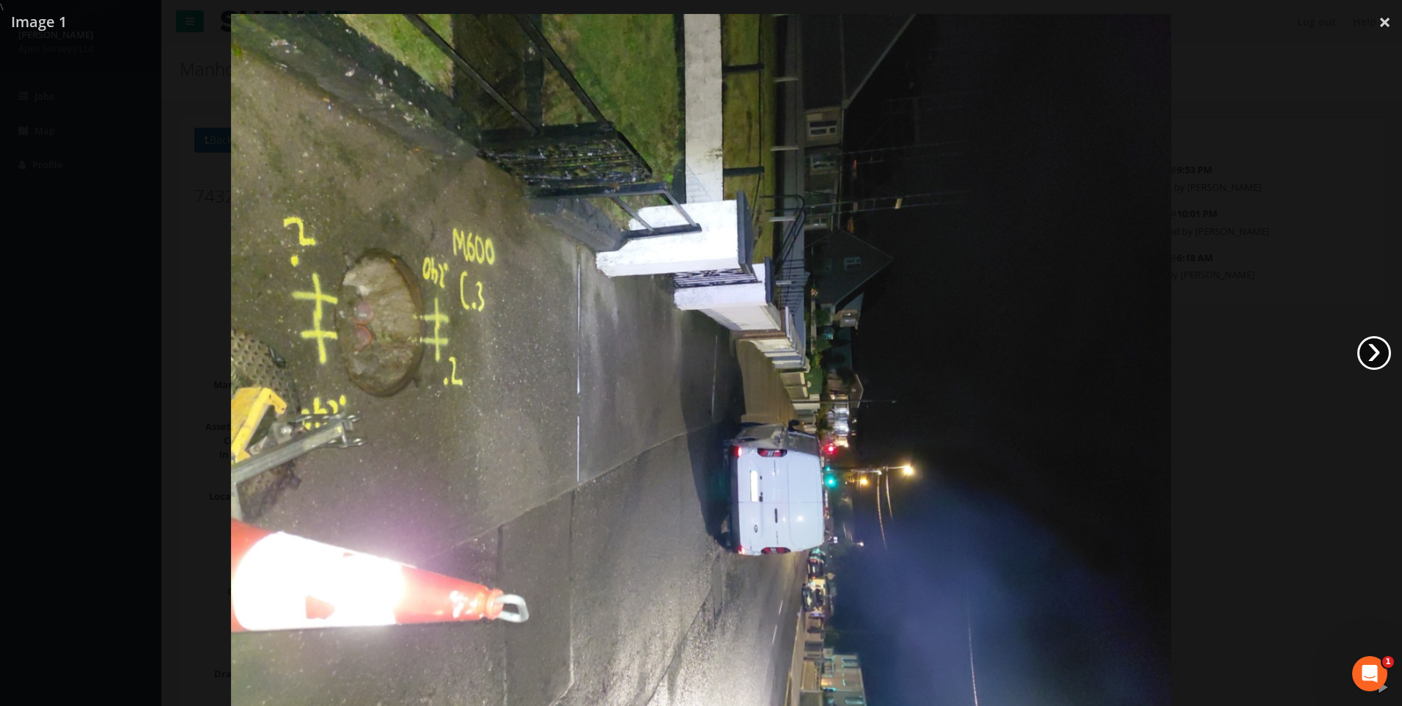
click at [1368, 349] on link "›" at bounding box center [1375, 353] width 34 height 34
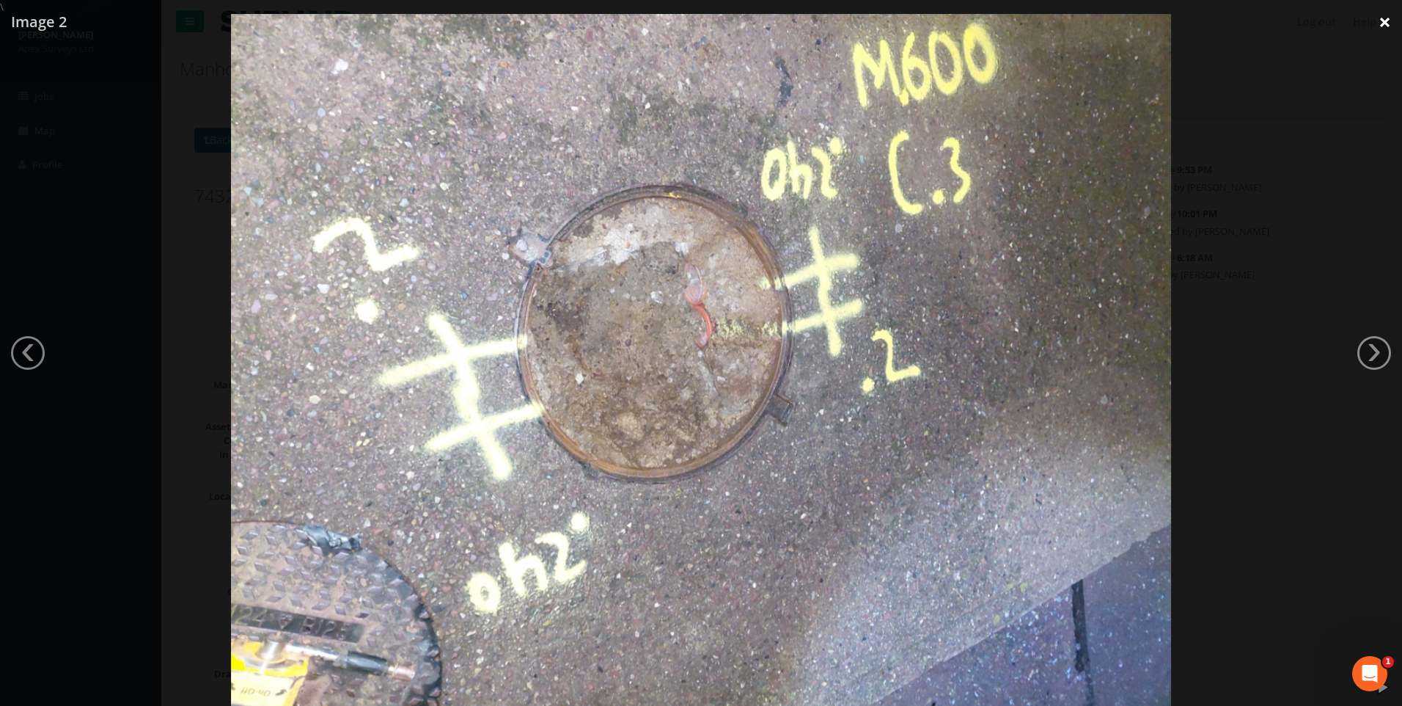
click at [1384, 21] on link "×" at bounding box center [1385, 22] width 34 height 44
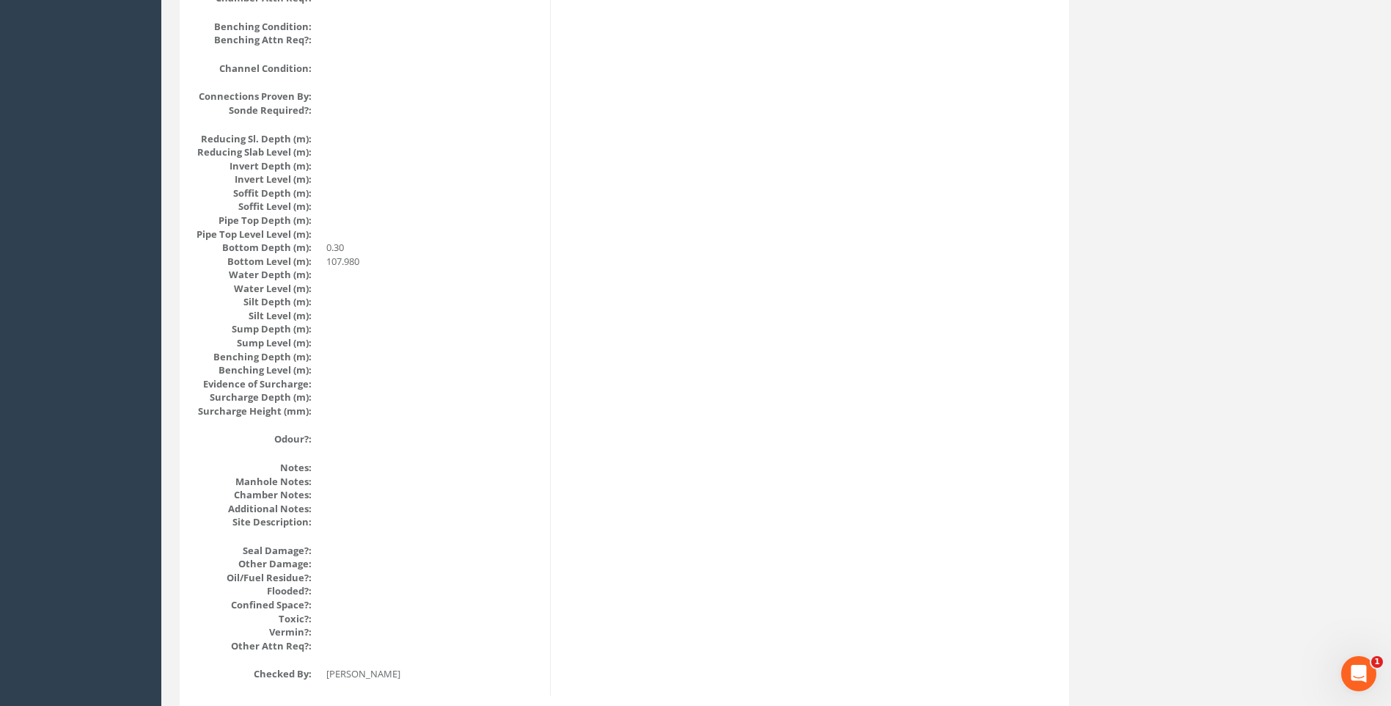
scroll to position [1336, 0]
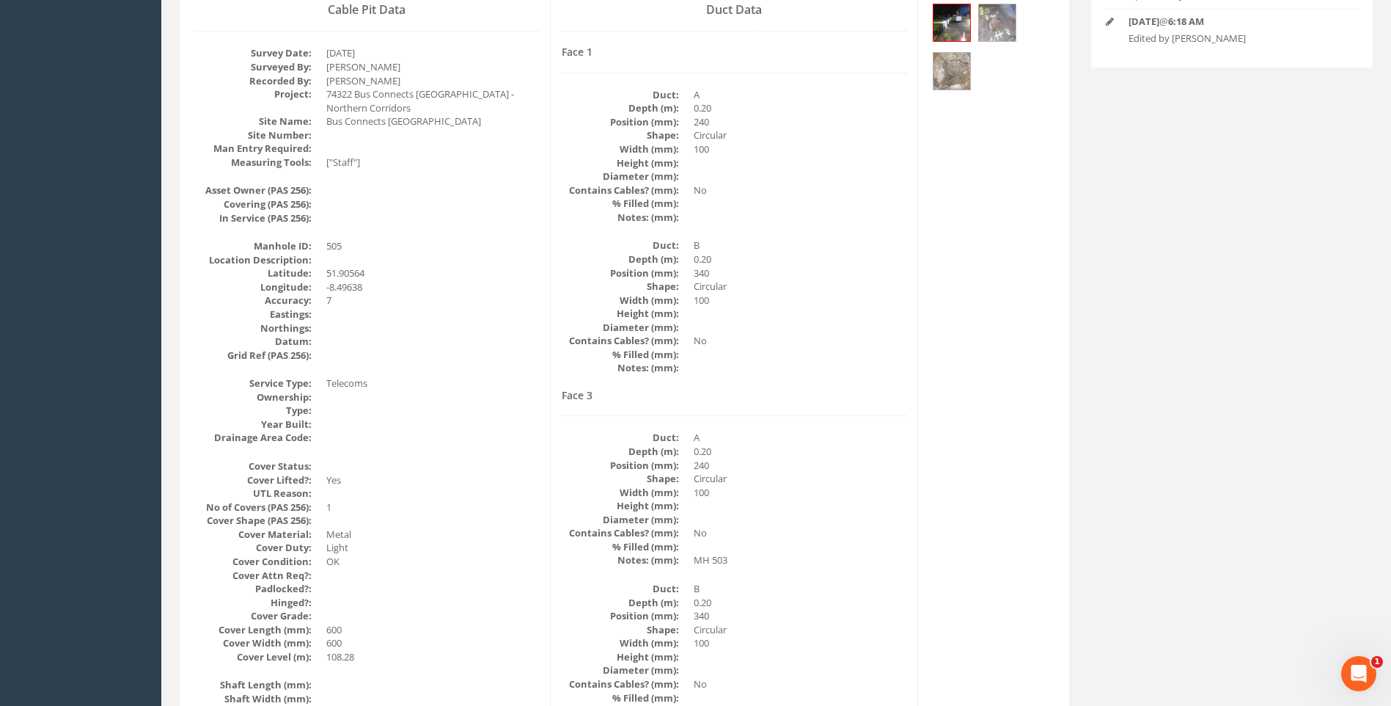
scroll to position [530, 0]
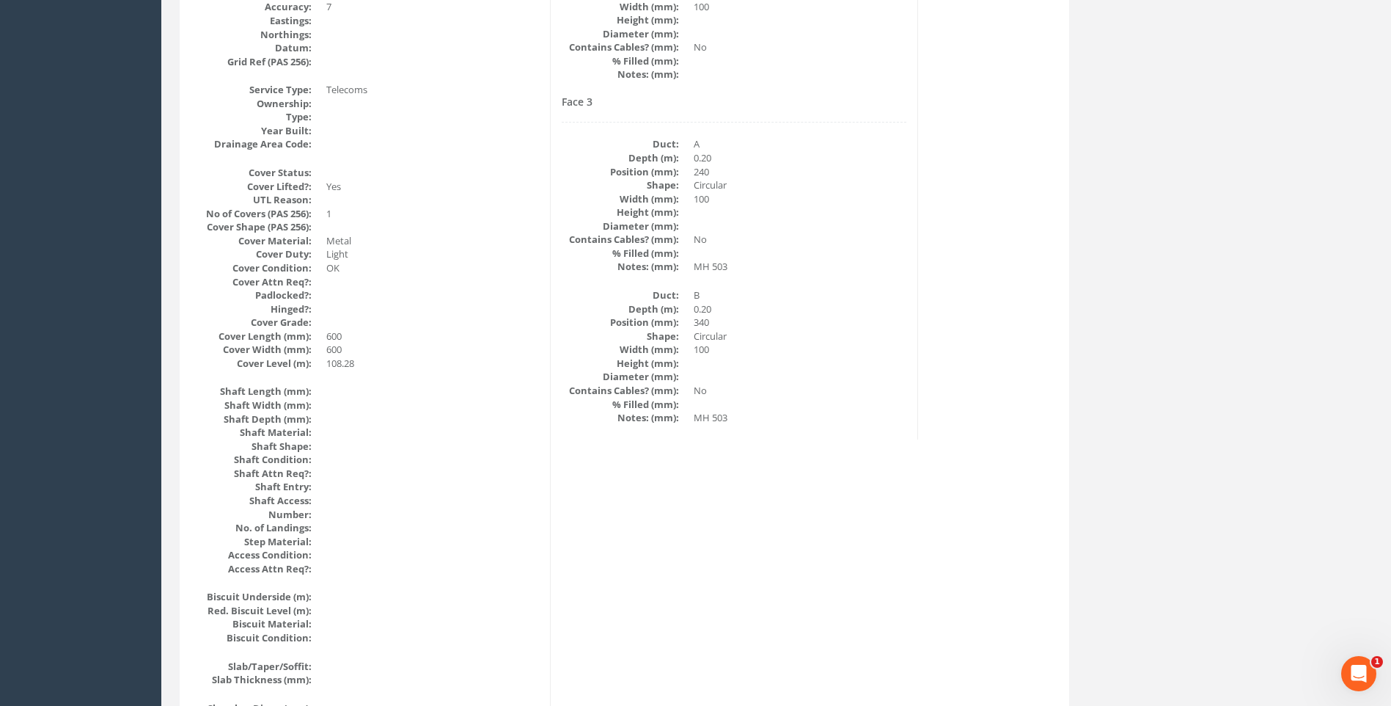
drag, startPoint x: 874, startPoint y: 461, endPoint x: 863, endPoint y: 413, distance: 49.5
click at [874, 461] on div "Cable Pit Data Survey Date: [DATE] Surveyed By: [PERSON_NAME] Recorded By: [PER…" at bounding box center [624, 610] width 882 height 1807
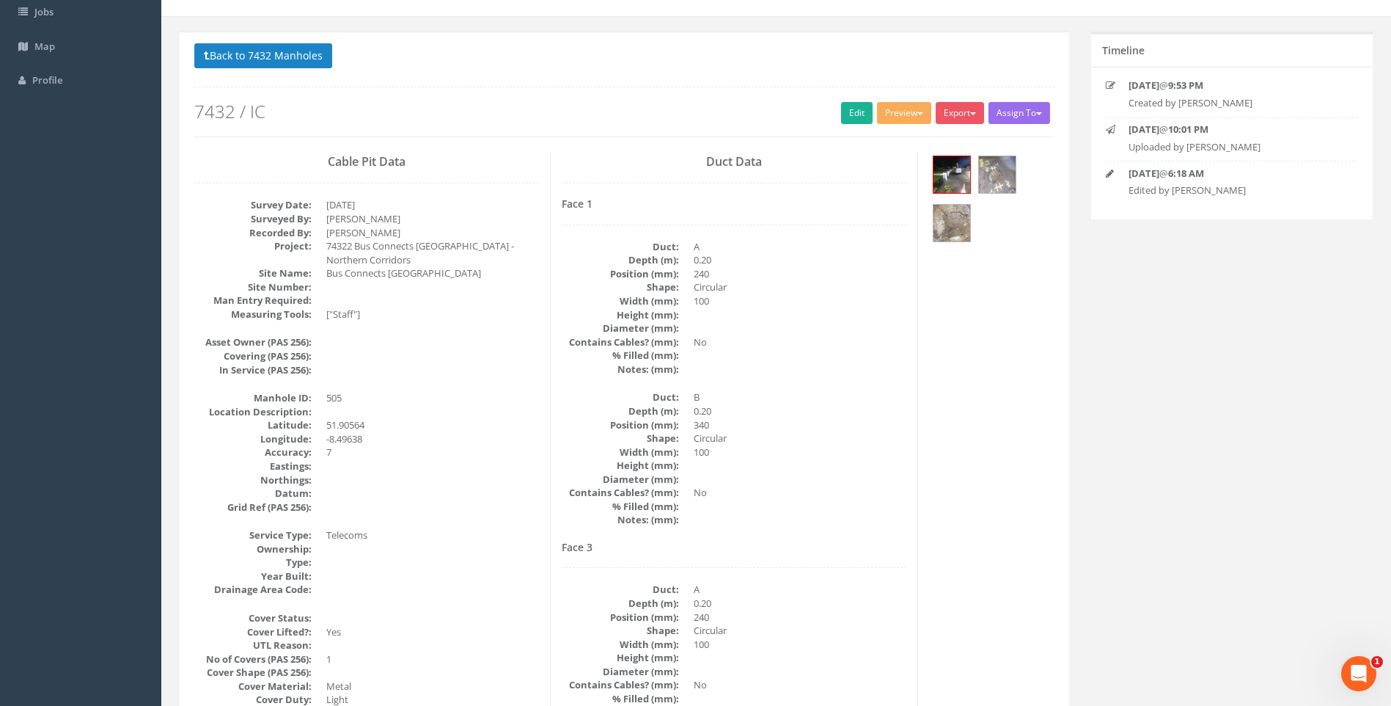
scroll to position [0, 0]
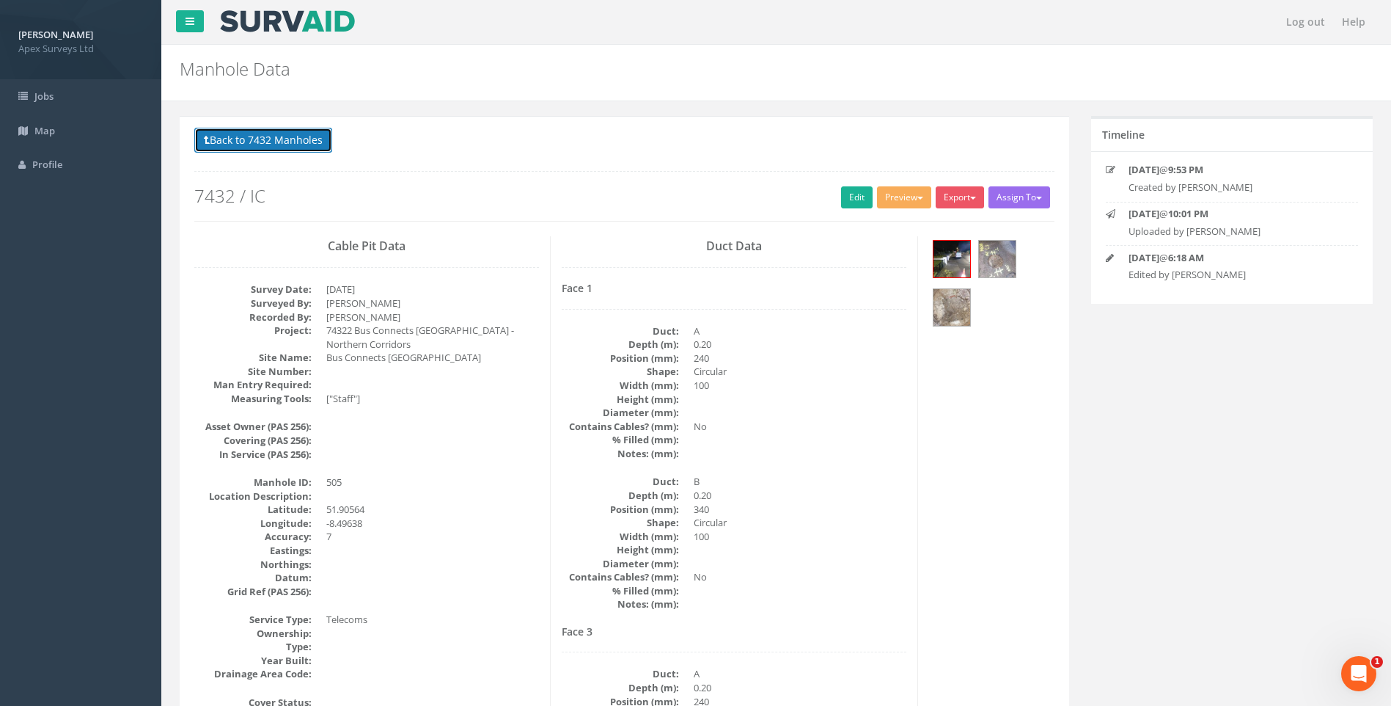
drag, startPoint x: 266, startPoint y: 138, endPoint x: 348, endPoint y: 182, distance: 93.8
click at [266, 138] on button "Back to 7432 Manholes" at bounding box center [263, 140] width 138 height 25
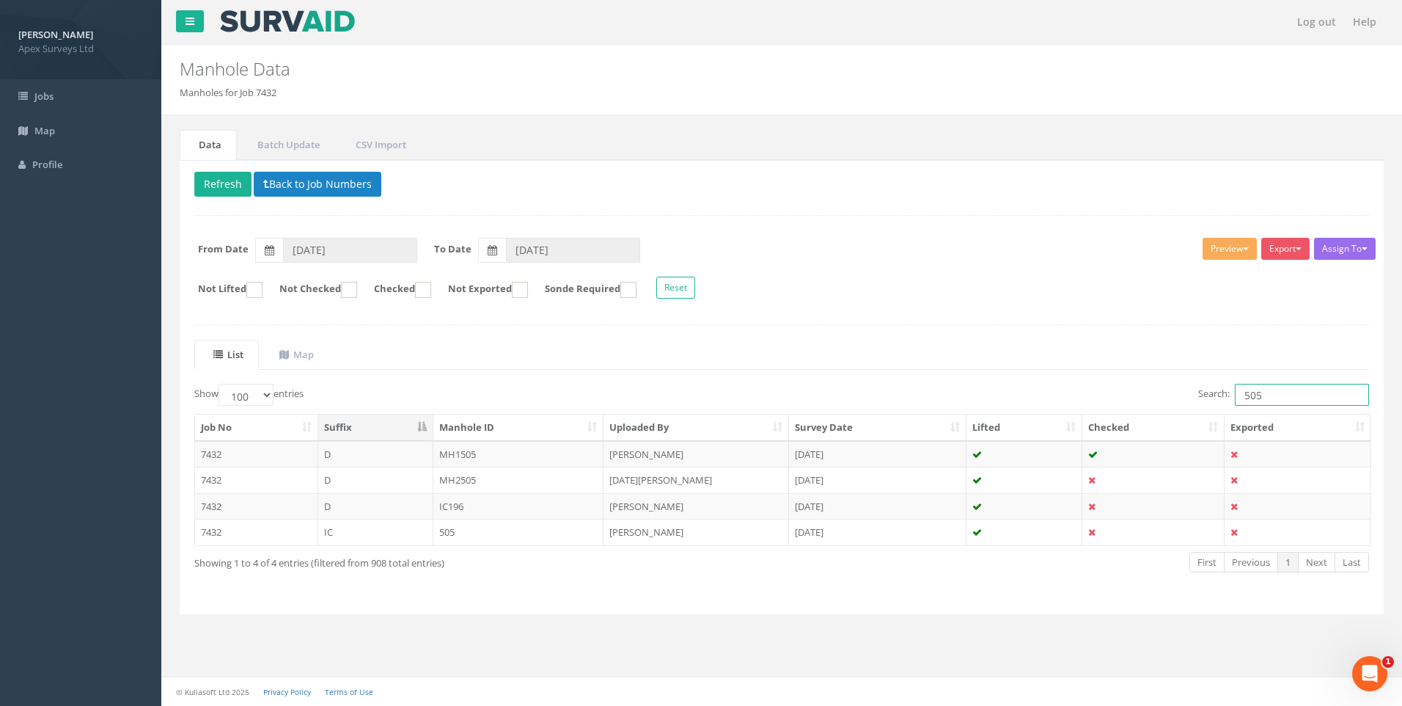
click at [1258, 398] on input "505" at bounding box center [1302, 395] width 134 height 22
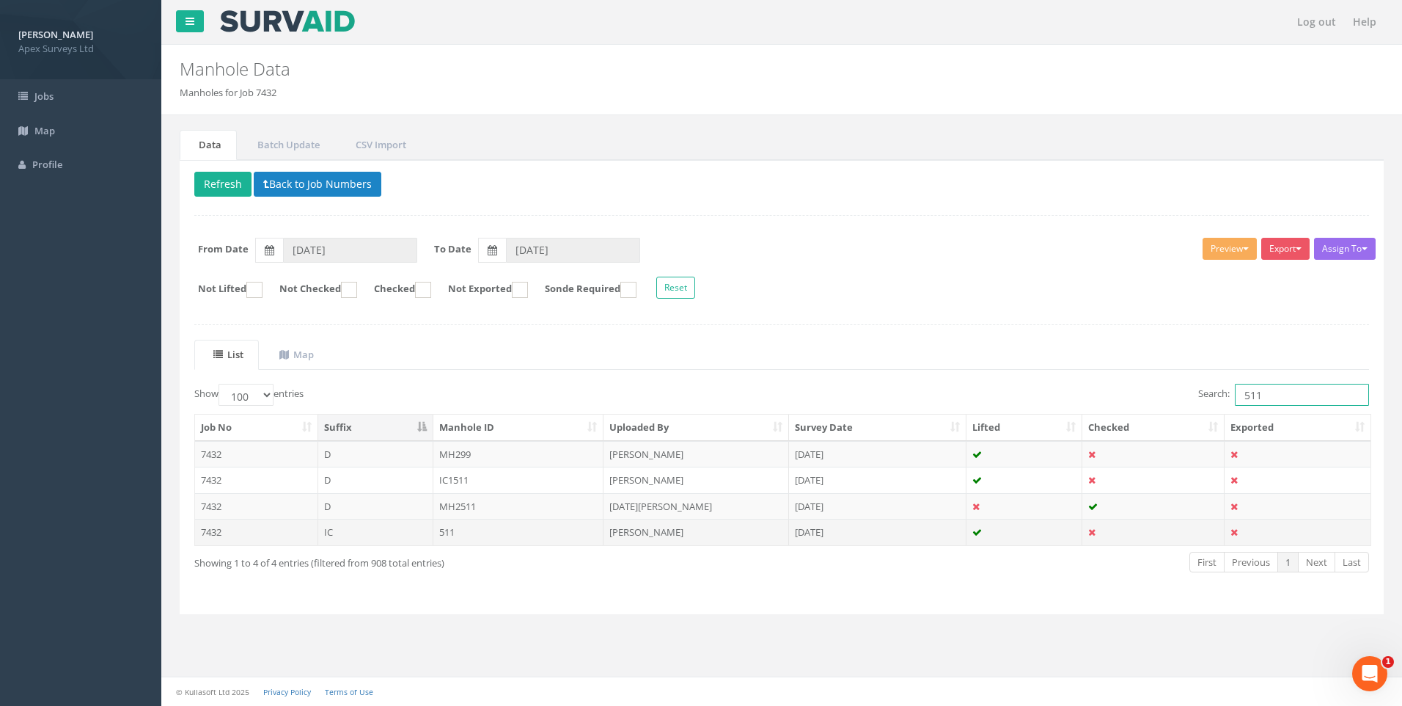
type input "511"
click at [453, 533] on td "511" at bounding box center [519, 532] width 171 height 26
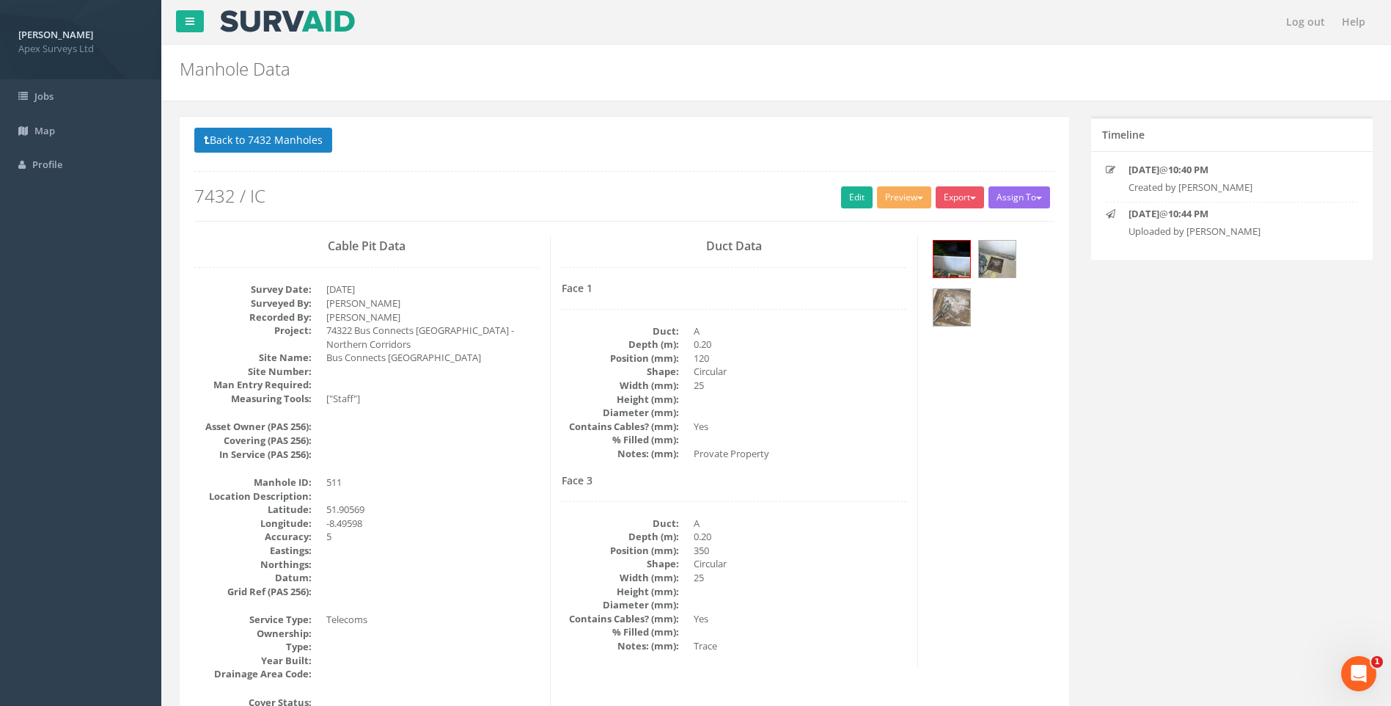
drag, startPoint x: 852, startPoint y: 196, endPoint x: 156, endPoint y: 489, distance: 754.5
click at [852, 196] on link "Edit" at bounding box center [857, 197] width 32 height 22
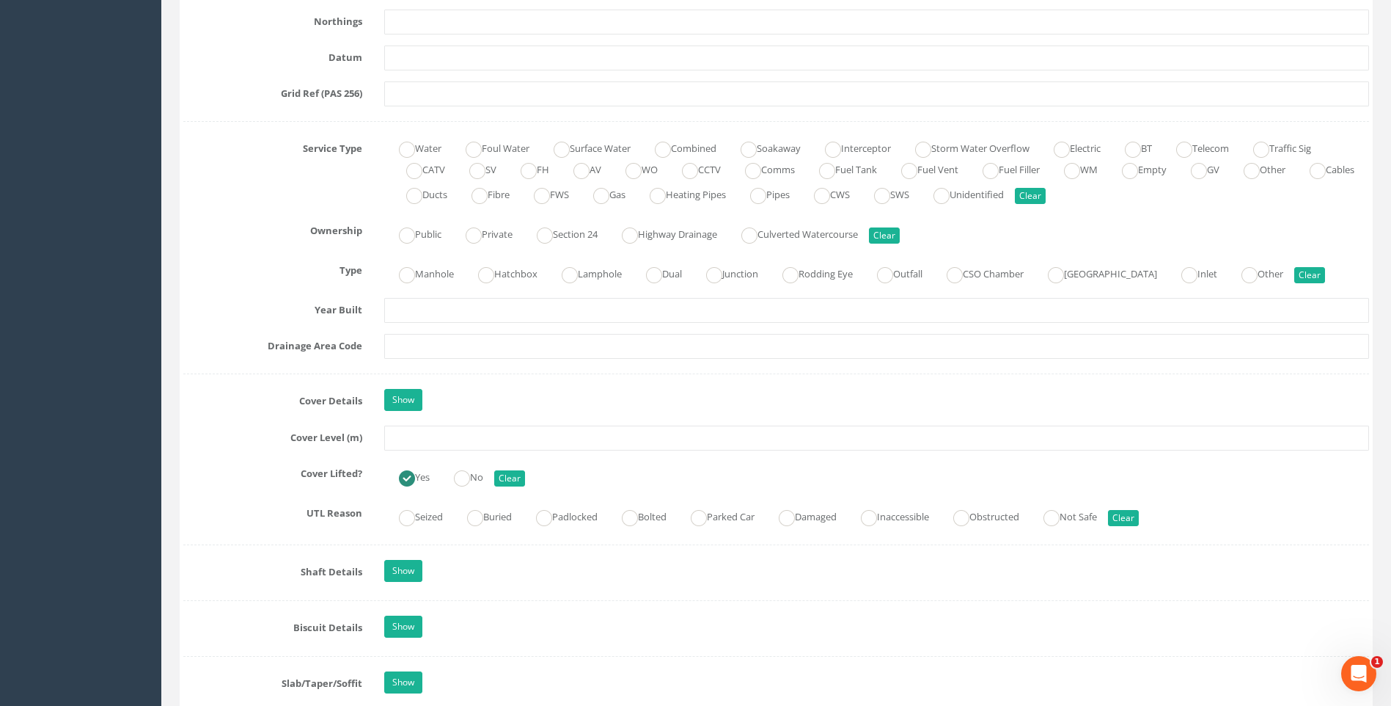
scroll to position [1100, 0]
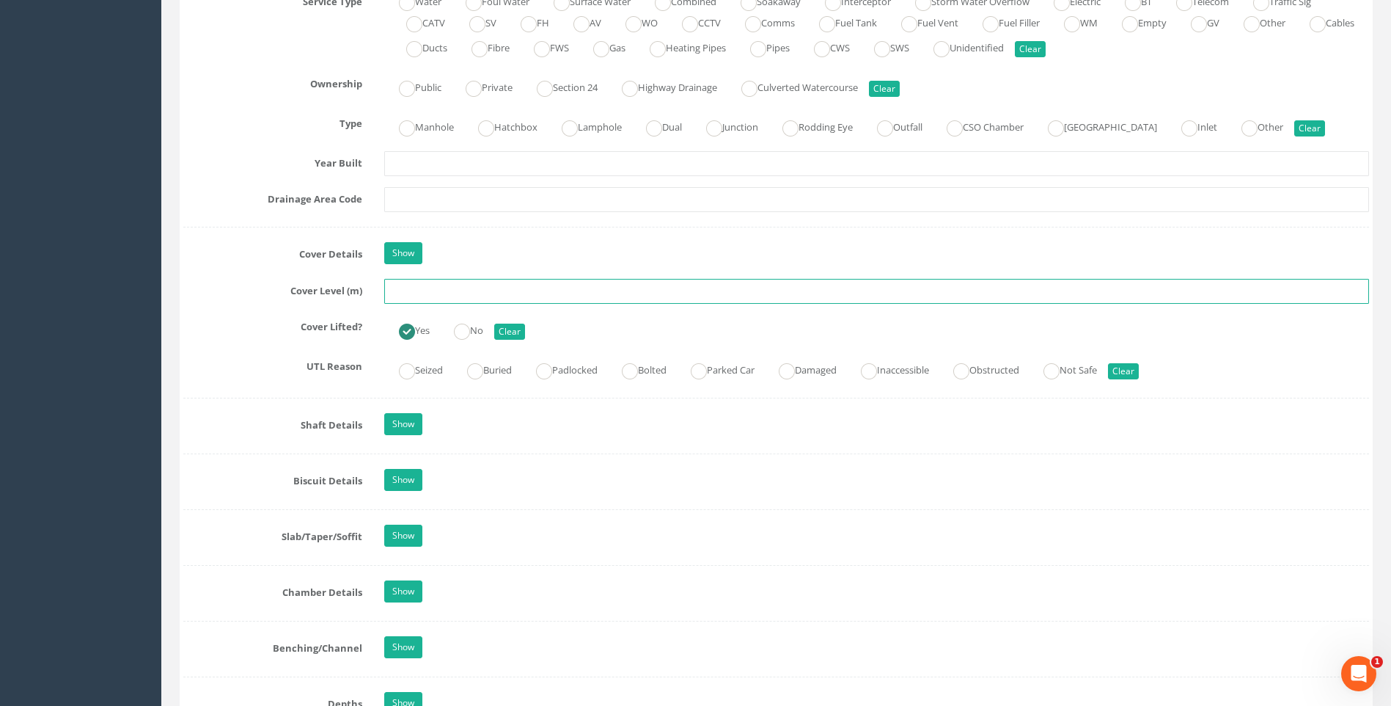
click at [425, 290] on input "text" at bounding box center [876, 291] width 985 height 25
type input "107.75"
click at [240, 345] on div "Job Number 7432 Job Number Suffix IC Survey Date [DATE] Surveyed By [PERSON_NAM…" at bounding box center [776, 399] width 1186 height 2518
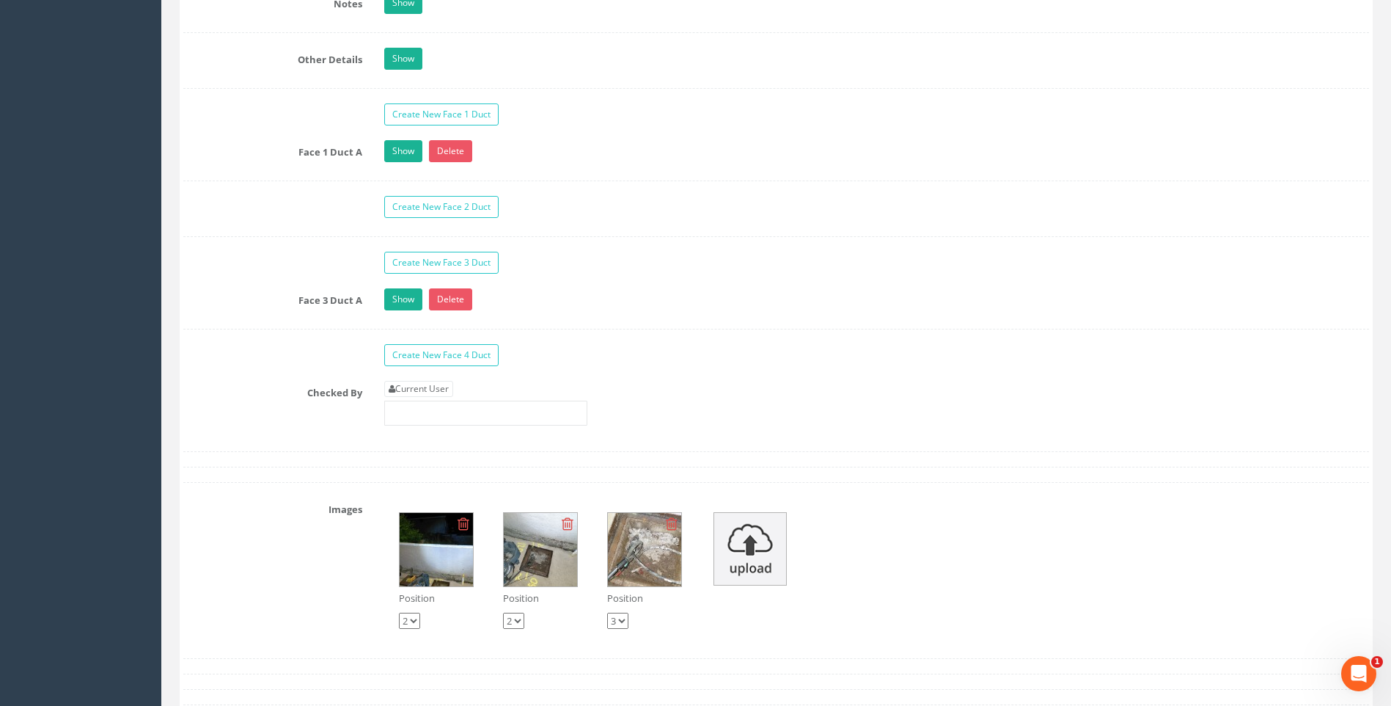
scroll to position [2421, 0]
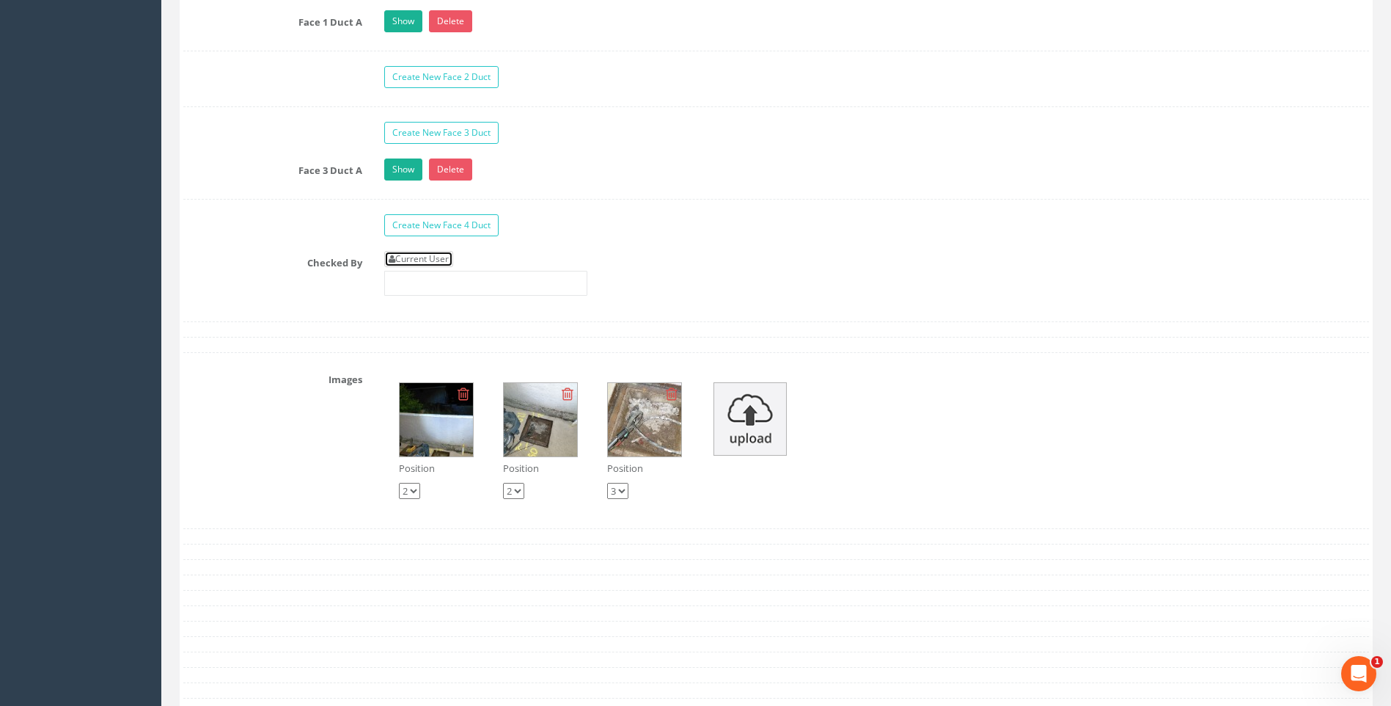
click at [417, 259] on link "Current User" at bounding box center [418, 259] width 69 height 16
type input "[PERSON_NAME]"
click at [294, 276] on div "Checked By Current User [PERSON_NAME]" at bounding box center [776, 279] width 1208 height 56
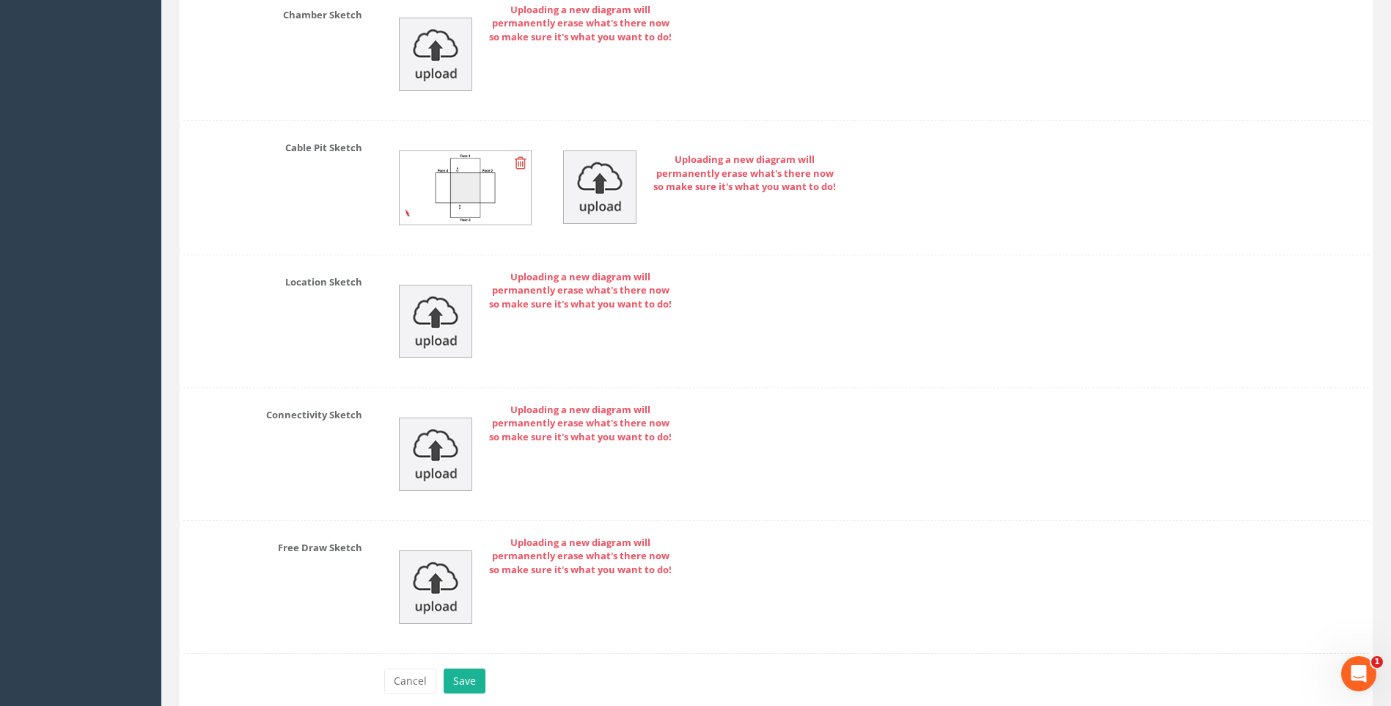
scroll to position [3226, 0]
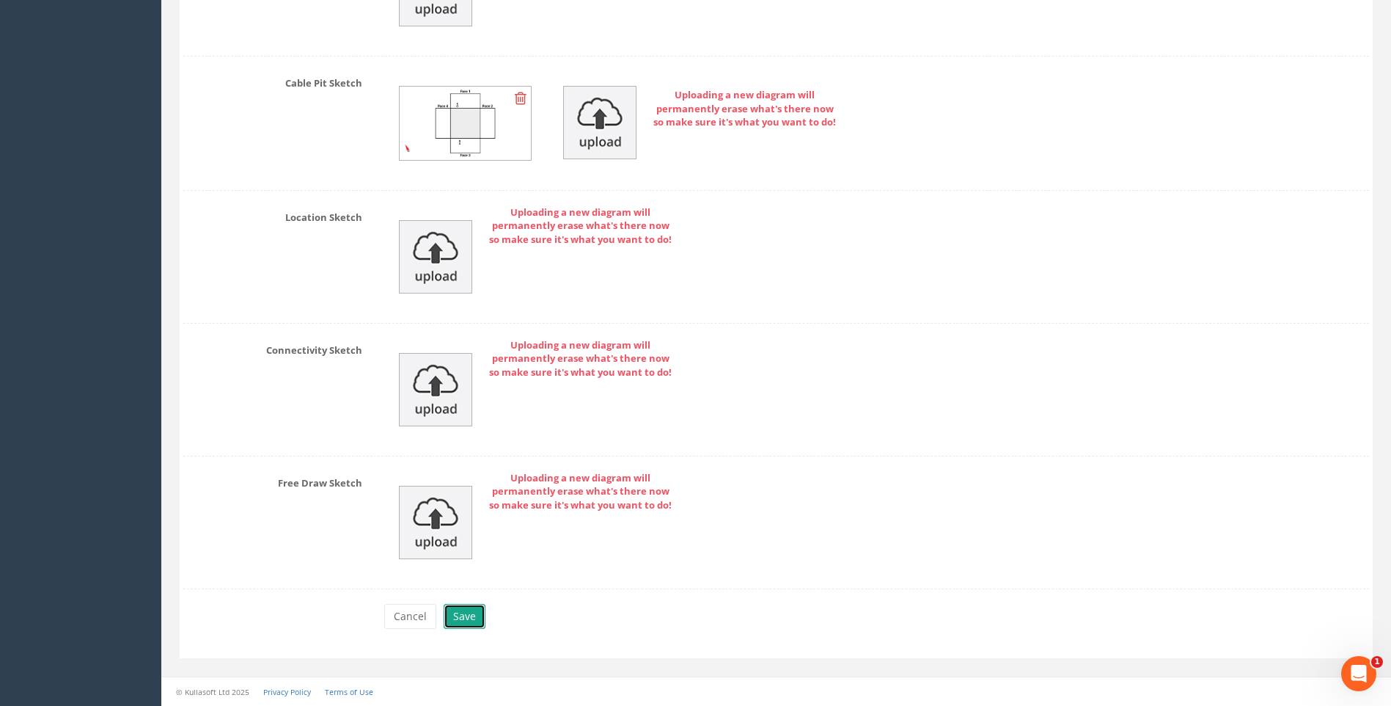
click at [464, 614] on button "Save" at bounding box center [465, 616] width 42 height 25
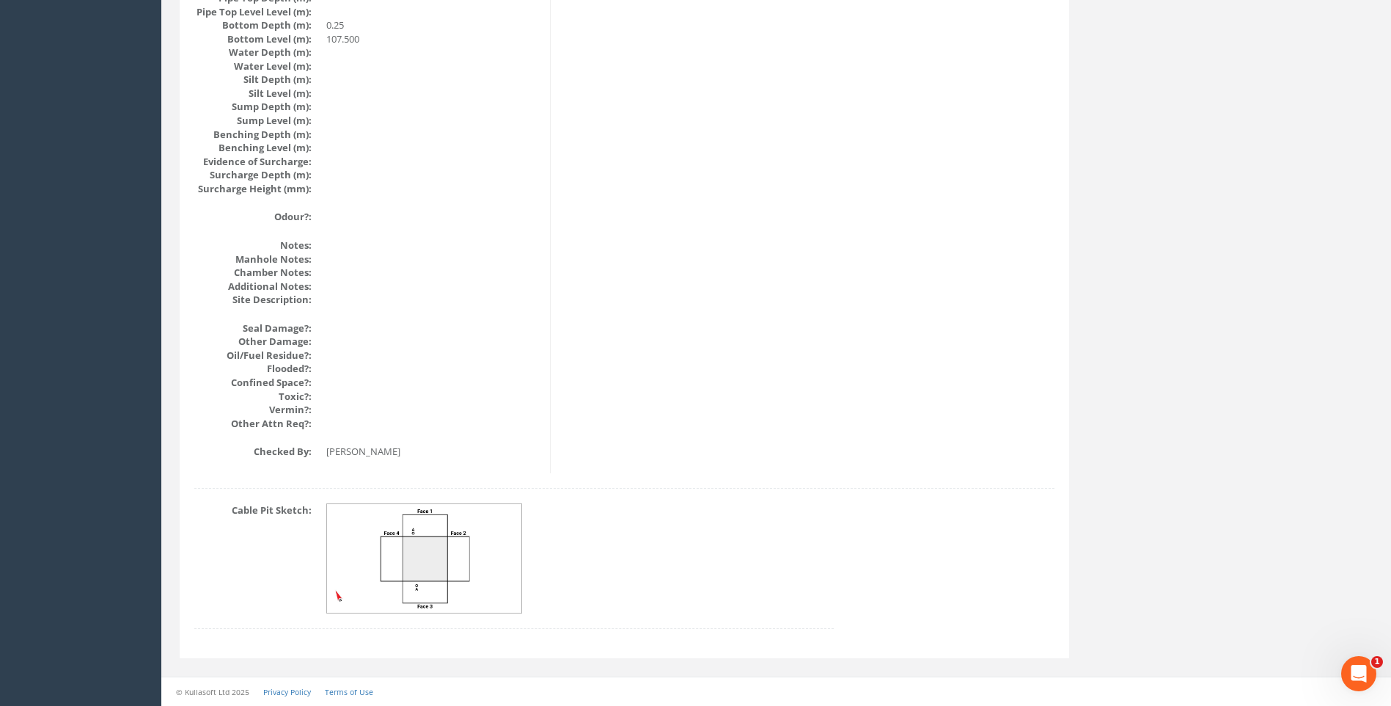
scroll to position [1557, 0]
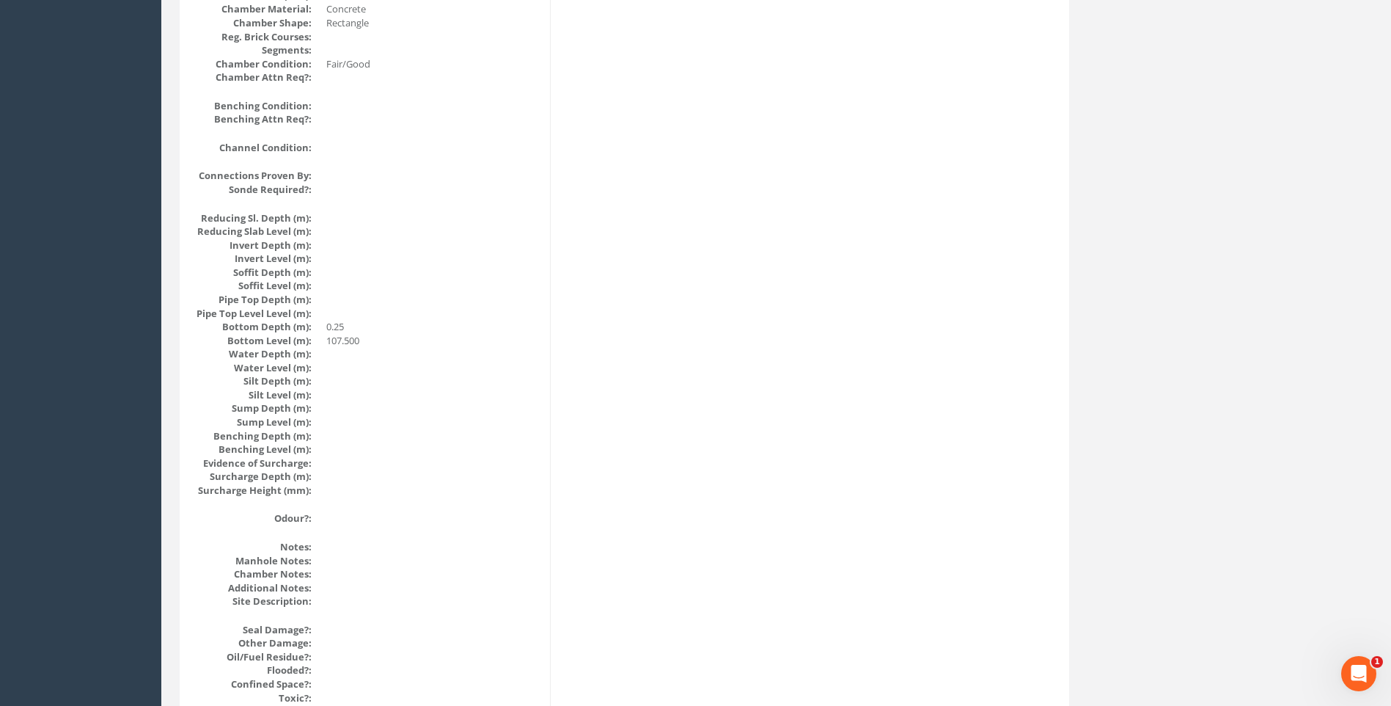
scroll to position [1263, 0]
drag, startPoint x: 786, startPoint y: 418, endPoint x: 770, endPoint y: 414, distance: 15.8
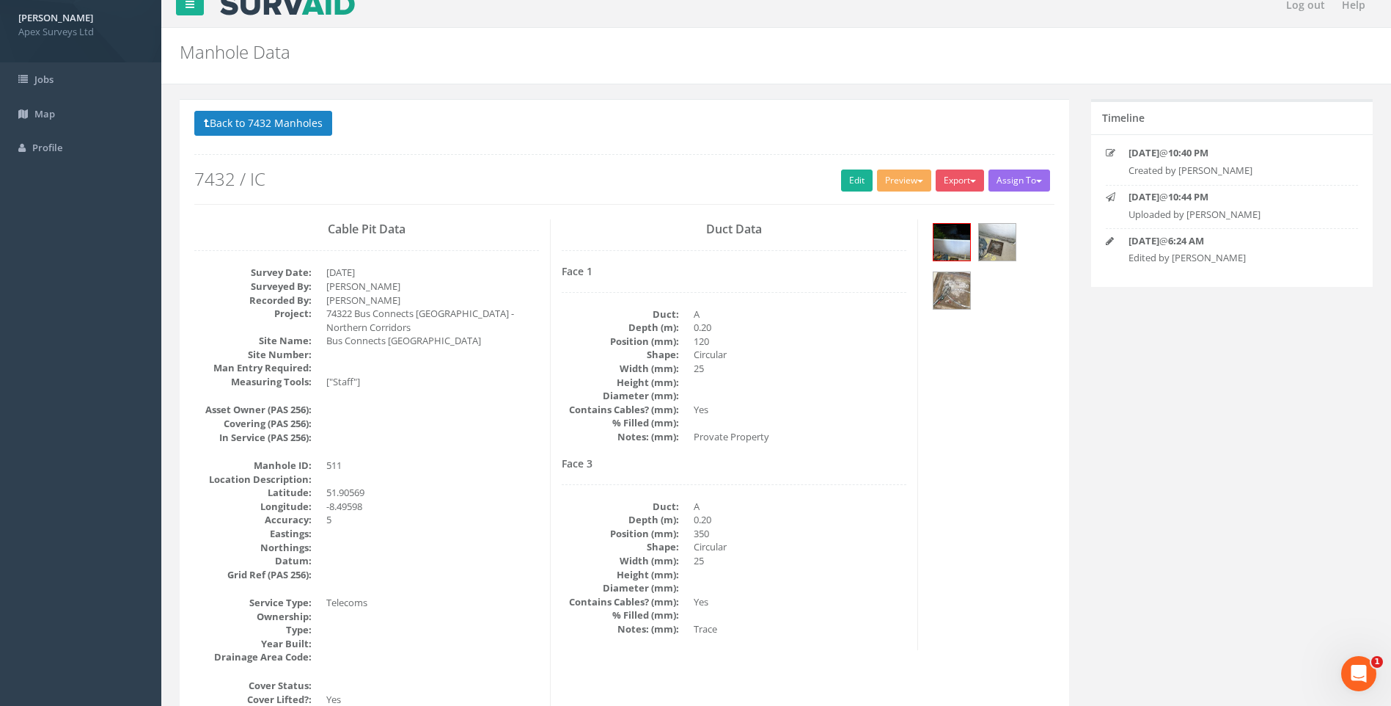
scroll to position [16, 0]
click at [255, 127] on button "Back to 7432 Manholes" at bounding box center [263, 123] width 138 height 25
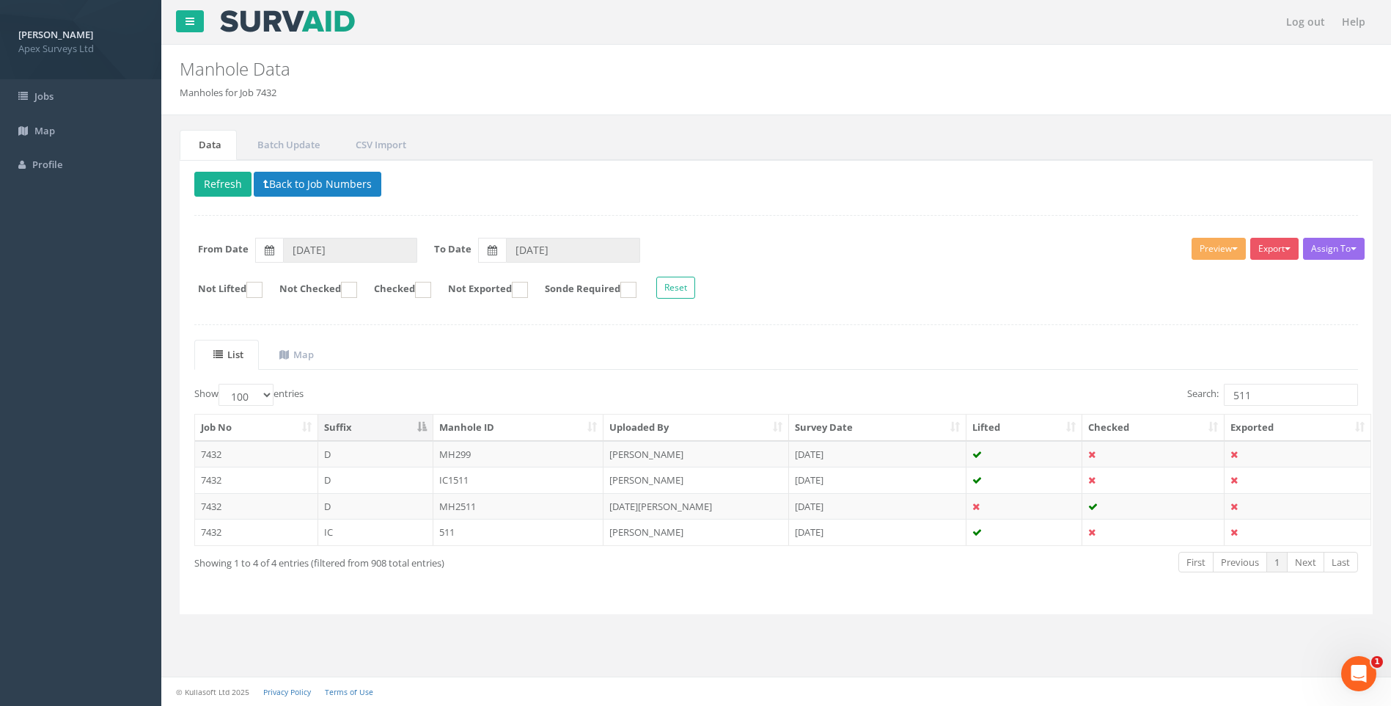
scroll to position [0, 0]
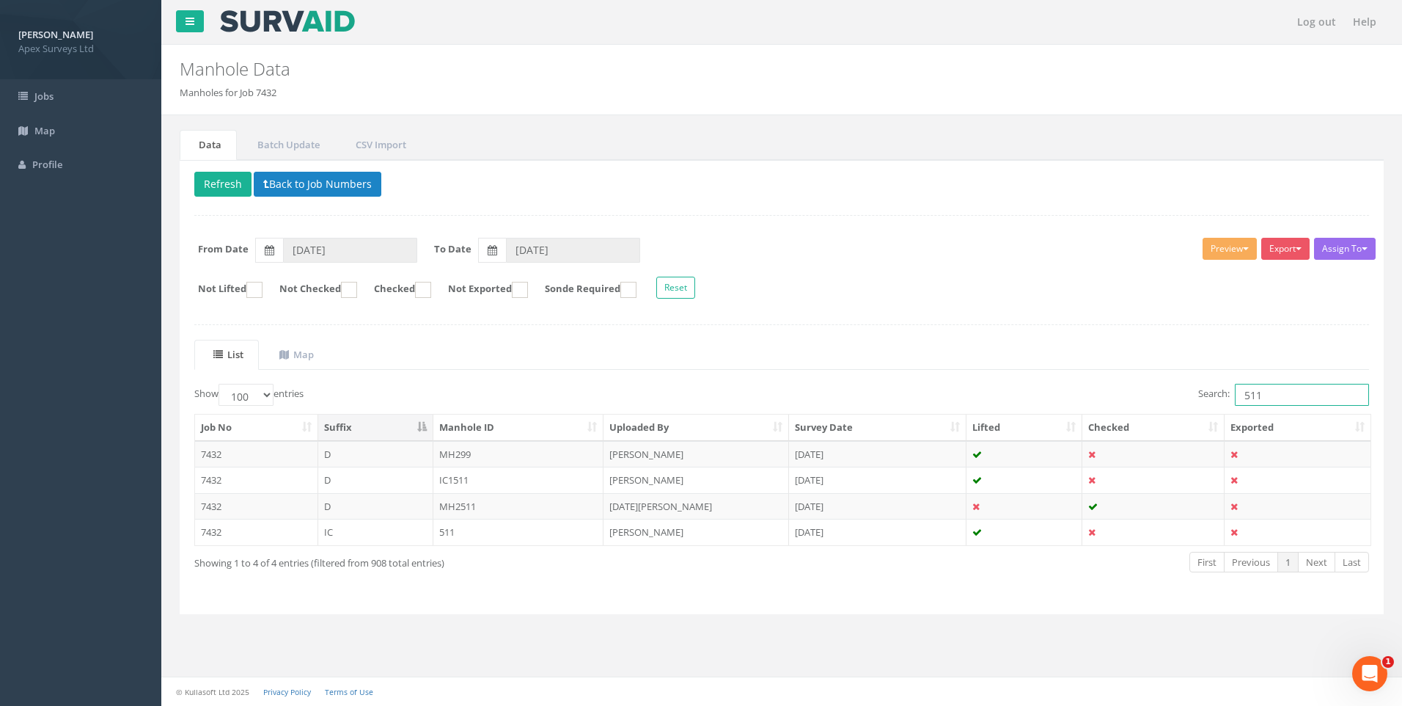
drag, startPoint x: 1249, startPoint y: 394, endPoint x: 1259, endPoint y: 395, distance: 9.6
click at [1259, 395] on input "511" at bounding box center [1302, 395] width 134 height 22
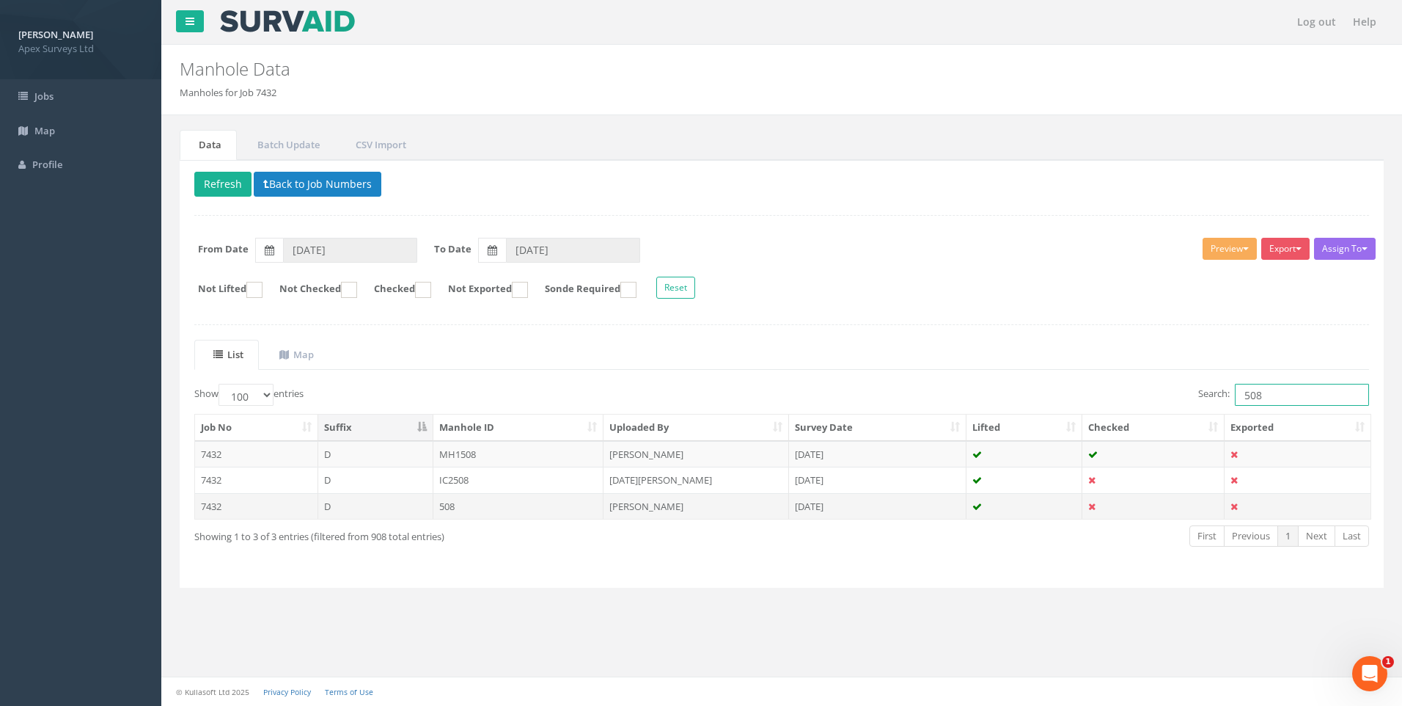
type input "508"
click at [629, 502] on td "[PERSON_NAME]" at bounding box center [697, 506] width 186 height 26
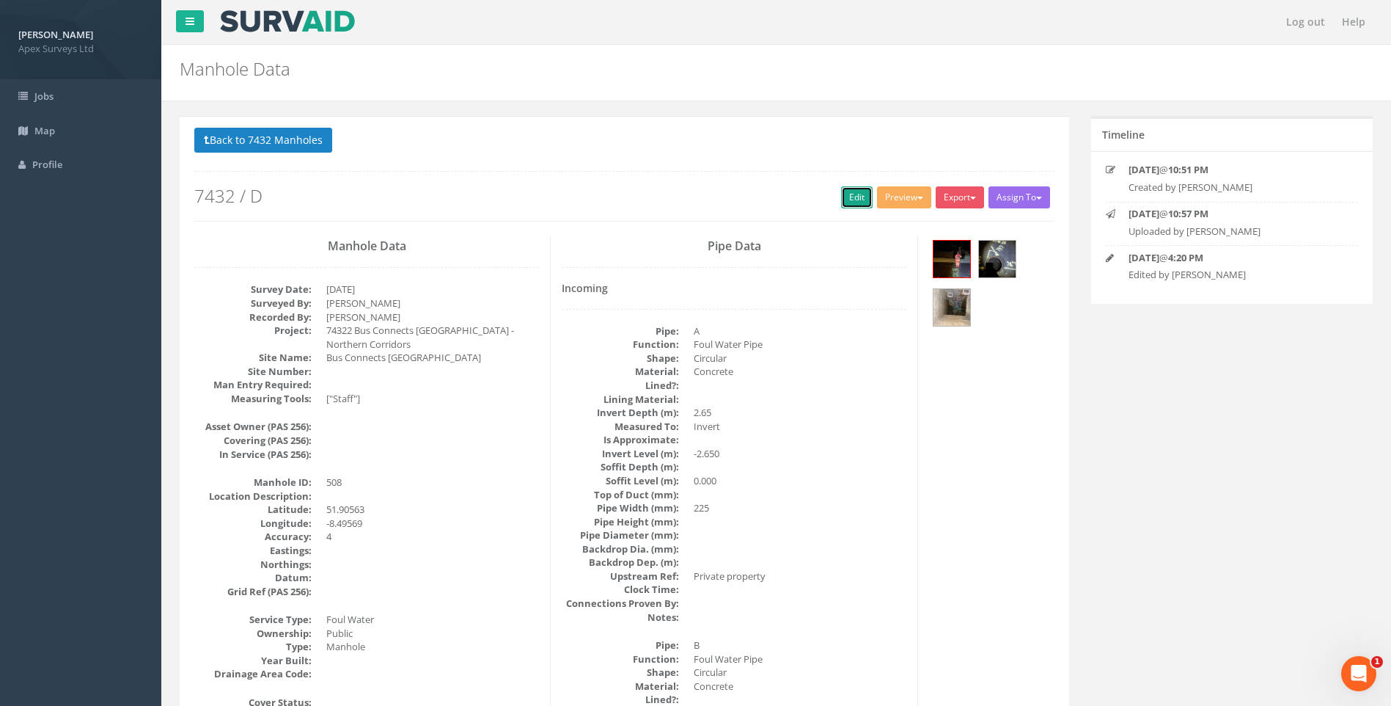
click at [848, 201] on link "Edit" at bounding box center [857, 197] width 32 height 22
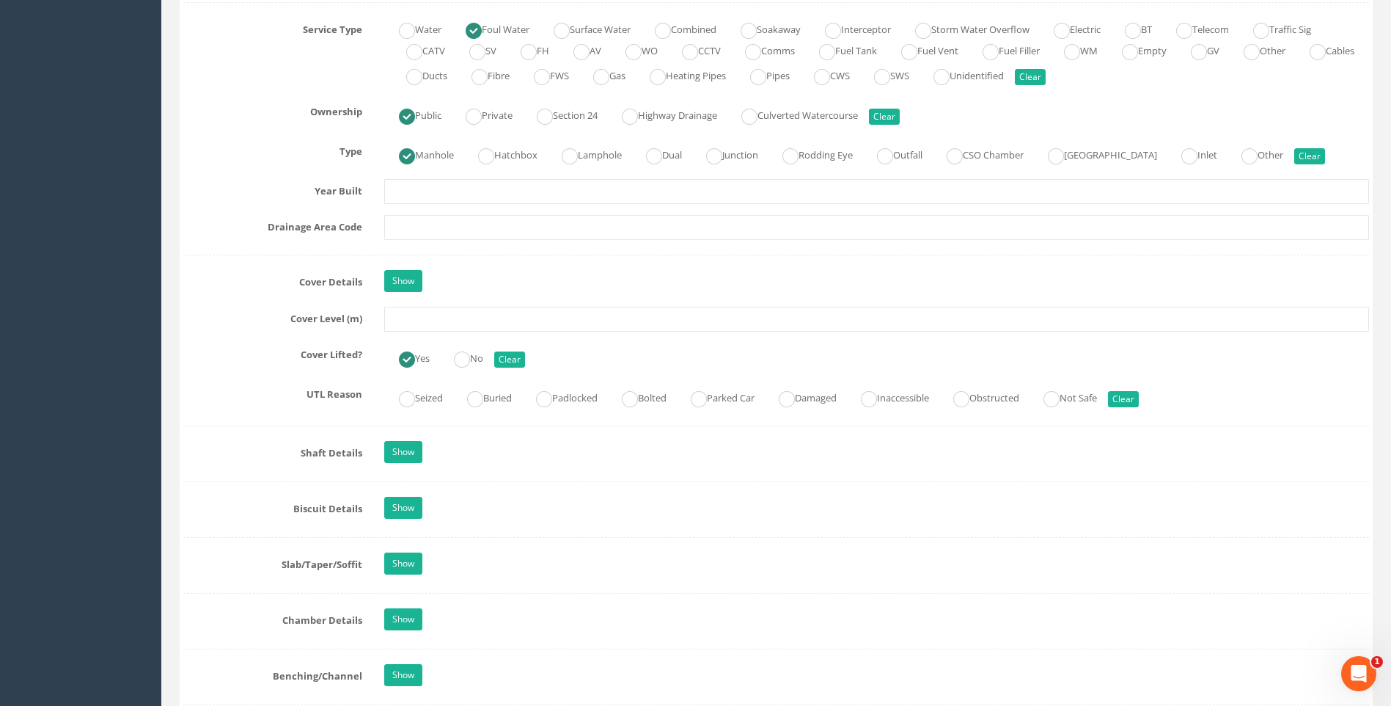
scroll to position [1100, 0]
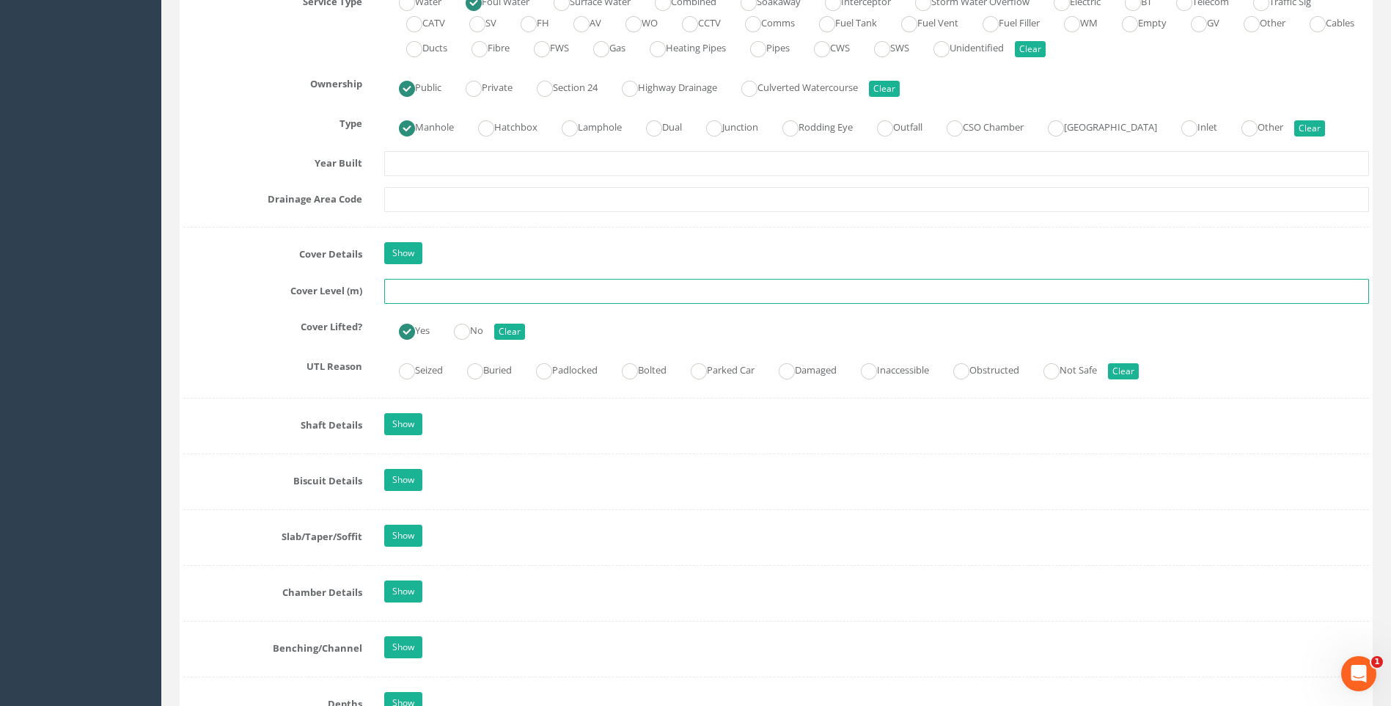
click at [412, 293] on input "text" at bounding box center [876, 291] width 985 height 25
type input "106.82"
click at [262, 332] on label "Cover Lifted?" at bounding box center [272, 324] width 201 height 19
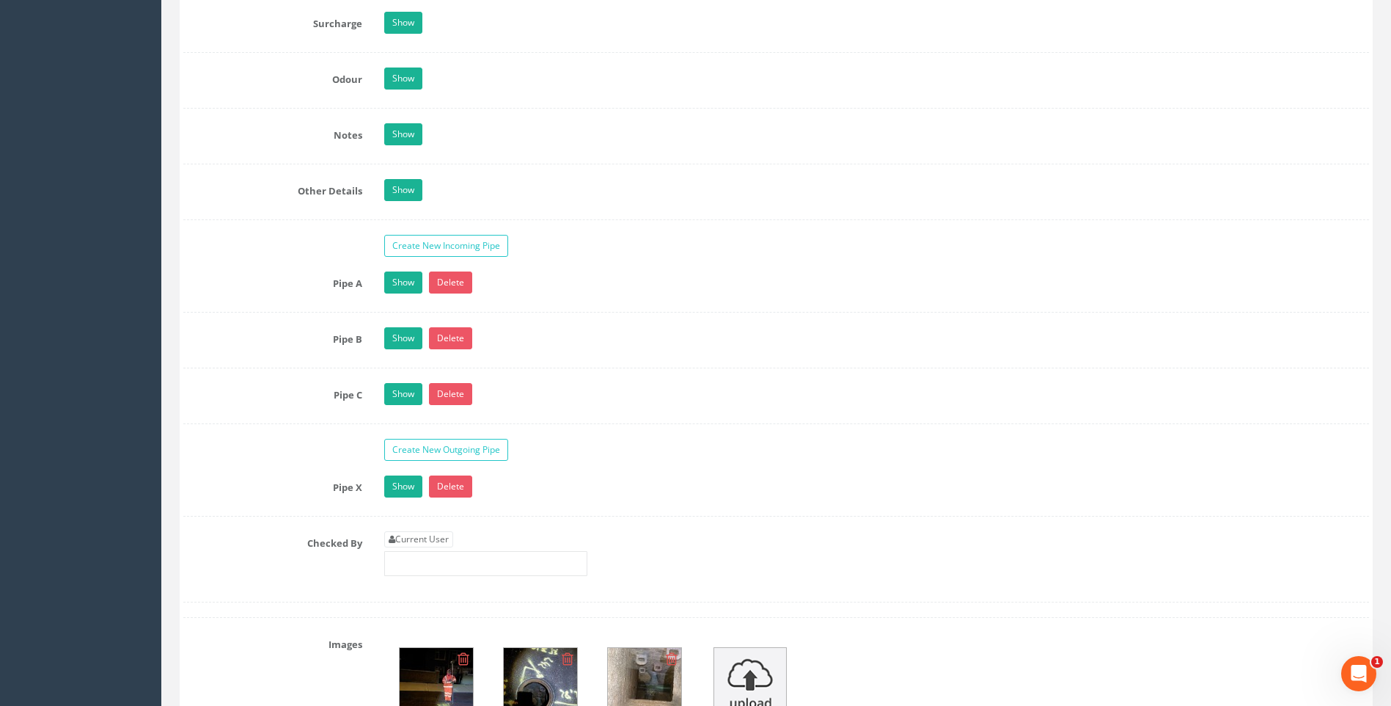
scroll to position [2347, 0]
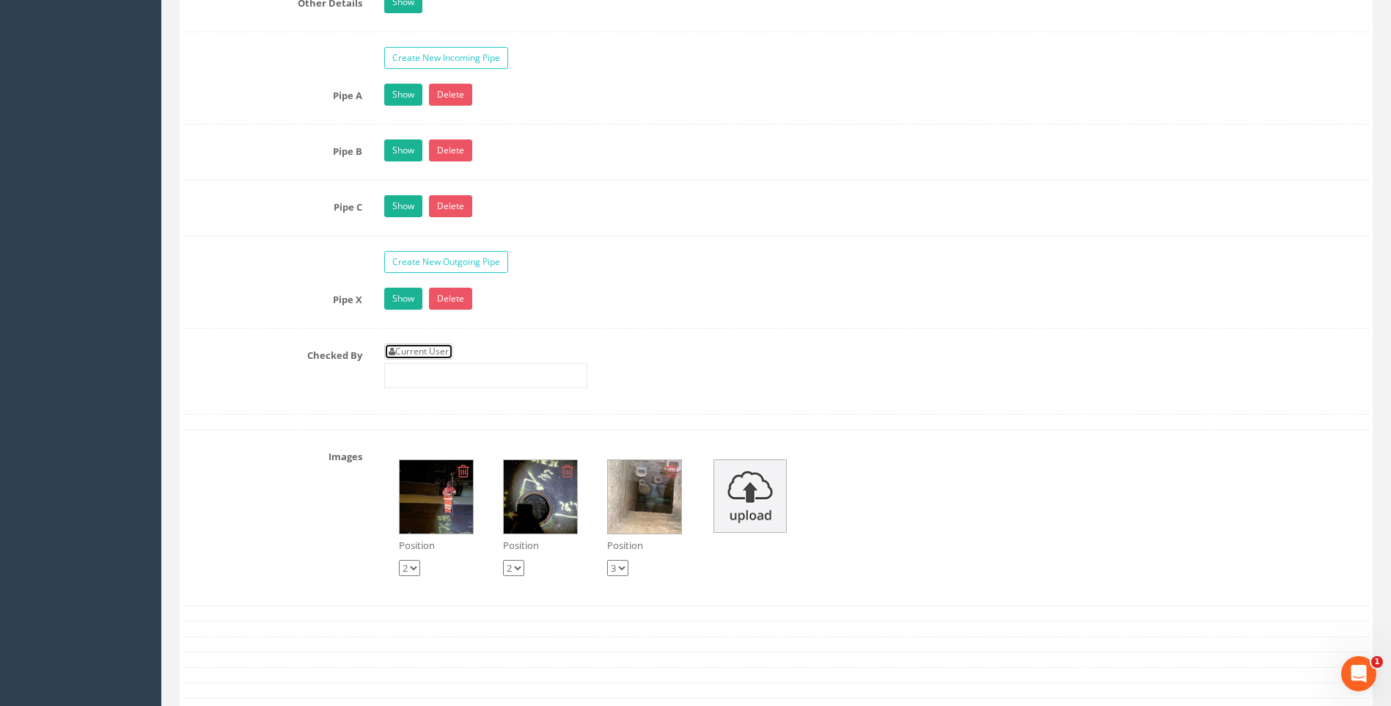
drag, startPoint x: 437, startPoint y: 347, endPoint x: 287, endPoint y: 339, distance: 150.6
click at [436, 348] on link "Current User" at bounding box center [418, 351] width 69 height 16
type input "[PERSON_NAME]"
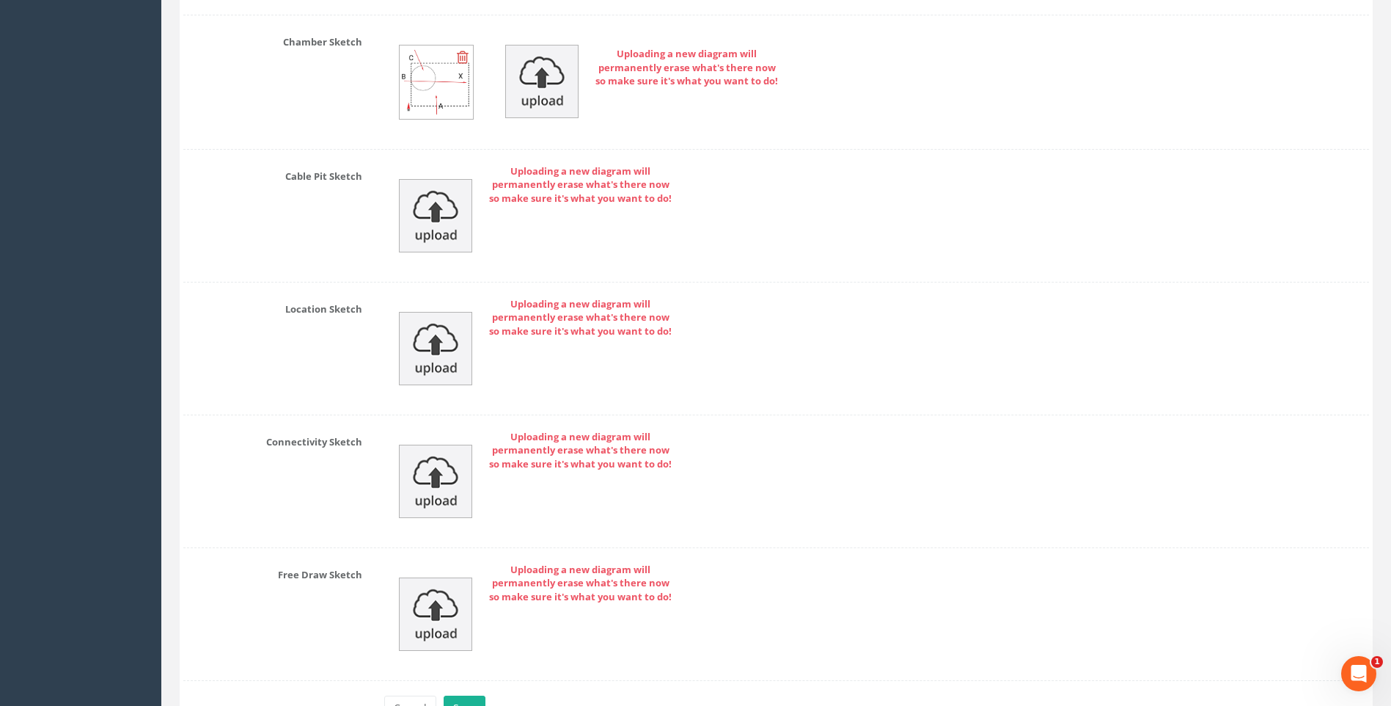
scroll to position [3230, 0]
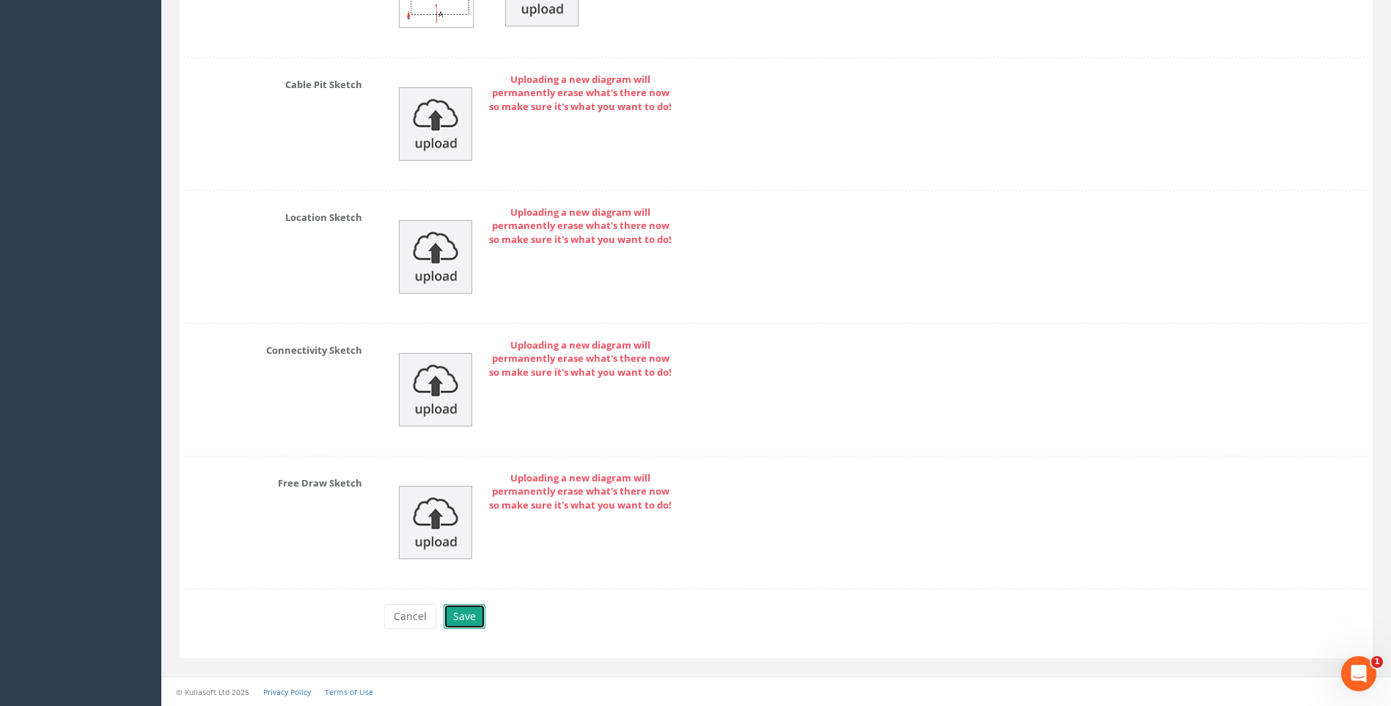
click at [459, 618] on button "Save" at bounding box center [465, 616] width 42 height 25
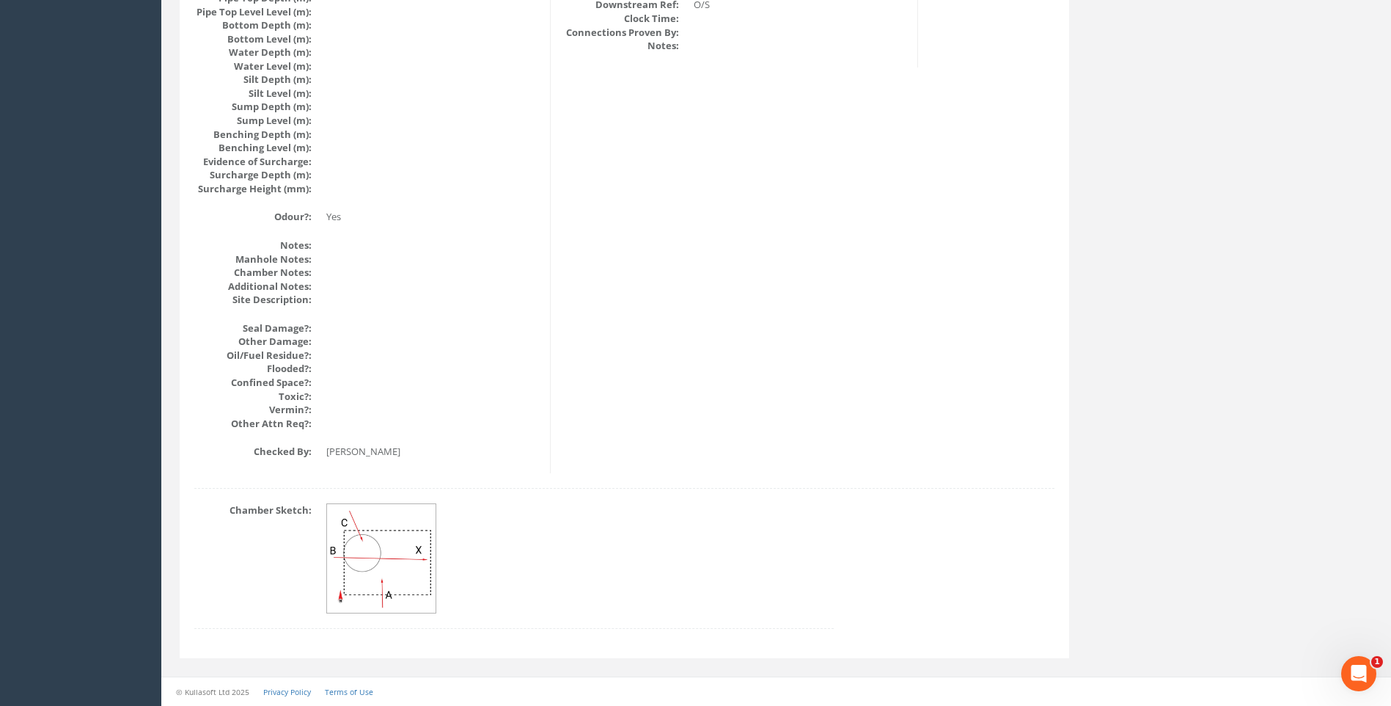
scroll to position [1557, 0]
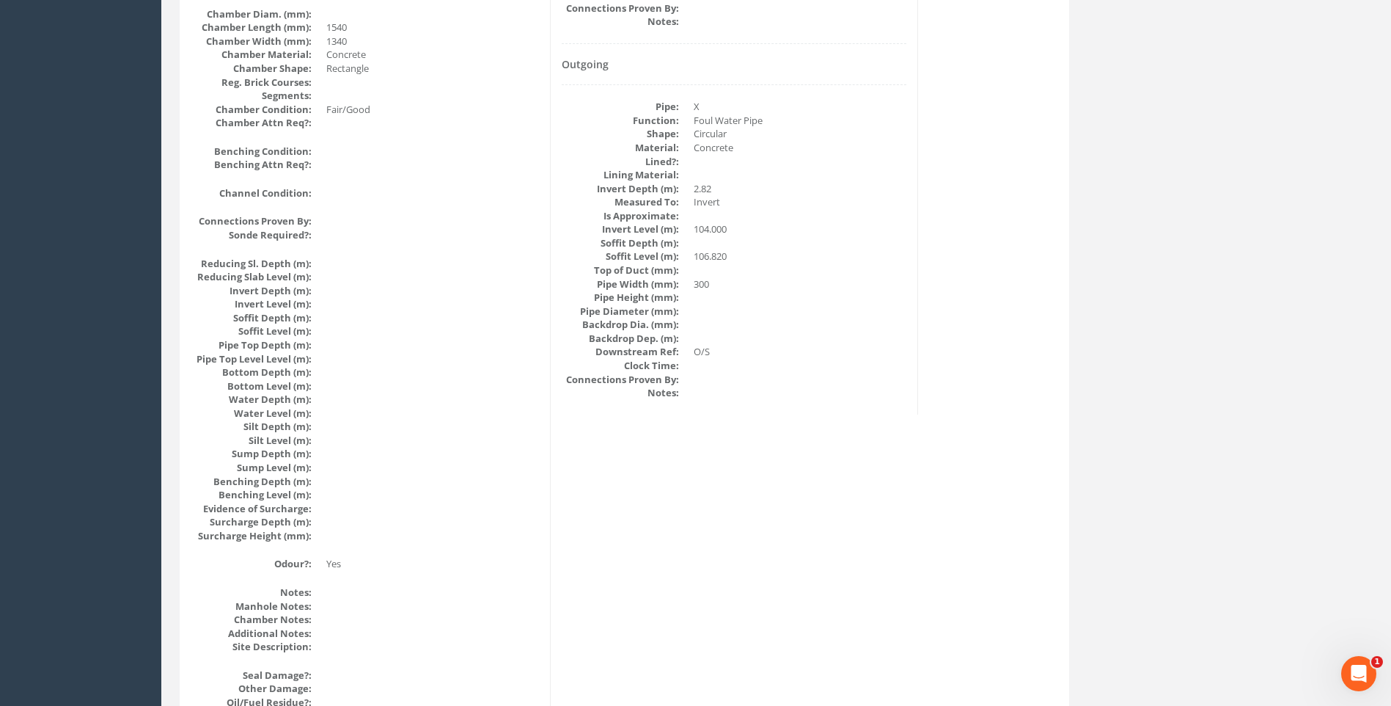
scroll to position [1190, 0]
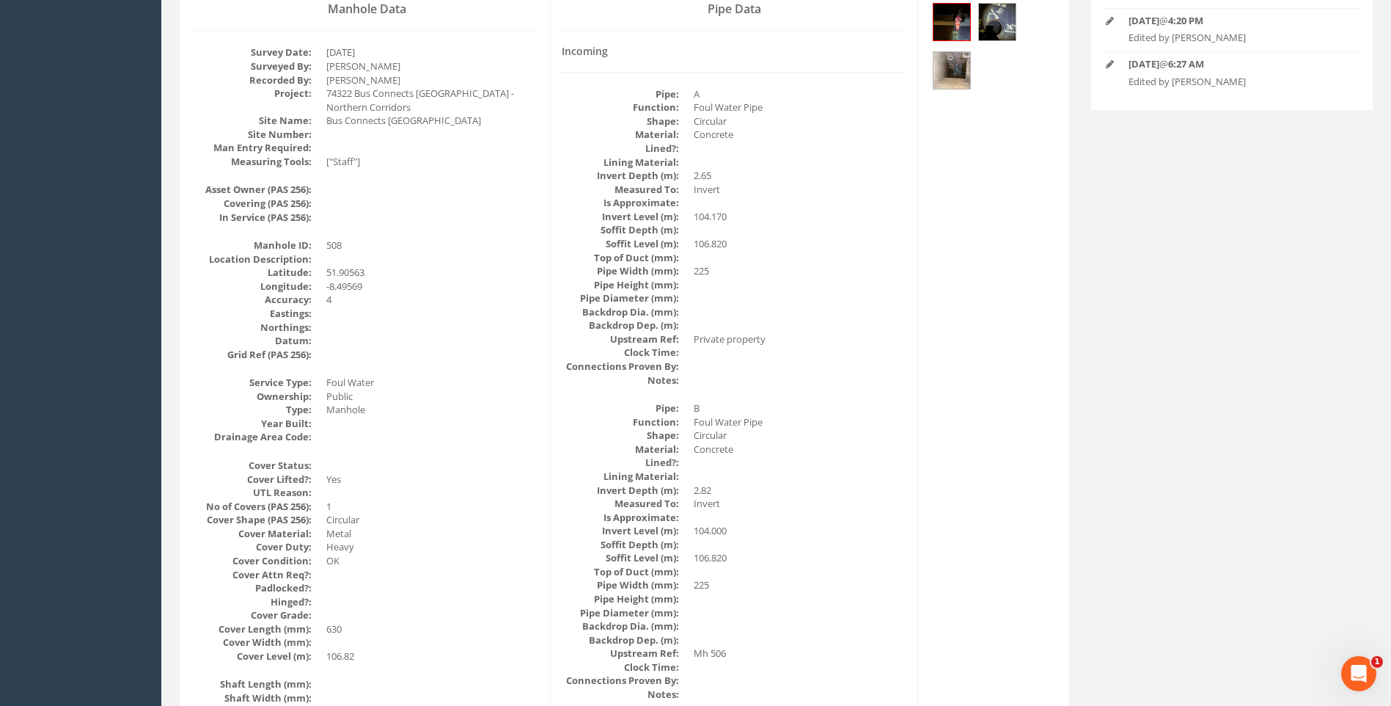
scroll to position [236, 0]
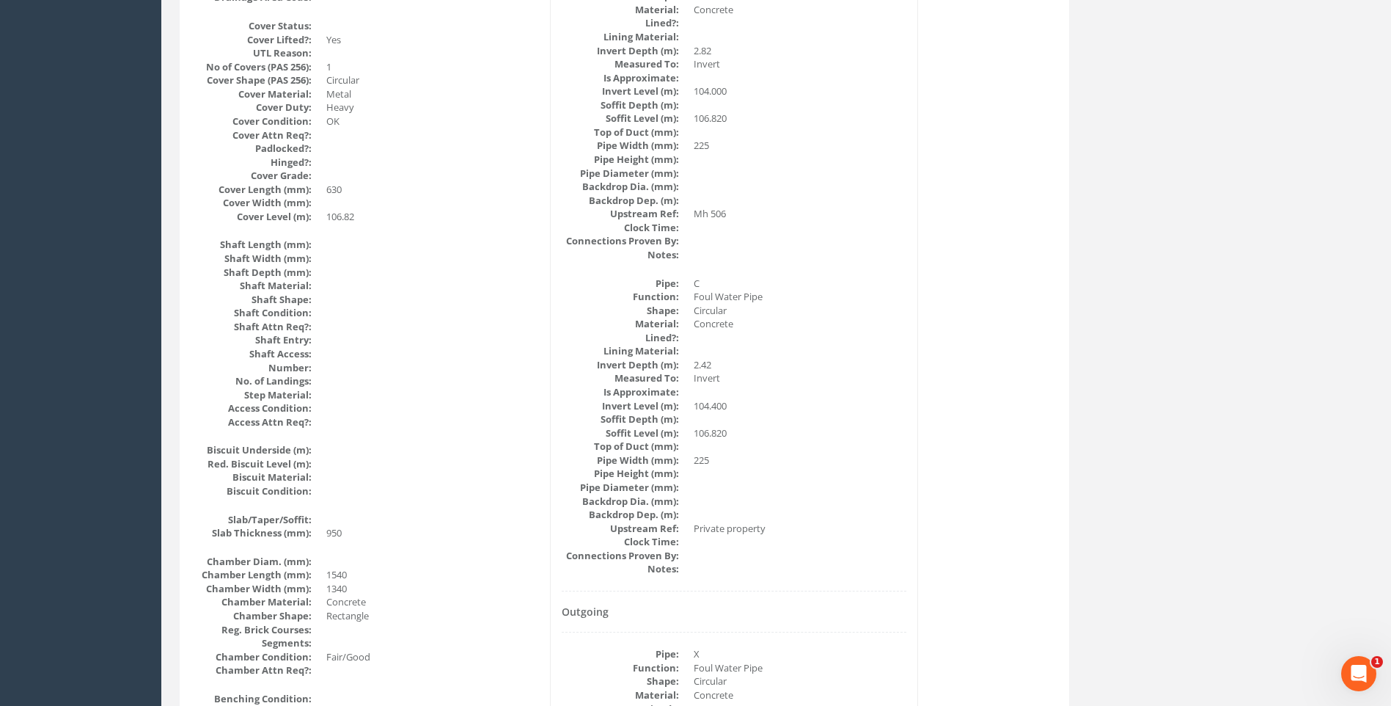
scroll to position [603, 0]
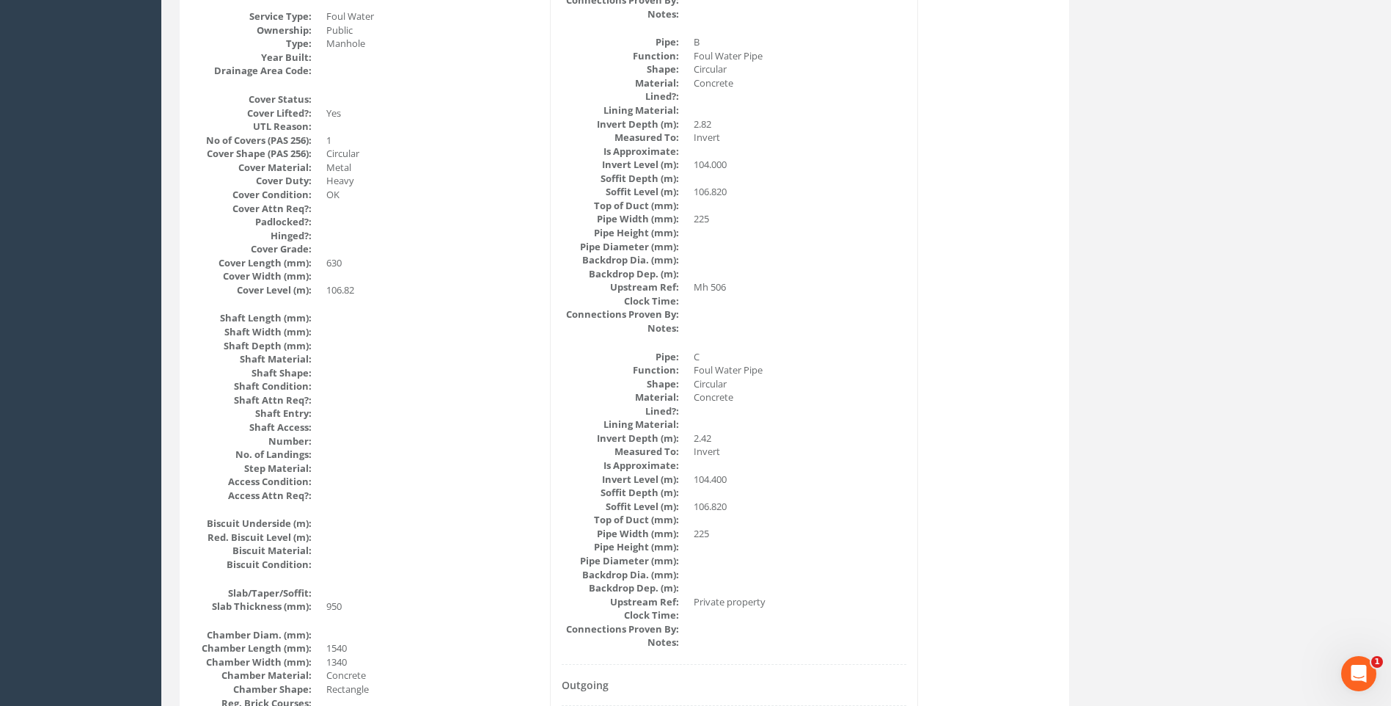
click at [980, 420] on div "Manhole Data Survey Date: [DATE] Surveyed By: [PERSON_NAME] Recorded By: [PERSO…" at bounding box center [624, 536] width 882 height 1807
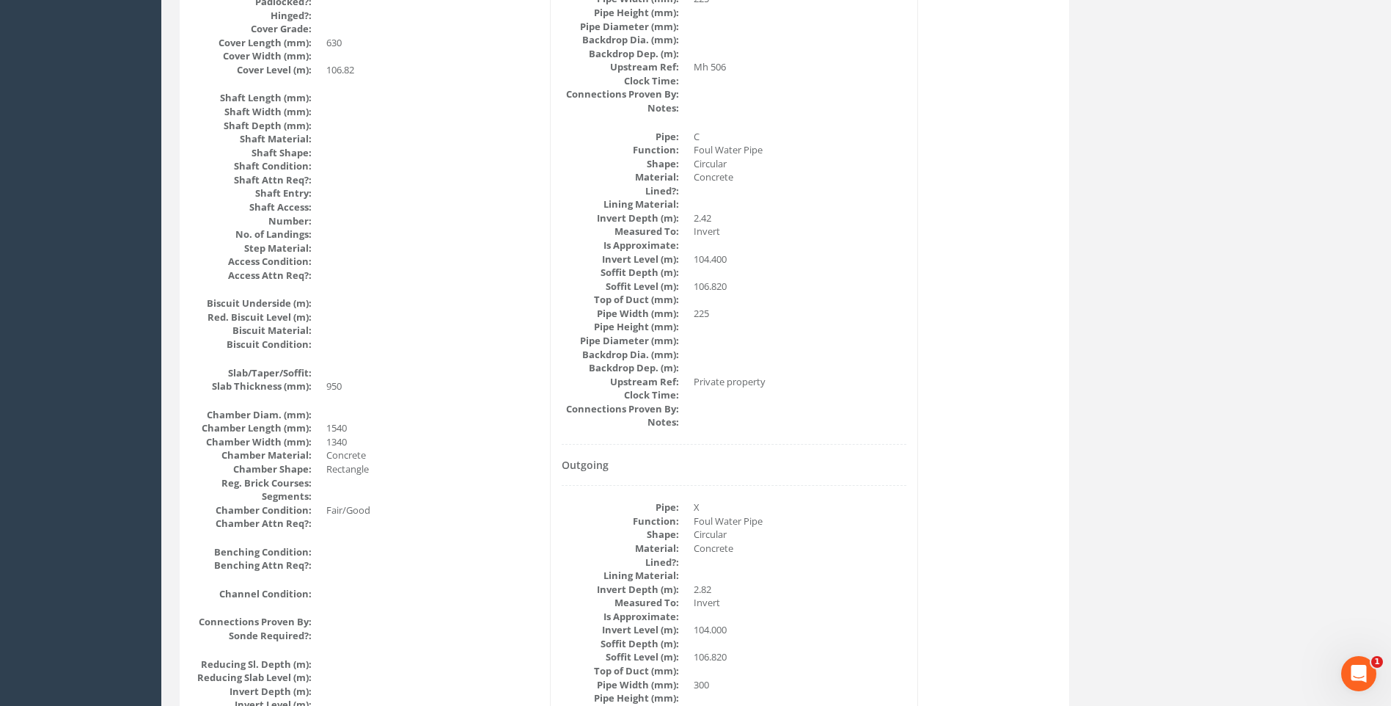
scroll to position [1043, 0]
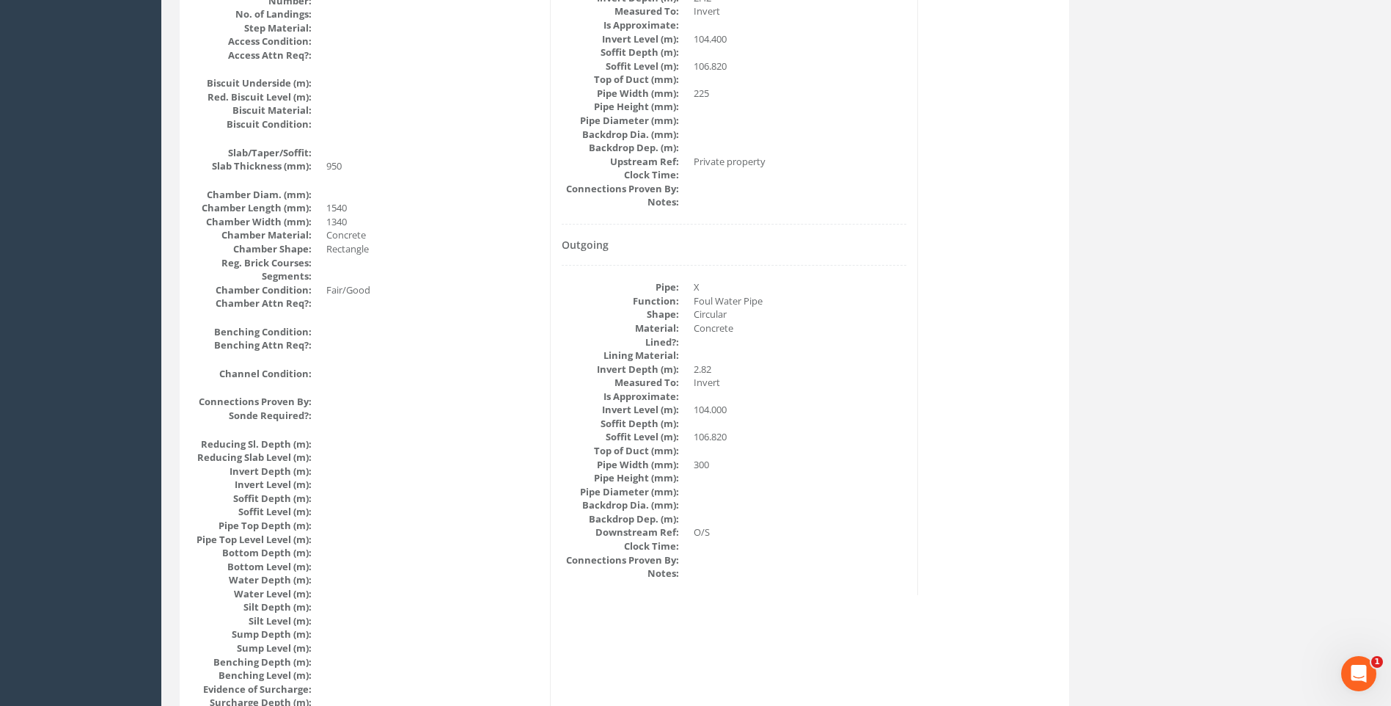
click at [998, 409] on div "Manhole Data Survey Date: [DATE] Surveyed By: [PERSON_NAME] Recorded By: [PERSO…" at bounding box center [624, 96] width 882 height 1807
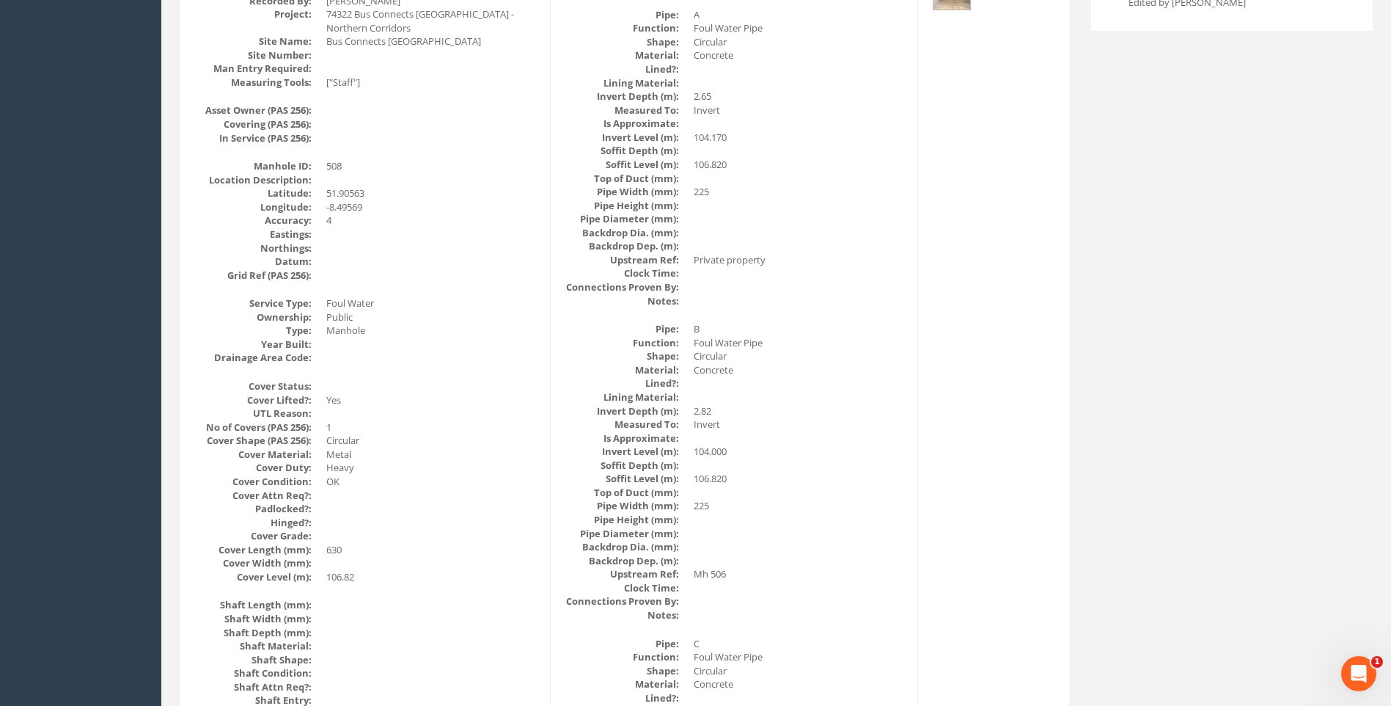
scroll to position [236, 0]
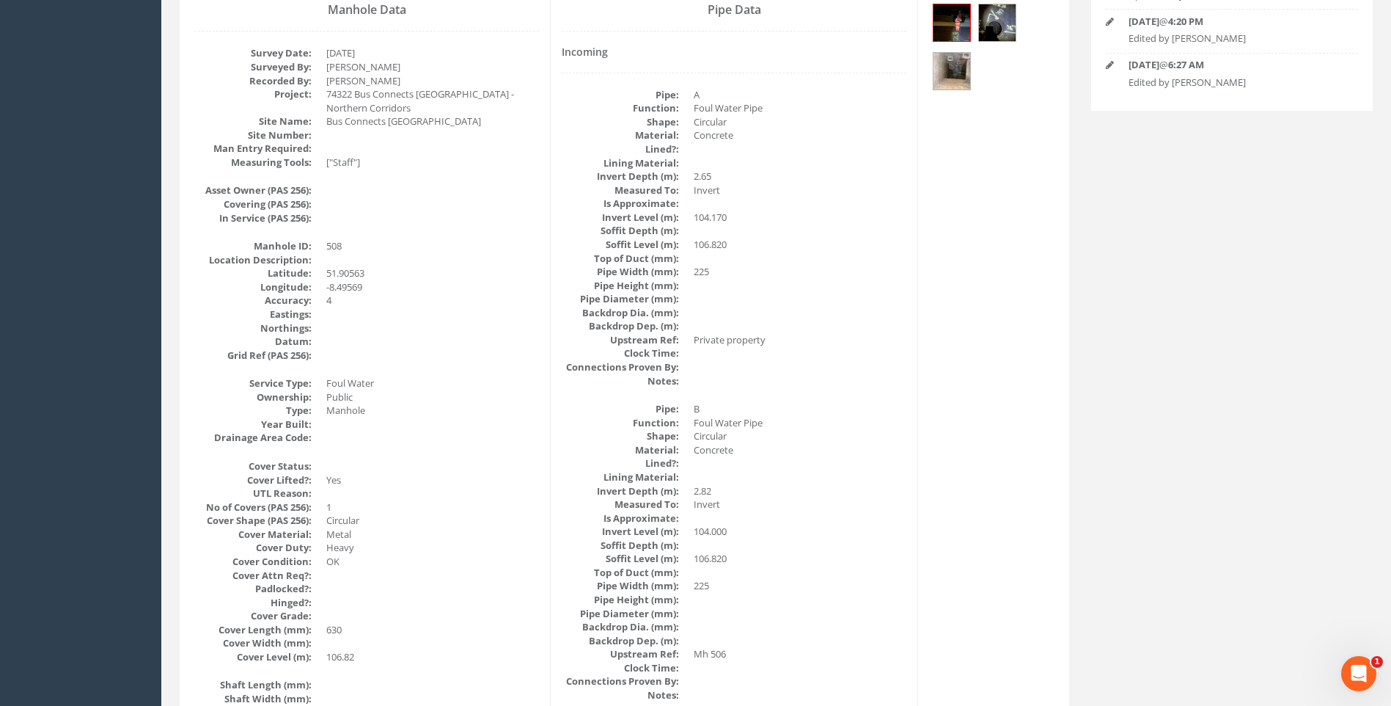
click at [888, 430] on dd "Circular" at bounding box center [800, 436] width 213 height 14
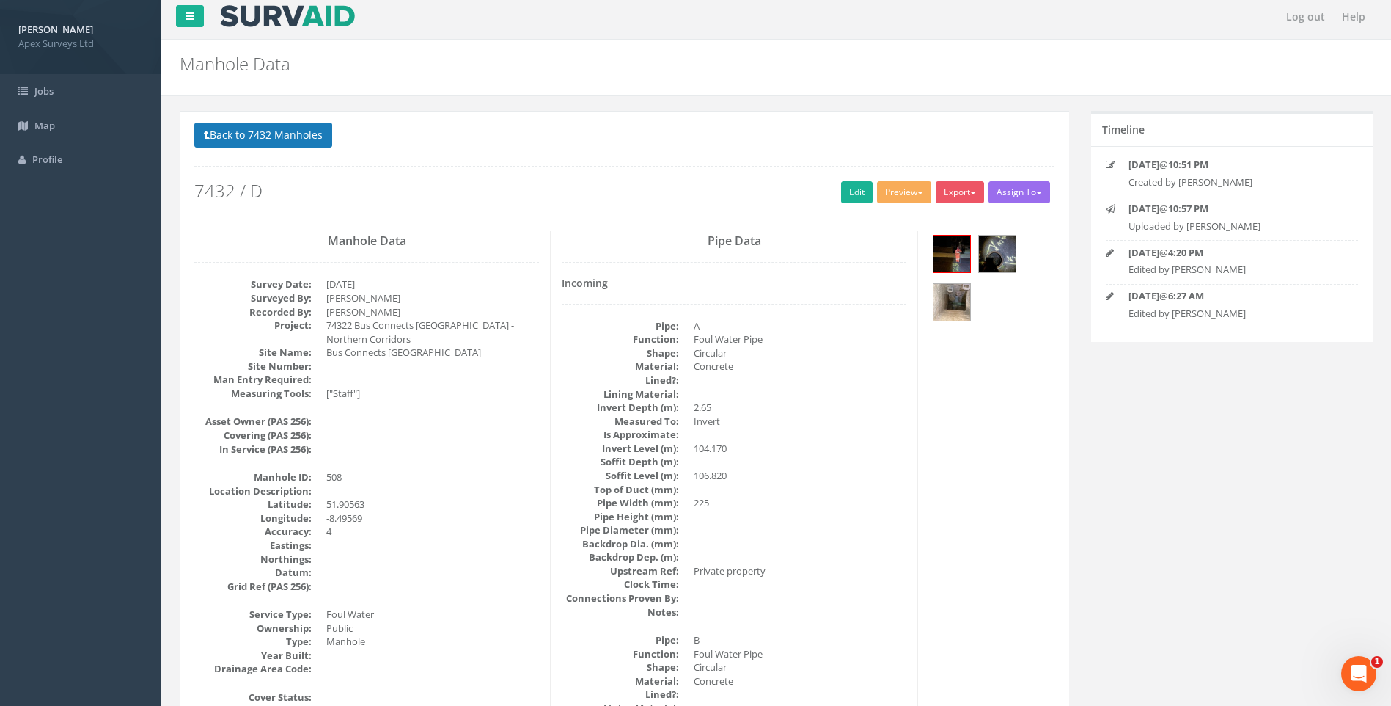
scroll to position [0, 0]
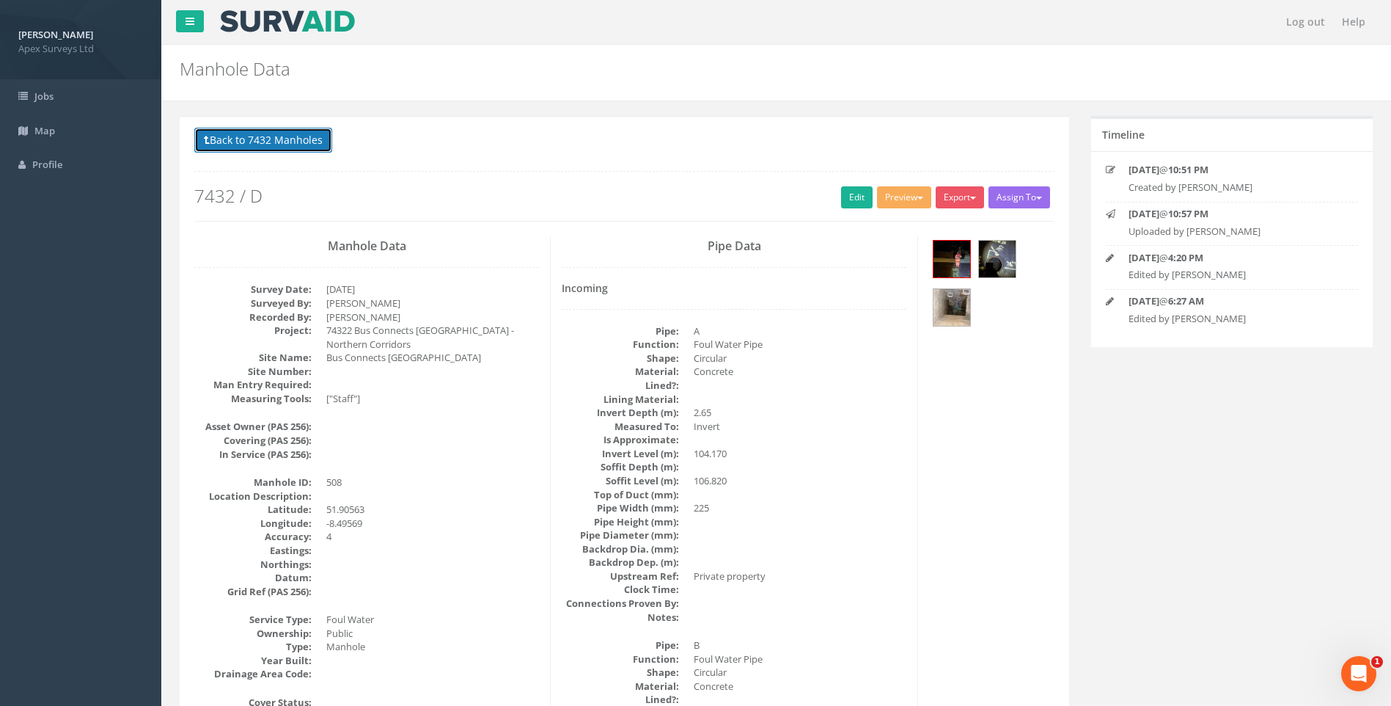
click at [244, 139] on button "Back to 7432 Manholes" at bounding box center [263, 140] width 138 height 25
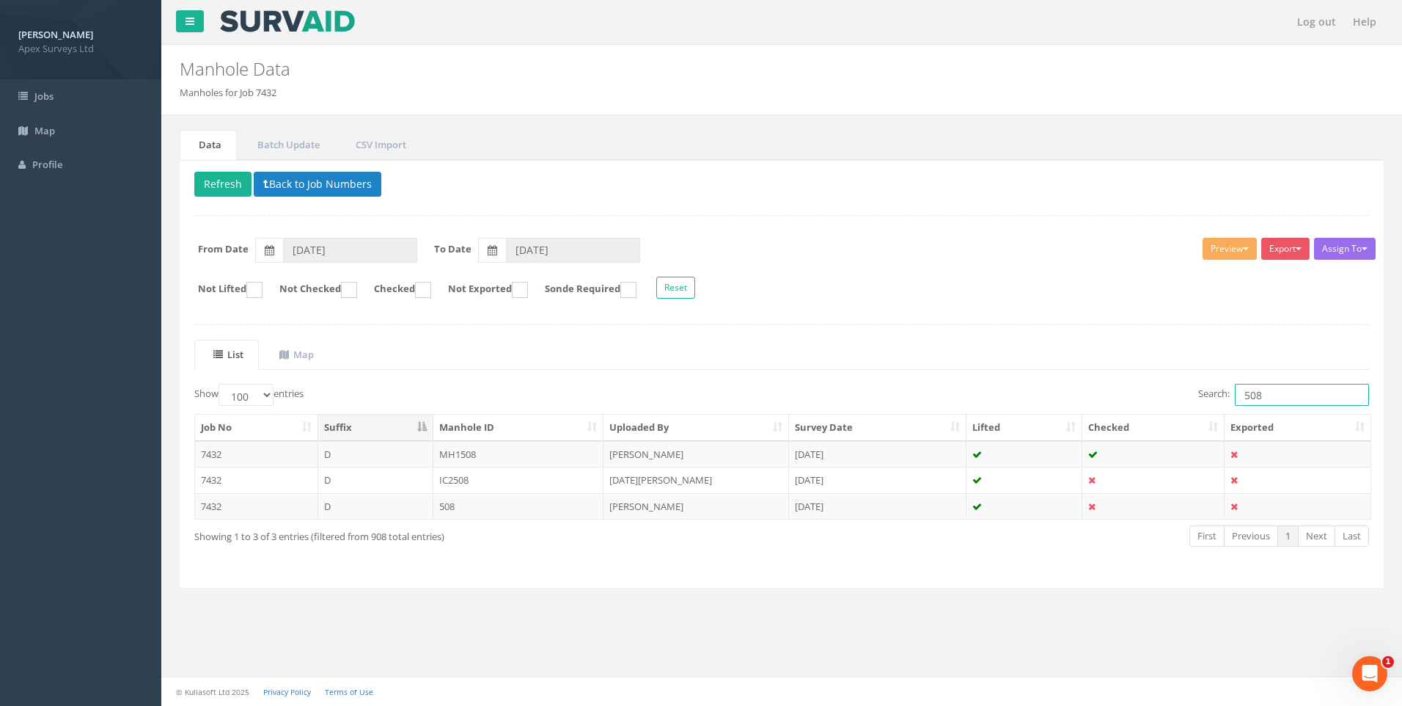
drag, startPoint x: 1251, startPoint y: 393, endPoint x: 1261, endPoint y: 392, distance: 10.3
click at [1261, 392] on input "508" at bounding box center [1302, 395] width 134 height 22
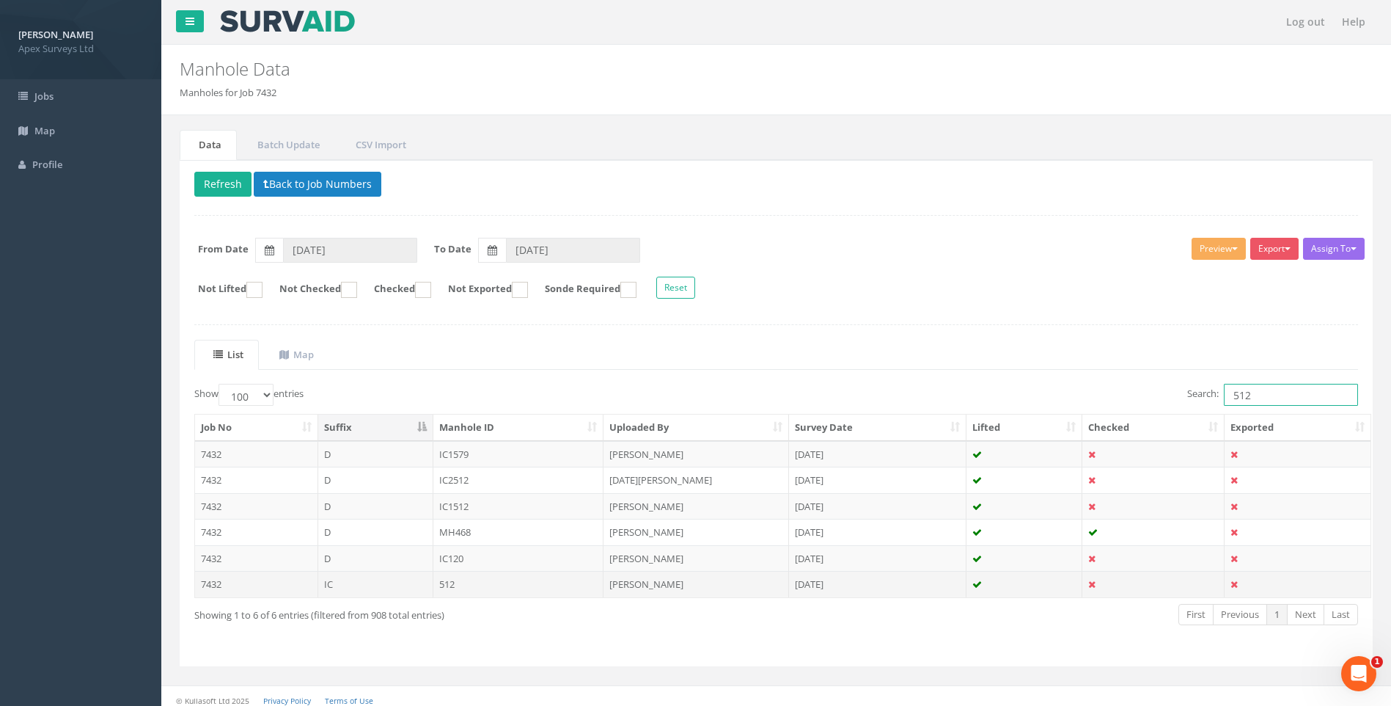
type input "512"
click at [624, 580] on td "[PERSON_NAME]" at bounding box center [697, 584] width 186 height 26
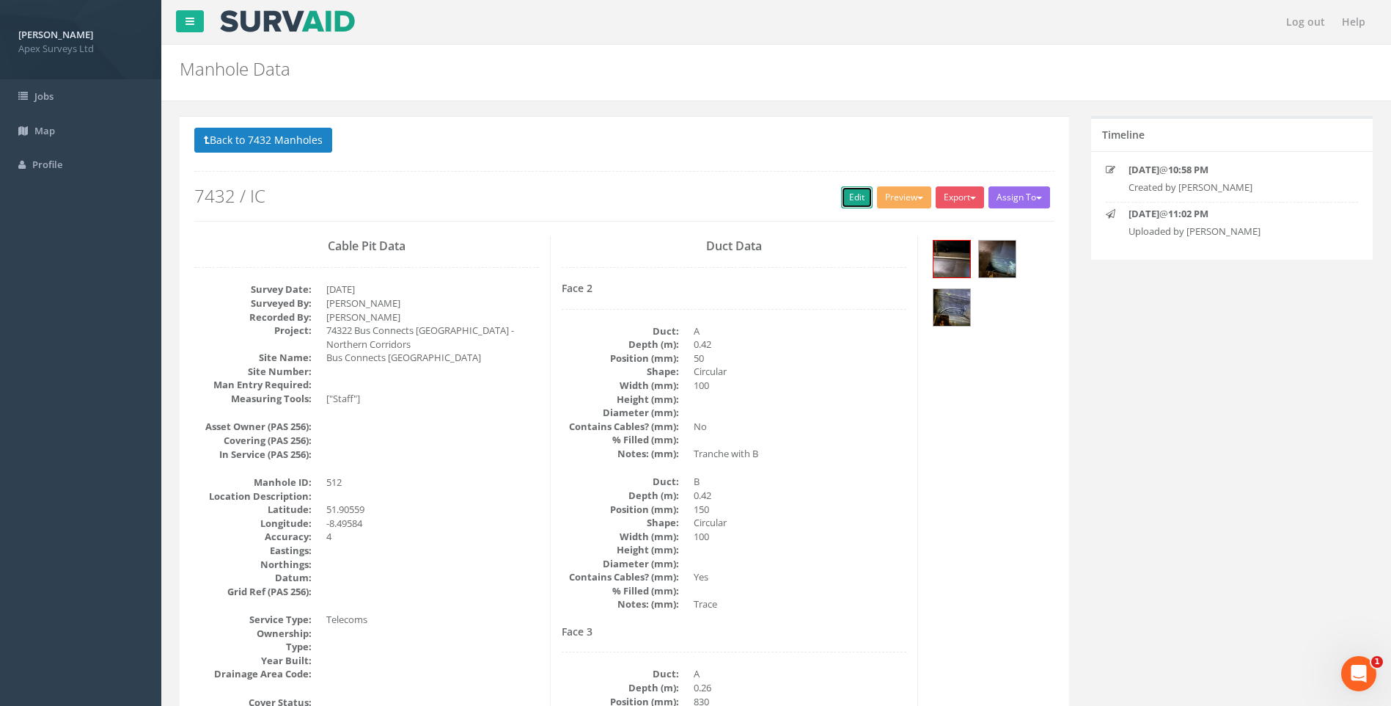
click at [841, 195] on link "Edit" at bounding box center [857, 197] width 32 height 22
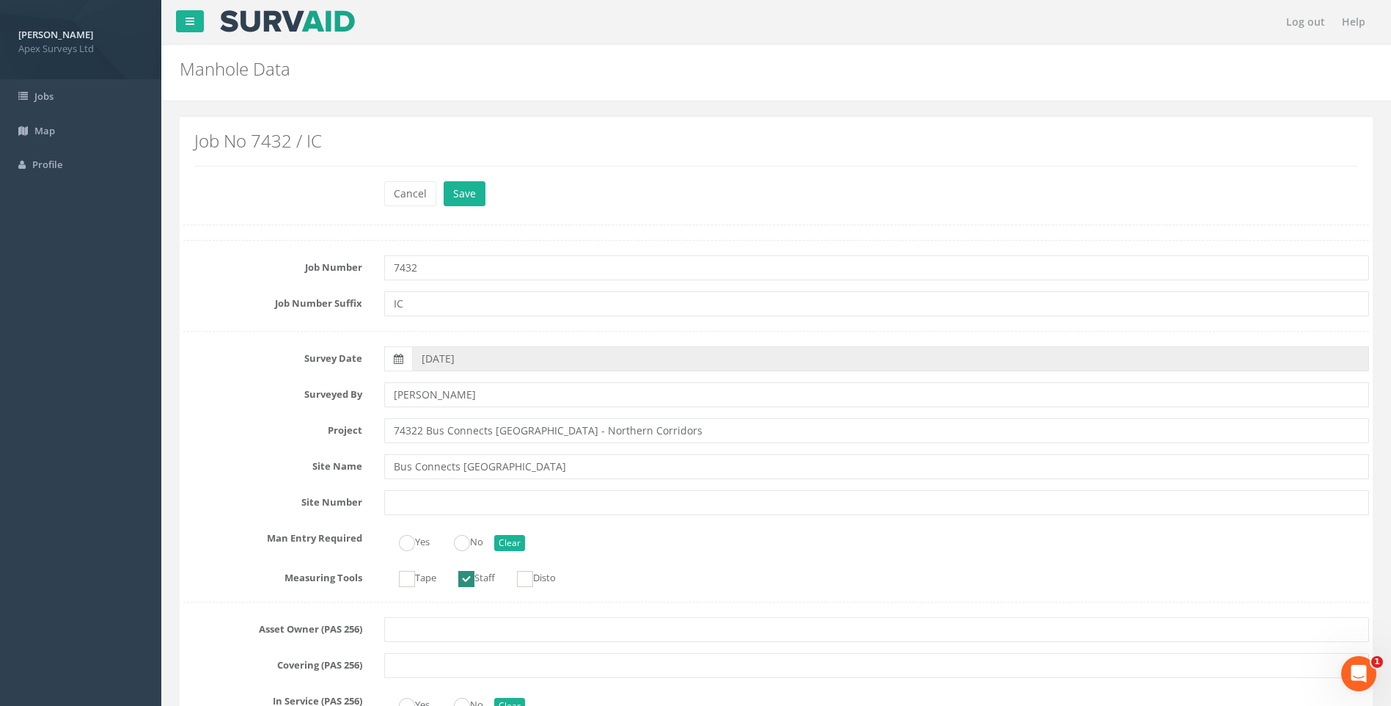
click at [287, 430] on label "Project" at bounding box center [272, 427] width 201 height 19
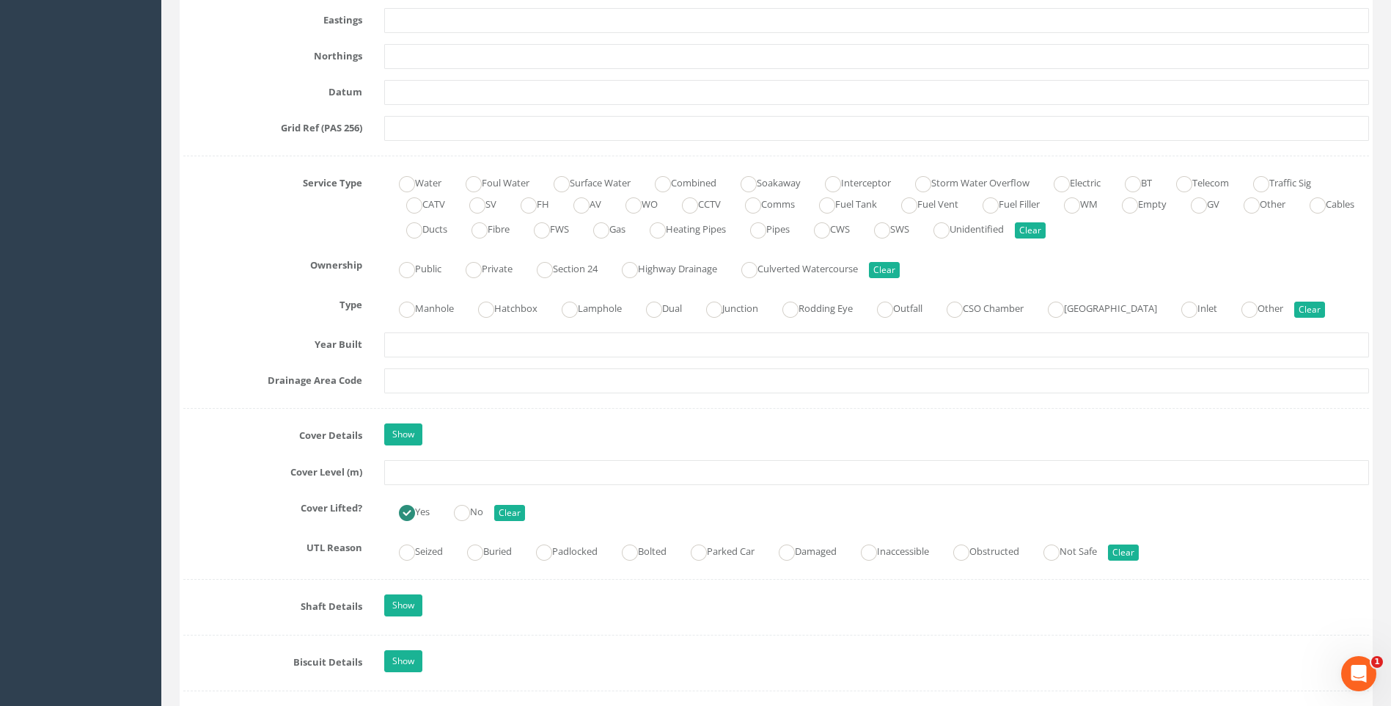
scroll to position [1027, 0]
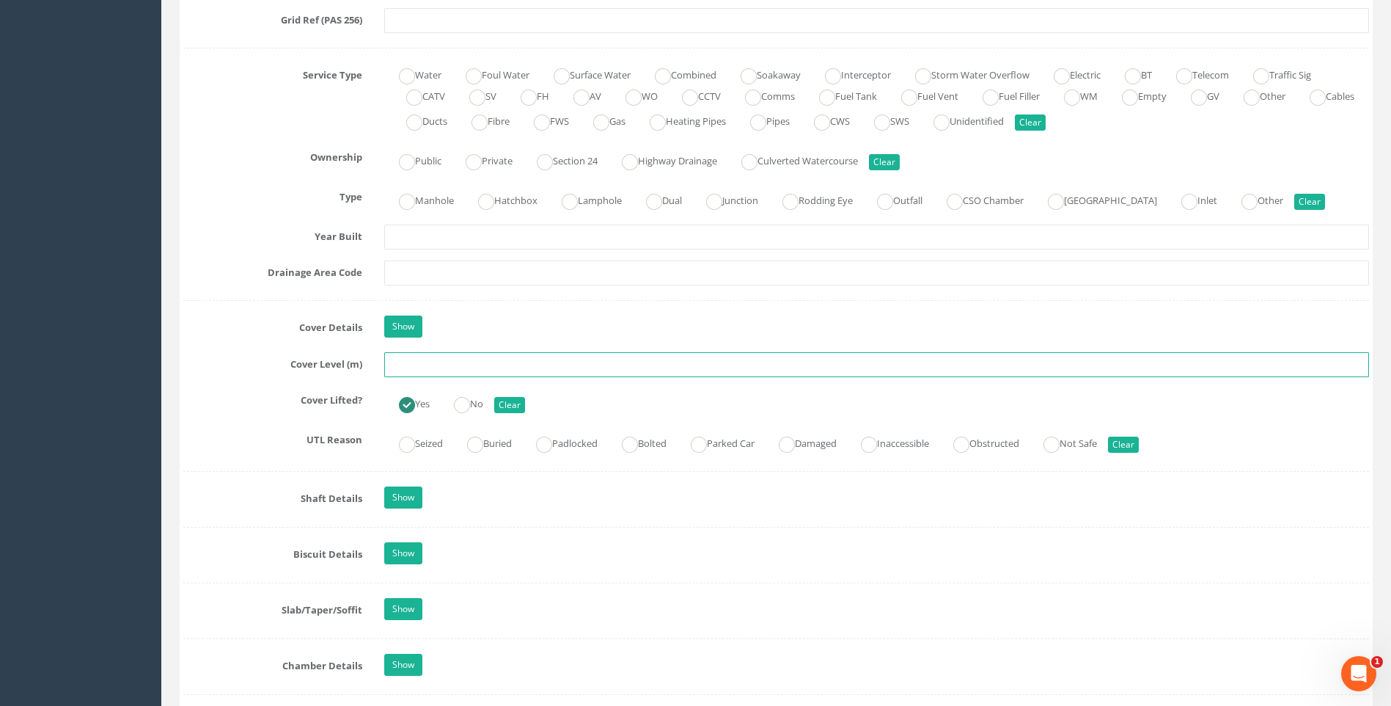
click at [413, 368] on input "text" at bounding box center [876, 364] width 985 height 25
type input "107.35"
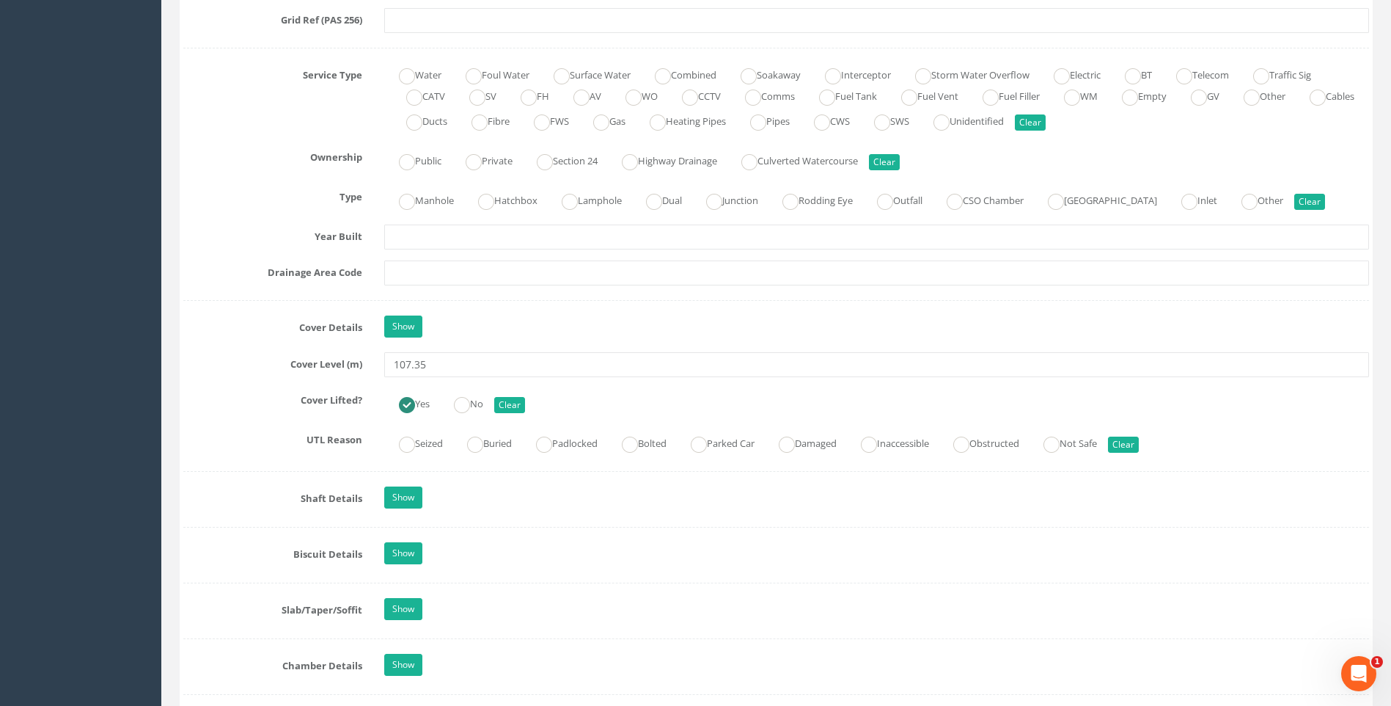
click at [235, 401] on label "Cover Lifted?" at bounding box center [272, 397] width 201 height 19
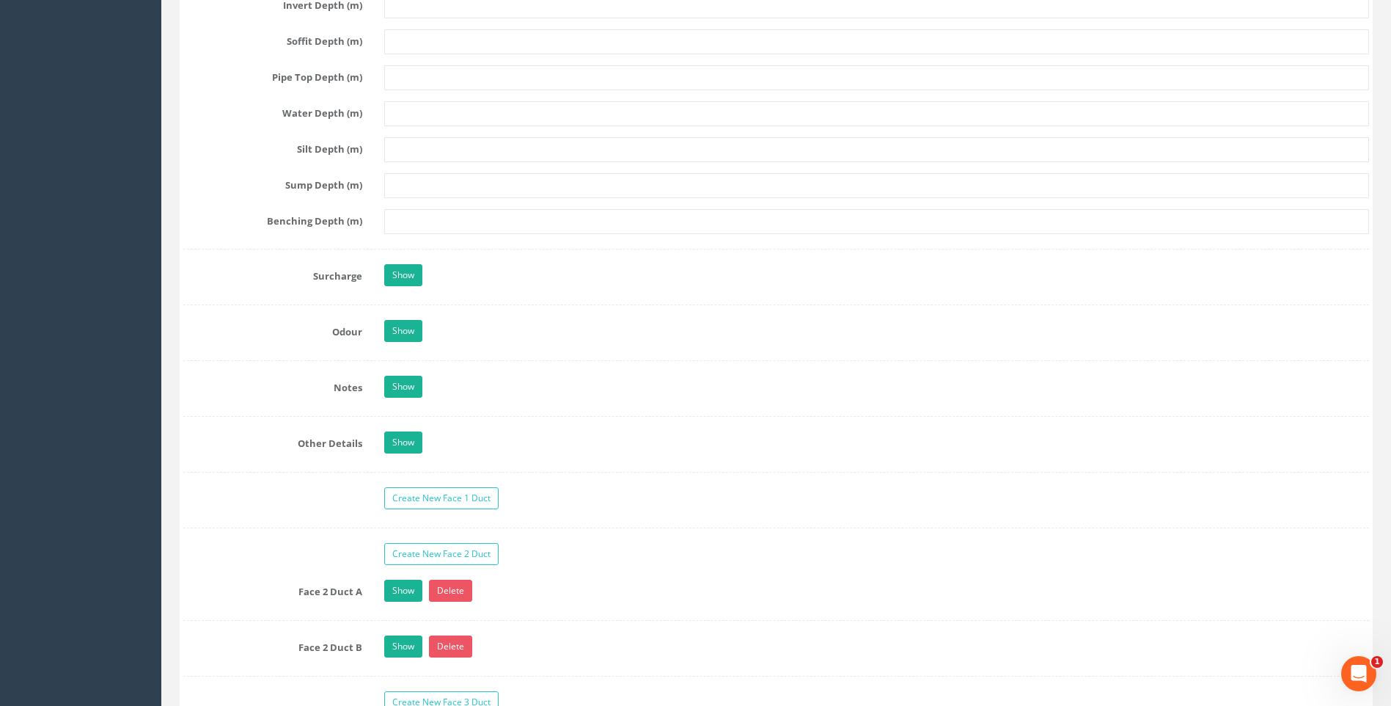
scroll to position [2201, 0]
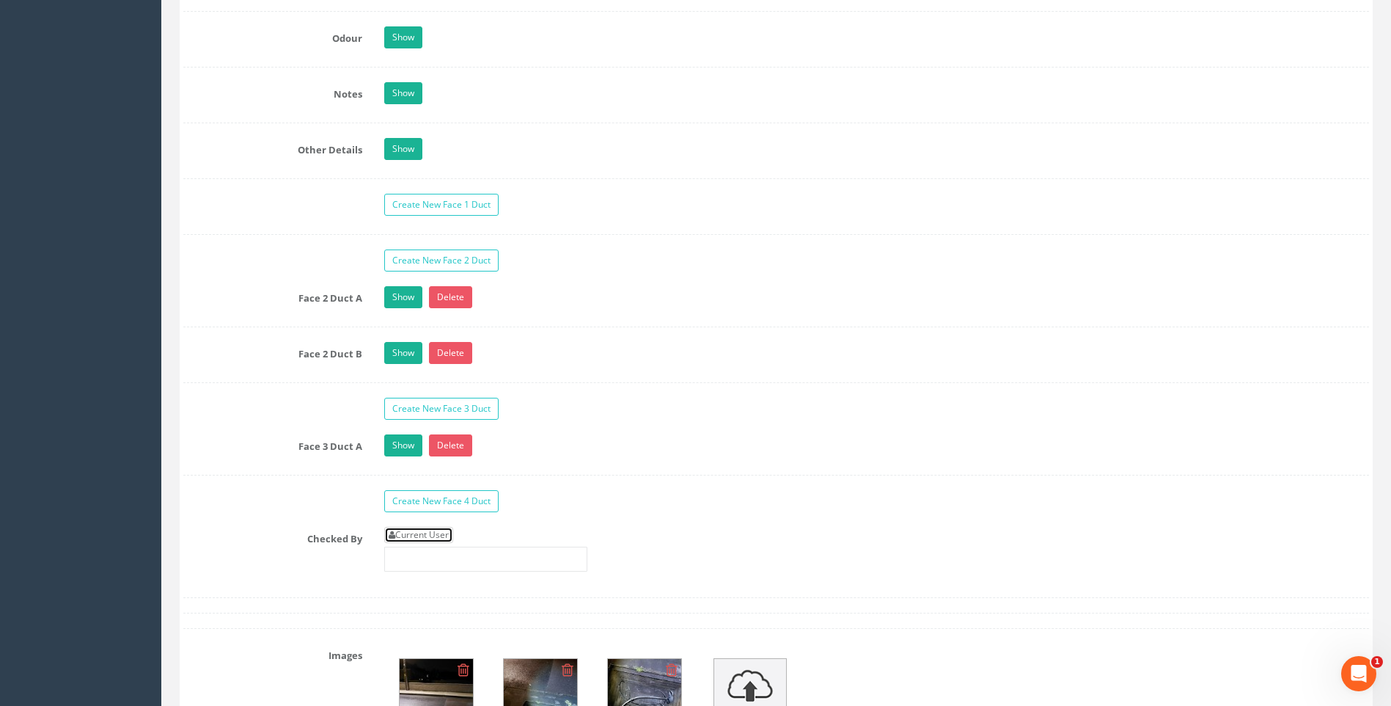
drag, startPoint x: 439, startPoint y: 532, endPoint x: 312, endPoint y: 511, distance: 128.6
click at [439, 532] on link "Current User" at bounding box center [418, 535] width 69 height 16
type input "[PERSON_NAME]"
click at [238, 472] on div "Face 3 Duct A Show Delete Depth (m) 0.26 Position (mm) 830 Shape Circular Recta…" at bounding box center [776, 454] width 1186 height 41
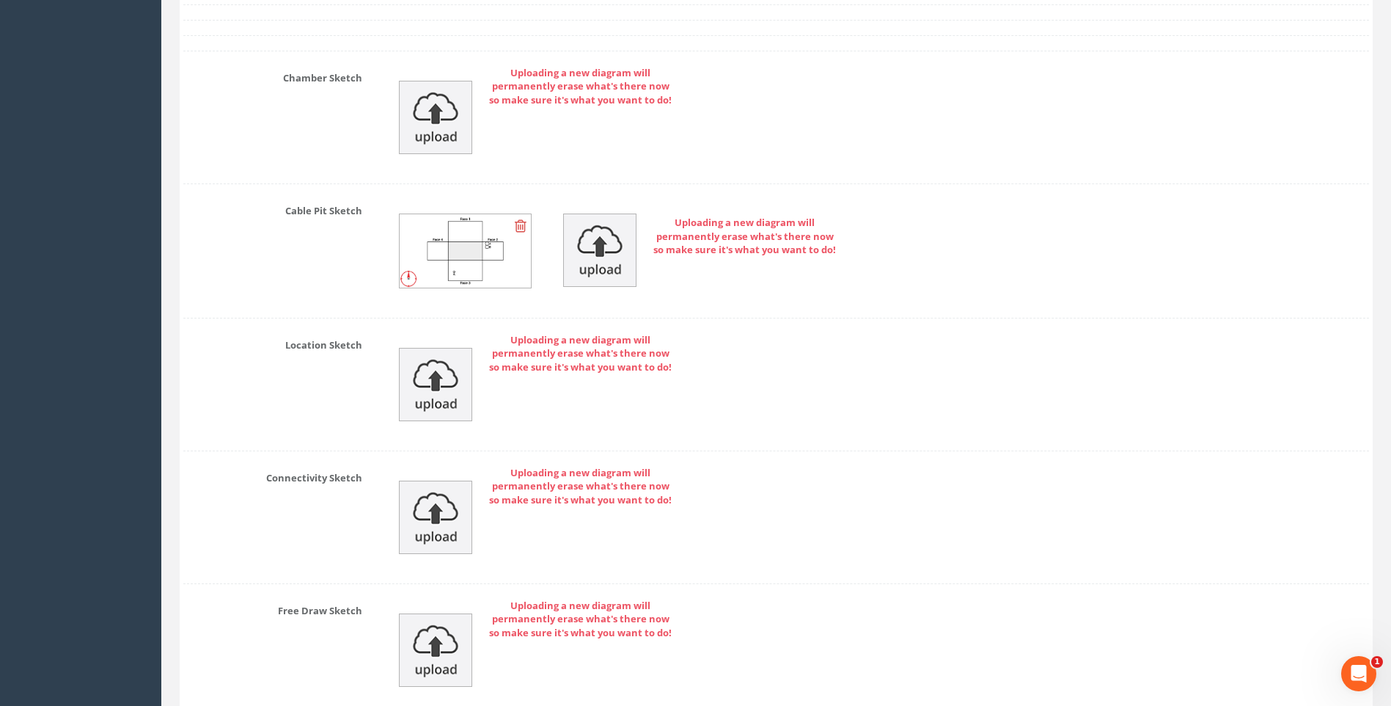
scroll to position [3282, 0]
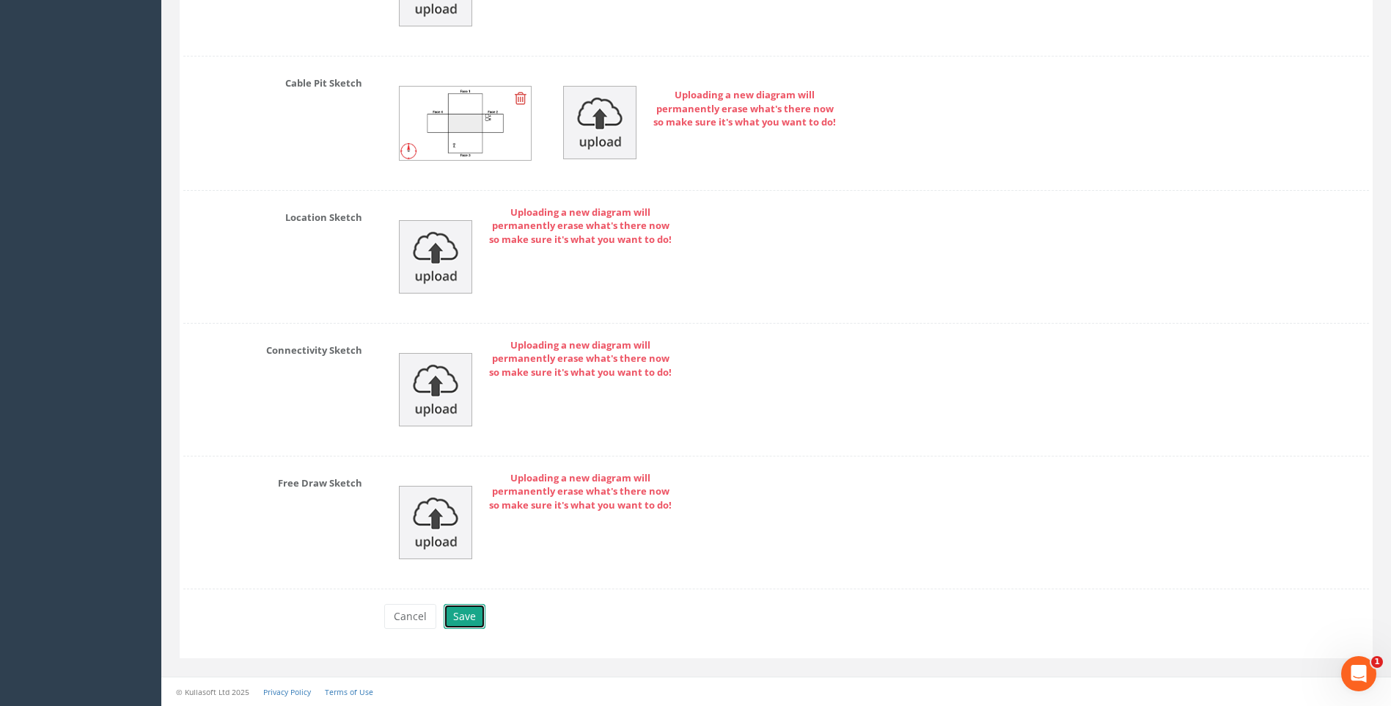
click at [469, 612] on button "Save" at bounding box center [465, 616] width 42 height 25
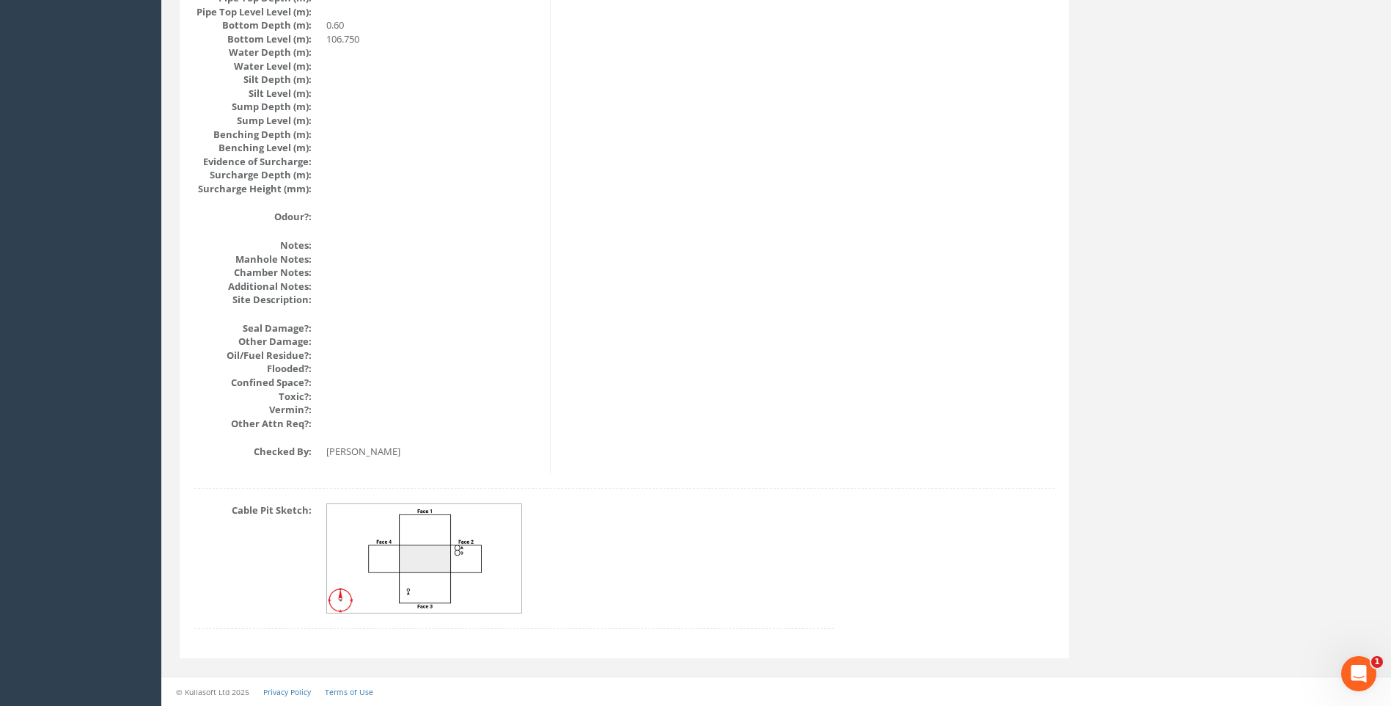
scroll to position [1557, 0]
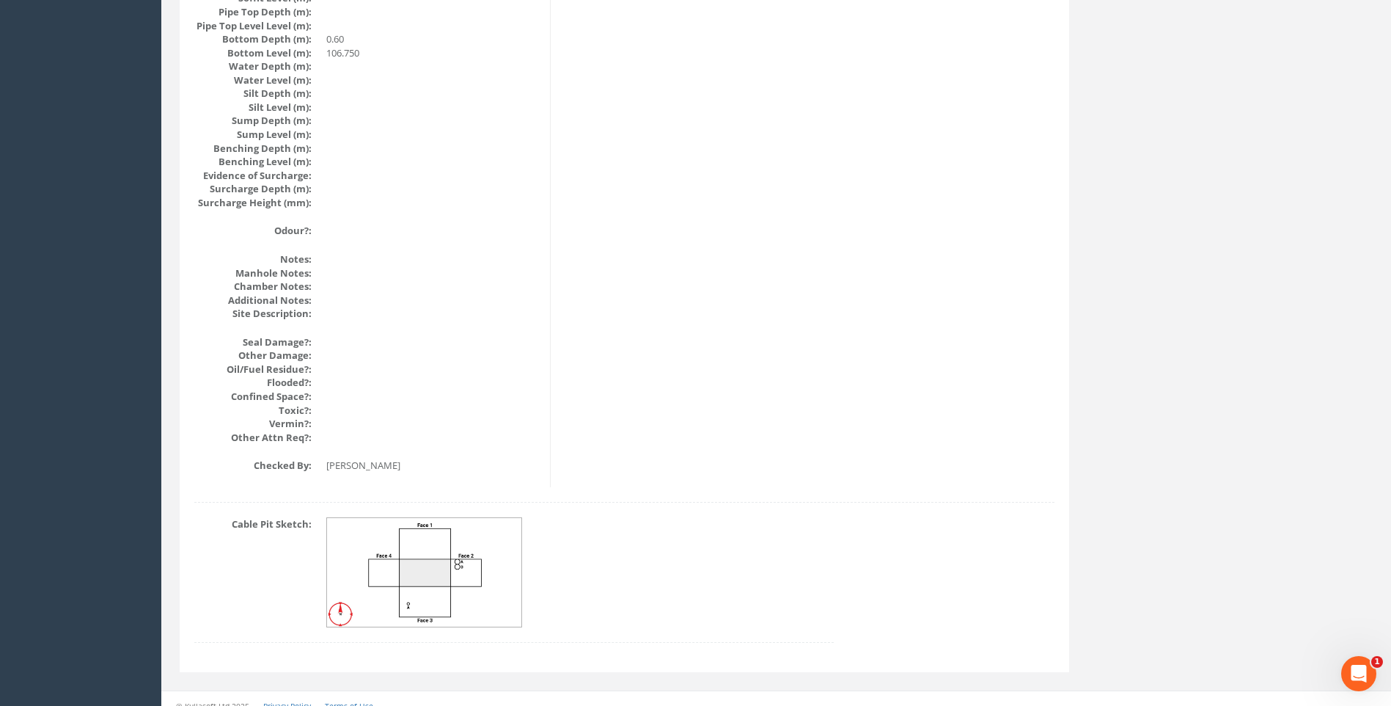
drag, startPoint x: 932, startPoint y: 463, endPoint x: 930, endPoint y: 453, distance: 9.6
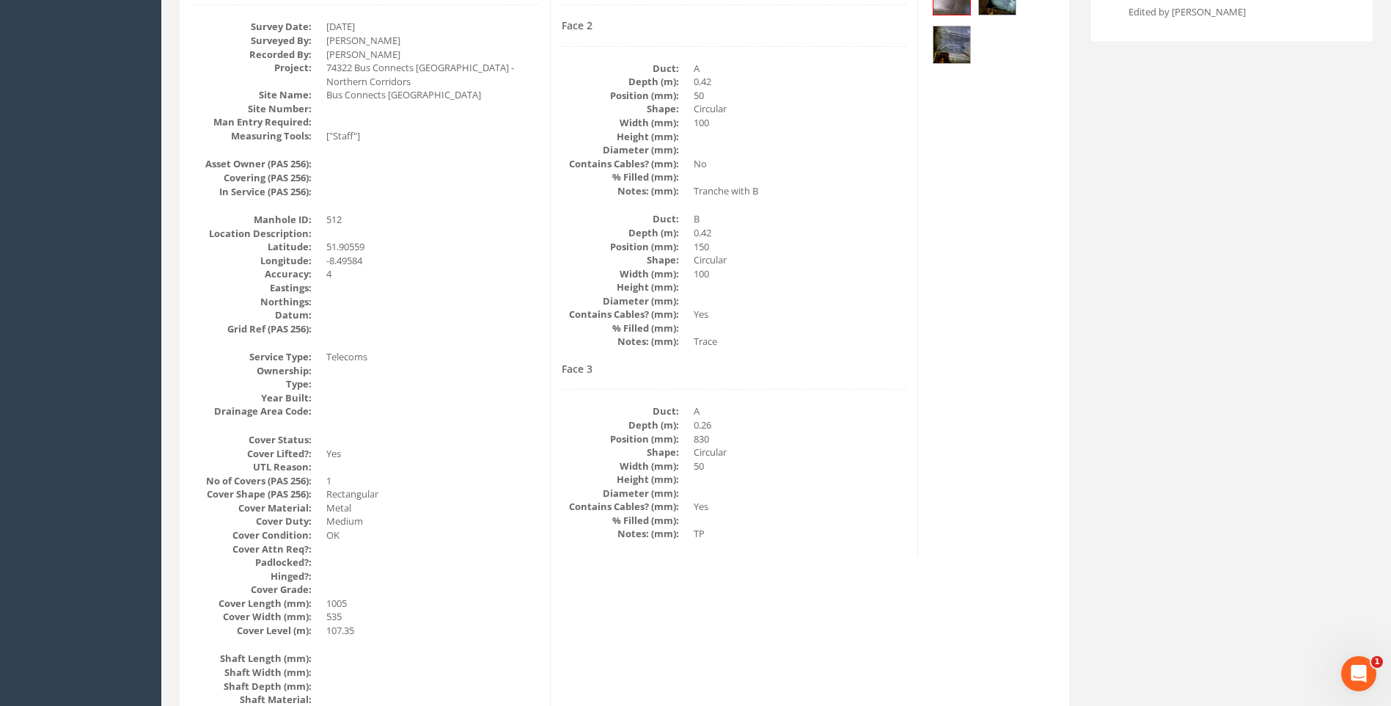
scroll to position [236, 0]
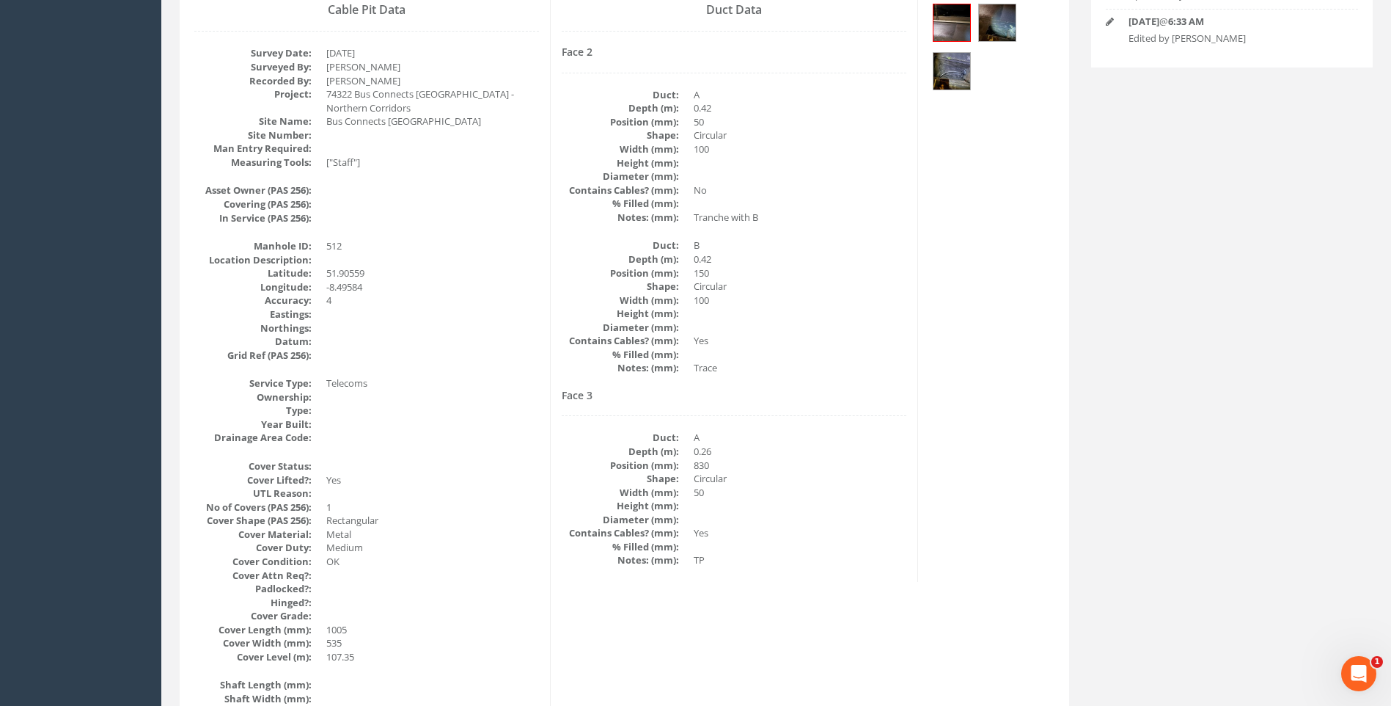
click at [907, 354] on dd at bounding box center [800, 355] width 213 height 14
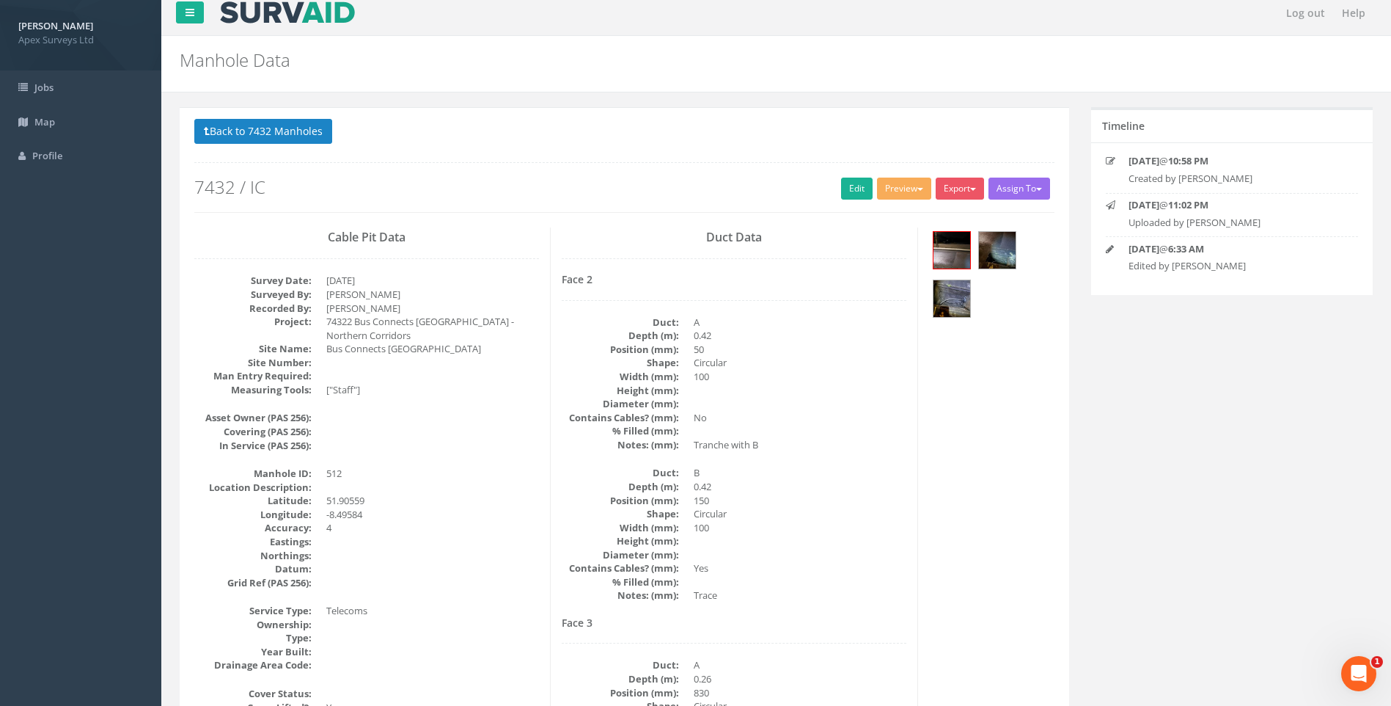
scroll to position [0, 0]
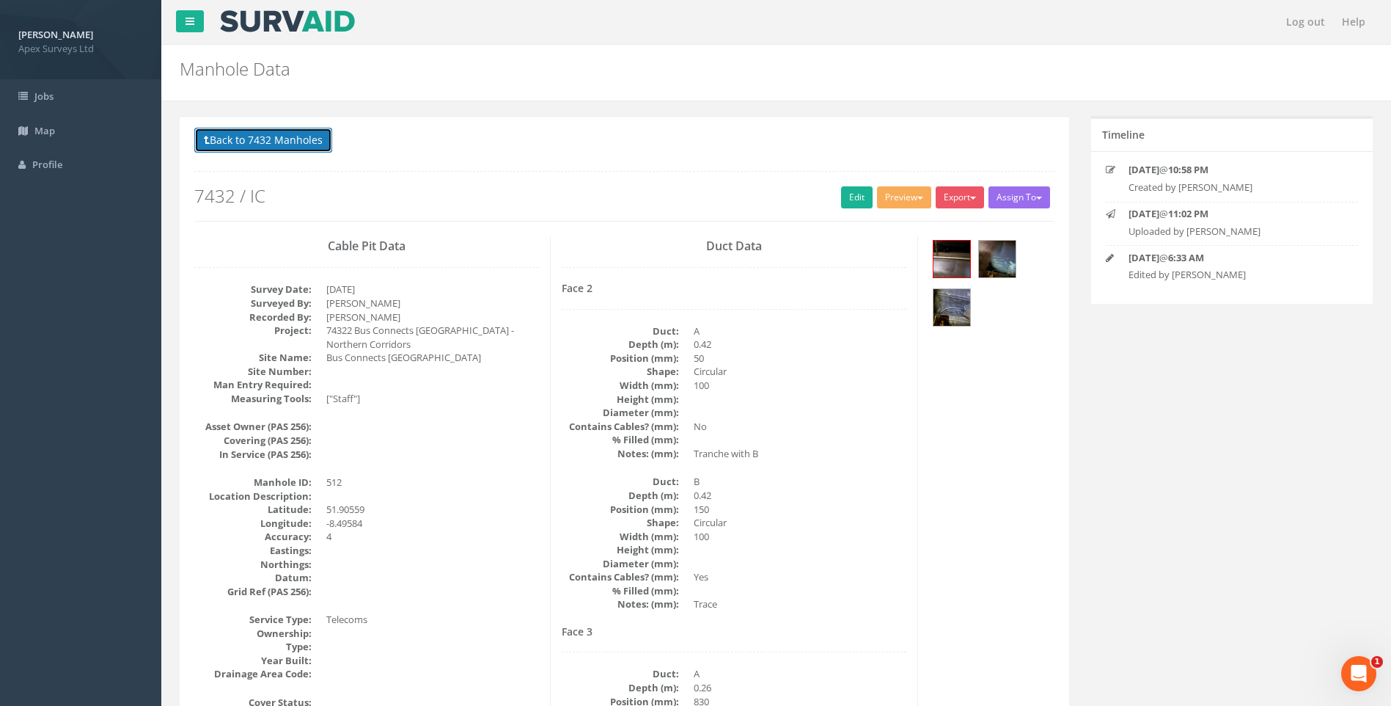
click at [244, 138] on button "Back to 7432 Manholes" at bounding box center [263, 140] width 138 height 25
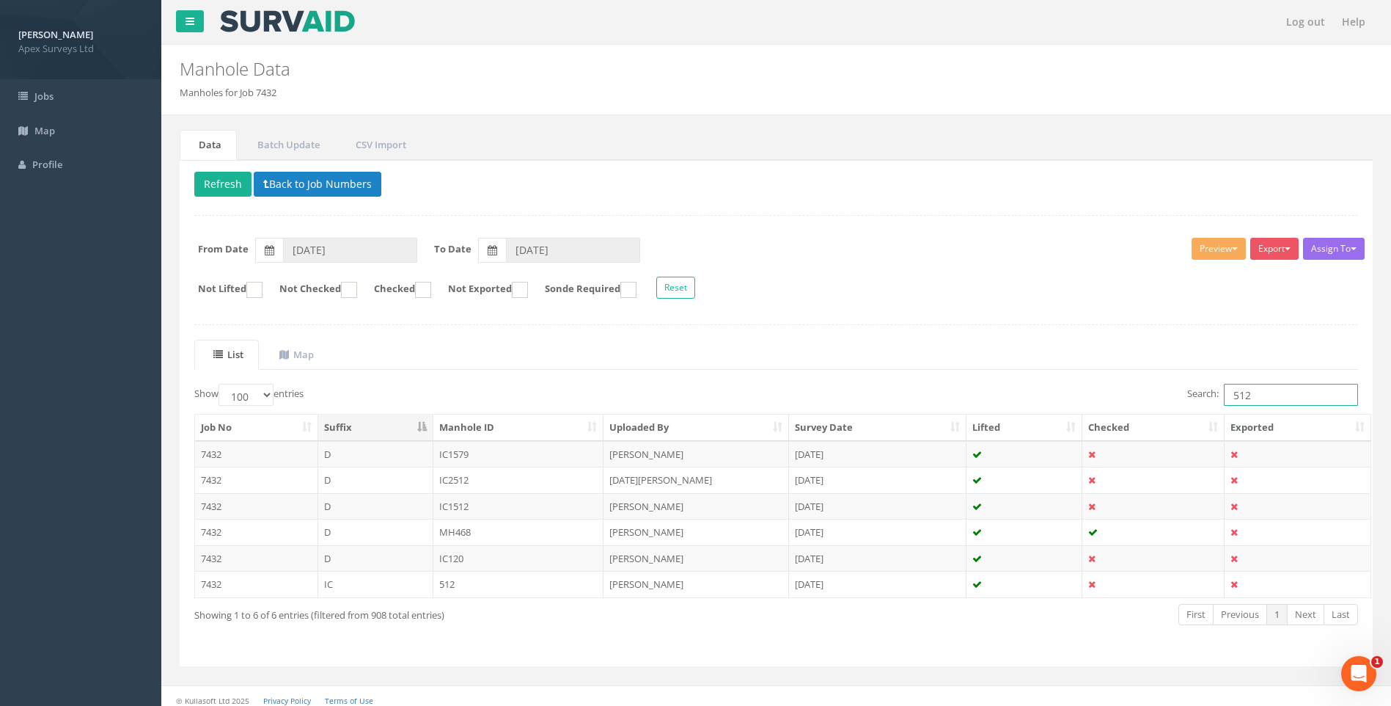
drag, startPoint x: 1213, startPoint y: 392, endPoint x: 1131, endPoint y: 390, distance: 81.5
click at [1131, 390] on div "Search: 512" at bounding box center [1073, 397] width 571 height 26
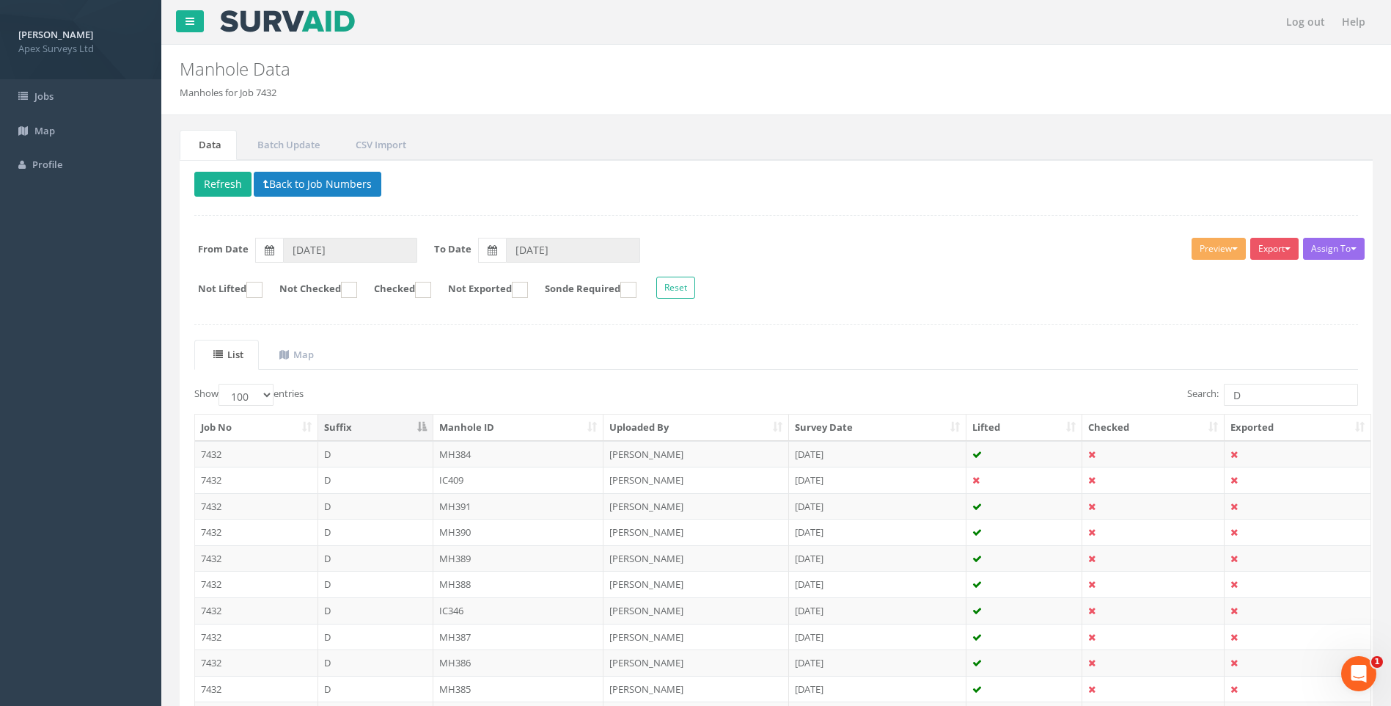
click at [922, 356] on ul "List Map" at bounding box center [776, 355] width 1164 height 30
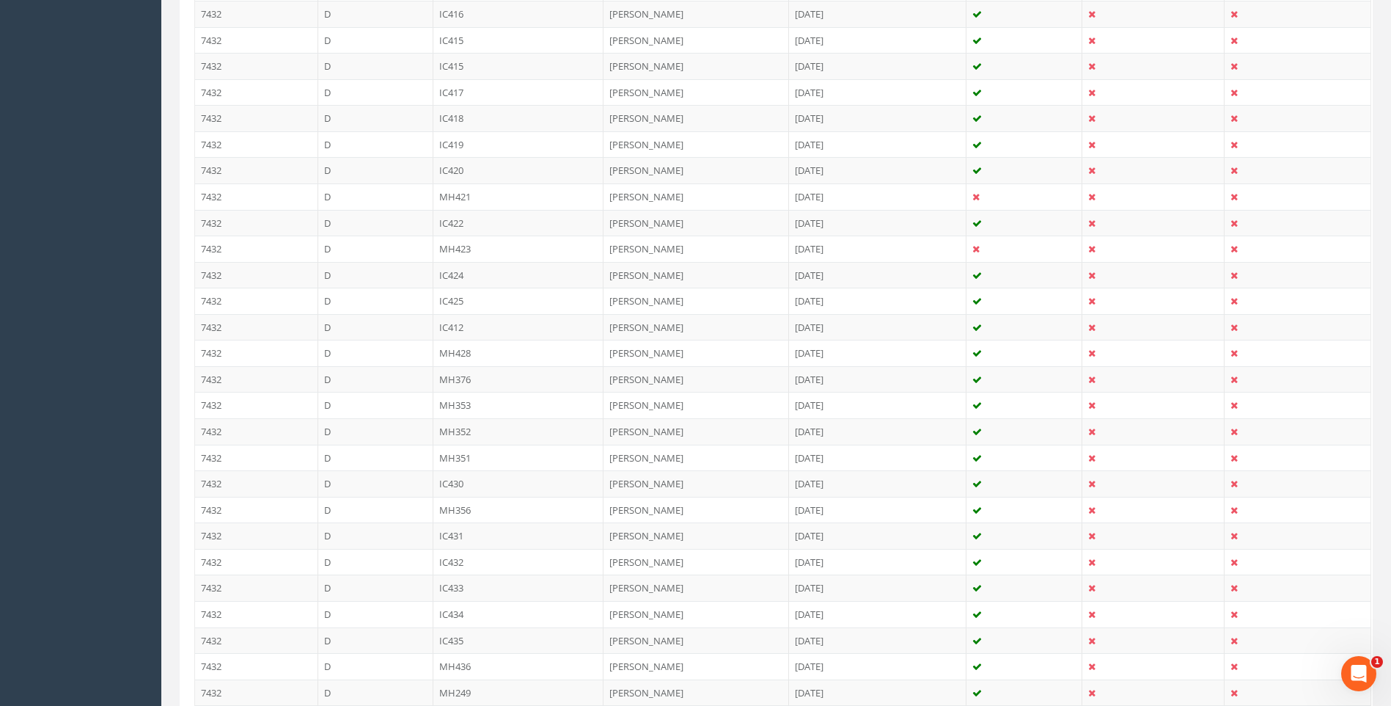
scroll to position [2421, 0]
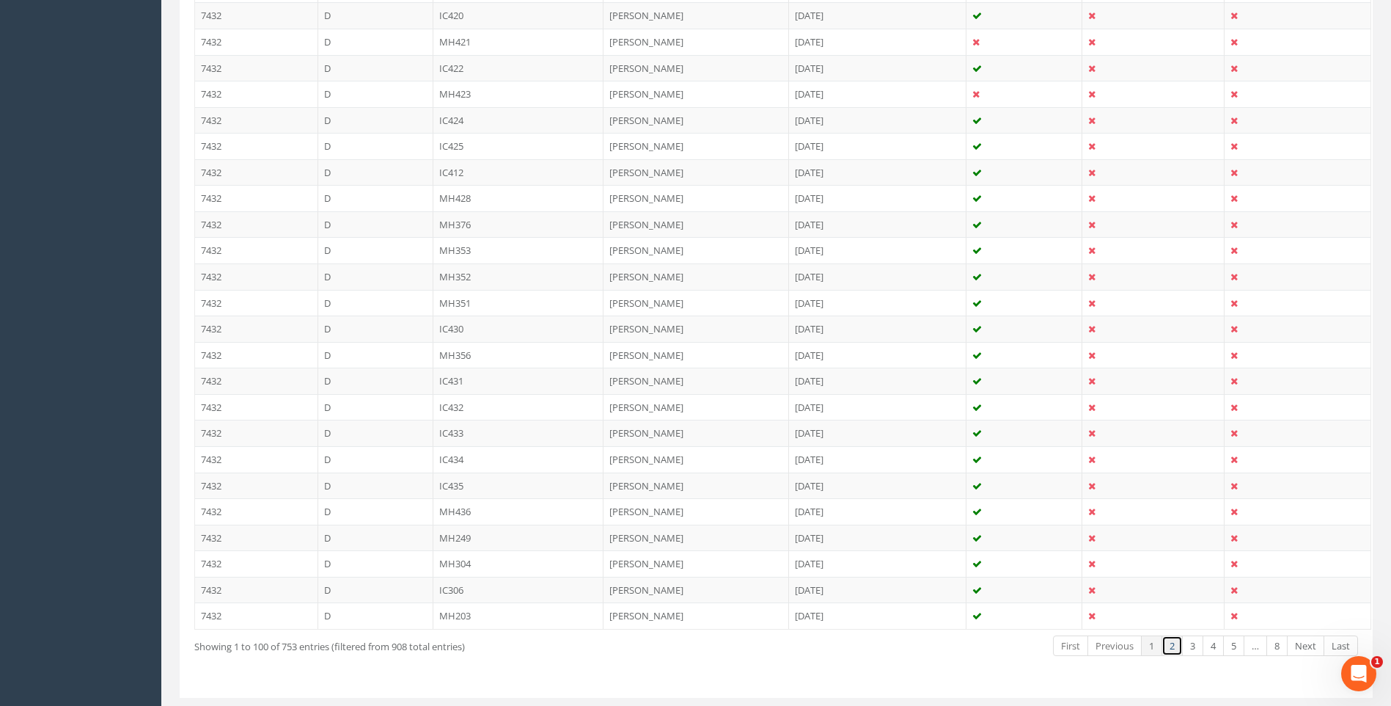
click at [1172, 640] on link "2" at bounding box center [1172, 645] width 21 height 21
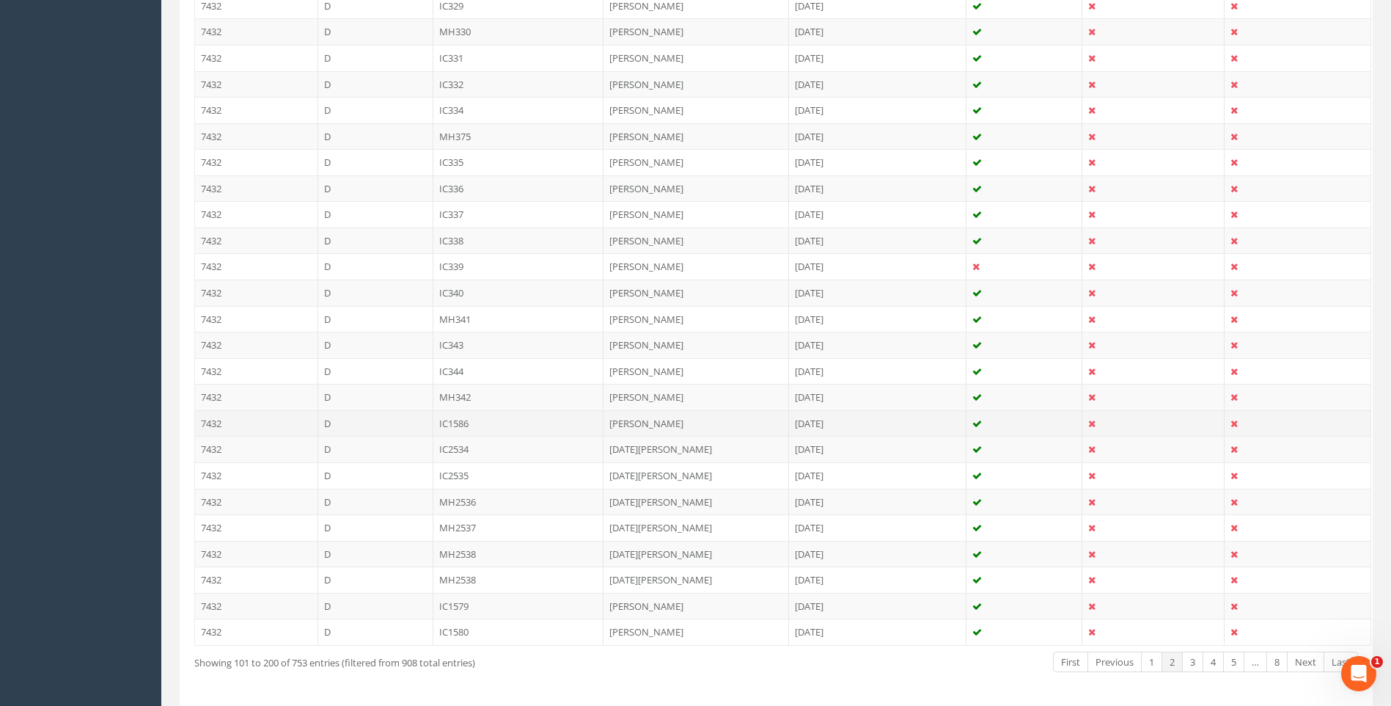
scroll to position [2460, 0]
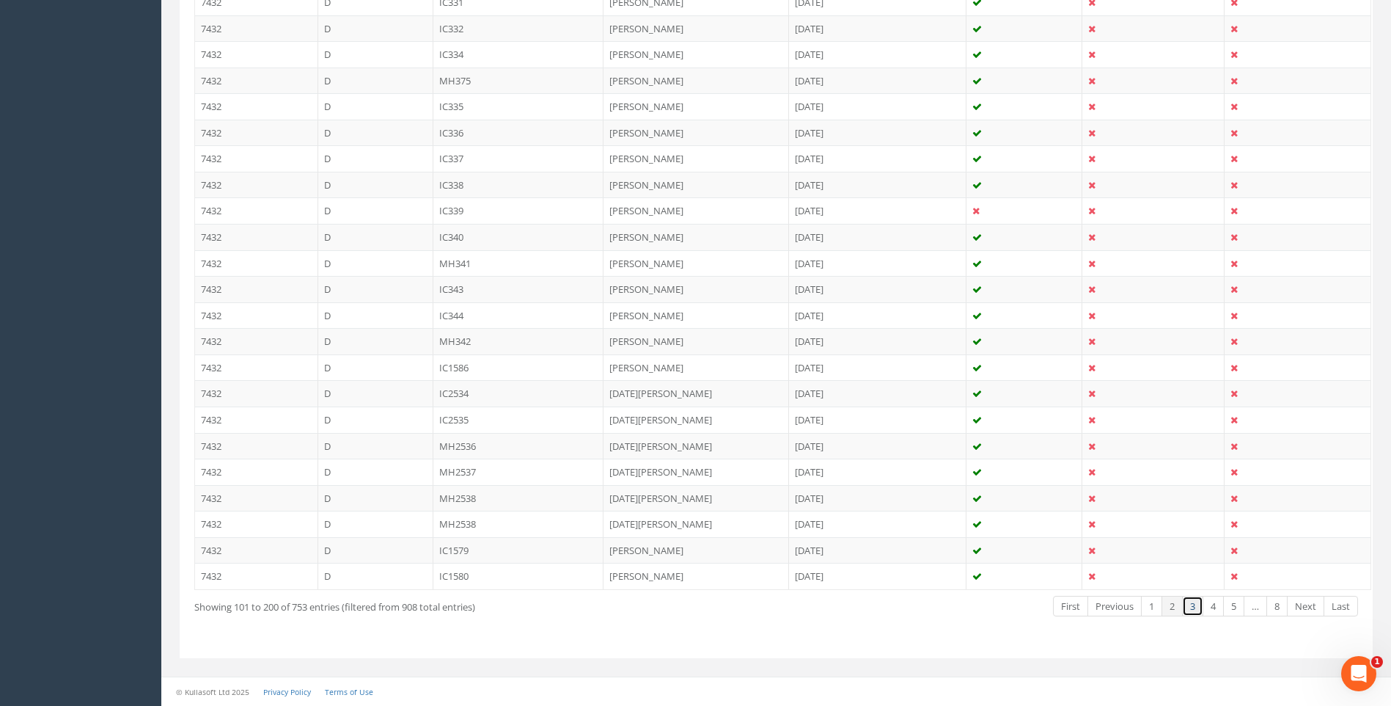
click at [1193, 602] on link "3" at bounding box center [1192, 606] width 21 height 21
click at [1214, 602] on link "4" at bounding box center [1213, 606] width 21 height 21
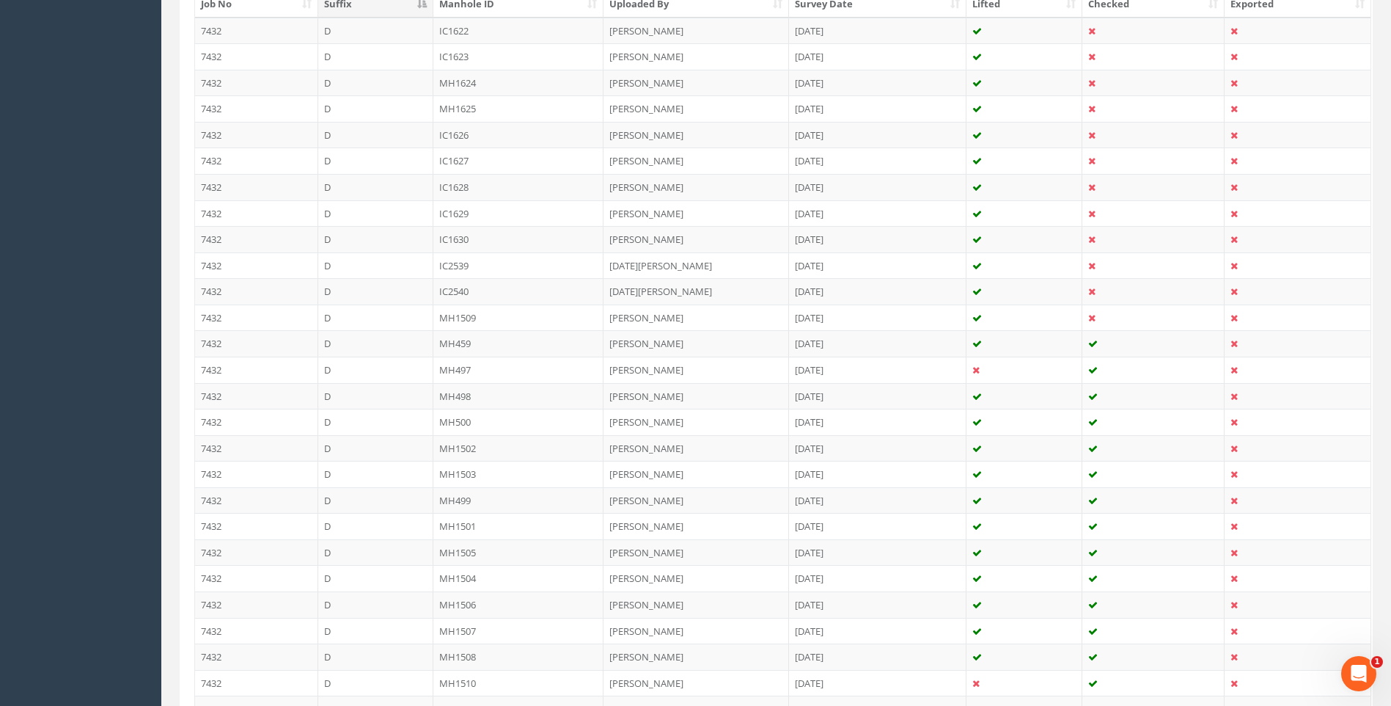
scroll to position [406, 0]
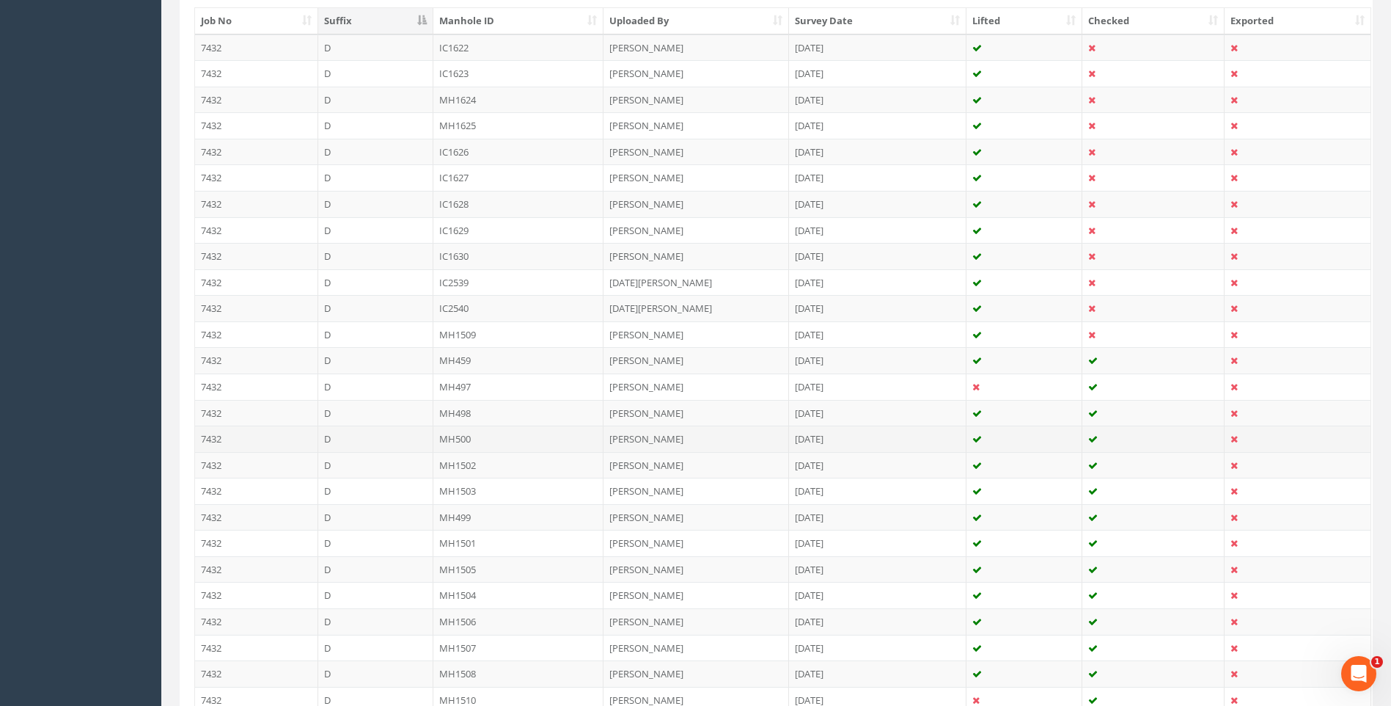
click at [667, 434] on td "[PERSON_NAME]" at bounding box center [697, 438] width 186 height 26
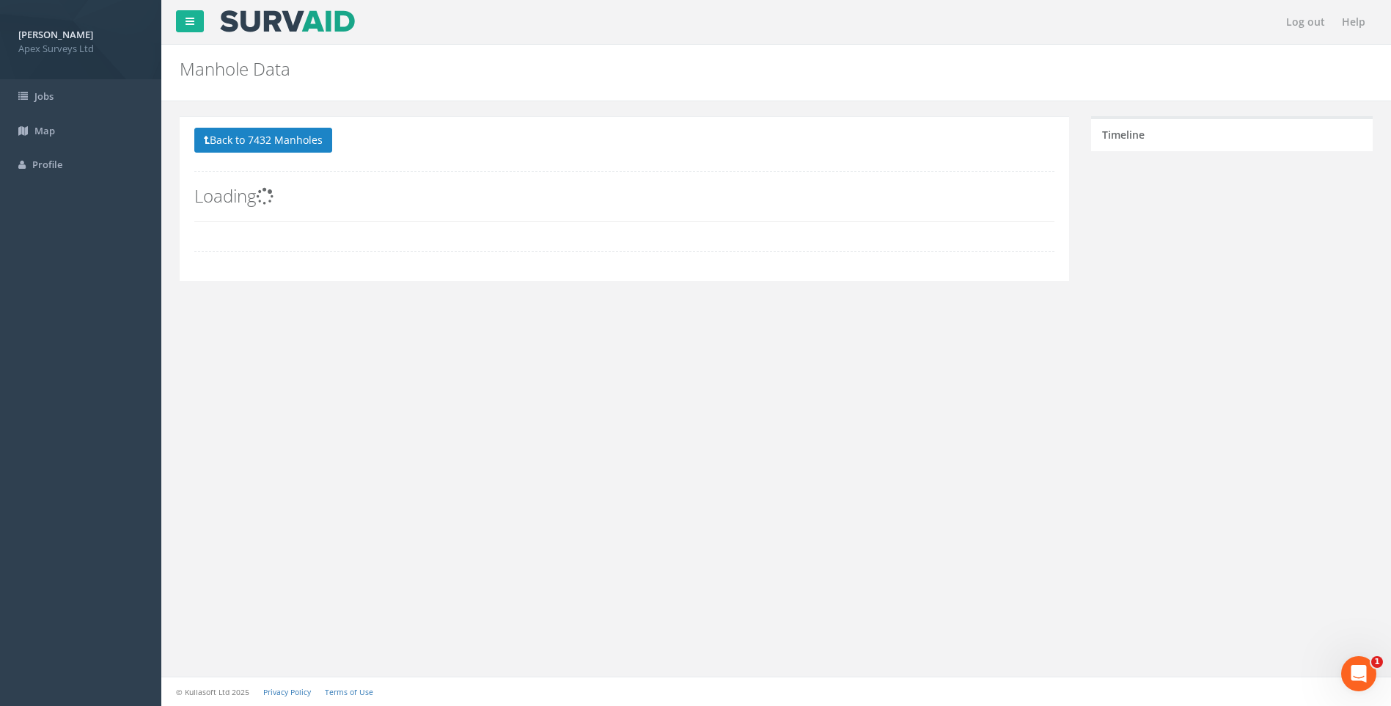
scroll to position [0, 0]
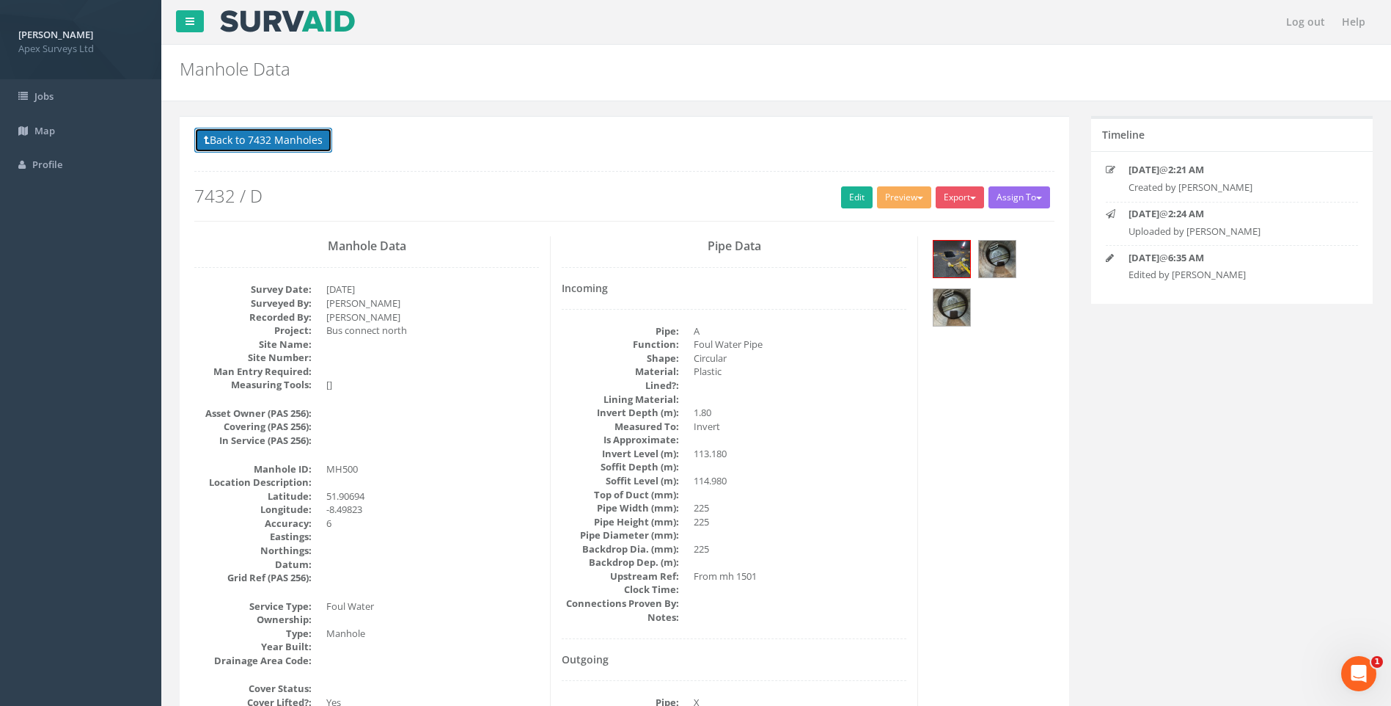
click at [238, 131] on button "Back to 7432 Manholes" at bounding box center [263, 140] width 138 height 25
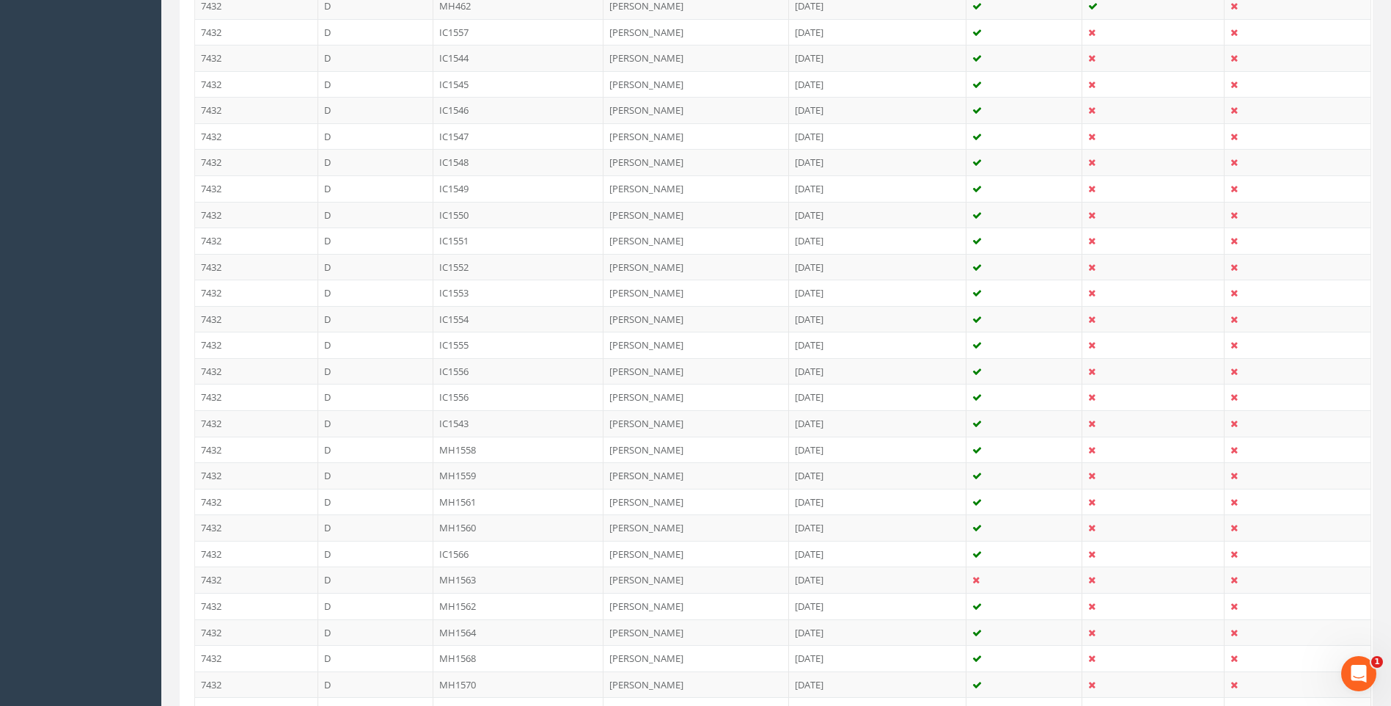
scroll to position [2460, 0]
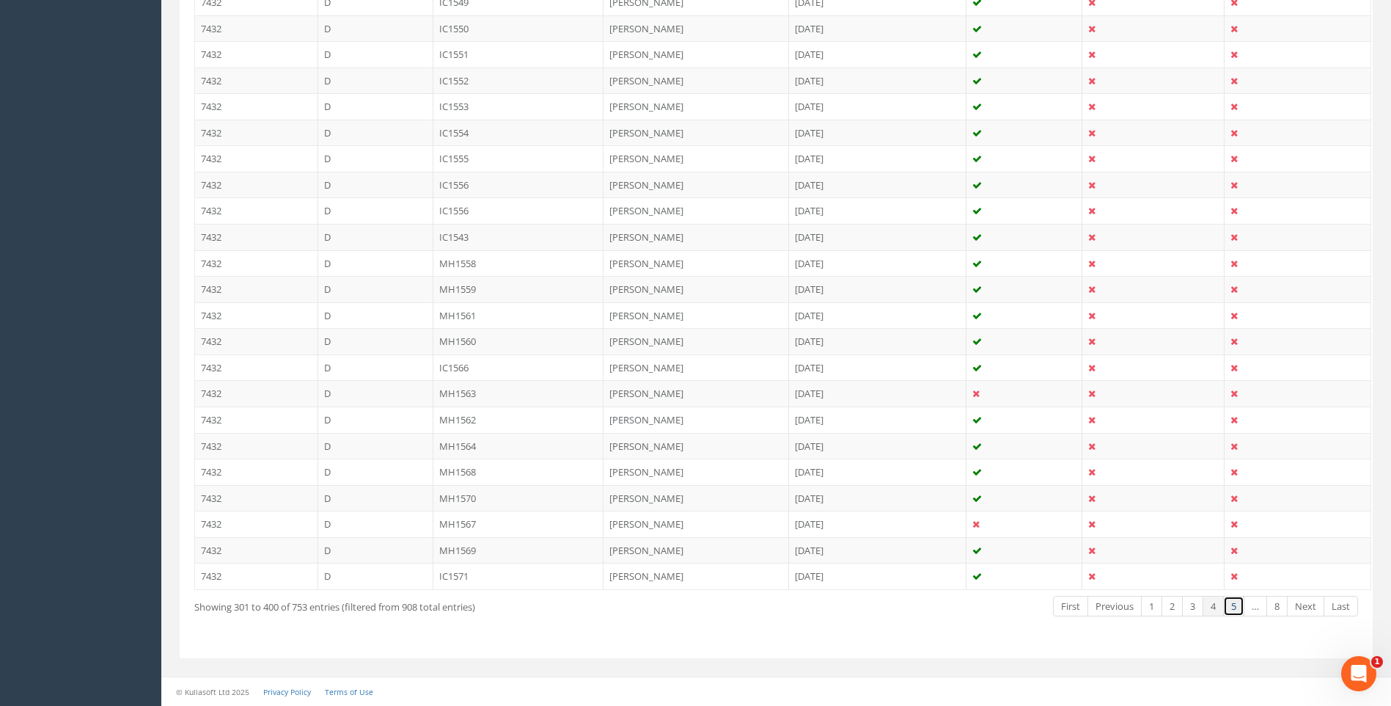
click at [1234, 607] on link "5" at bounding box center [1234, 606] width 21 height 21
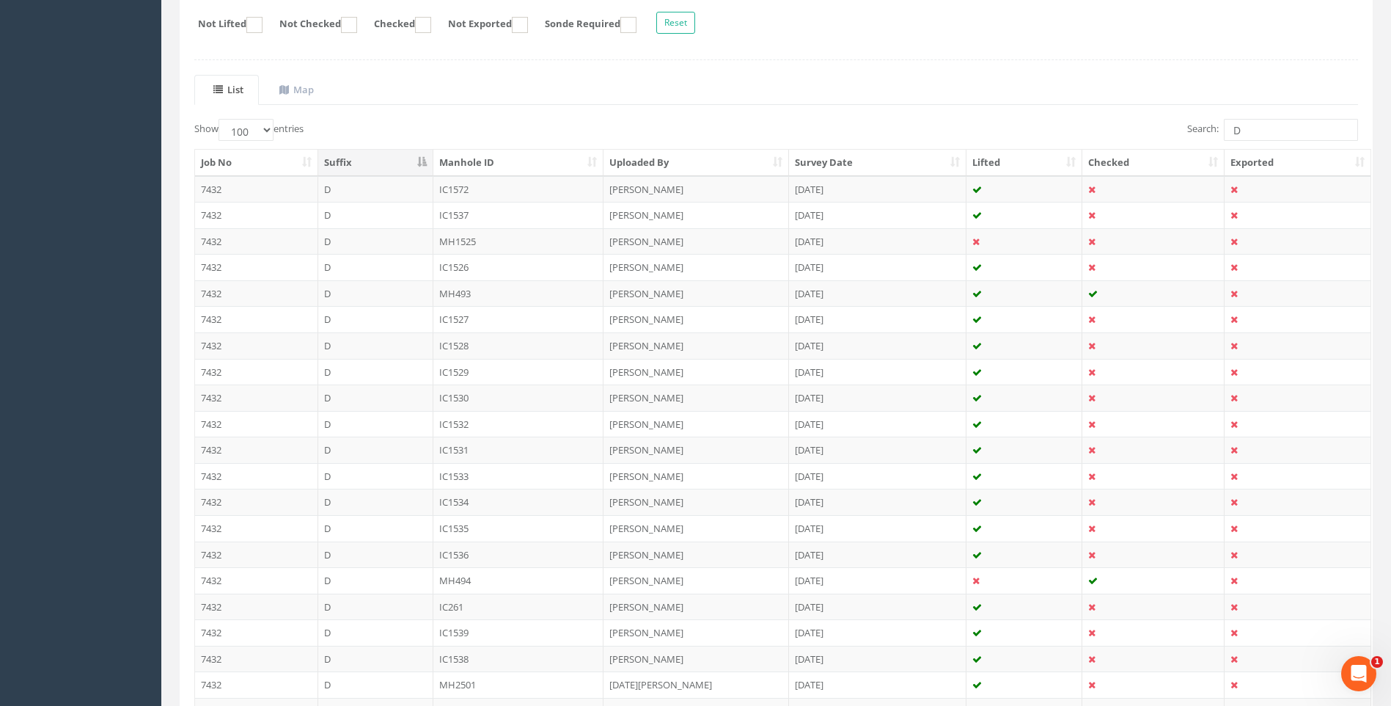
scroll to position [260, 0]
drag, startPoint x: 1264, startPoint y: 133, endPoint x: 1092, endPoint y: 145, distance: 172.0
click at [1092, 145] on div "Search: D" at bounding box center [1073, 137] width 571 height 26
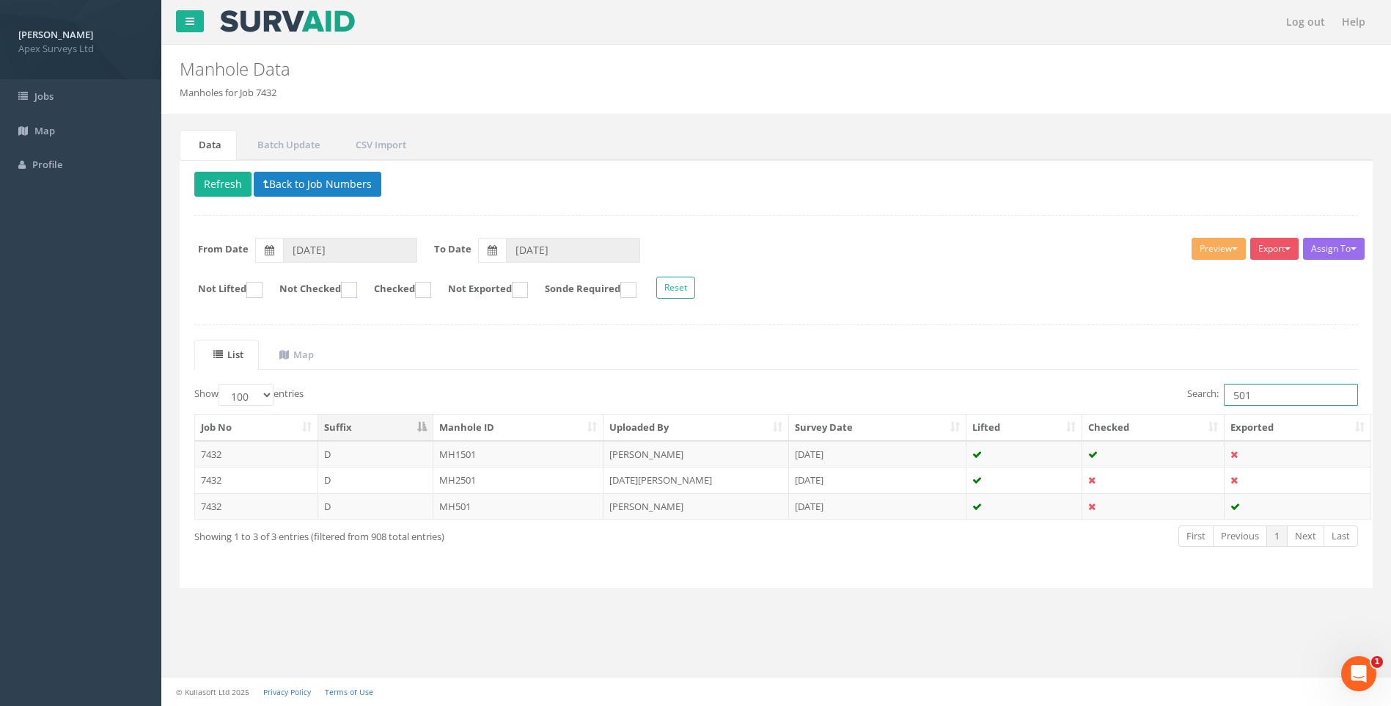
scroll to position [0, 0]
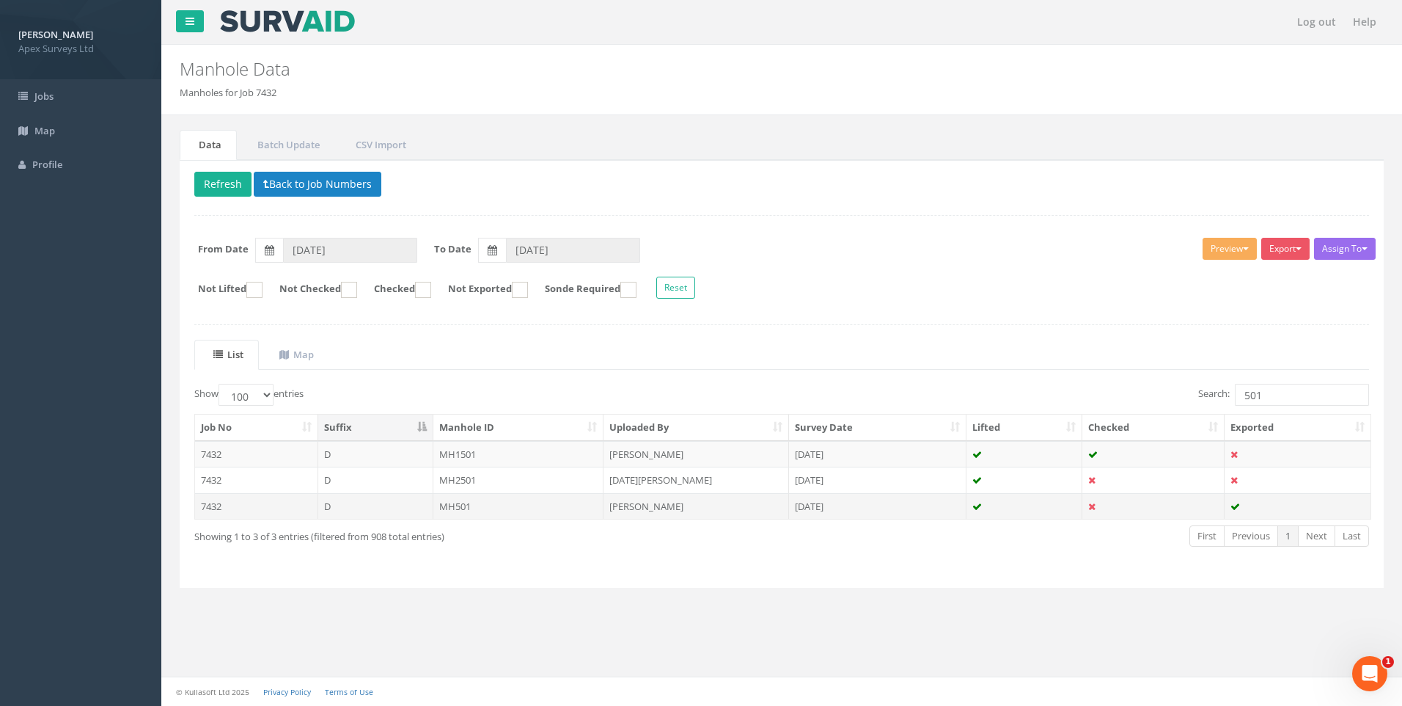
click at [704, 502] on td "[PERSON_NAME]" at bounding box center [697, 506] width 186 height 26
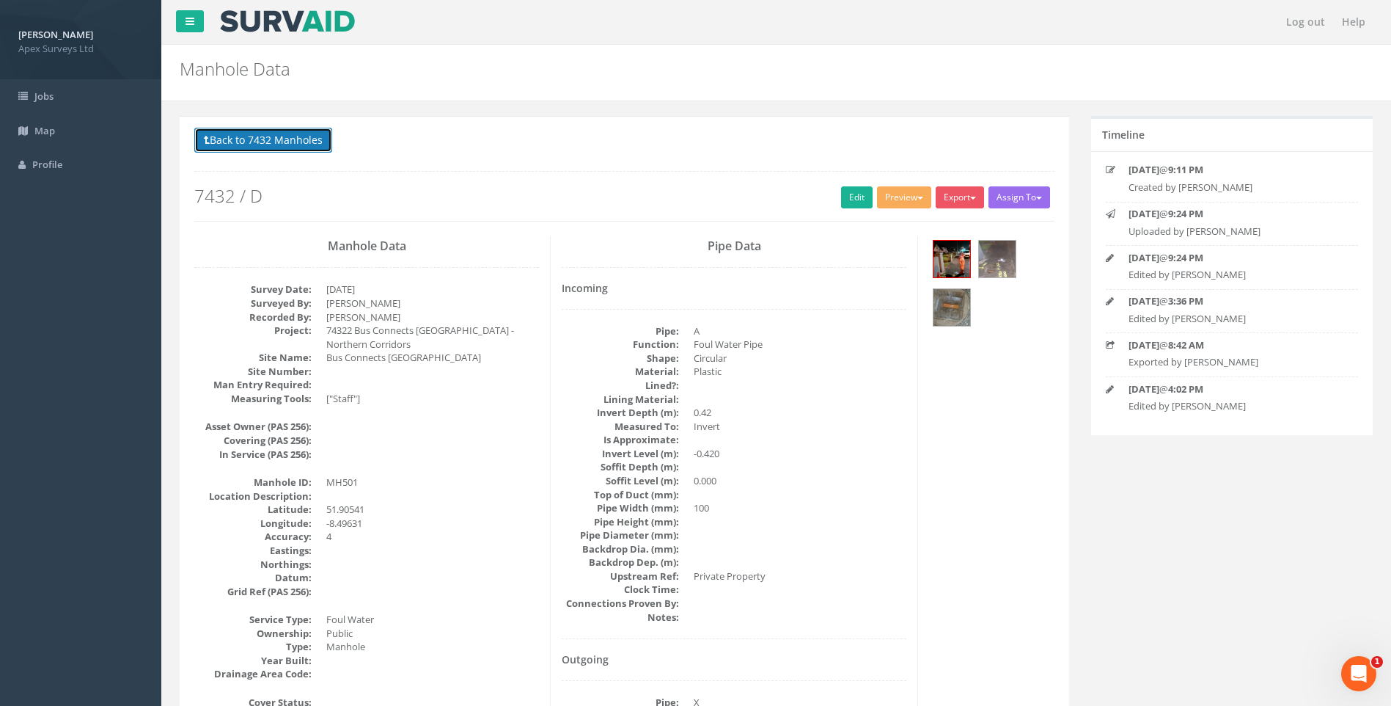
click at [253, 136] on button "Back to 7432 Manholes" at bounding box center [263, 140] width 138 height 25
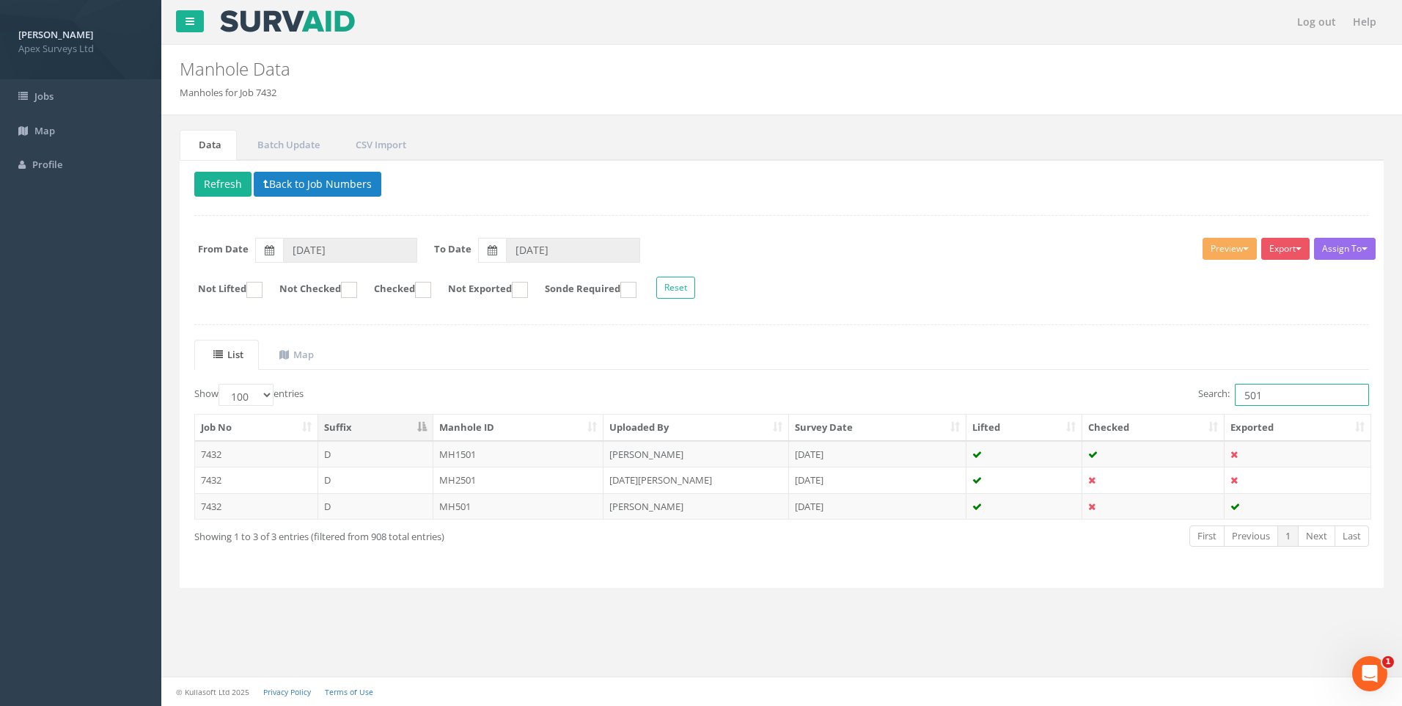
click at [1263, 396] on input "501" at bounding box center [1302, 395] width 134 height 22
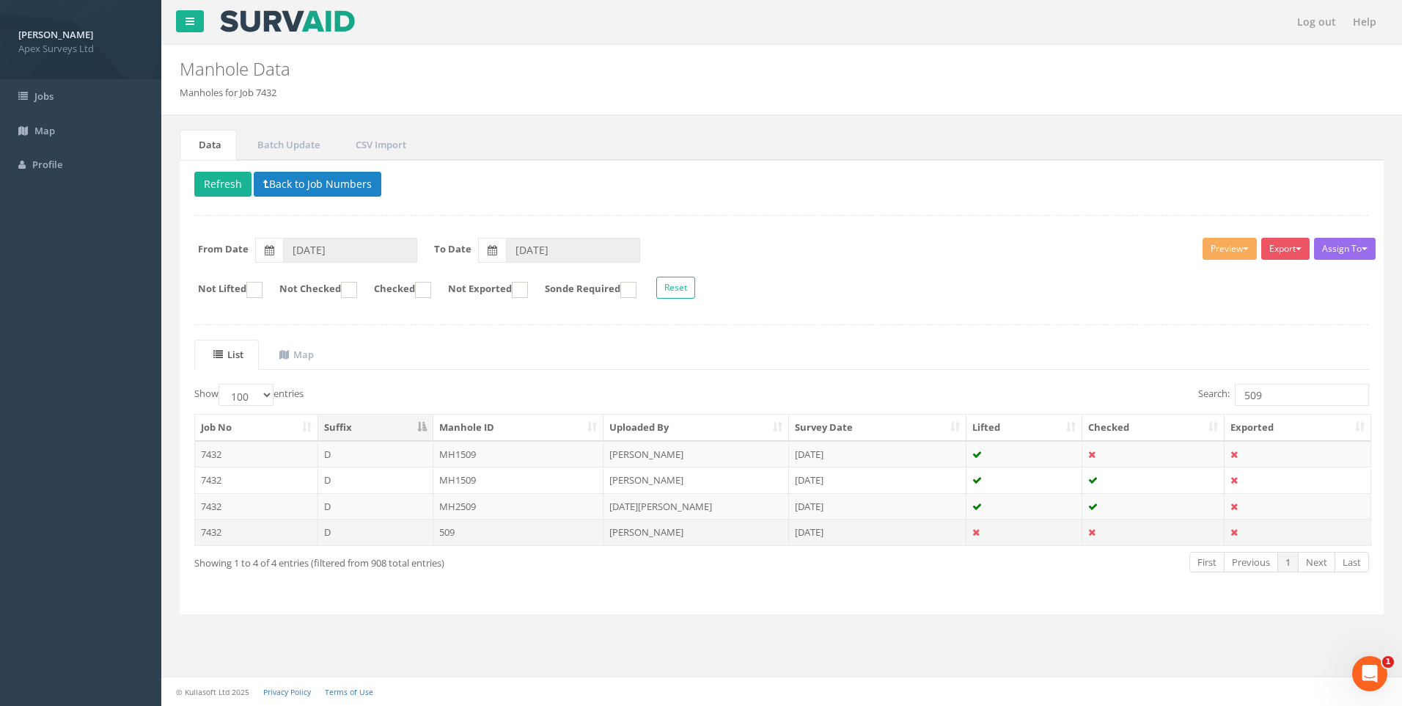
click at [637, 527] on td "[PERSON_NAME]" at bounding box center [697, 532] width 186 height 26
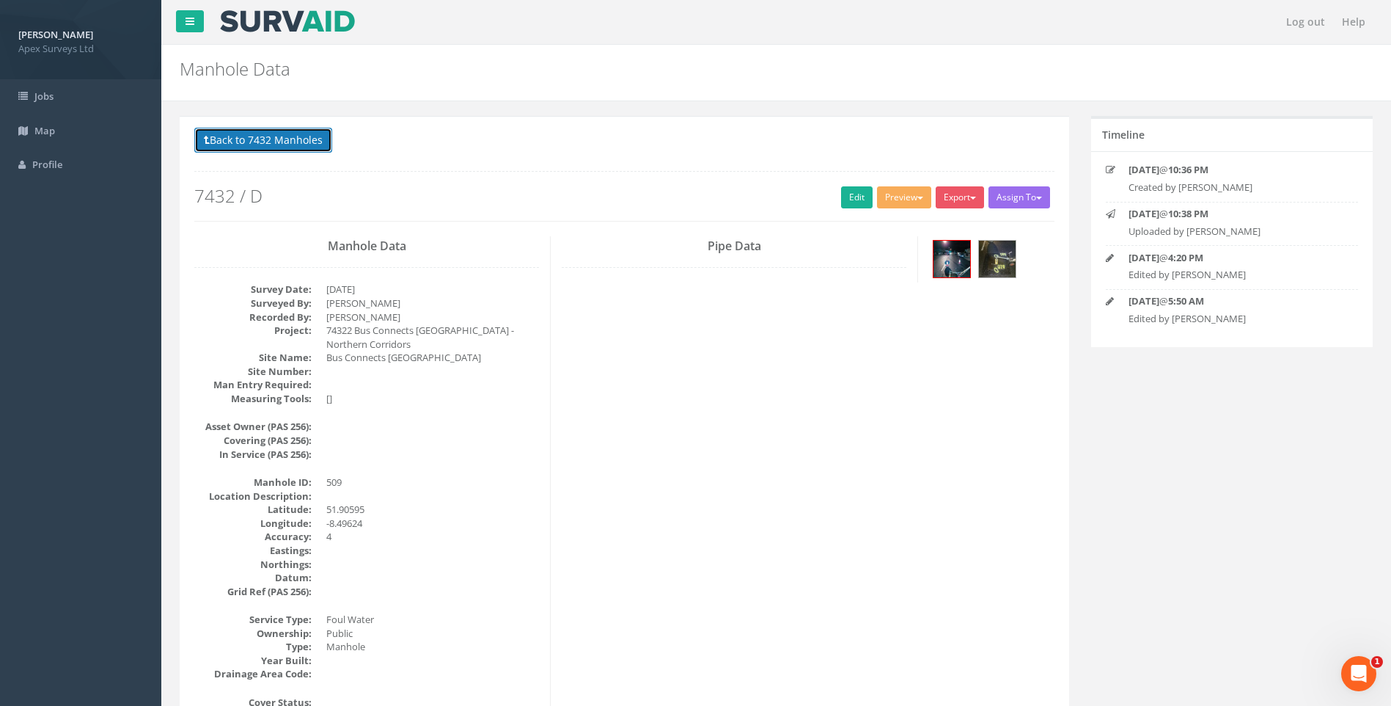
click at [310, 140] on button "Back to 7432 Manholes" at bounding box center [263, 140] width 138 height 25
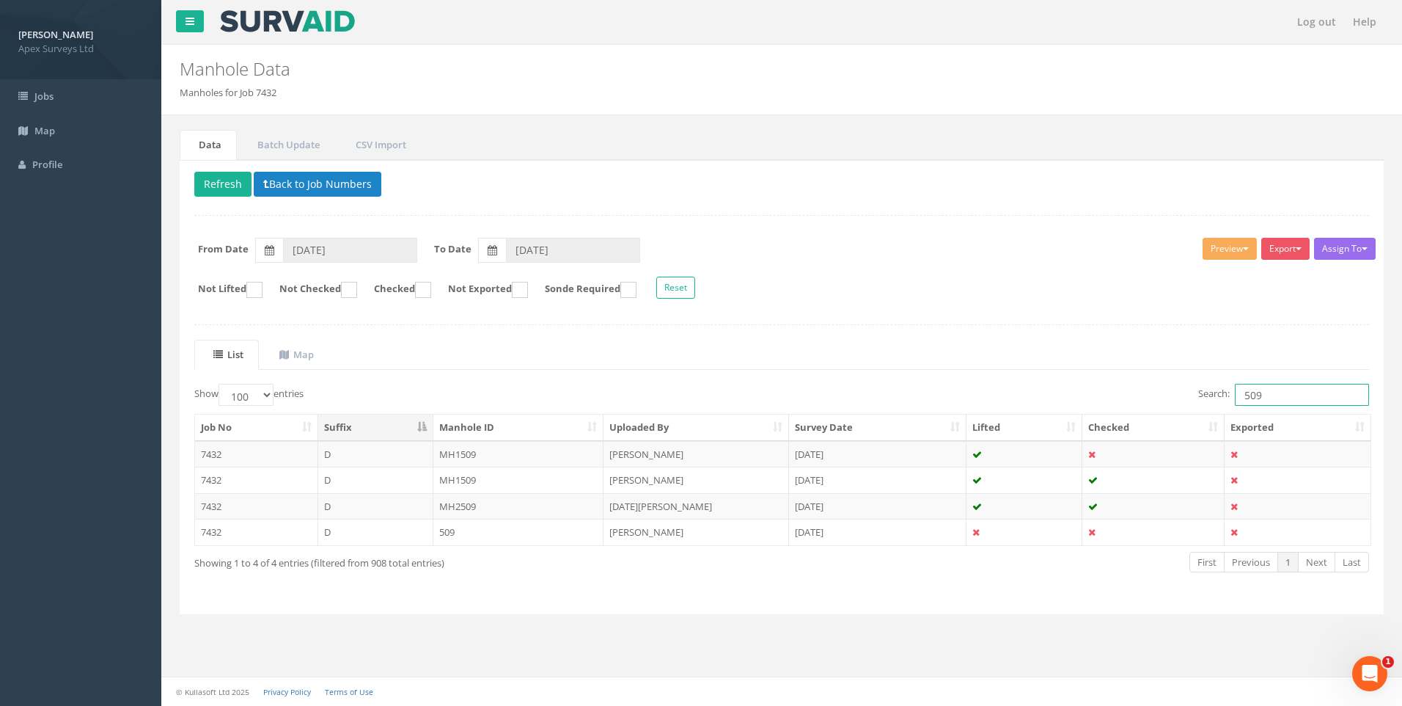
drag, startPoint x: 1249, startPoint y: 395, endPoint x: 1265, endPoint y: 395, distance: 15.4
click at [1265, 395] on input "509" at bounding box center [1302, 395] width 134 height 22
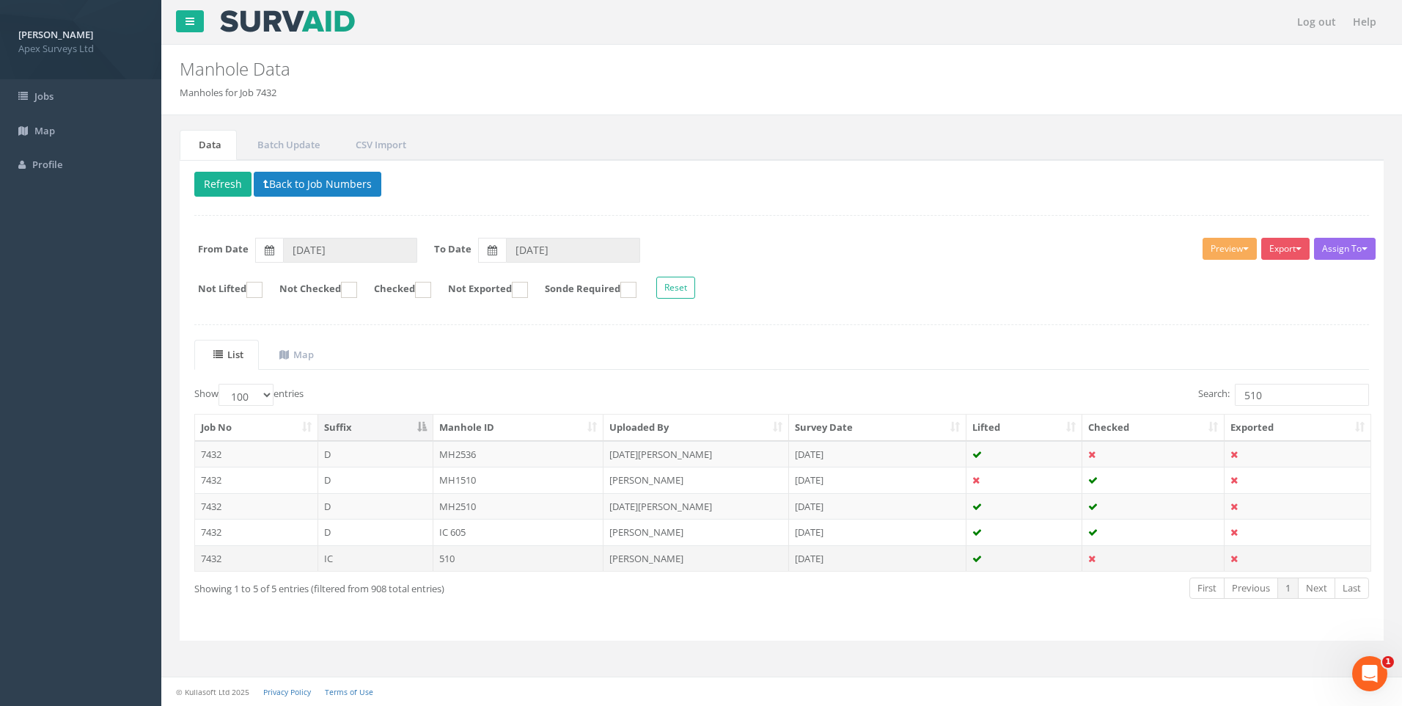
click at [623, 555] on td "[PERSON_NAME]" at bounding box center [697, 558] width 186 height 26
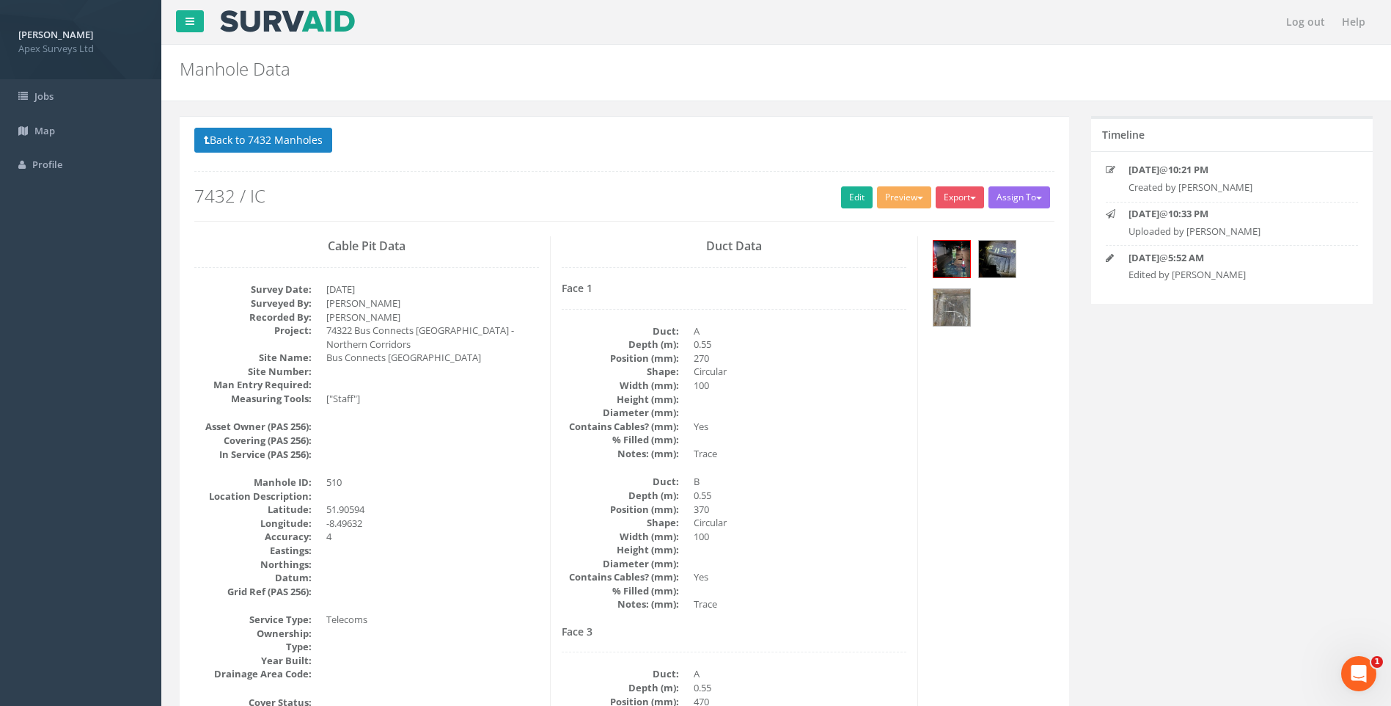
click at [846, 544] on dd at bounding box center [800, 550] width 213 height 14
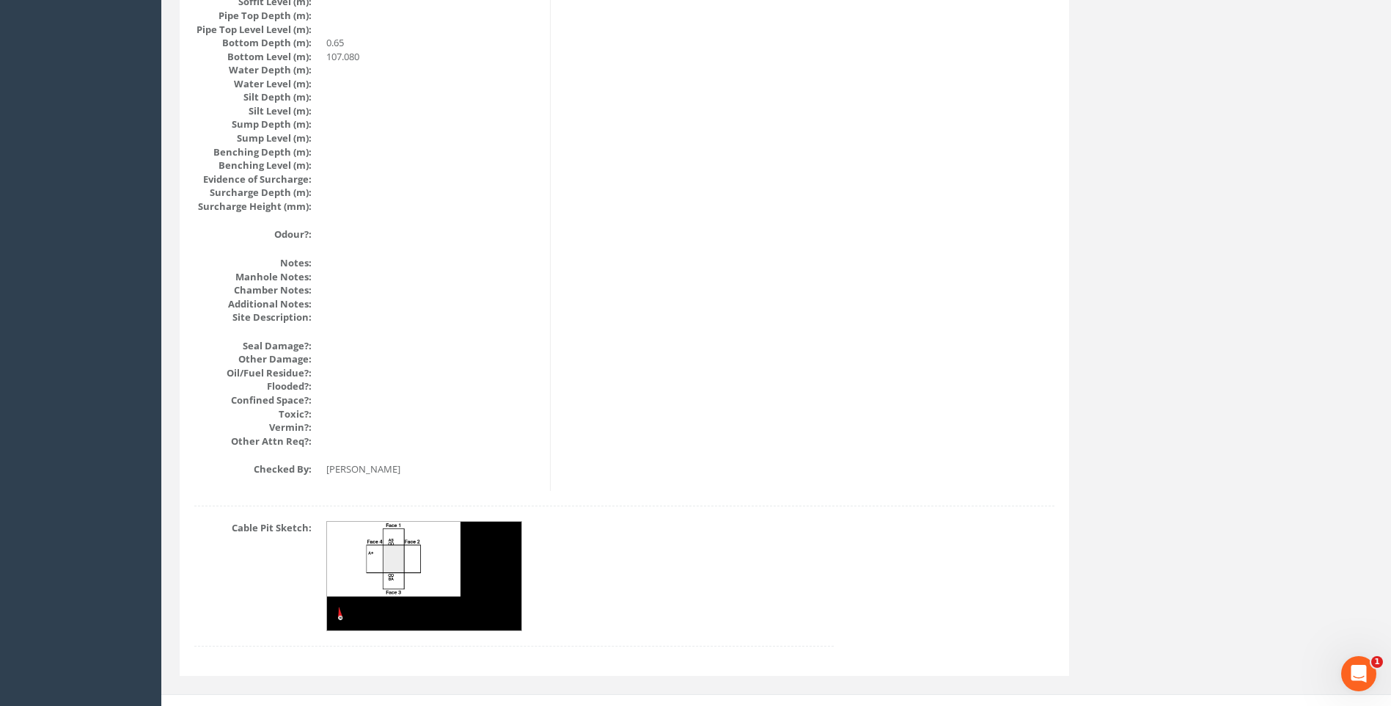
scroll to position [1557, 0]
drag, startPoint x: 940, startPoint y: 376, endPoint x: 1154, endPoint y: 376, distance: 214.2
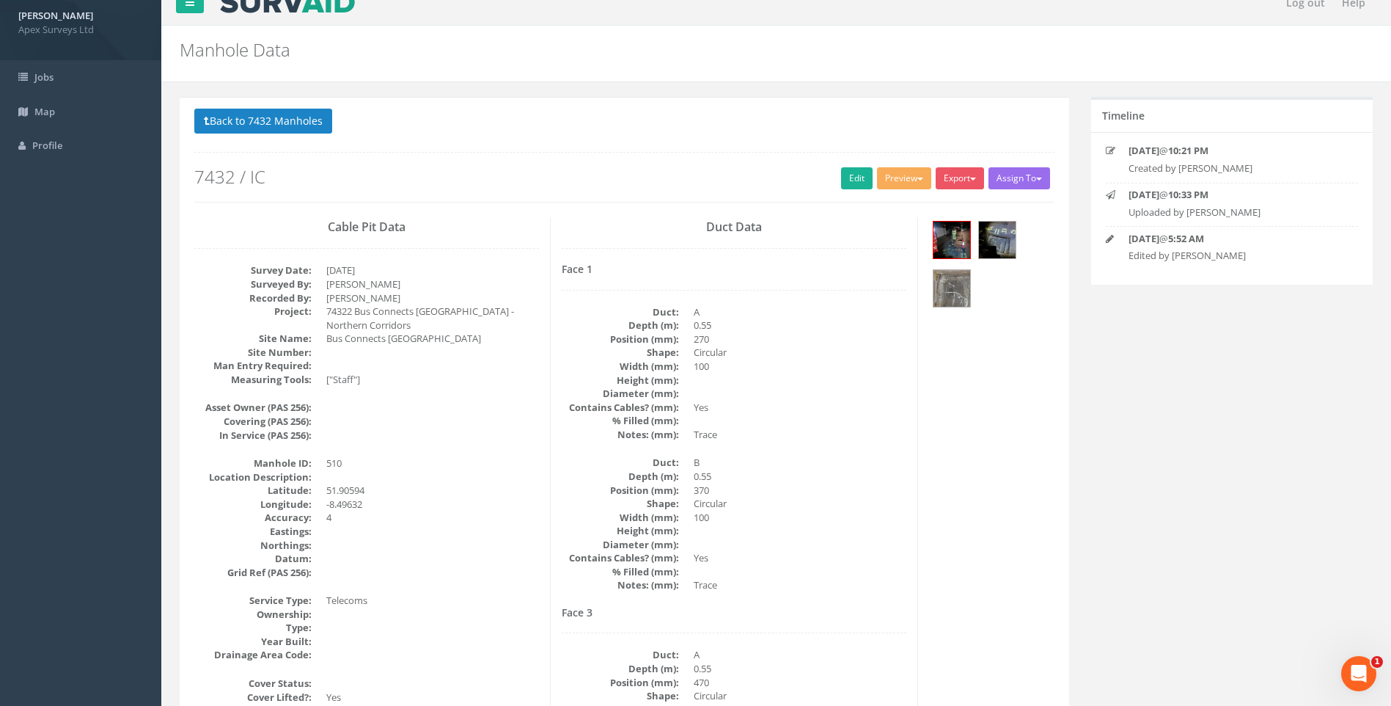
scroll to position [16, 0]
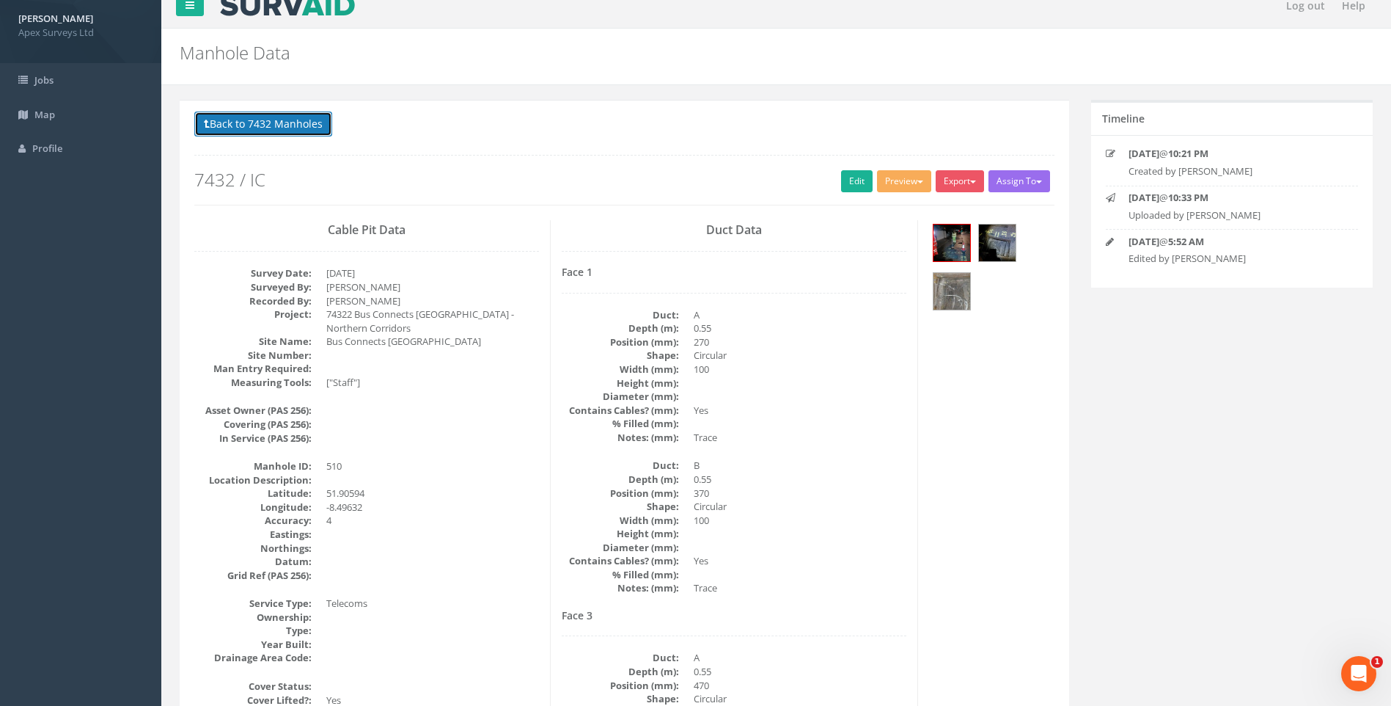
click at [271, 127] on button "Back to 7432 Manholes" at bounding box center [263, 123] width 138 height 25
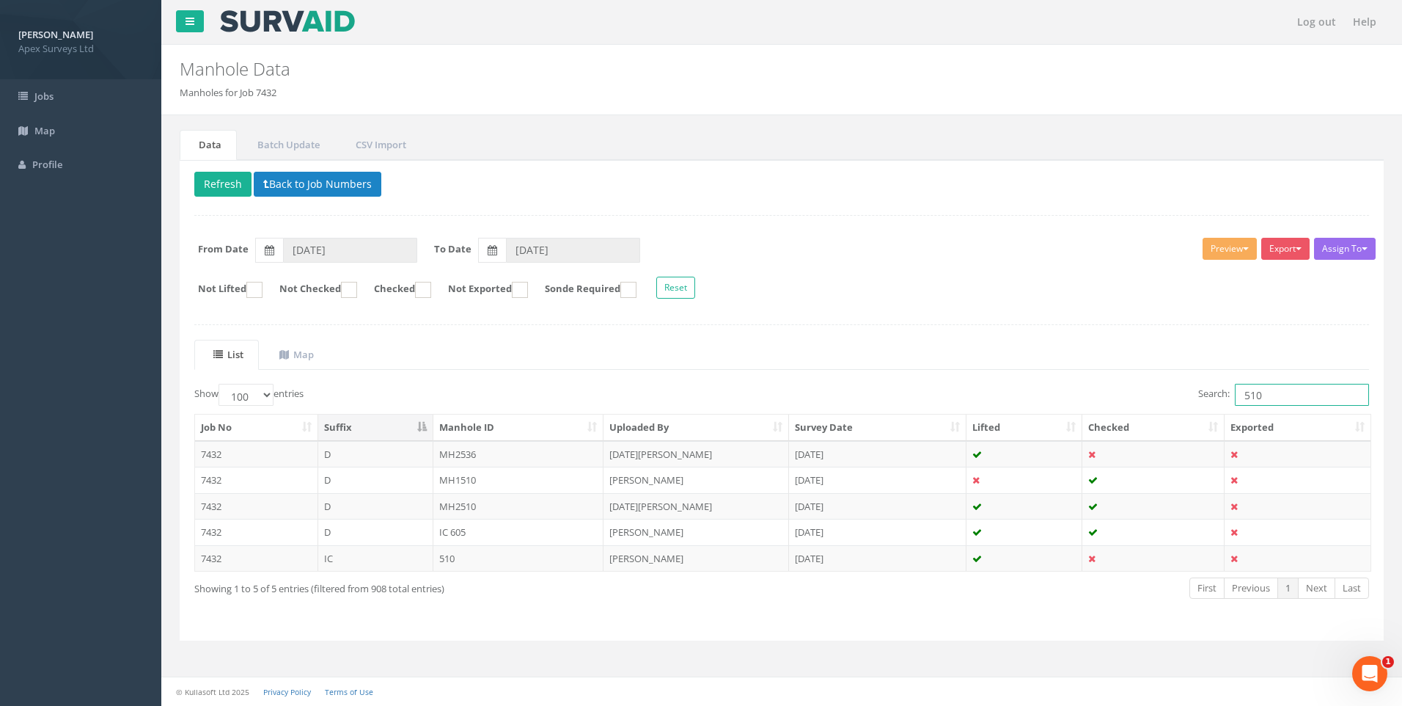
drag, startPoint x: 1250, startPoint y: 390, endPoint x: 1267, endPoint y: 397, distance: 18.4
click at [1267, 397] on input "510" at bounding box center [1302, 395] width 134 height 22
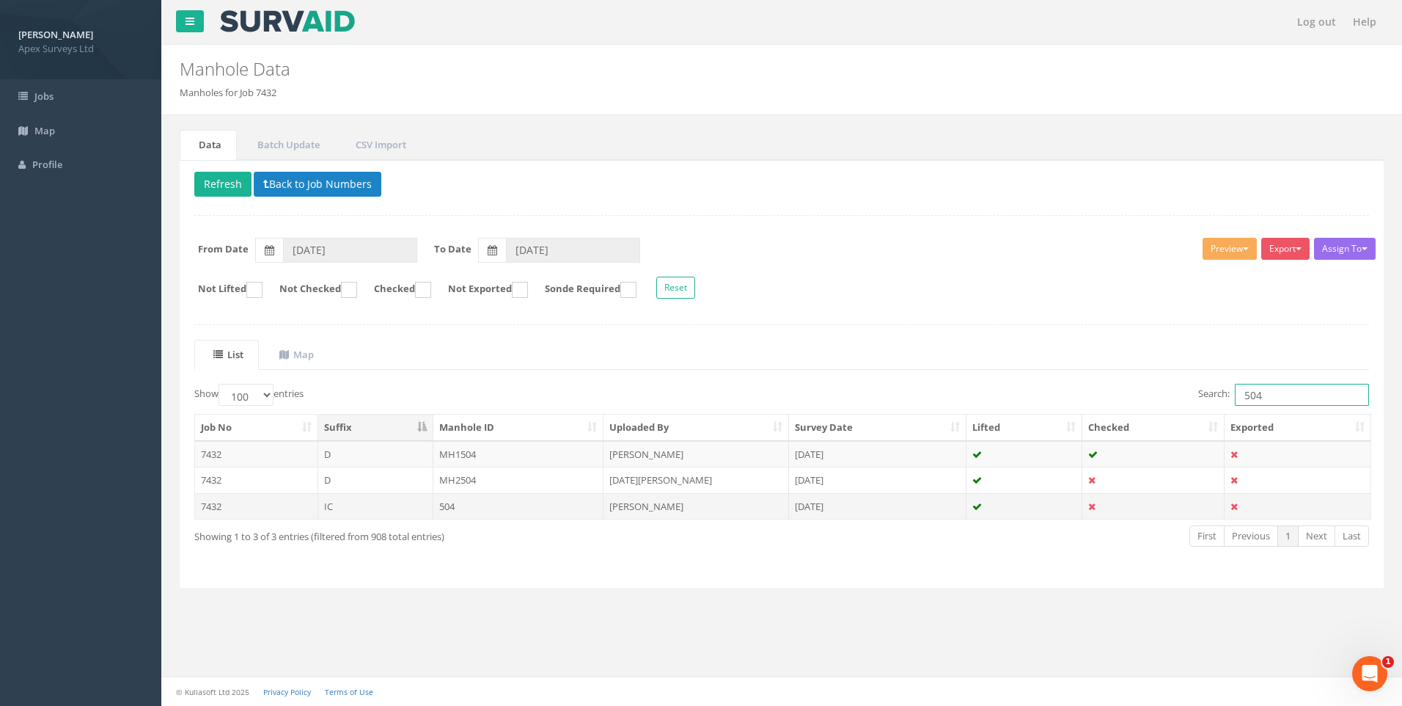
type input "504"
click at [486, 506] on td "504" at bounding box center [519, 506] width 171 height 26
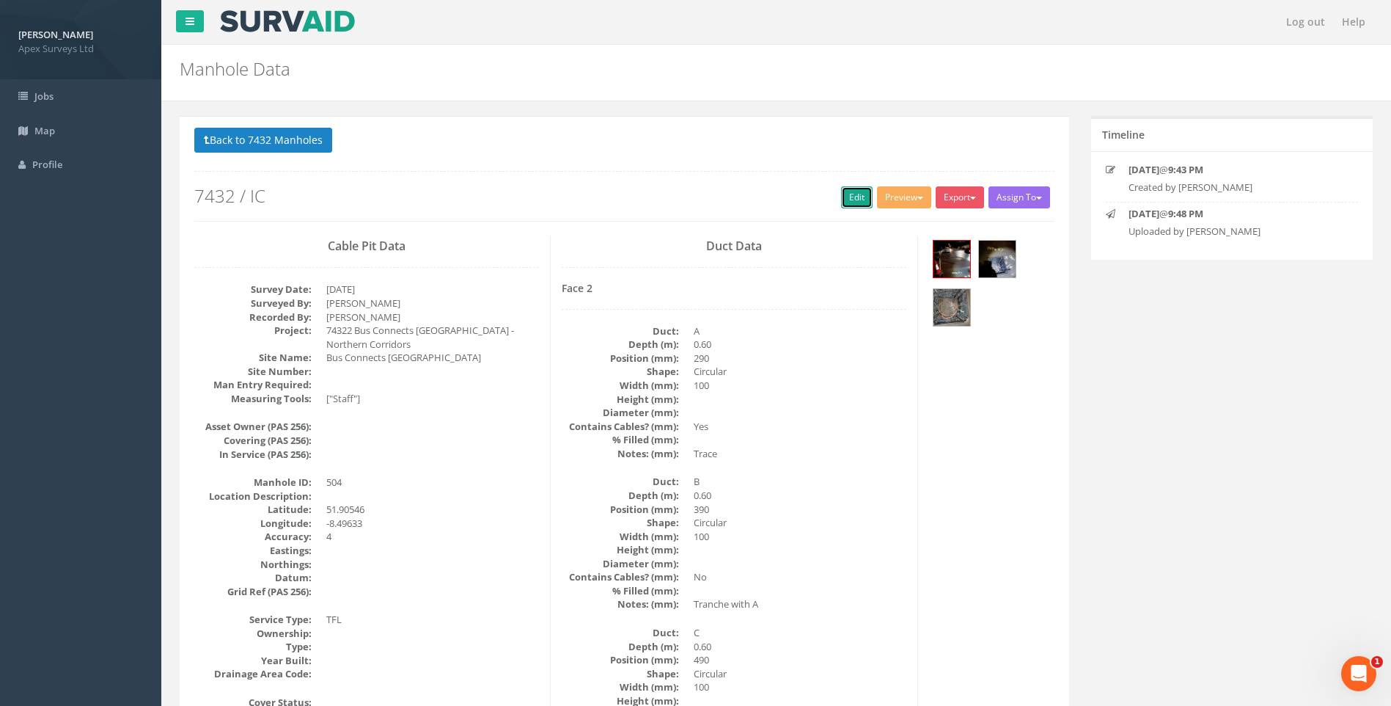
click at [852, 197] on link "Edit" at bounding box center [857, 197] width 32 height 22
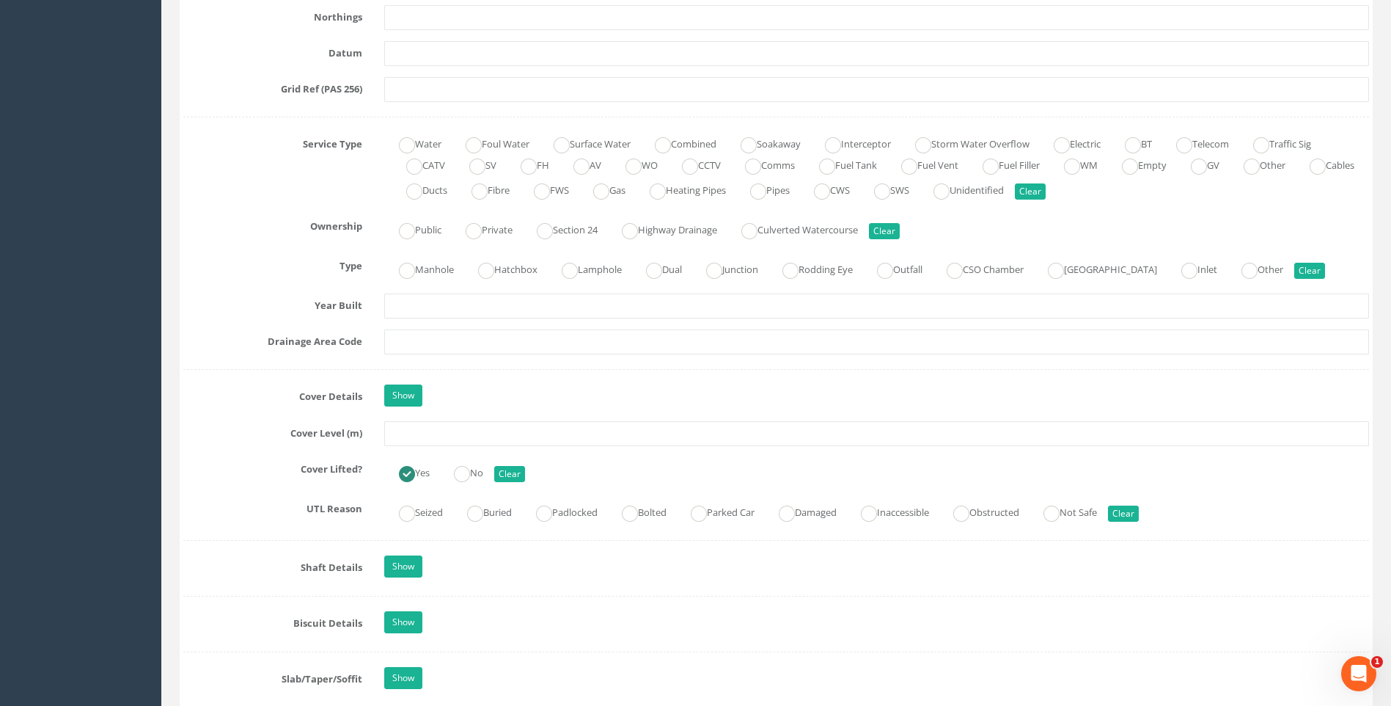
scroll to position [1100, 0]
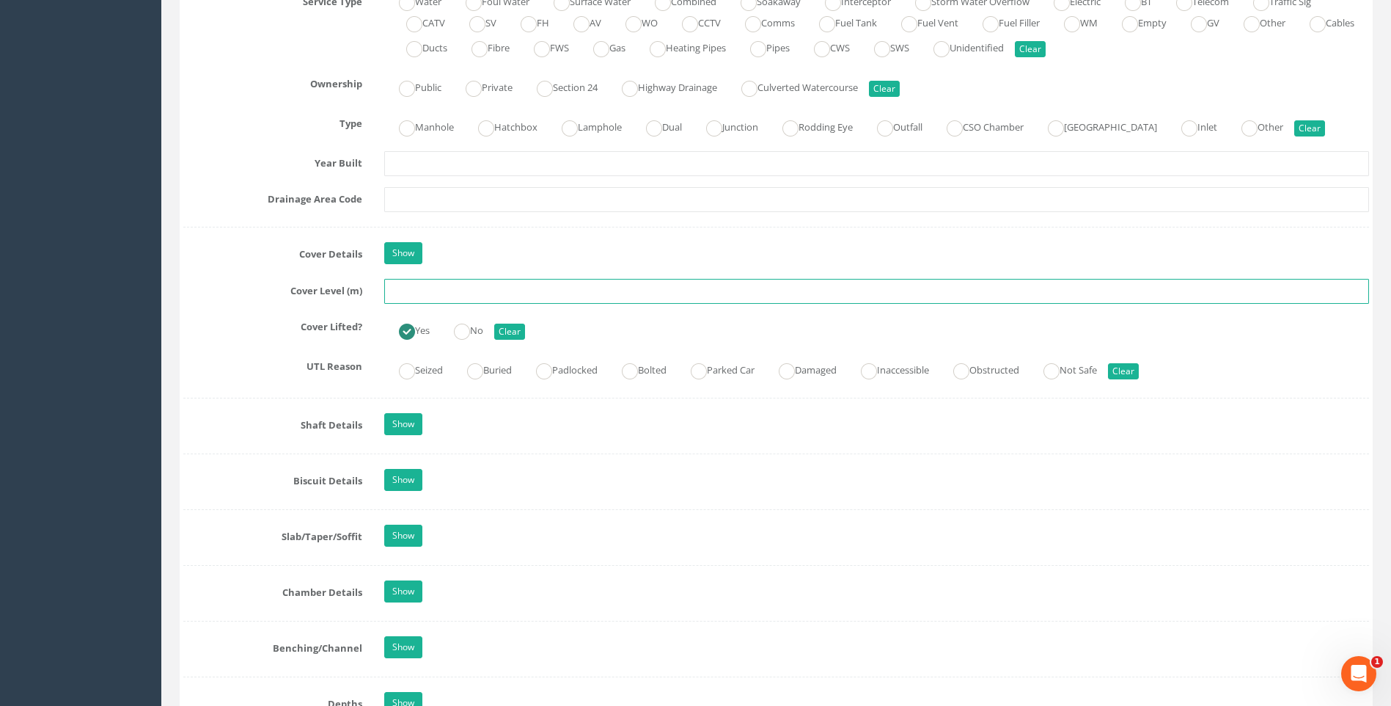
click at [445, 290] on input "text" at bounding box center [876, 291] width 985 height 25
type input "108.39"
click at [227, 313] on div "Job Number 7432 Job Number Suffix IC Survey Date [DATE] Surveyed By [PERSON_NAM…" at bounding box center [776, 436] width 1186 height 2593
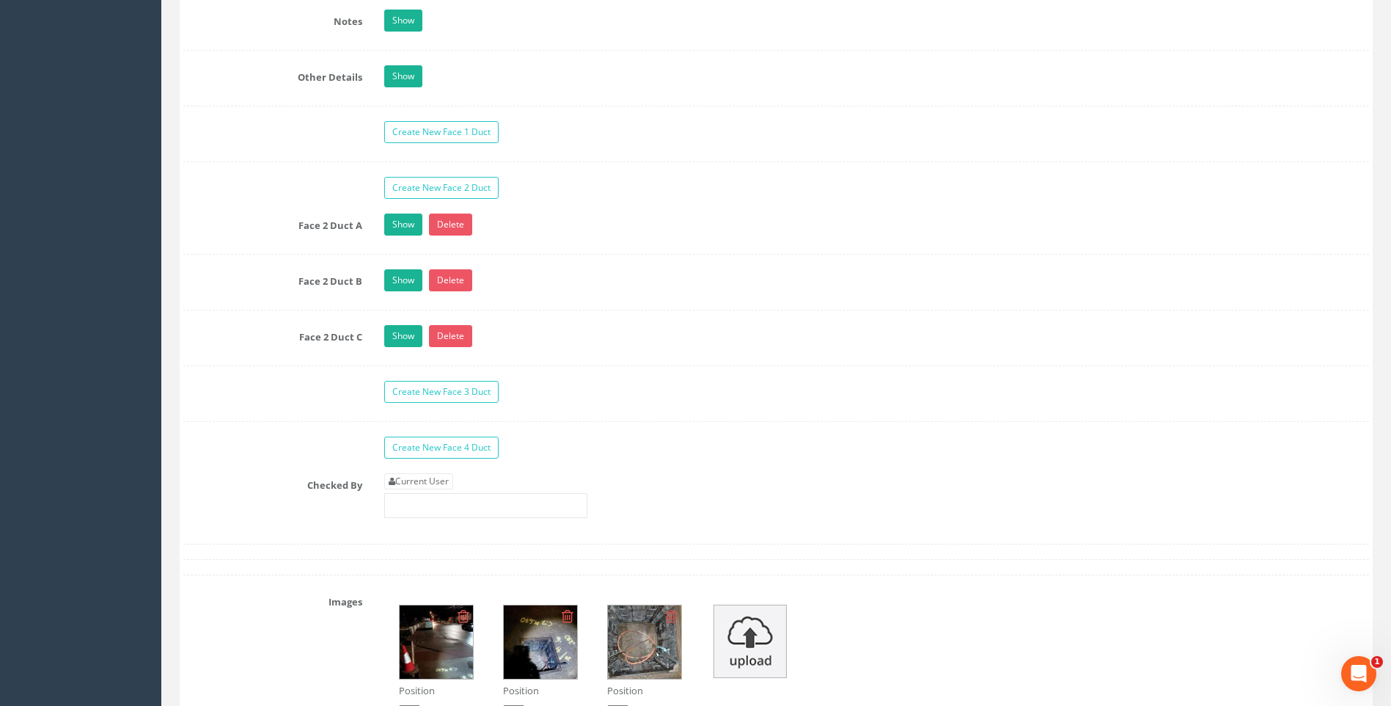
scroll to position [2494, 0]
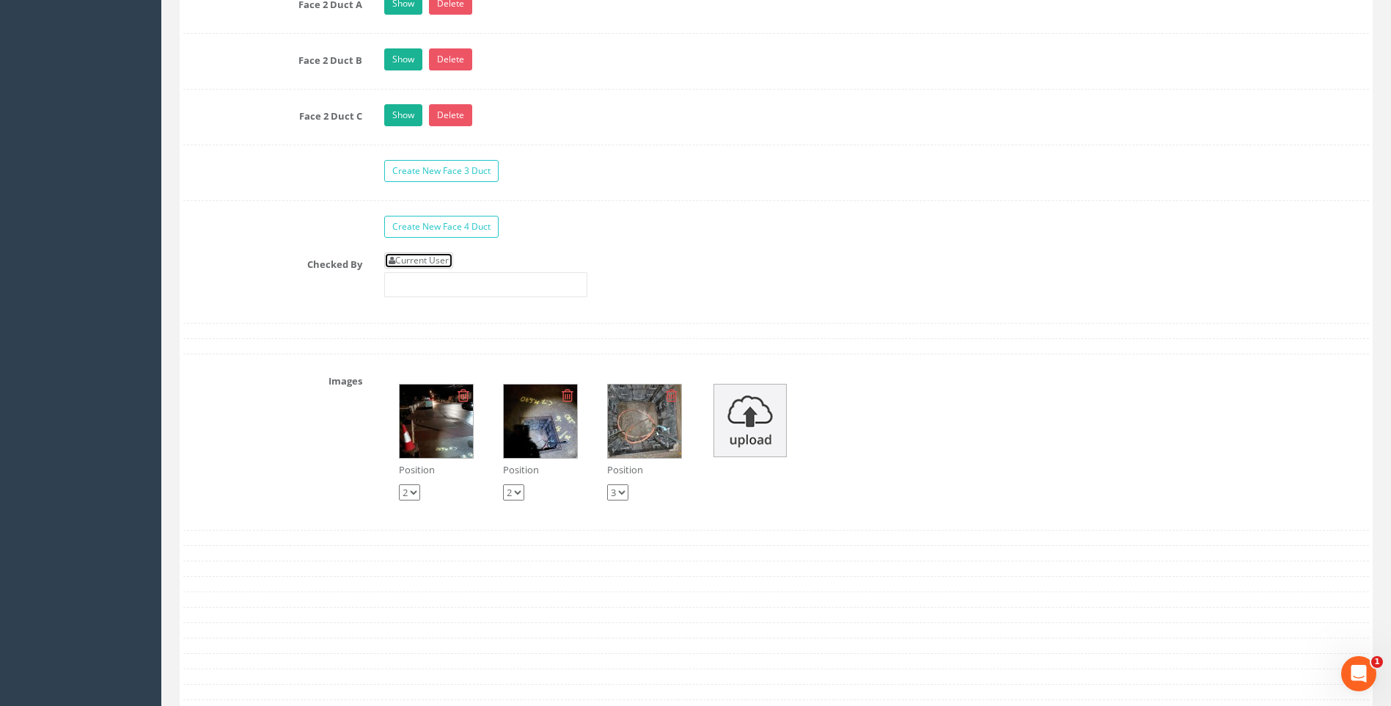
click at [427, 257] on link "Current User" at bounding box center [418, 260] width 69 height 16
type input "[PERSON_NAME]"
click at [284, 277] on div "Checked By Current User [PERSON_NAME]" at bounding box center [776, 280] width 1208 height 56
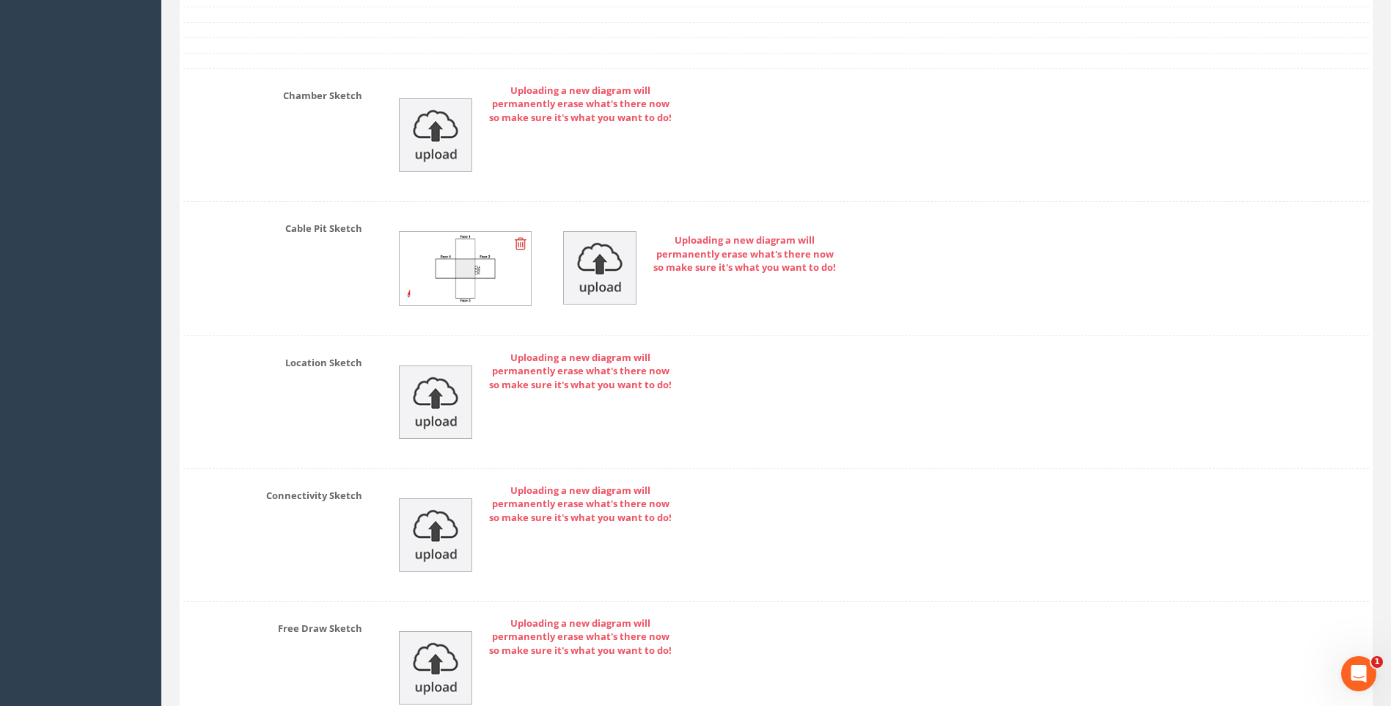
scroll to position [3301, 0]
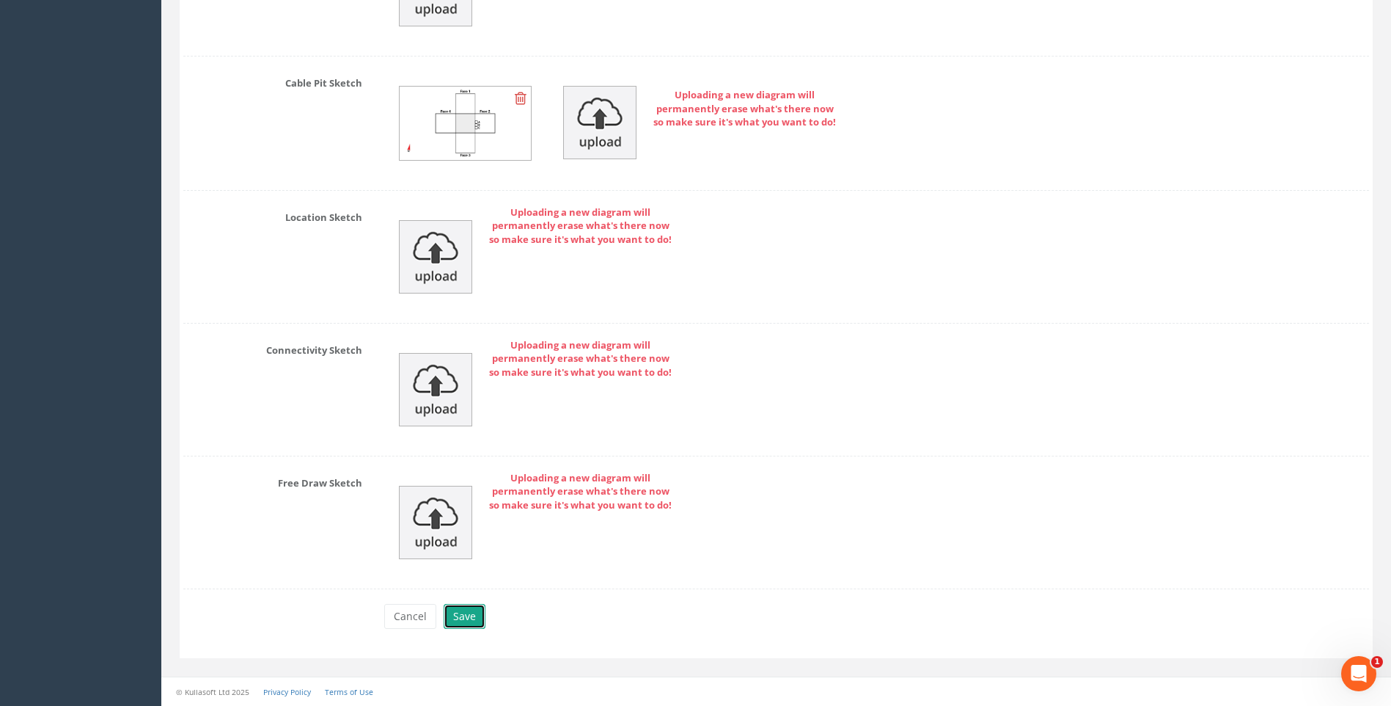
click at [472, 620] on button "Save" at bounding box center [465, 616] width 42 height 25
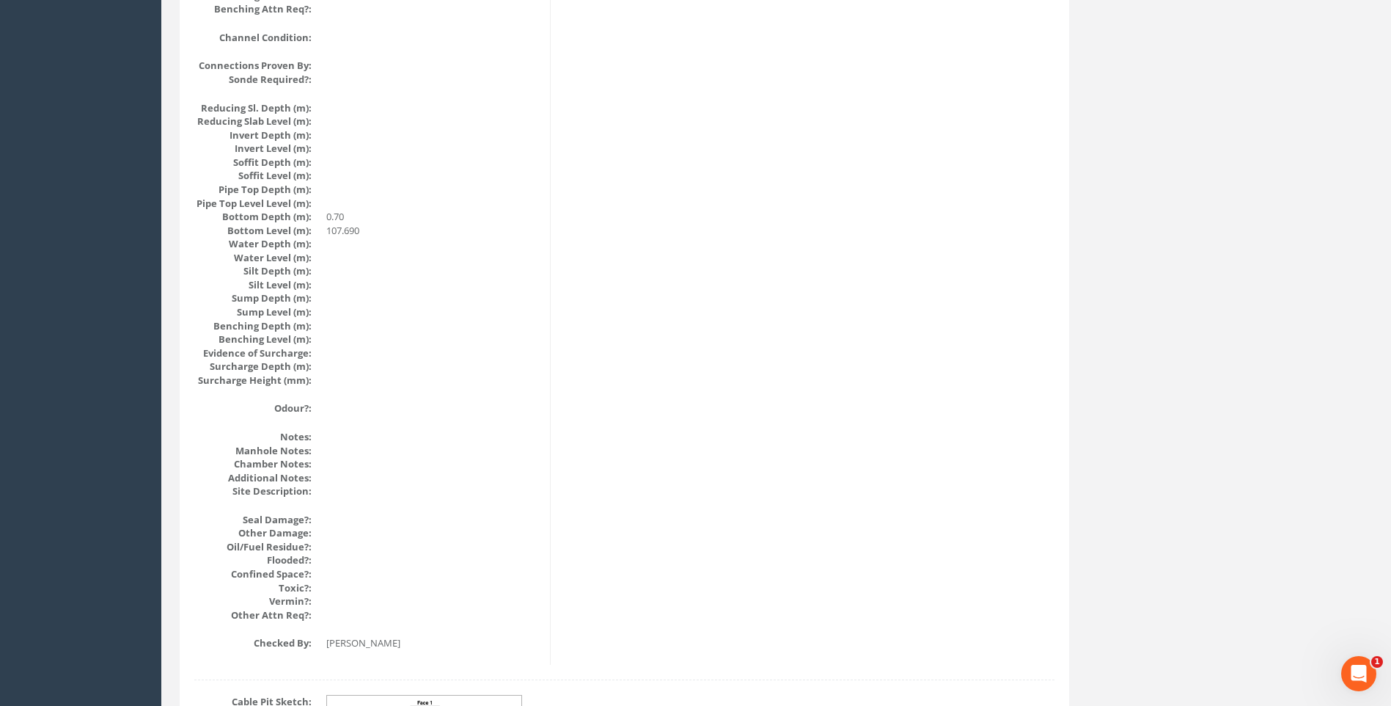
scroll to position [1190, 0]
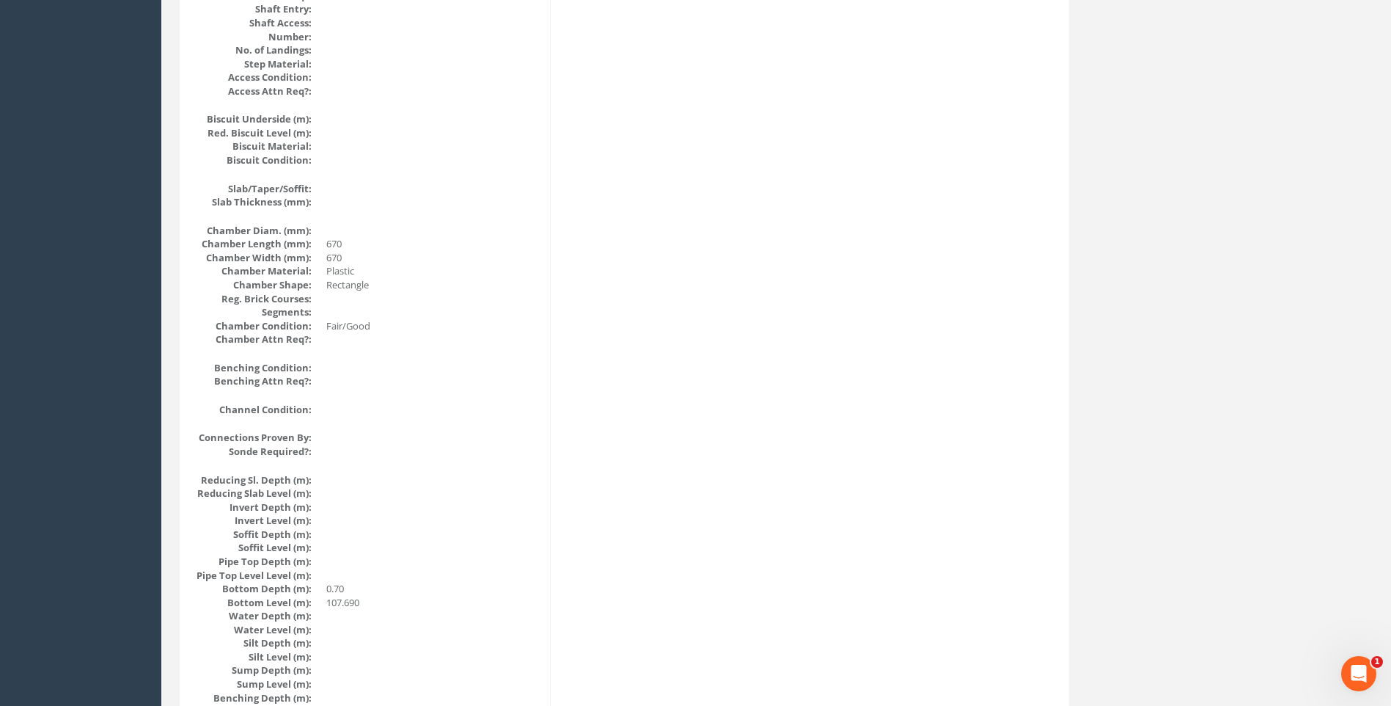
scroll to position [823, 0]
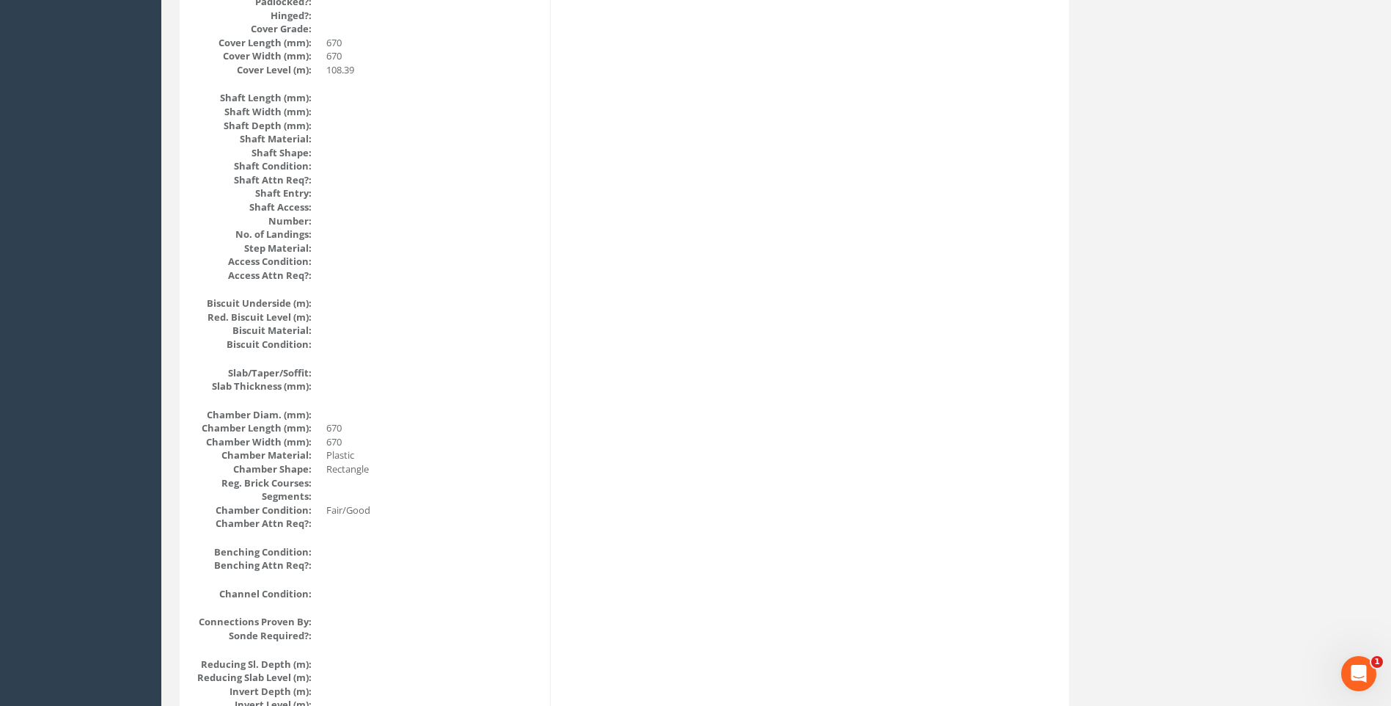
click at [803, 472] on div "Cable Pit Data Survey Date: [DATE] Surveyed By: [PERSON_NAME] Recorded By: [PER…" at bounding box center [624, 316] width 882 height 1807
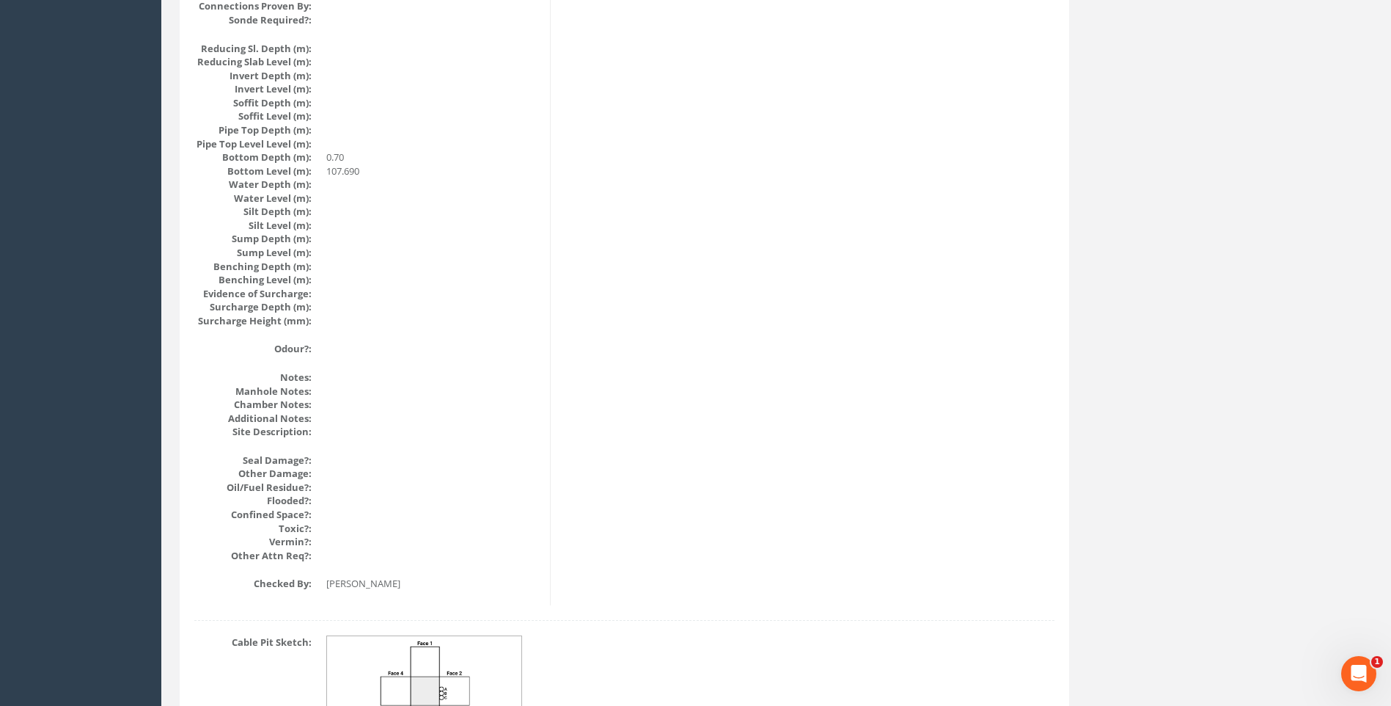
scroll to position [1557, 0]
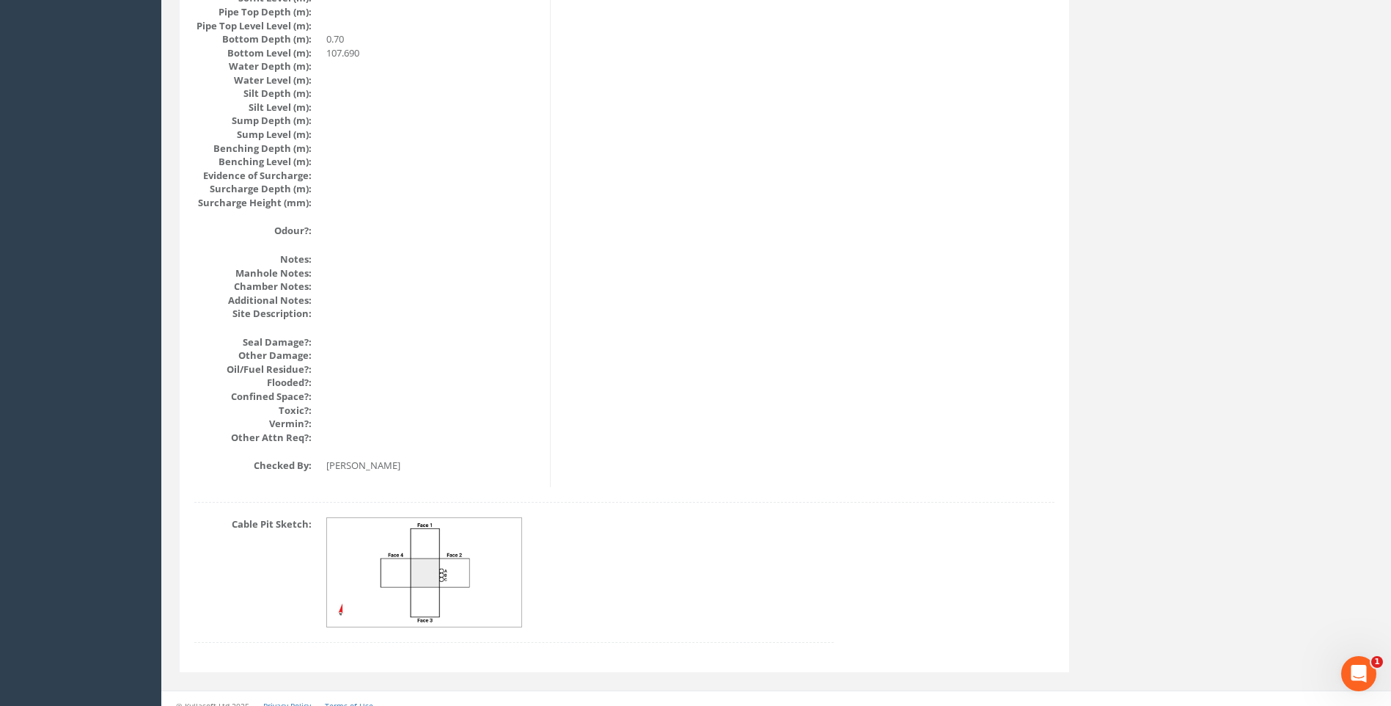
drag, startPoint x: 673, startPoint y: 458, endPoint x: 676, endPoint y: 450, distance: 8.6
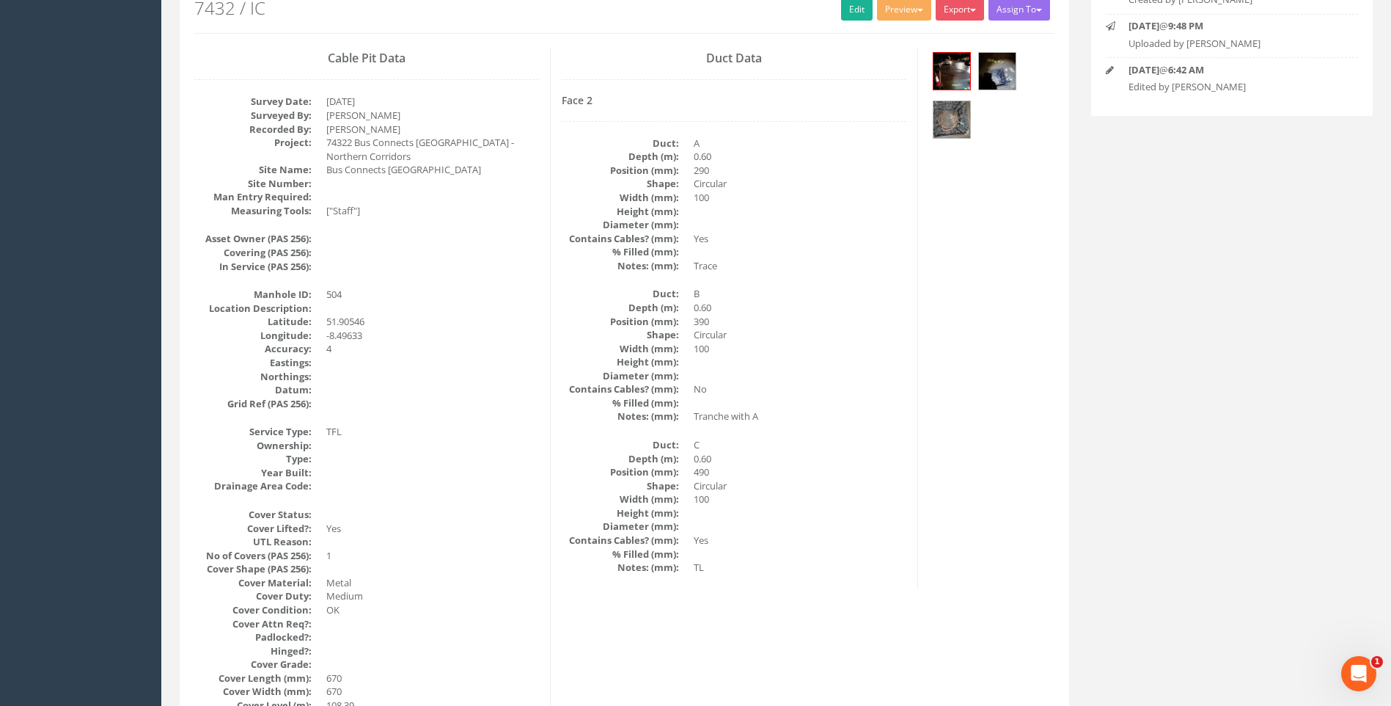
scroll to position [163, 0]
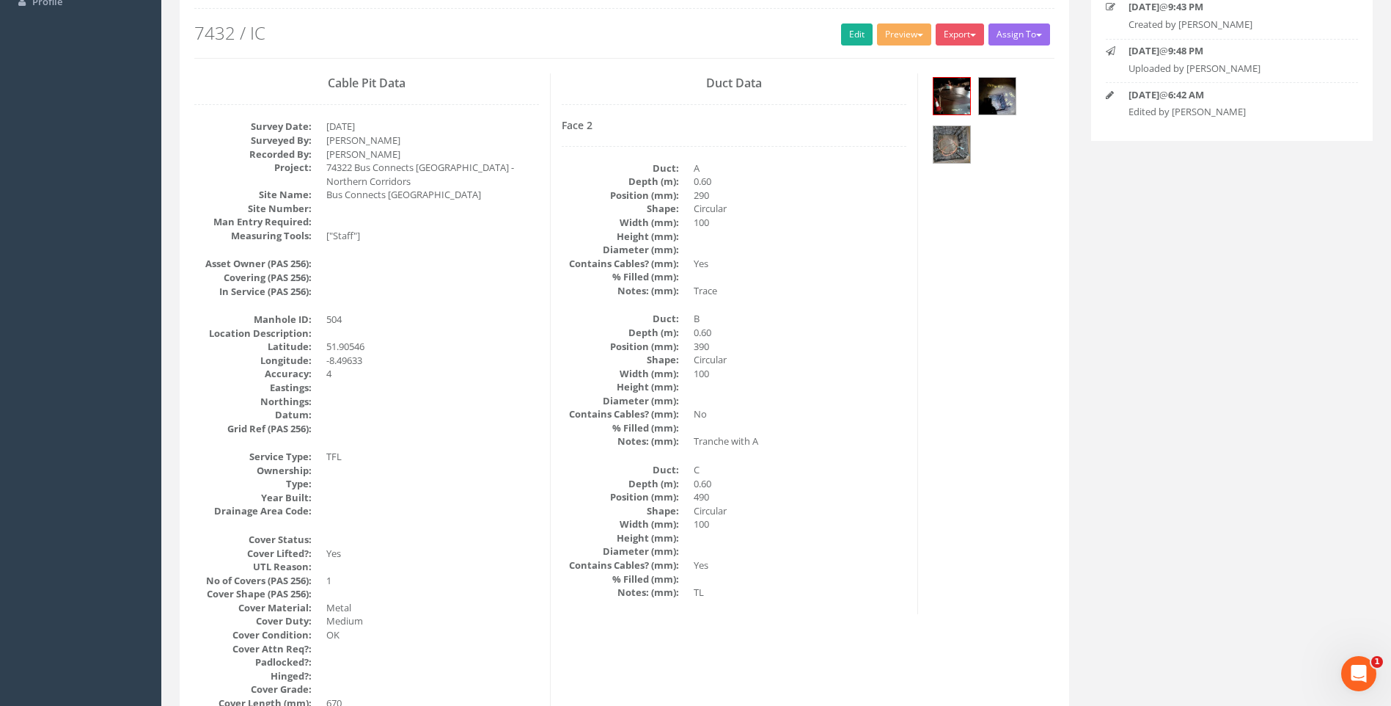
drag, startPoint x: 868, startPoint y: 444, endPoint x: 819, endPoint y: 406, distance: 61.2
click at [868, 444] on dd "Tranche with A" at bounding box center [800, 441] width 213 height 14
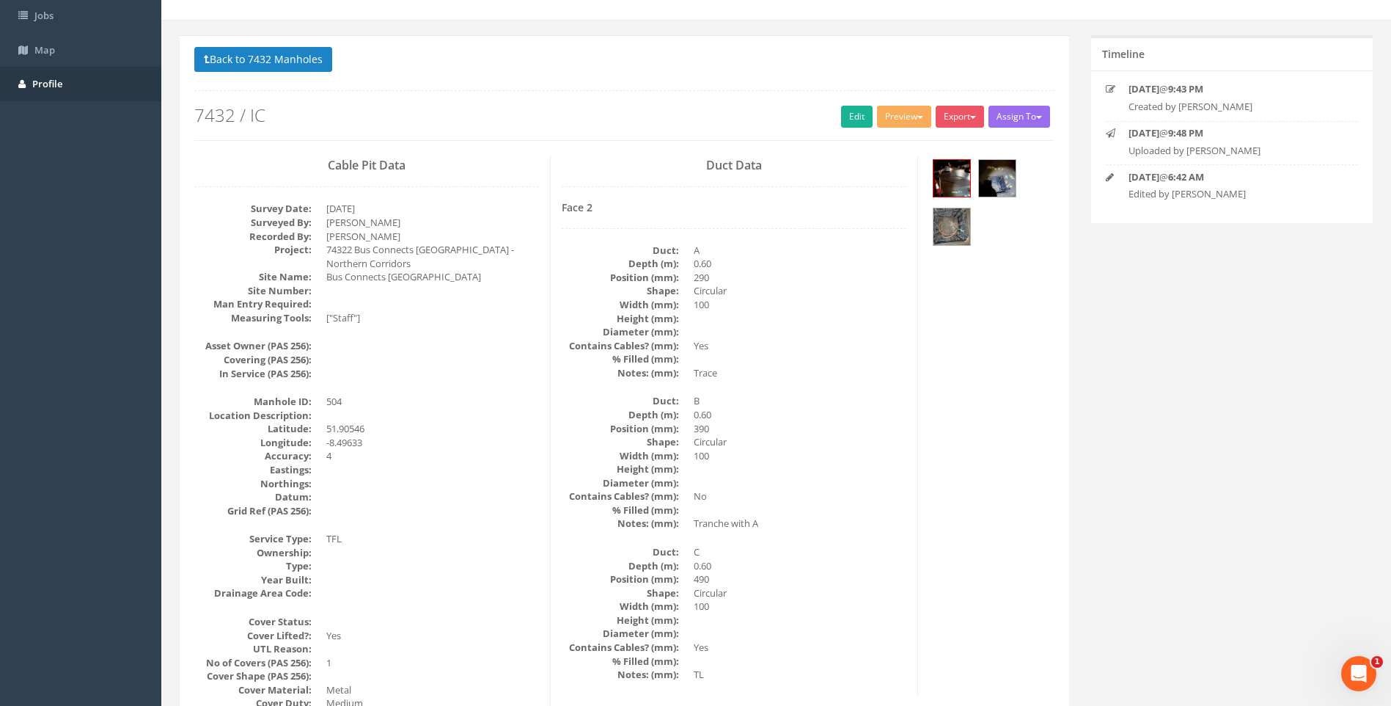
scroll to position [0, 0]
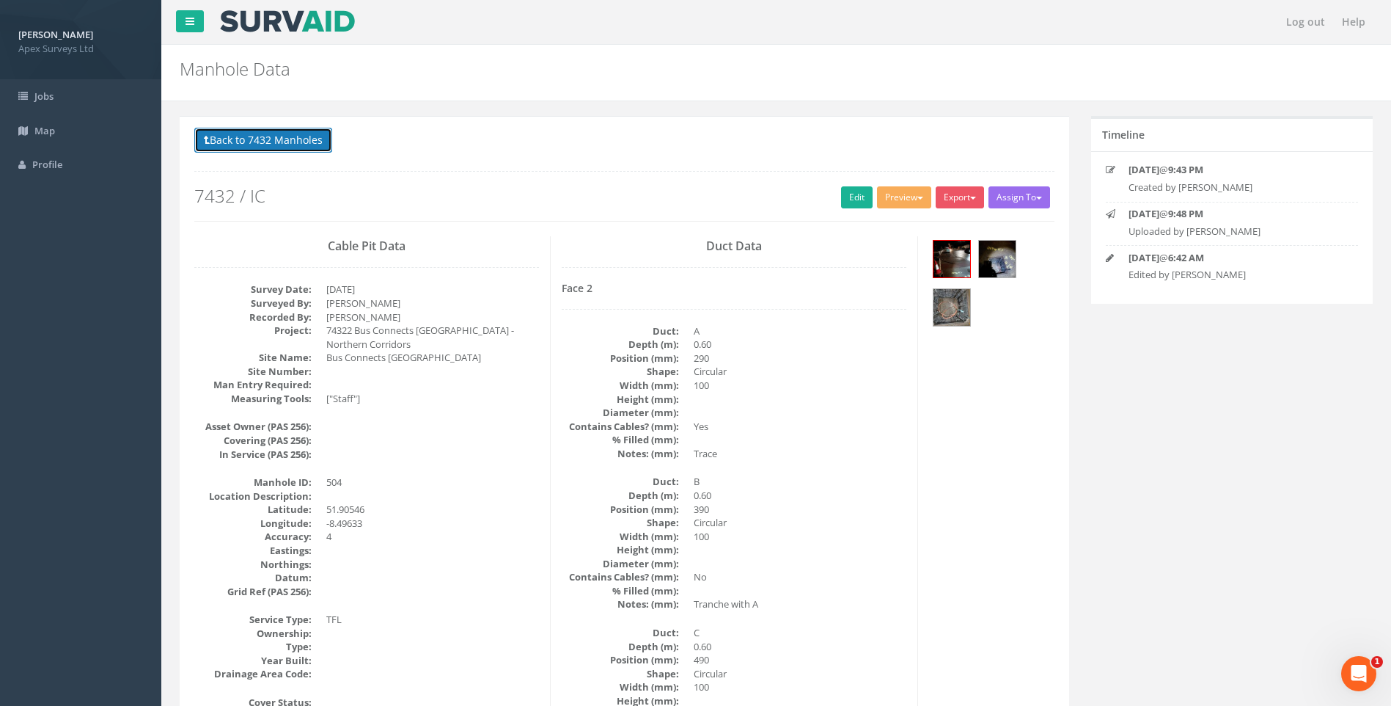
click at [255, 140] on button "Back to 7432 Manholes" at bounding box center [263, 140] width 138 height 25
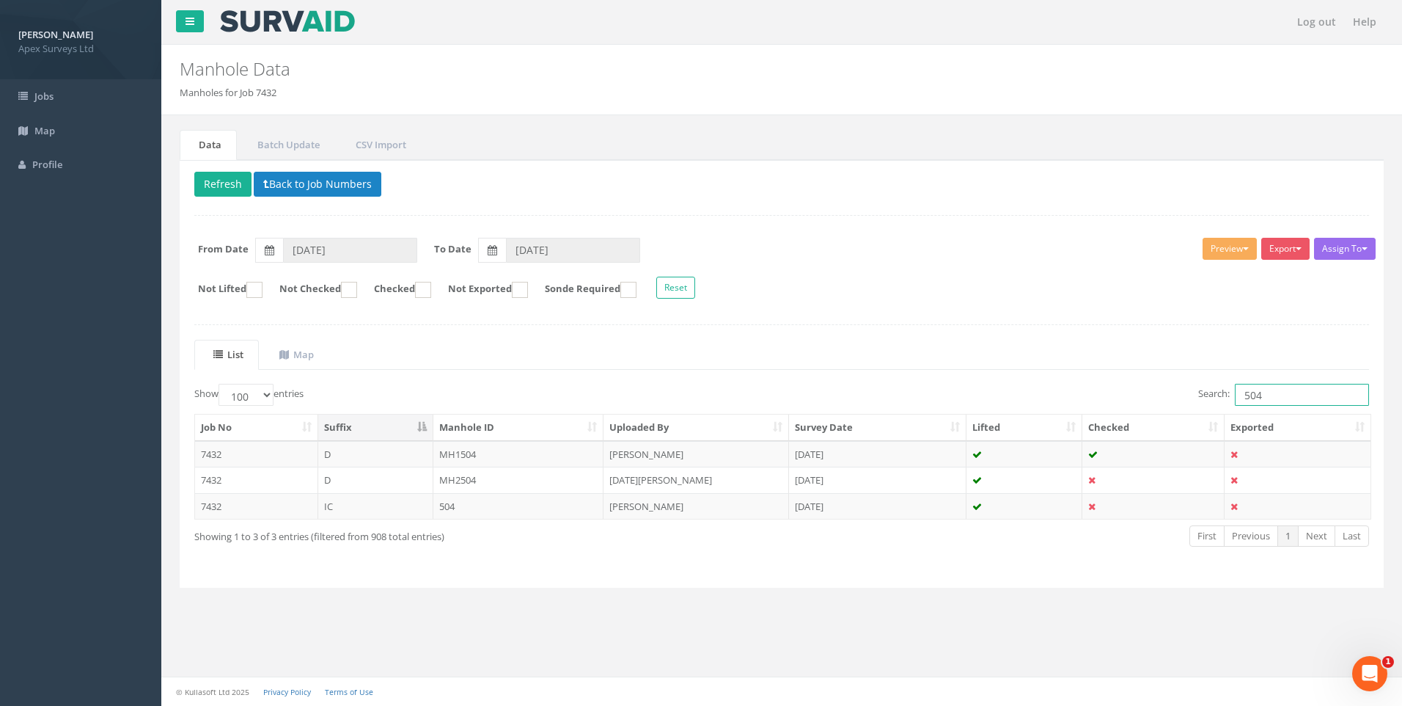
click at [1262, 397] on input "504" at bounding box center [1302, 395] width 134 height 22
type input "503"
drag, startPoint x: 481, startPoint y: 505, endPoint x: 548, endPoint y: 519, distance: 68.0
click at [481, 505] on td "503" at bounding box center [519, 506] width 171 height 26
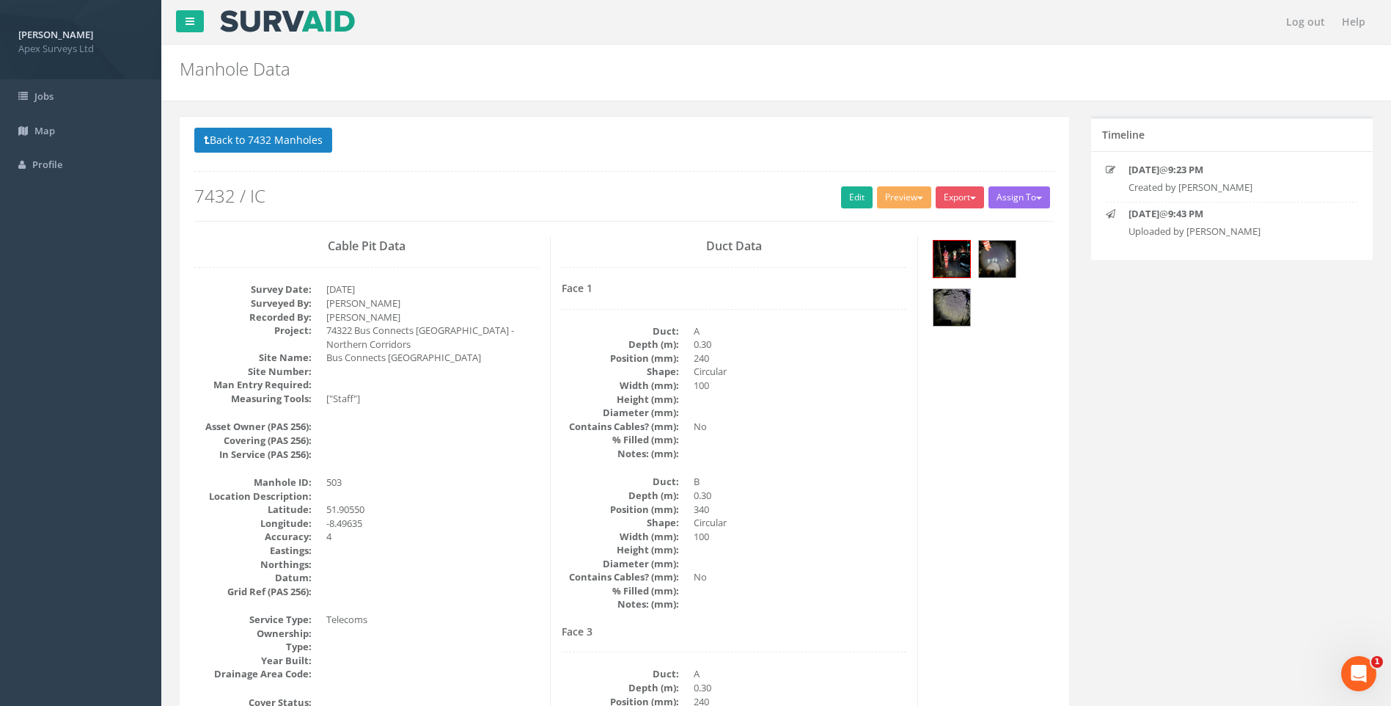
click at [845, 192] on link "Edit" at bounding box center [857, 197] width 32 height 22
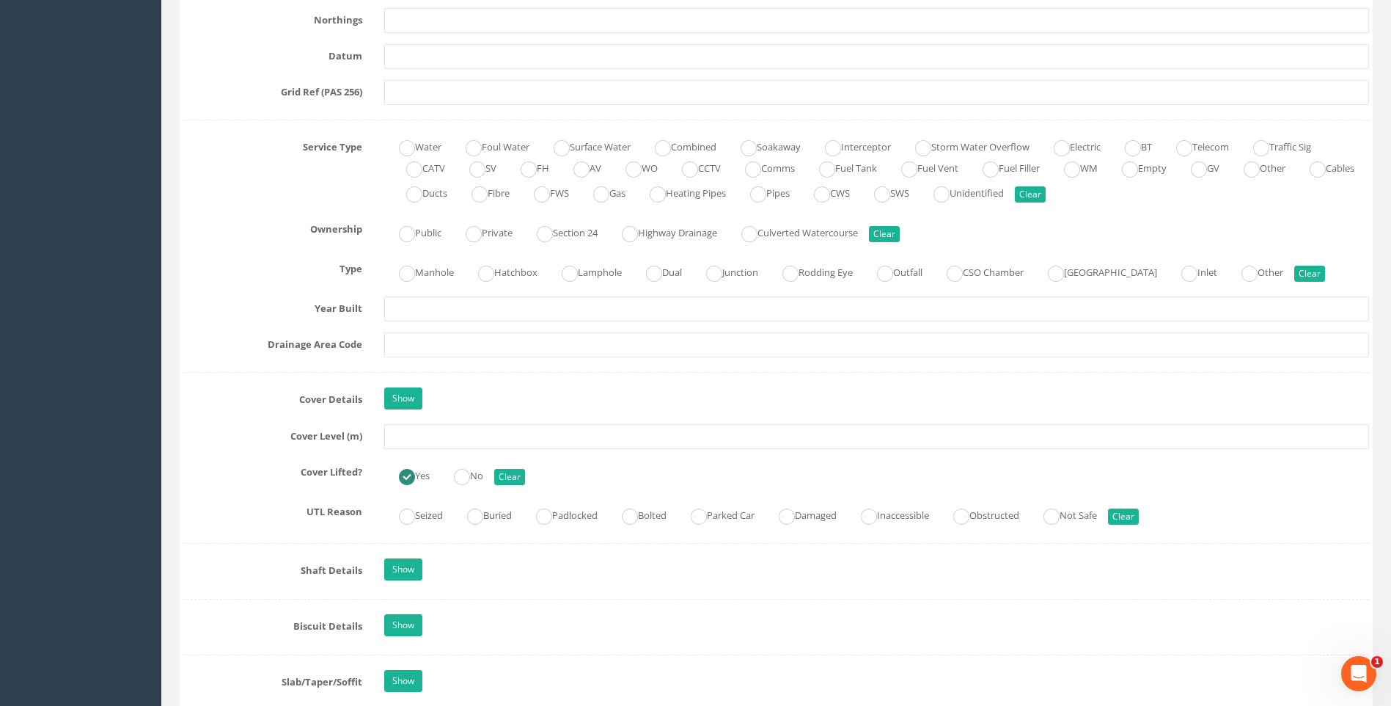
scroll to position [1100, 0]
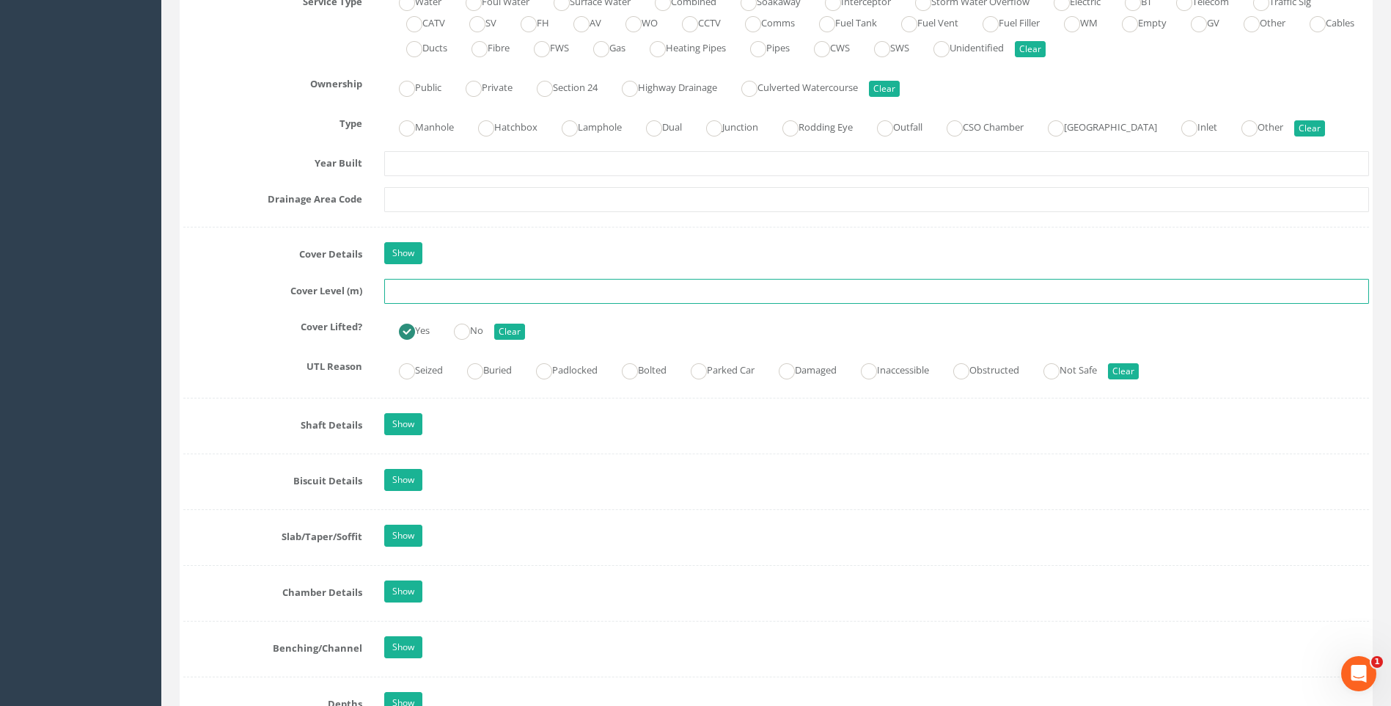
click at [411, 295] on input "text" at bounding box center [876, 291] width 985 height 25
type input "108.47"
click at [269, 315] on label "Cover Lifted?" at bounding box center [272, 324] width 201 height 19
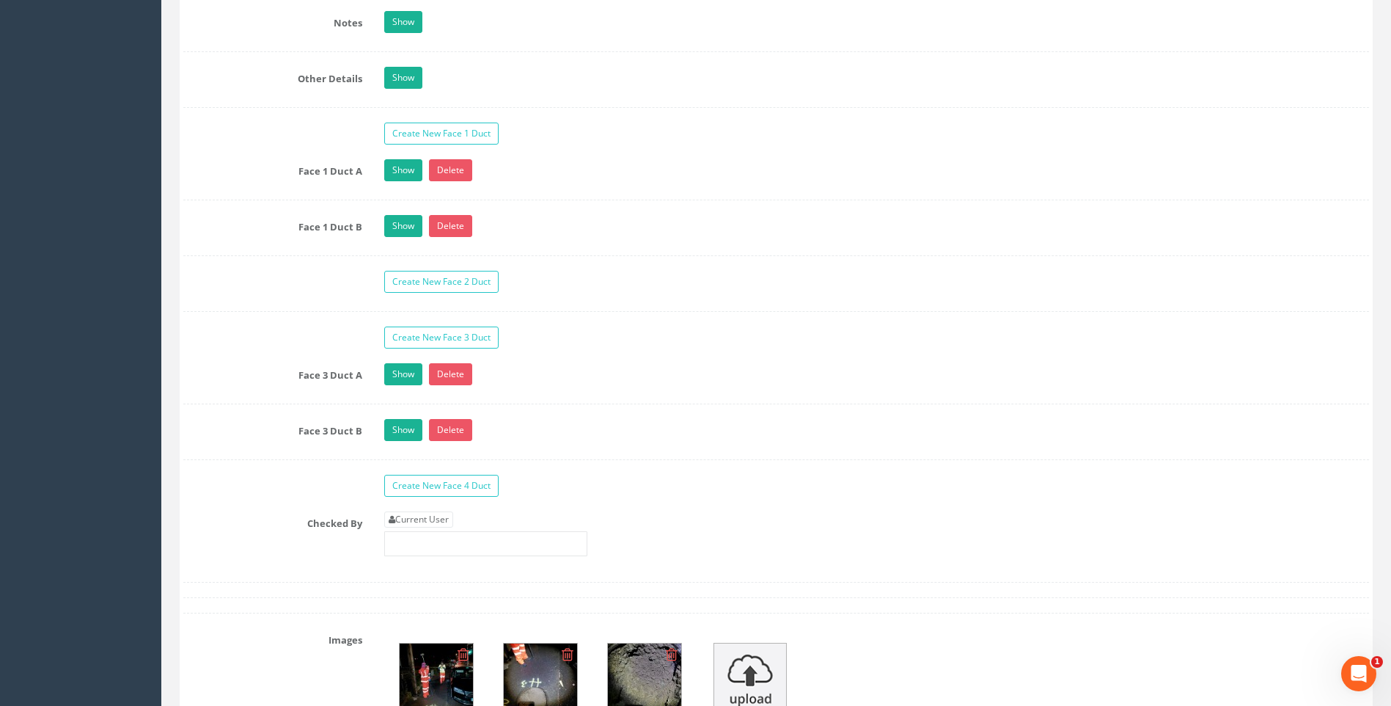
scroll to position [2494, 0]
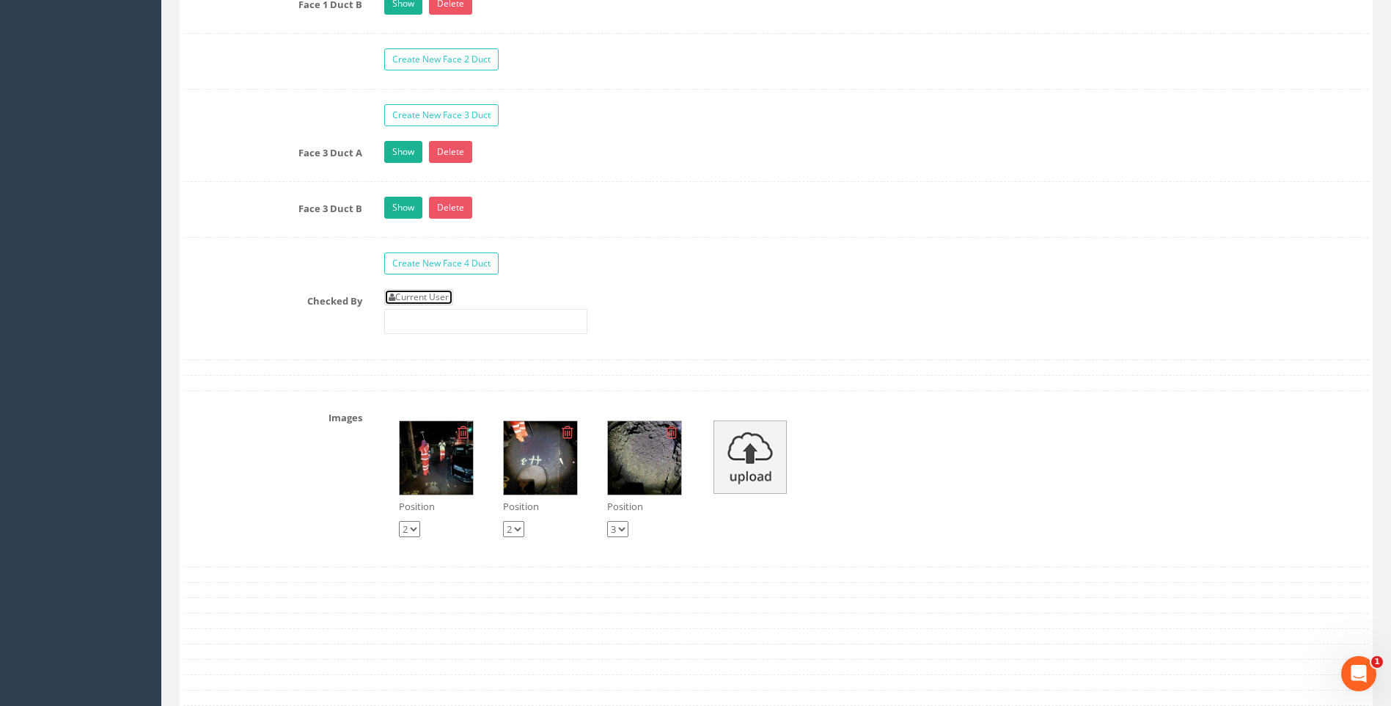
click at [420, 297] on link "Current User" at bounding box center [418, 297] width 69 height 16
type input "[PERSON_NAME]"
click at [253, 310] on div "Checked By Current User [PERSON_NAME]" at bounding box center [776, 317] width 1208 height 56
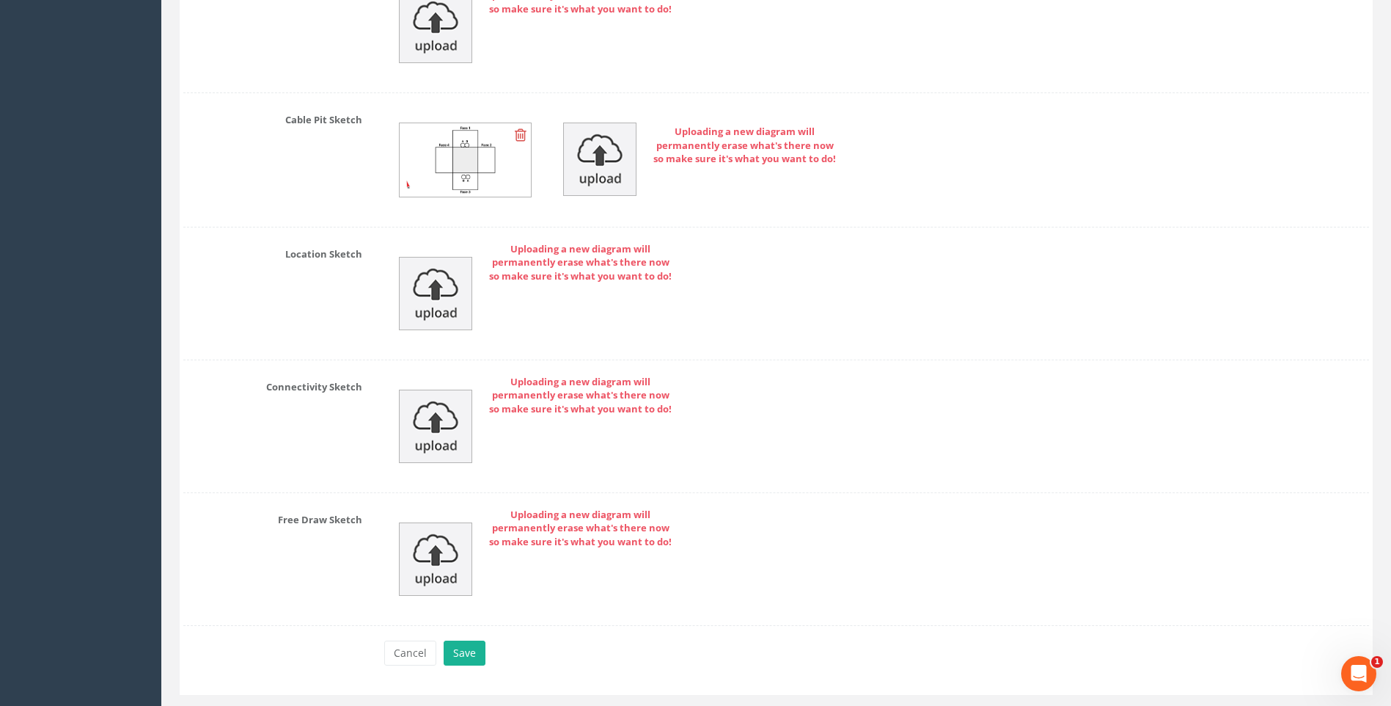
scroll to position [3338, 0]
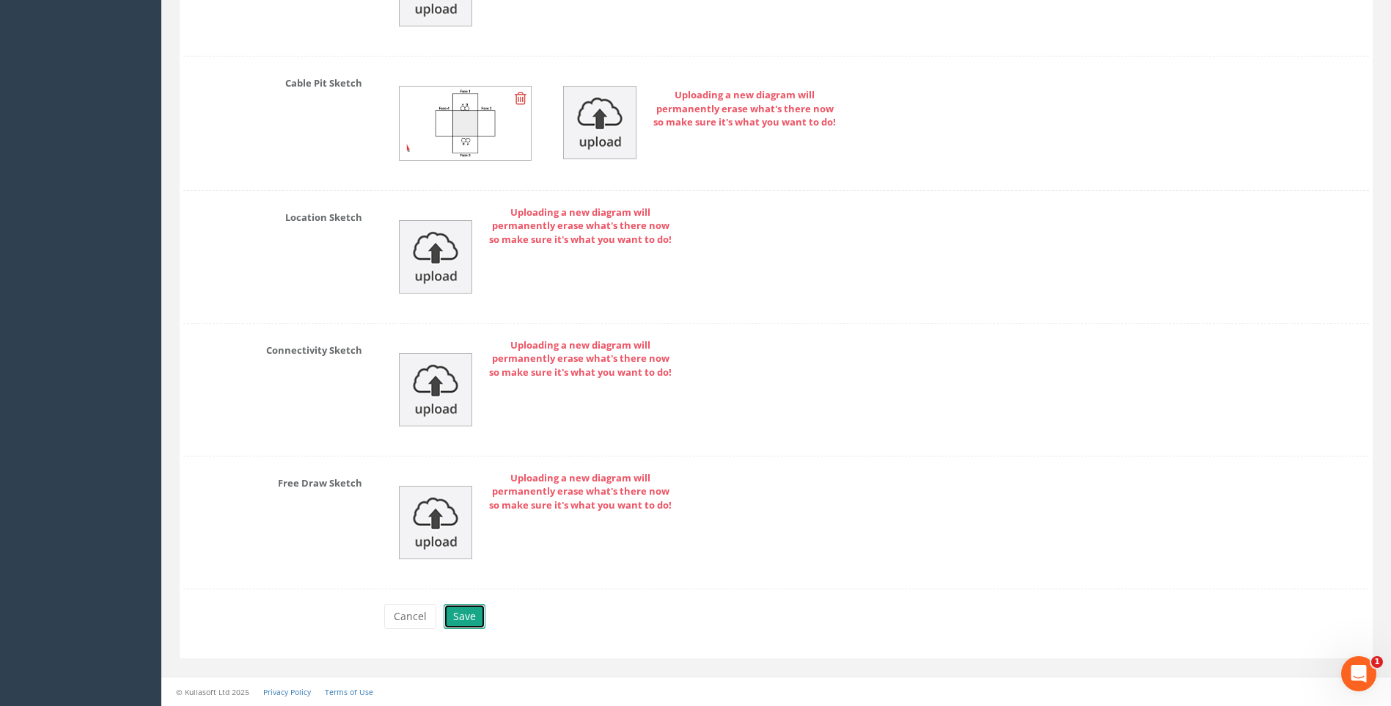
click at [464, 612] on button "Save" at bounding box center [465, 616] width 42 height 25
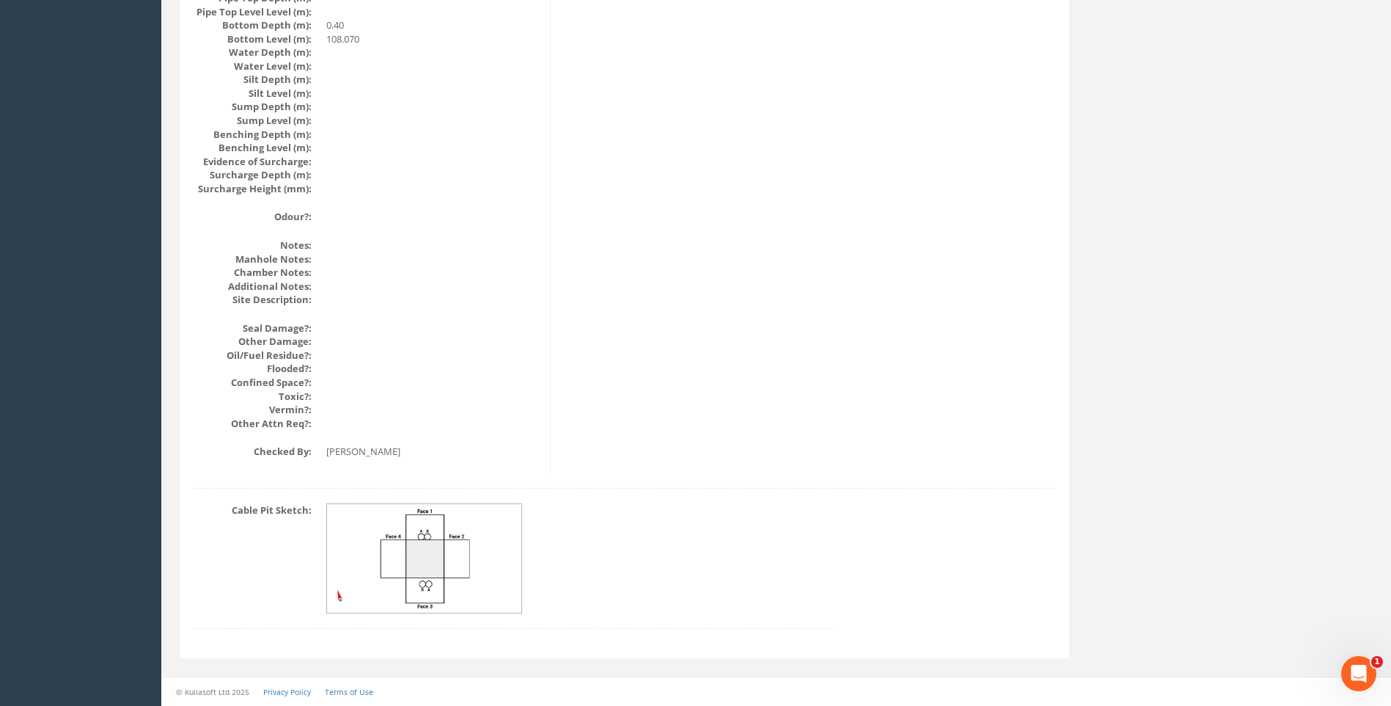
scroll to position [1557, 0]
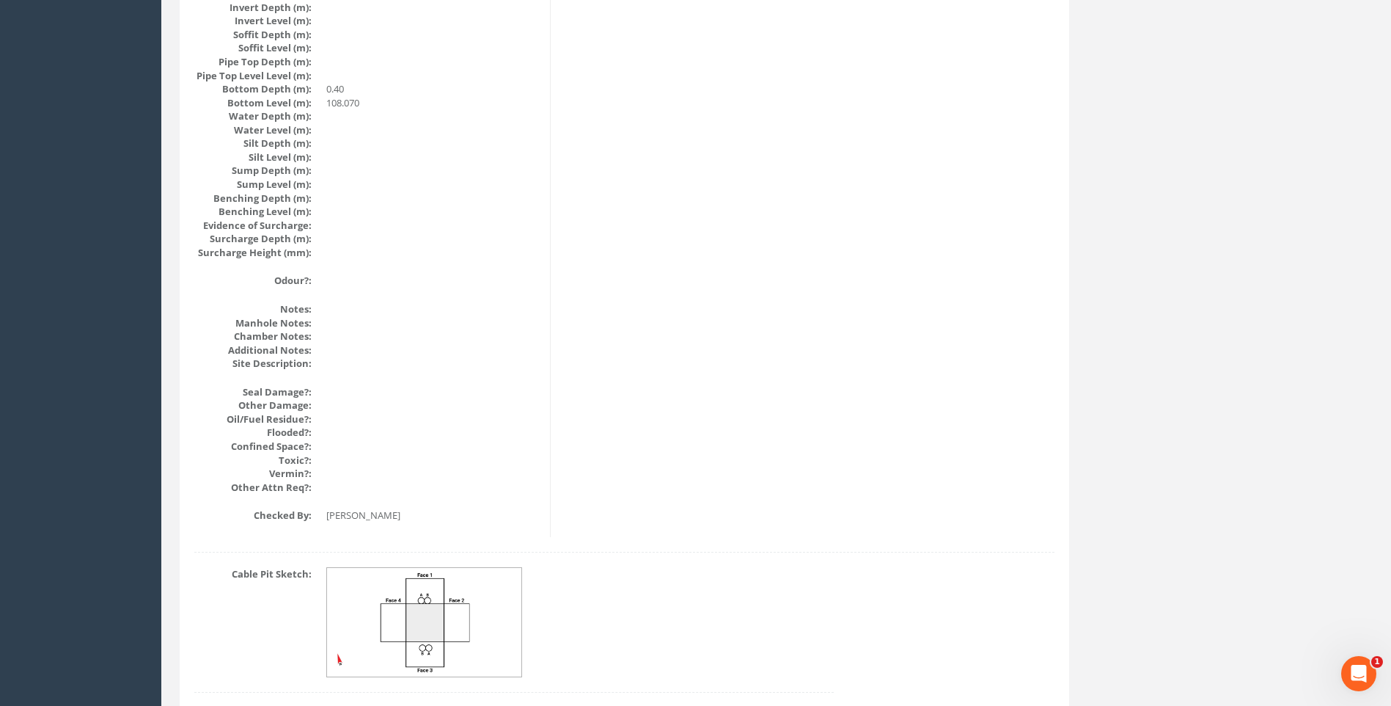
scroll to position [1483, 0]
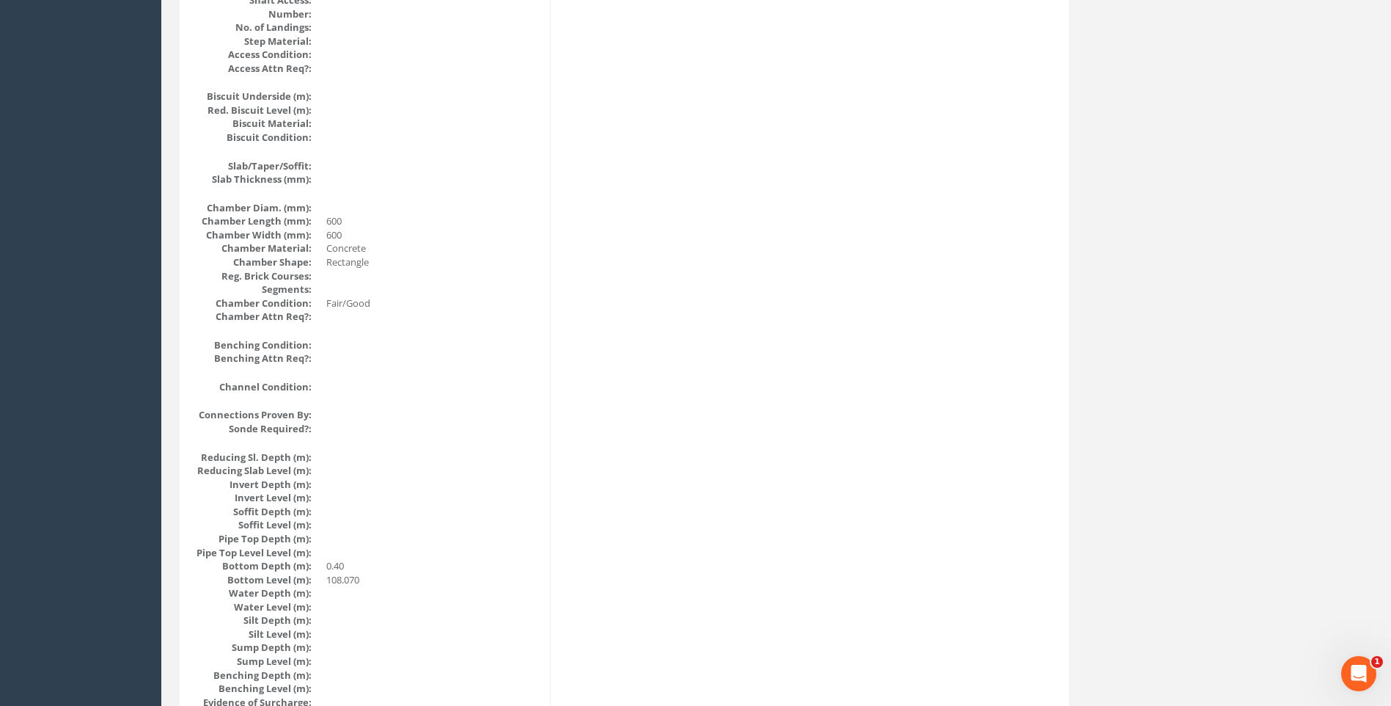
scroll to position [970, 0]
